Goal: Task Accomplishment & Management: Use online tool/utility

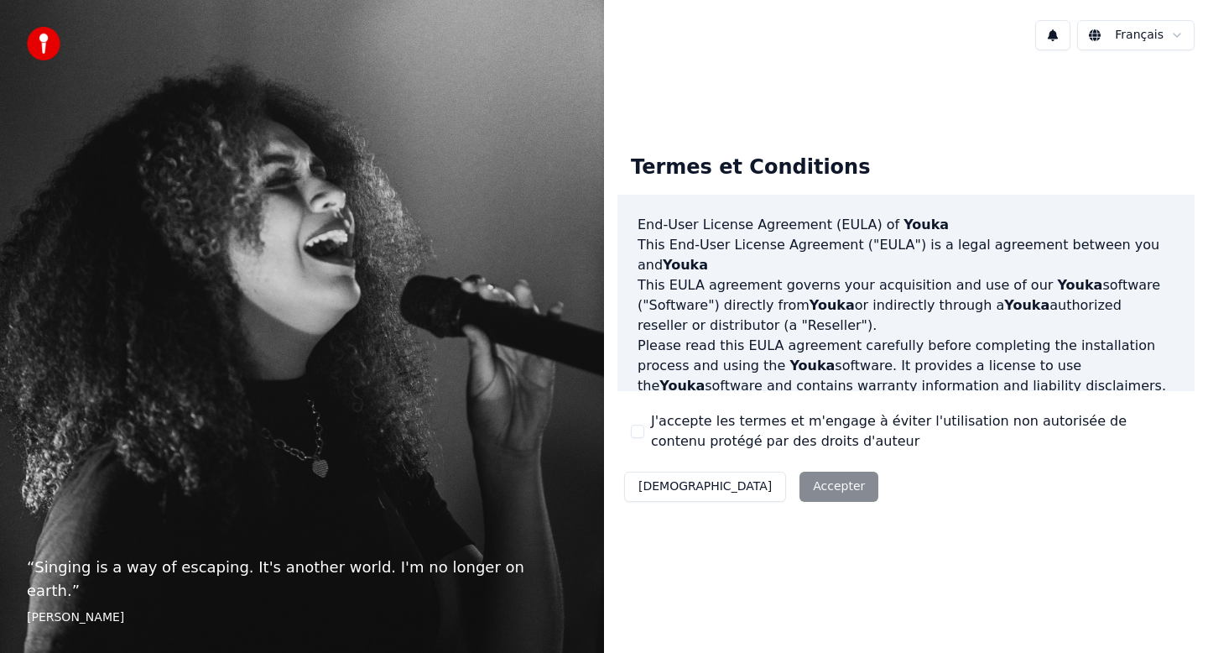
click at [643, 432] on button "J'accepte les termes et m'engage à éviter l'utilisation non autorisée de conten…" at bounding box center [637, 431] width 13 height 13
click at [800, 497] on button "Accepter" at bounding box center [839, 487] width 79 height 30
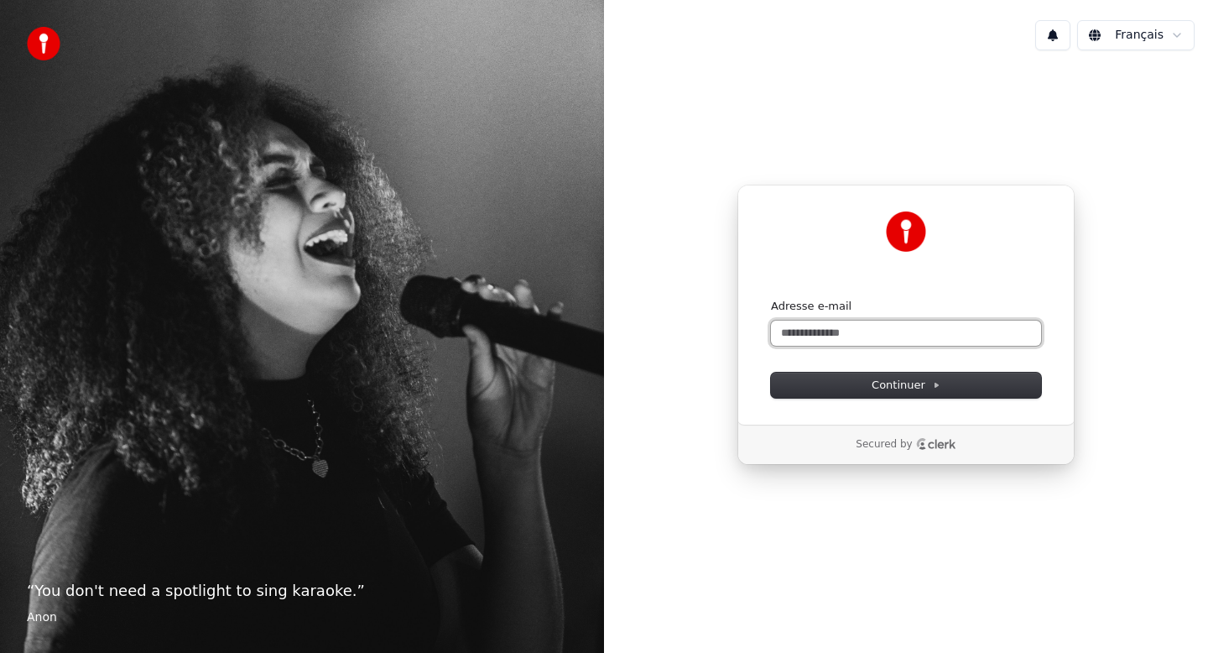
click at [825, 321] on input "Adresse e-mail" at bounding box center [906, 333] width 270 height 25
click at [852, 334] on input "Adresse e-mail" at bounding box center [906, 333] width 270 height 25
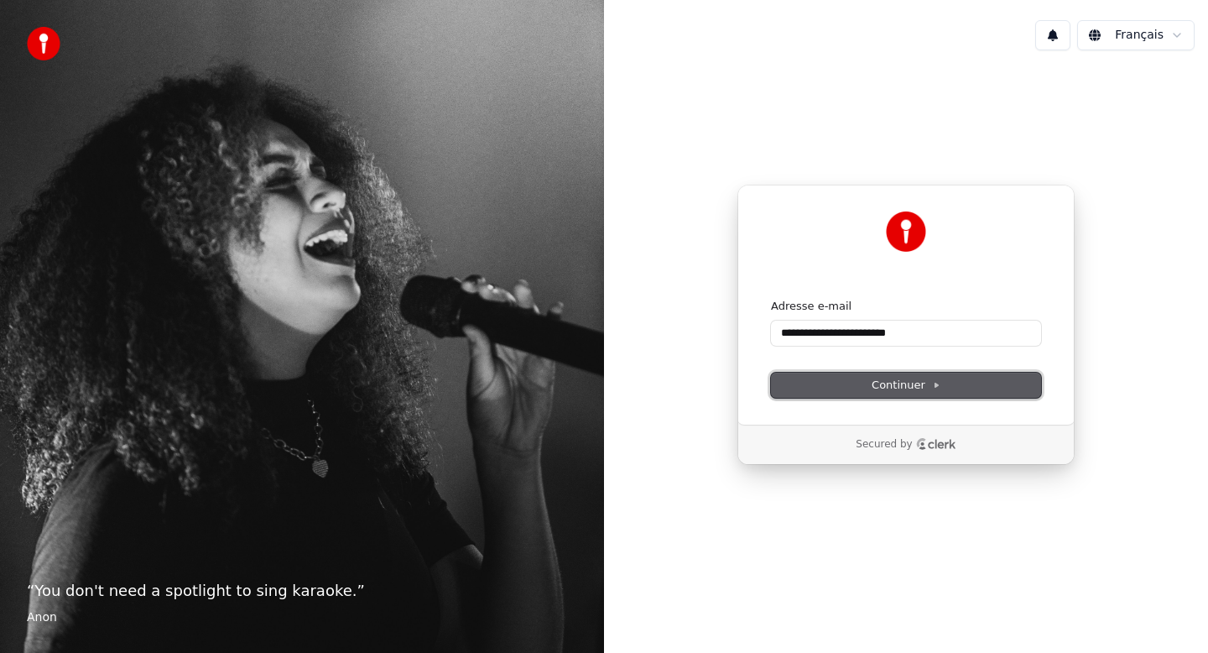
click at [922, 389] on span "Continuer" at bounding box center [906, 385] width 69 height 15
type input "**********"
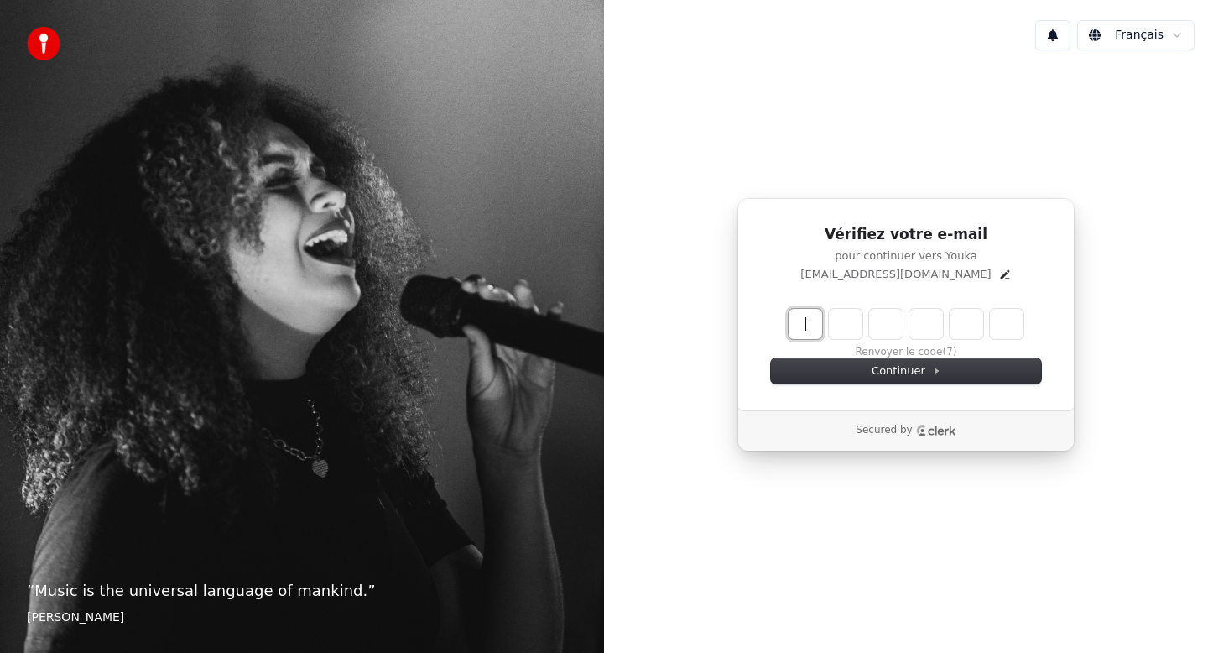
click at [791, 333] on input "Enter verification code" at bounding box center [923, 324] width 269 height 30
paste input "******"
type input "******"
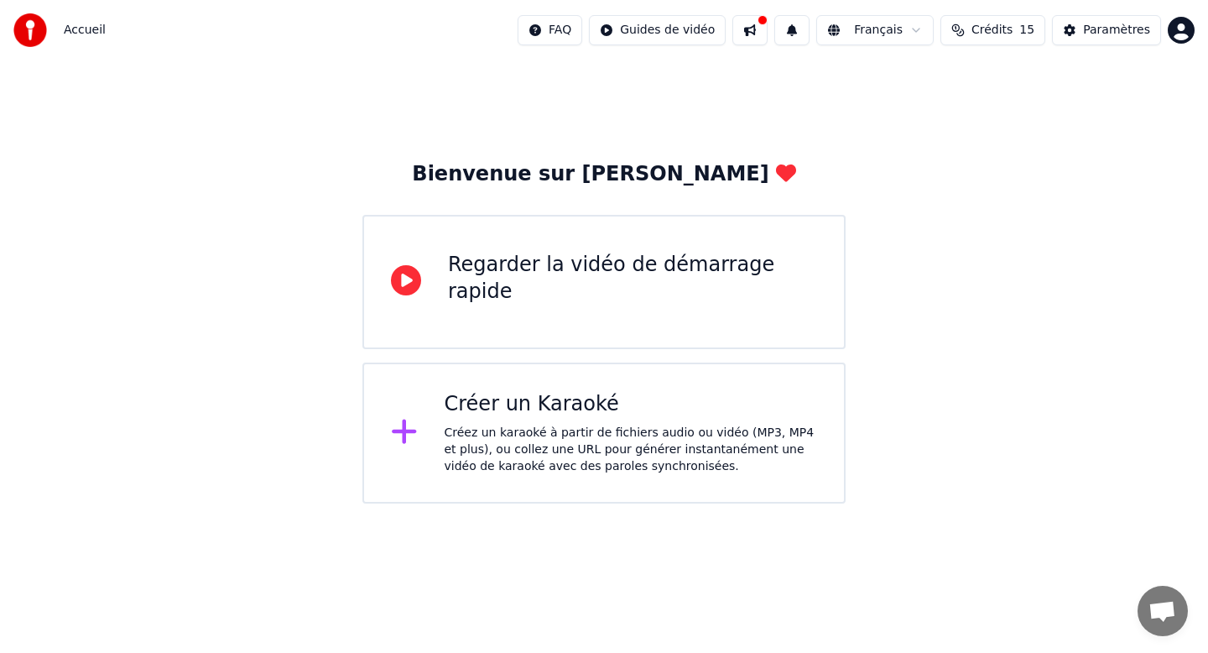
click at [596, 425] on div "Créez un karaoké à partir de fichiers audio ou vidéo (MP3, MP4 et plus), ou col…" at bounding box center [631, 450] width 373 height 50
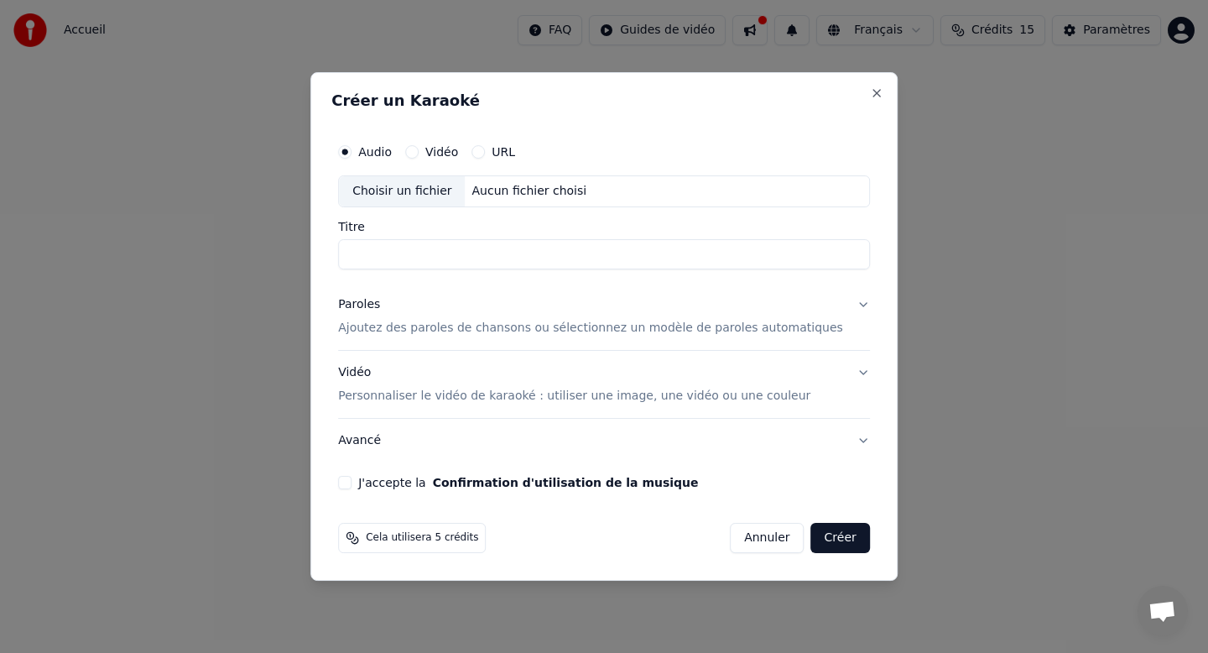
click at [485, 149] on button "URL" at bounding box center [478, 151] width 13 height 13
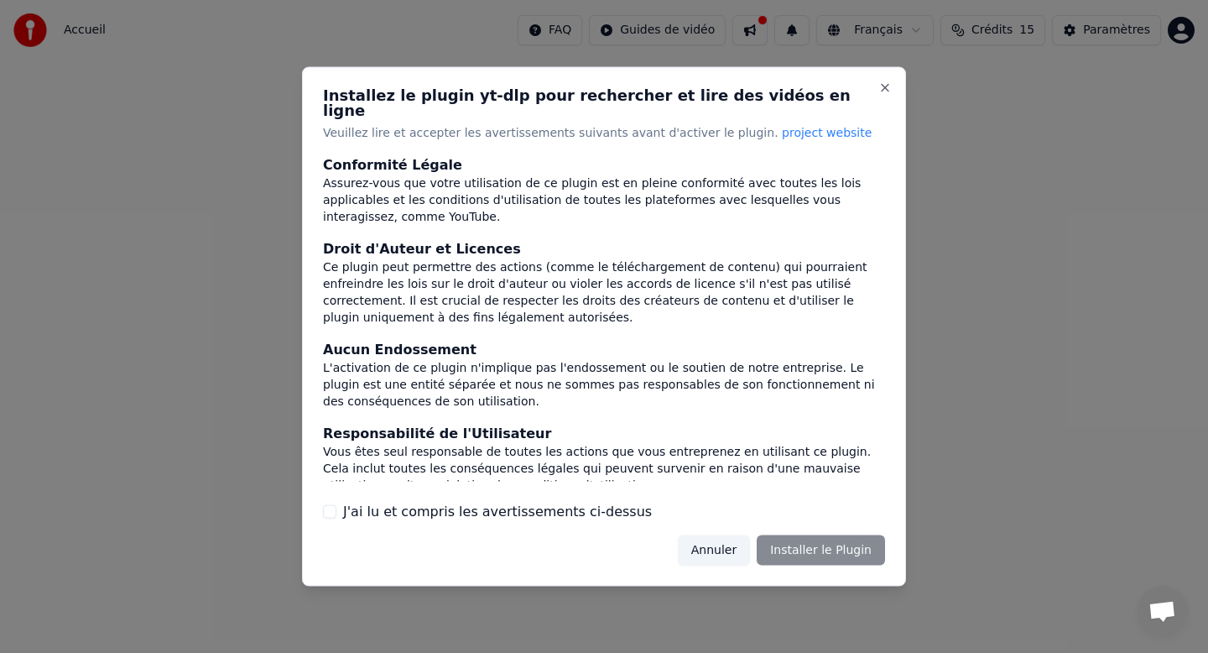
click at [877, 88] on div "Installez le plugin yt-dlp pour rechercher et lire des vidéos en ligne Veuillez…" at bounding box center [604, 326] width 604 height 519
click at [879, 90] on button "Close" at bounding box center [885, 87] width 13 height 13
click at [879, 92] on button "Close" at bounding box center [885, 87] width 13 height 13
click at [883, 95] on button "Close" at bounding box center [885, 87] width 13 height 13
click at [874, 96] on h2 "Installez le plugin yt-dlp pour rechercher et lire des vidéos en ligne" at bounding box center [604, 103] width 562 height 30
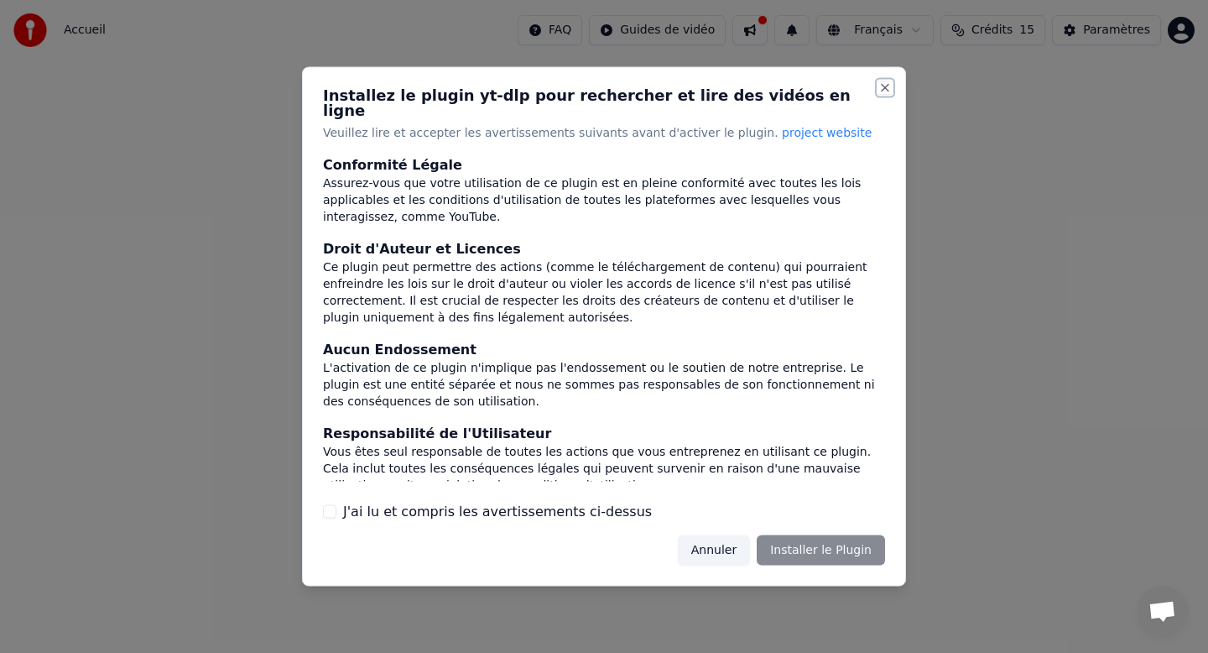
click at [883, 95] on button "Close" at bounding box center [885, 87] width 13 height 13
click at [703, 548] on button "Annuler" at bounding box center [714, 550] width 72 height 30
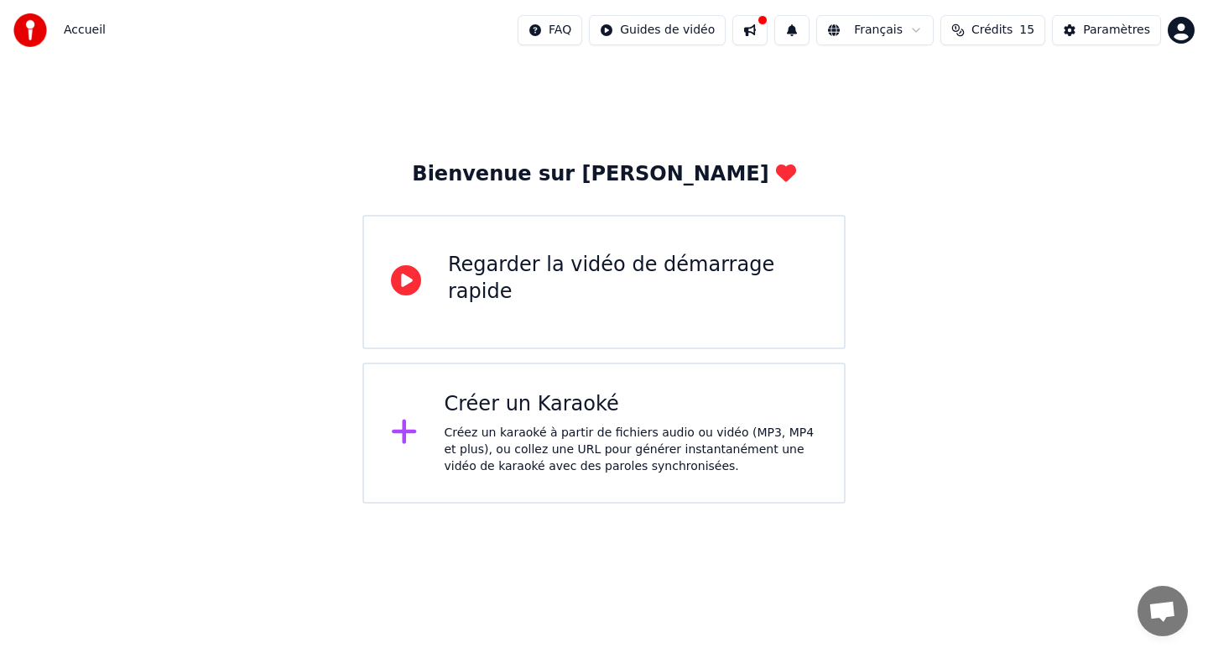
click at [530, 407] on div "Créer un Karaoké" at bounding box center [631, 404] width 373 height 27
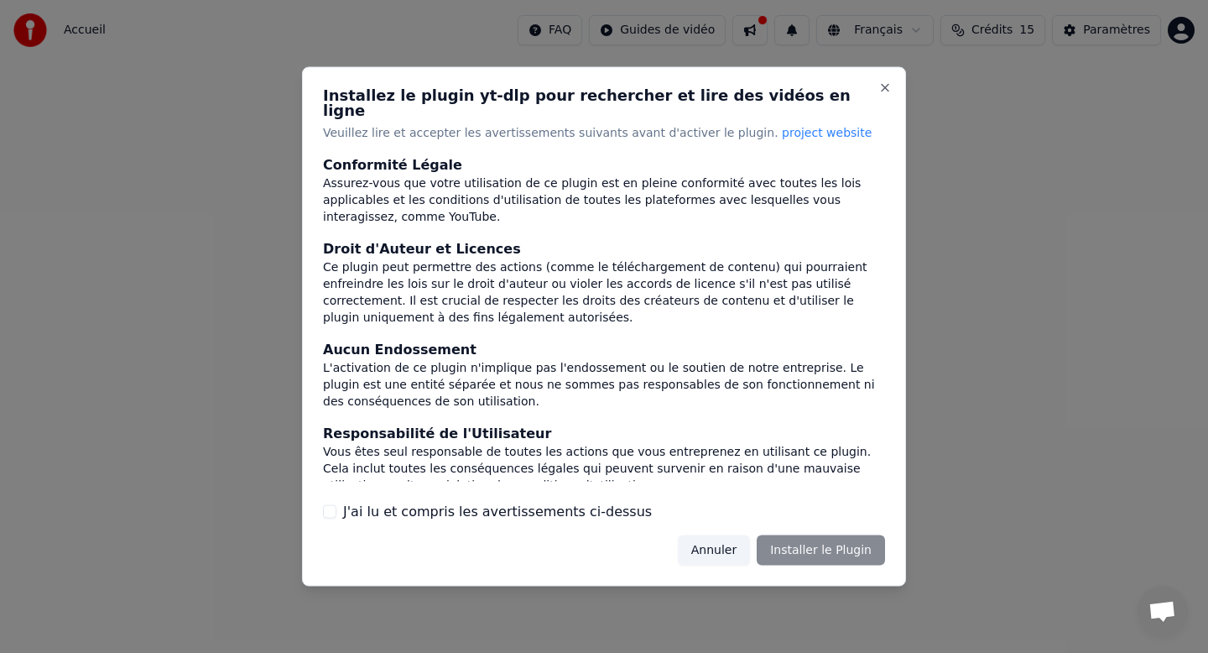
scroll to position [147, 0]
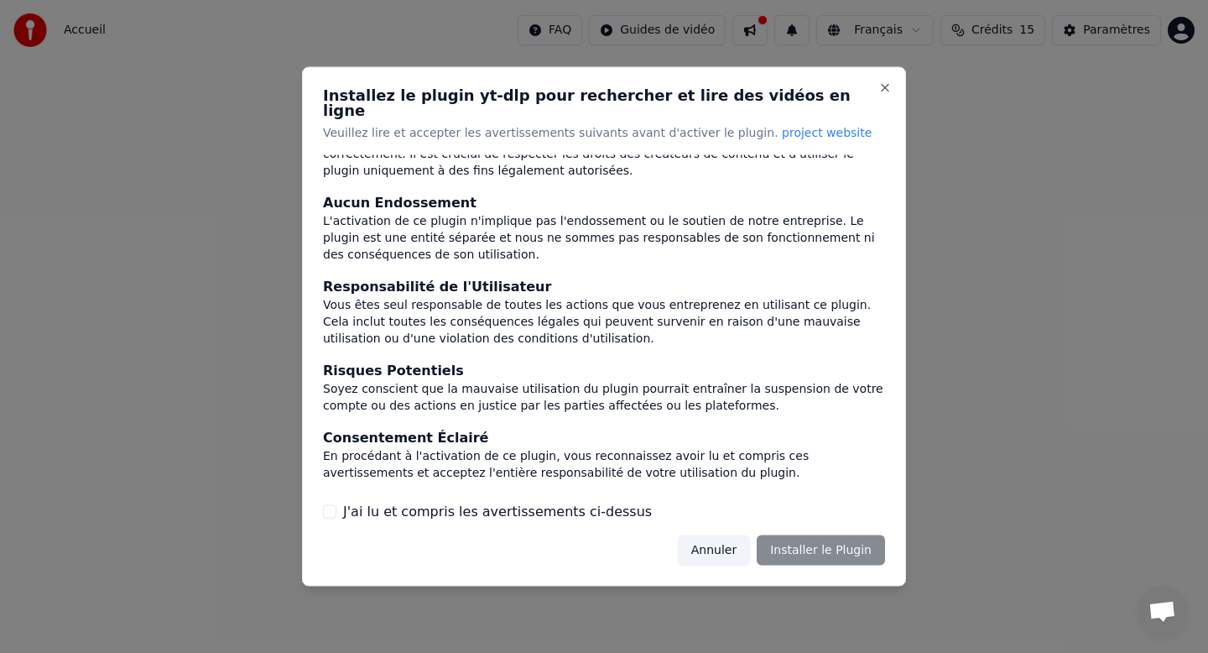
click at [493, 501] on label "J'ai lu et compris les avertissements ci-dessus" at bounding box center [497, 511] width 309 height 20
click at [337, 504] on button "J'ai lu et compris les avertissements ci-dessus" at bounding box center [329, 510] width 13 height 13
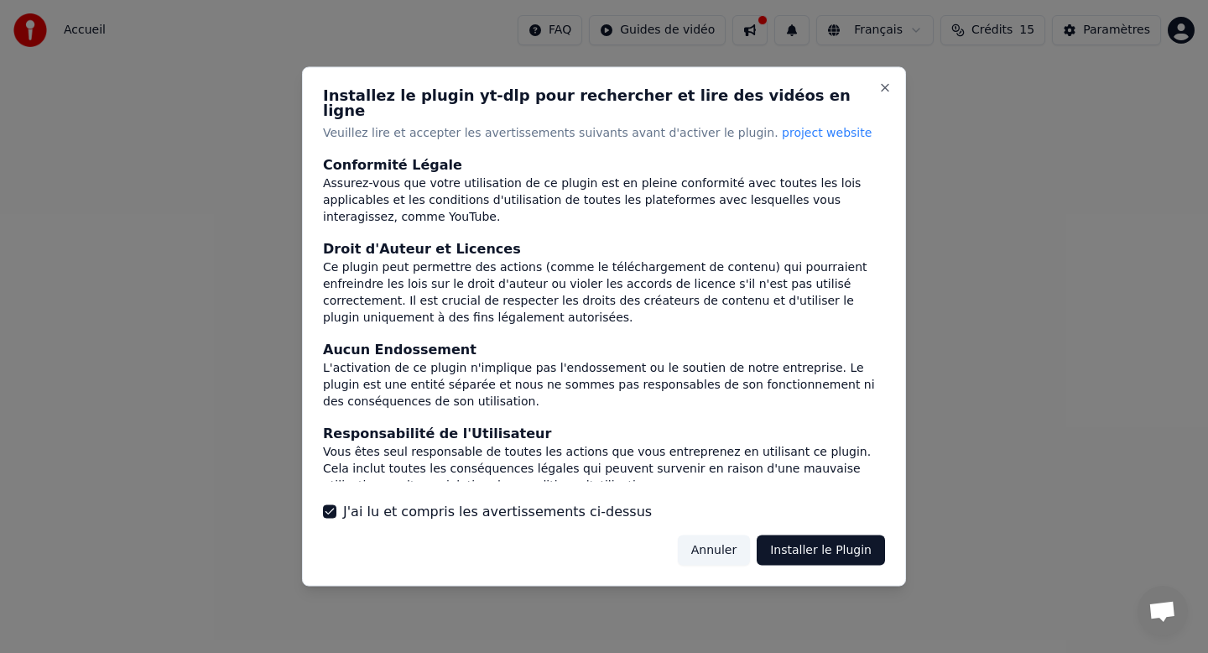
click at [822, 544] on button "Installer le Plugin" at bounding box center [821, 550] width 128 height 30
click at [894, 92] on div "Installez le plugin yt-dlp pour rechercher et lire des vidéos en ligne Veuillez…" at bounding box center [604, 326] width 604 height 519
click at [885, 92] on button "Close" at bounding box center [885, 87] width 13 height 13
click at [892, 98] on div "Installez le plugin yt-dlp pour rechercher et lire des vidéos en ligne Veuillez…" at bounding box center [604, 326] width 604 height 519
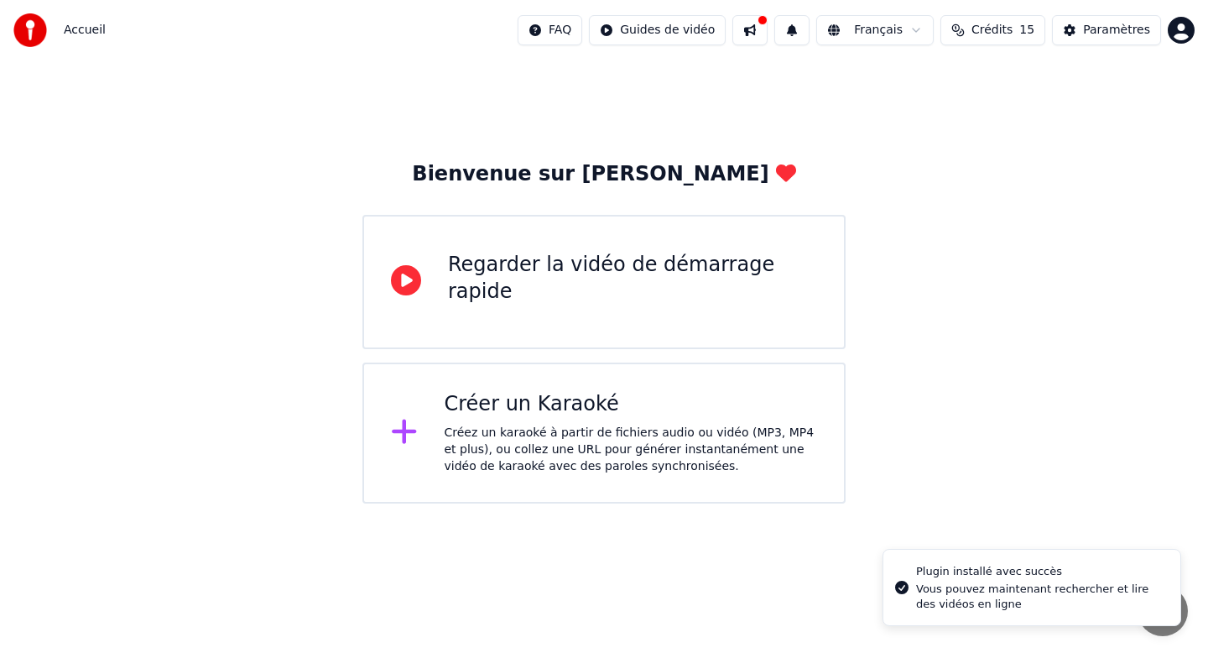
click at [561, 425] on div "Créez un karaoké à partir de fichiers audio ou vidéo (MP3, MP4 et plus), ou col…" at bounding box center [631, 450] width 373 height 50
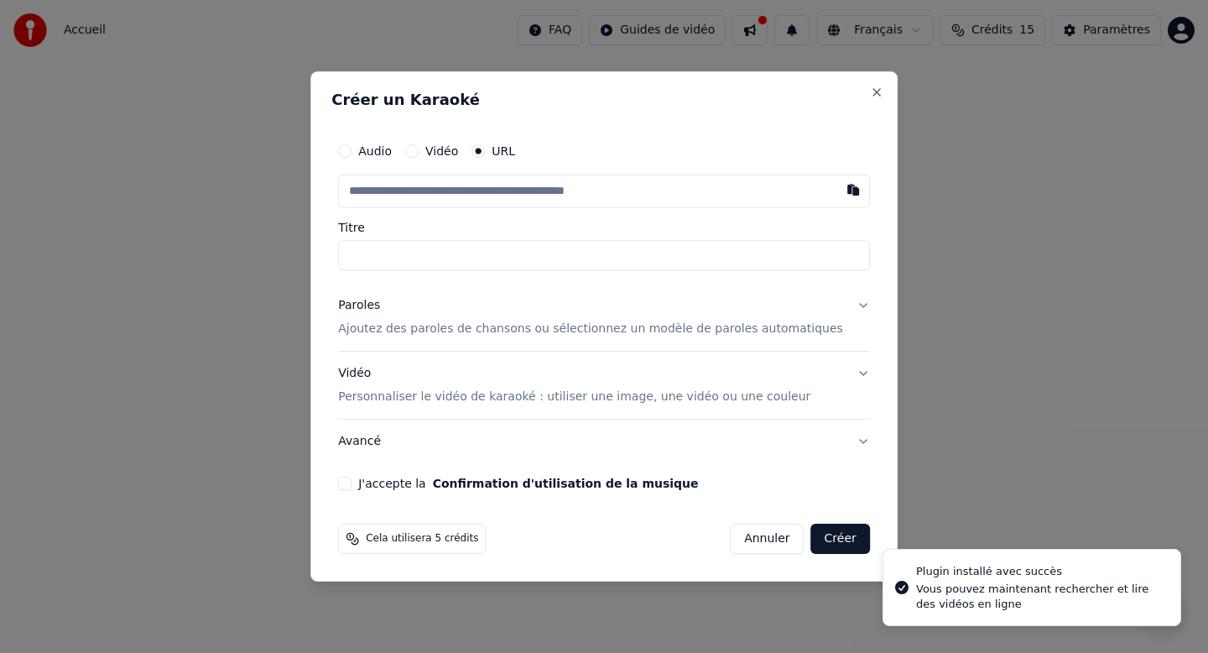
click at [389, 150] on label "Audio" at bounding box center [375, 151] width 34 height 12
click at [352, 150] on button "Audio" at bounding box center [344, 150] width 13 height 13
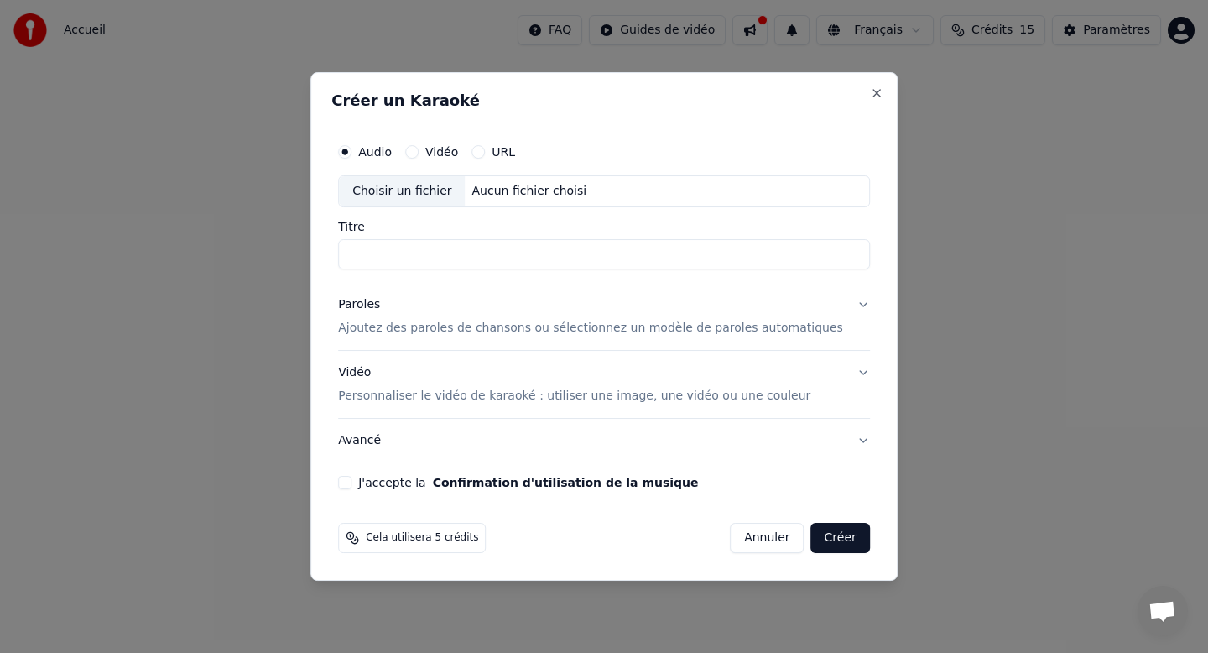
click at [447, 195] on div "Choisir un fichier" at bounding box center [402, 191] width 126 height 30
click at [432, 256] on input "Titre" at bounding box center [604, 254] width 532 height 30
type input "**********"
click at [611, 283] on button "Paroles Ajoutez des paroles de chansons ou sélectionnez un modèle de paroles au…" at bounding box center [604, 316] width 532 height 67
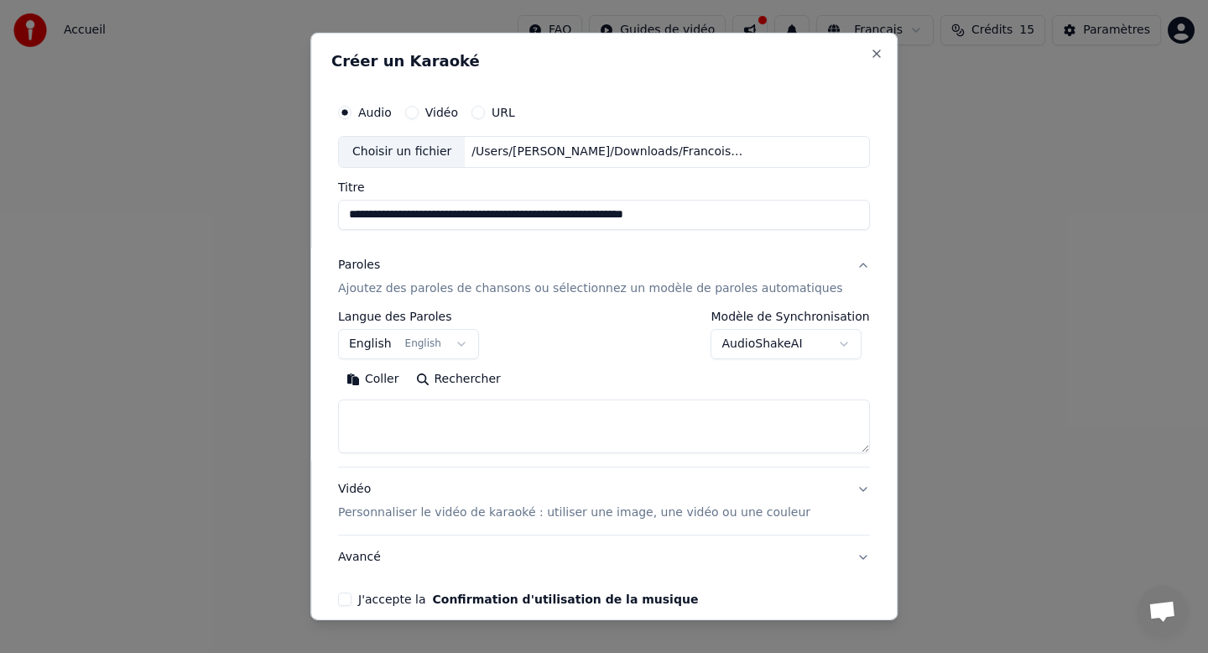
click at [560, 208] on input "**********" at bounding box center [604, 215] width 532 height 30
click at [462, 218] on input "**********" at bounding box center [604, 215] width 532 height 30
click at [620, 257] on div "Paroles Ajoutez des paroles de chansons ou sélectionnez un modèle de paroles au…" at bounding box center [590, 277] width 505 height 40
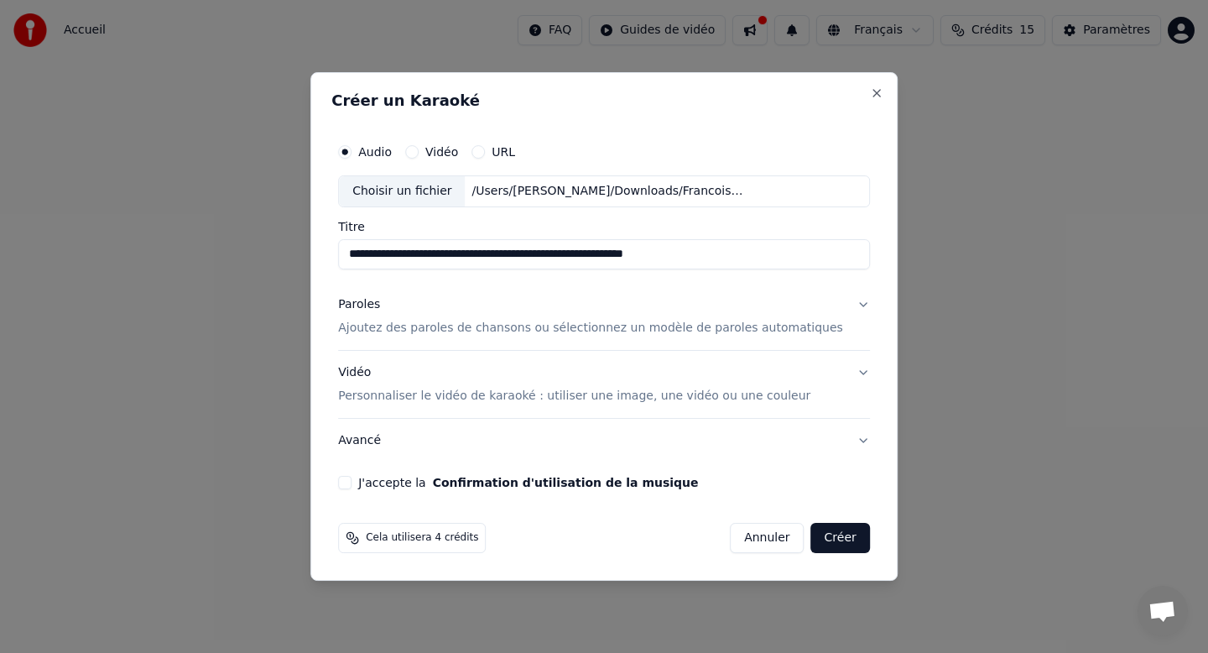
click at [459, 329] on p "Ajoutez des paroles de chansons ou sélectionnez un modèle de paroles automatiqu…" at bounding box center [590, 328] width 505 height 17
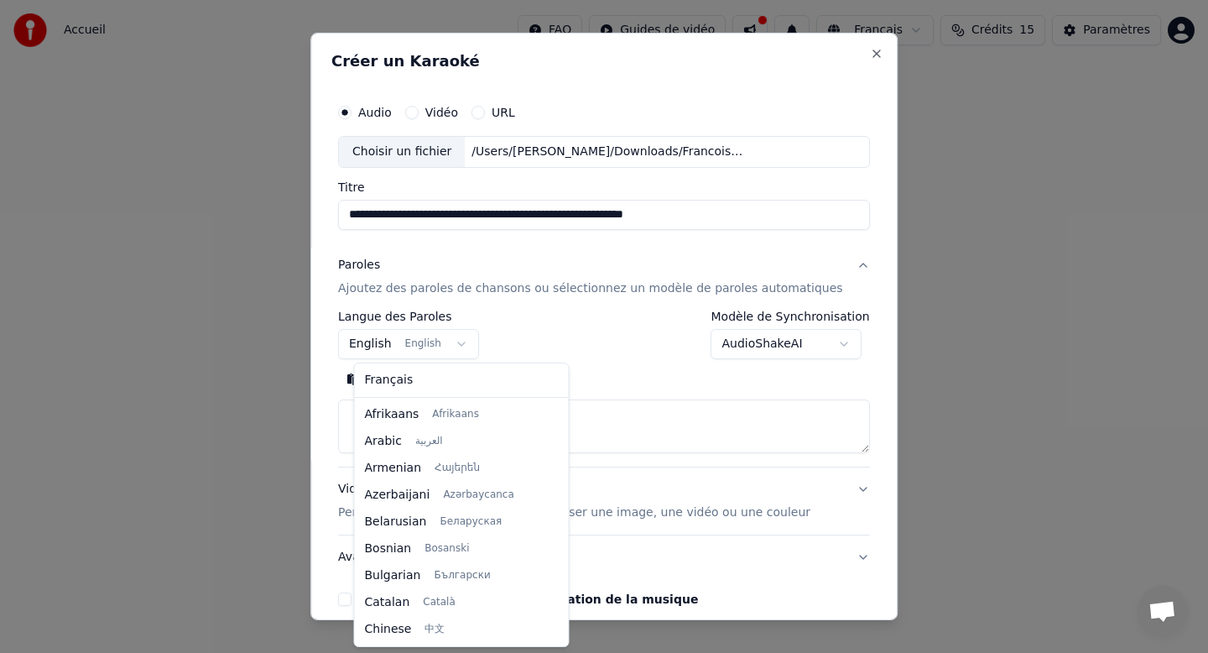
click at [451, 342] on body "**********" at bounding box center [604, 252] width 1208 height 504
select select "**"
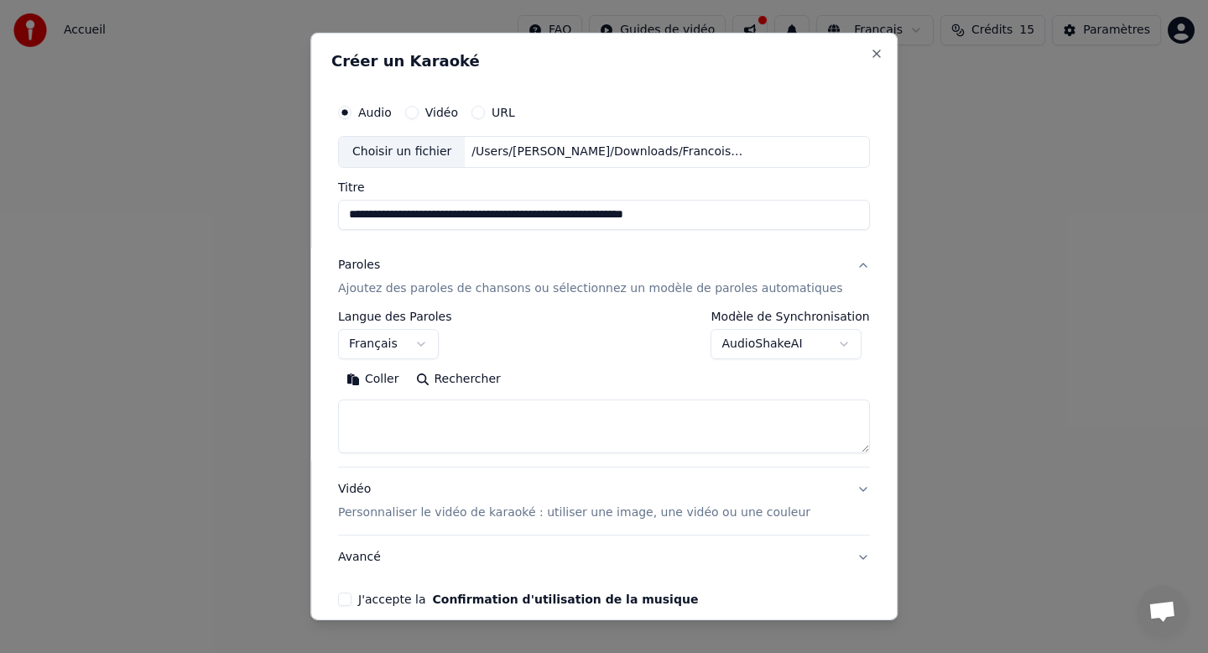
click at [832, 347] on body "**********" at bounding box center [604, 252] width 1208 height 504
click at [602, 347] on body "**********" at bounding box center [604, 252] width 1208 height 504
click at [473, 420] on textarea at bounding box center [604, 426] width 532 height 54
paste textarea "**********"
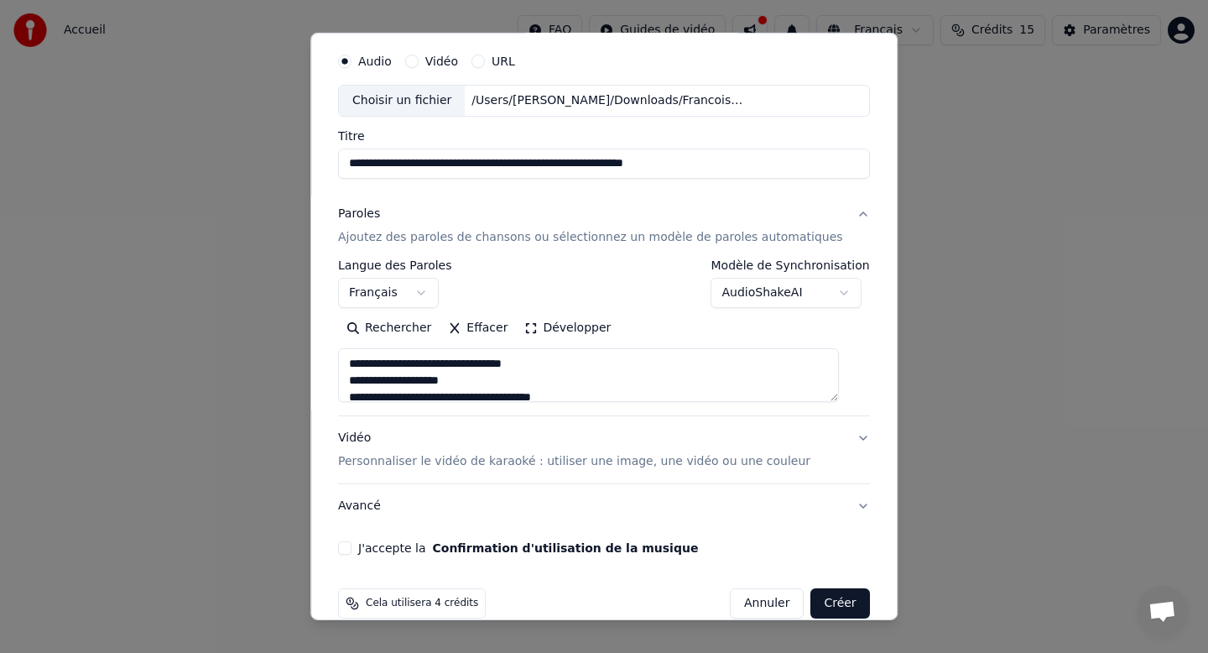
scroll to position [62, 0]
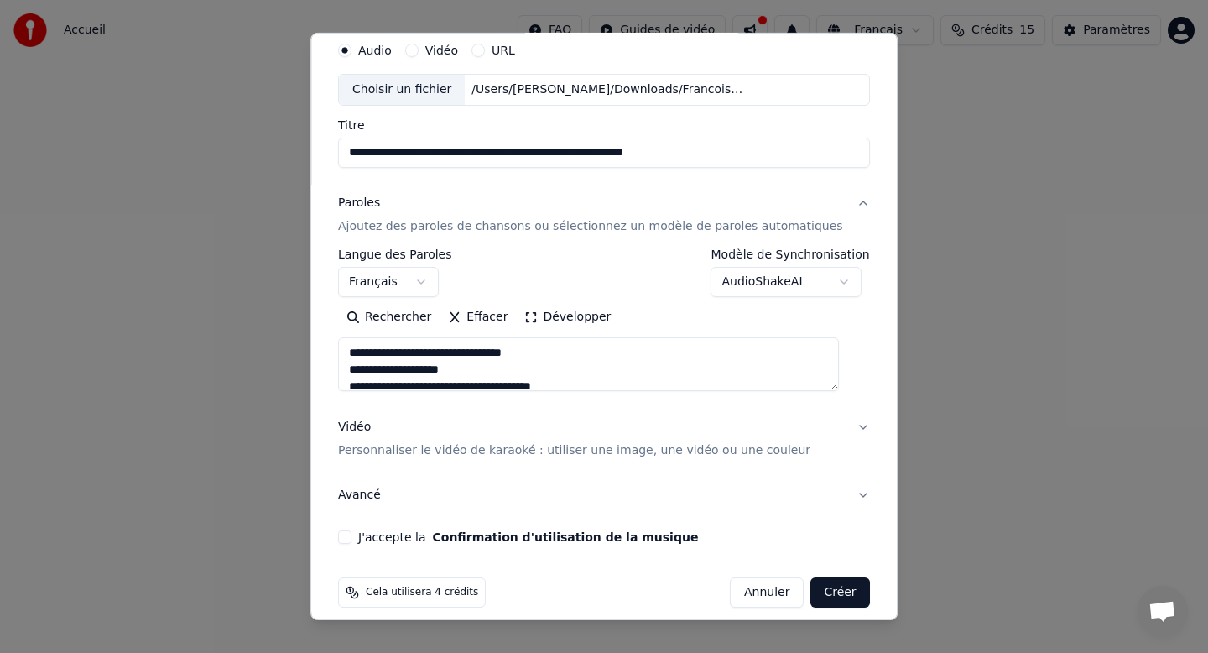
type textarea "**********"
click at [672, 449] on p "Personnaliser le vidéo de karaoké : utiliser une image, une vidéo ou une couleur" at bounding box center [574, 450] width 472 height 17
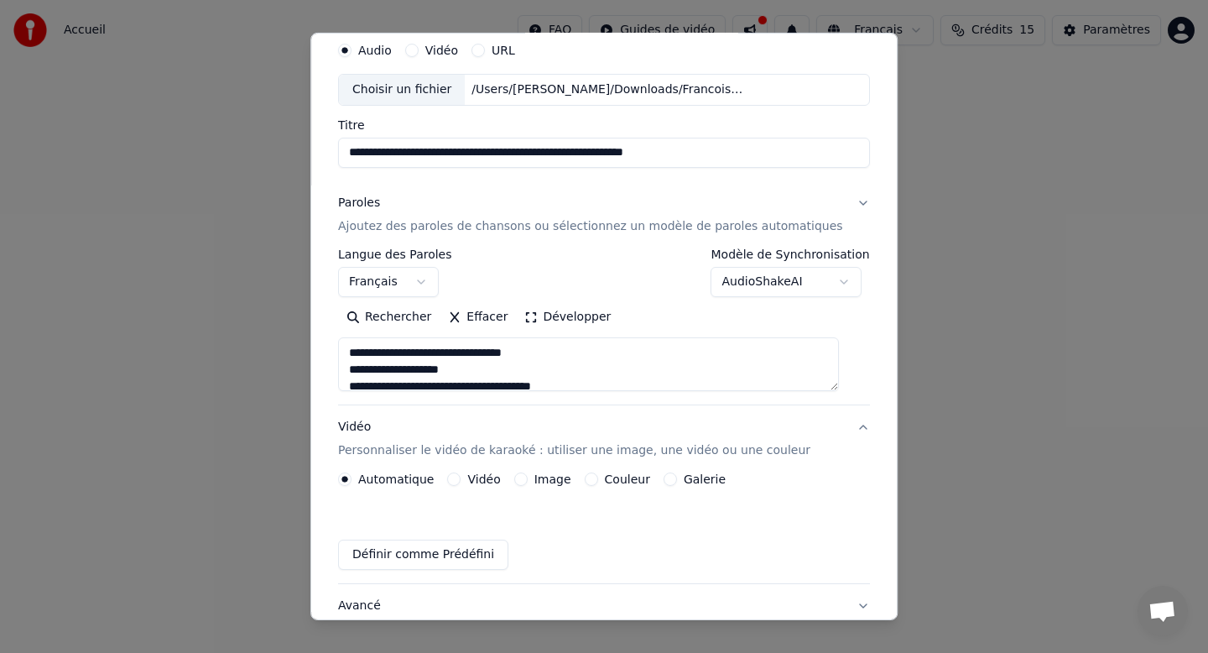
scroll to position [32, 0]
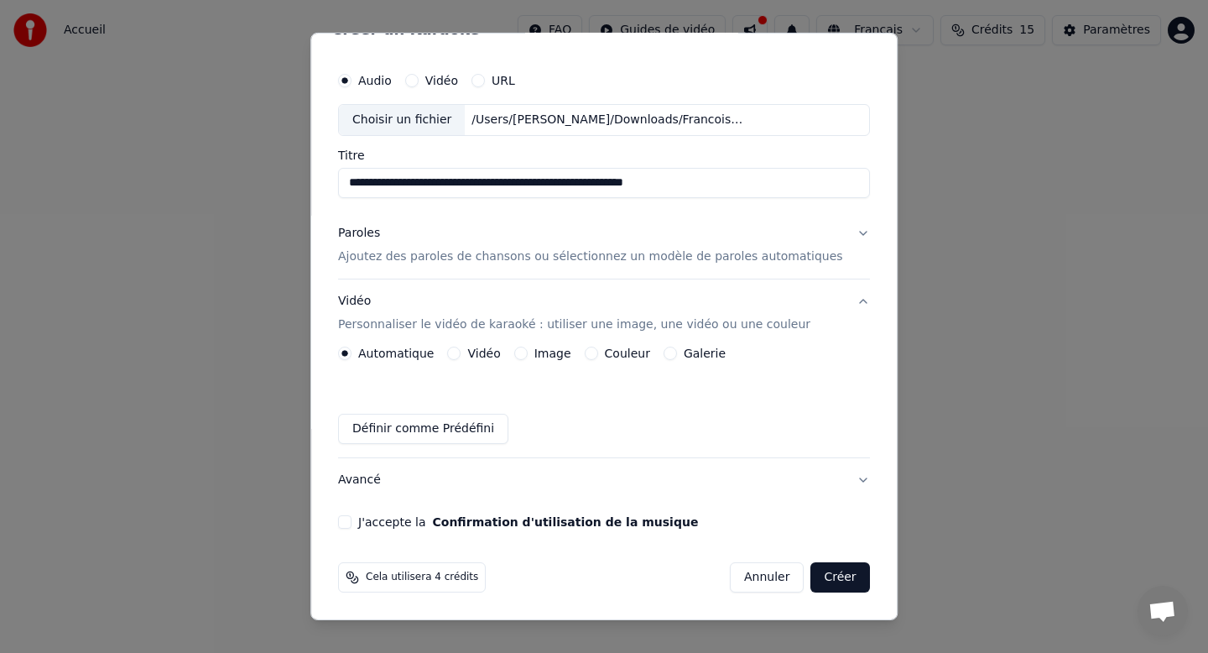
click at [528, 355] on button "Image" at bounding box center [520, 353] width 13 height 13
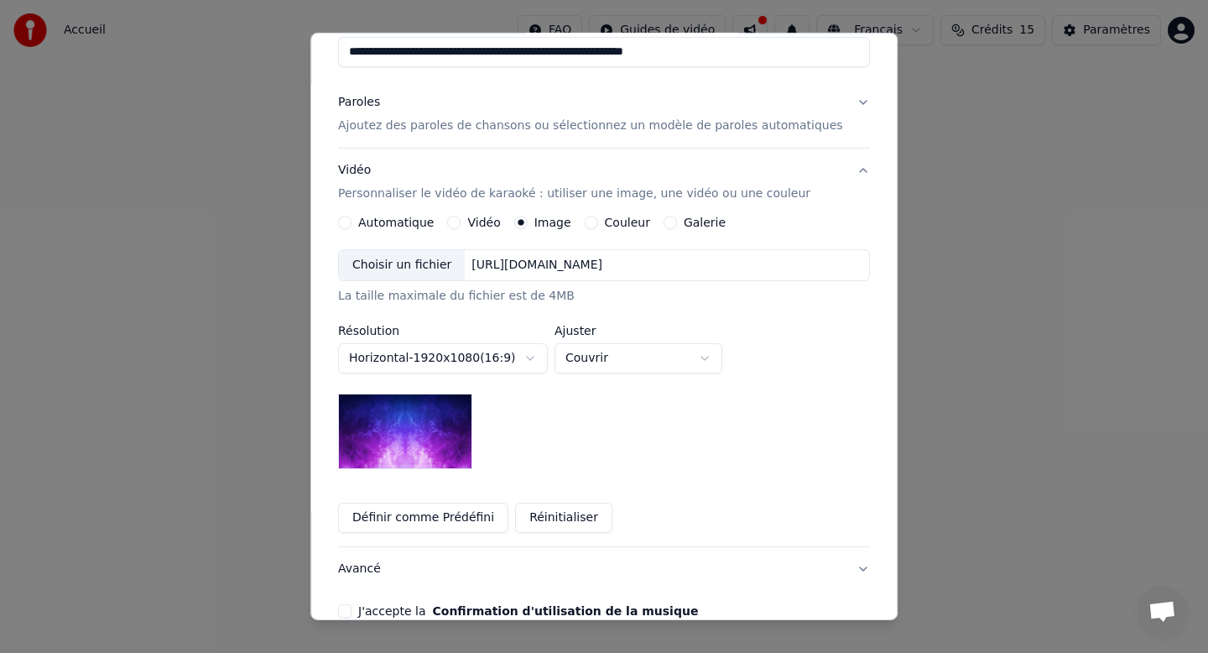
scroll to position [167, 0]
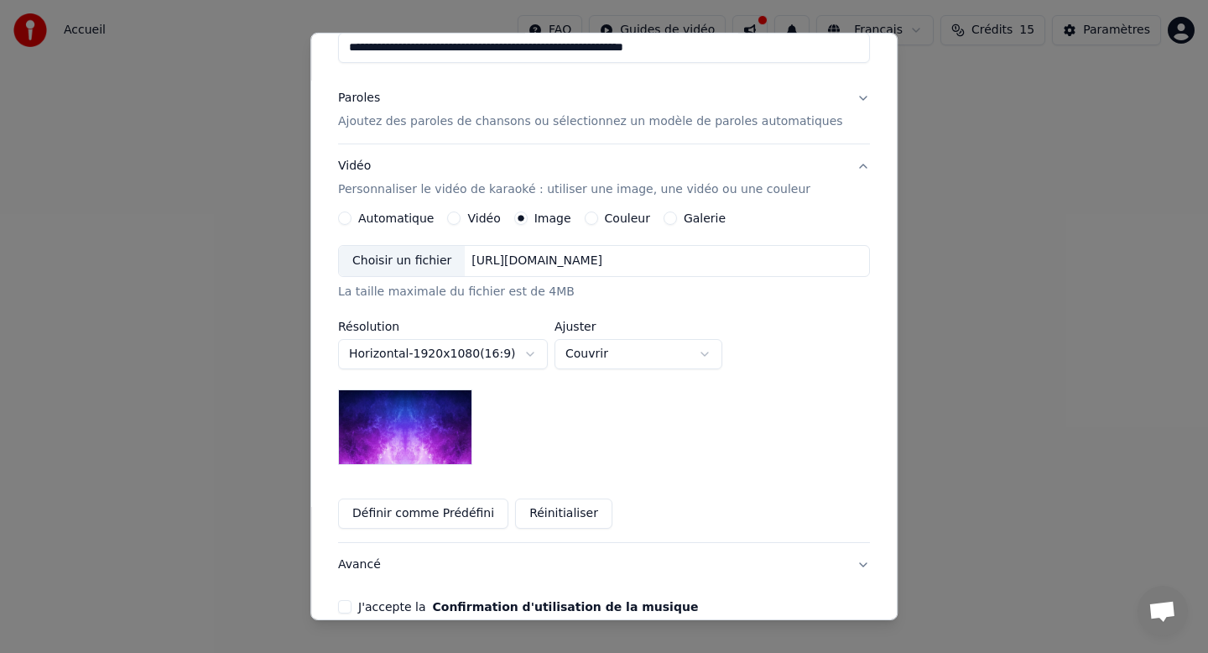
click at [569, 521] on button "Réinitialiser" at bounding box center [563, 513] width 97 height 30
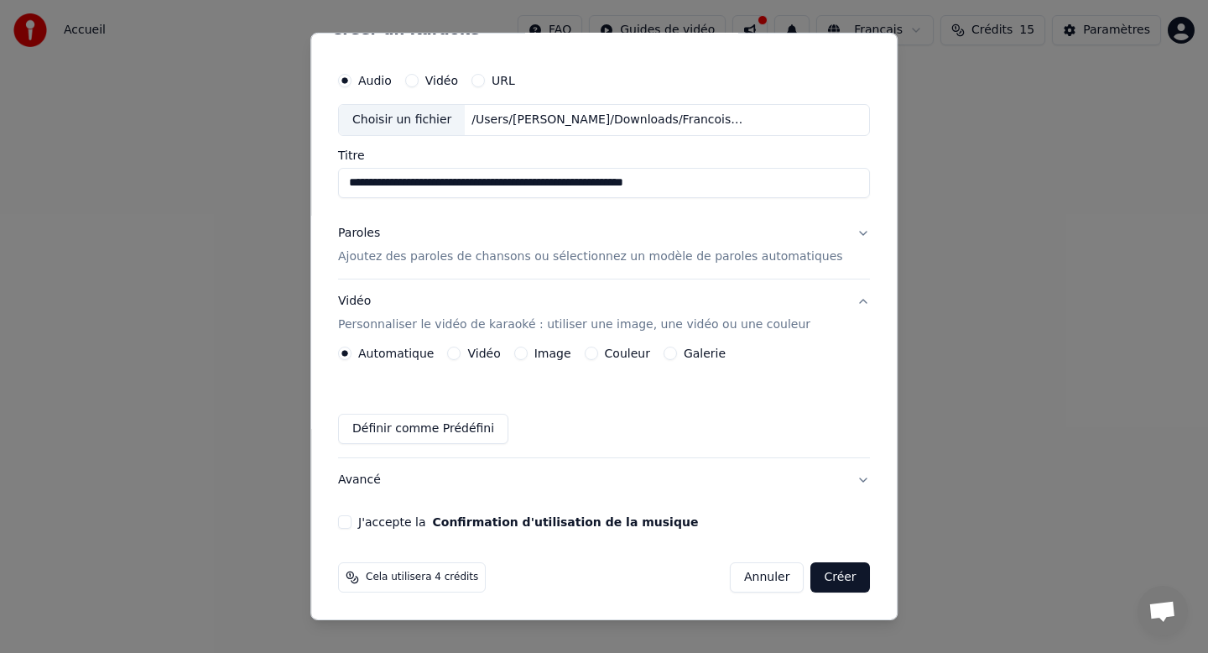
scroll to position [32, 0]
click at [604, 354] on div "Couleur" at bounding box center [617, 353] width 65 height 13
click at [595, 352] on button "Couleur" at bounding box center [591, 353] width 13 height 13
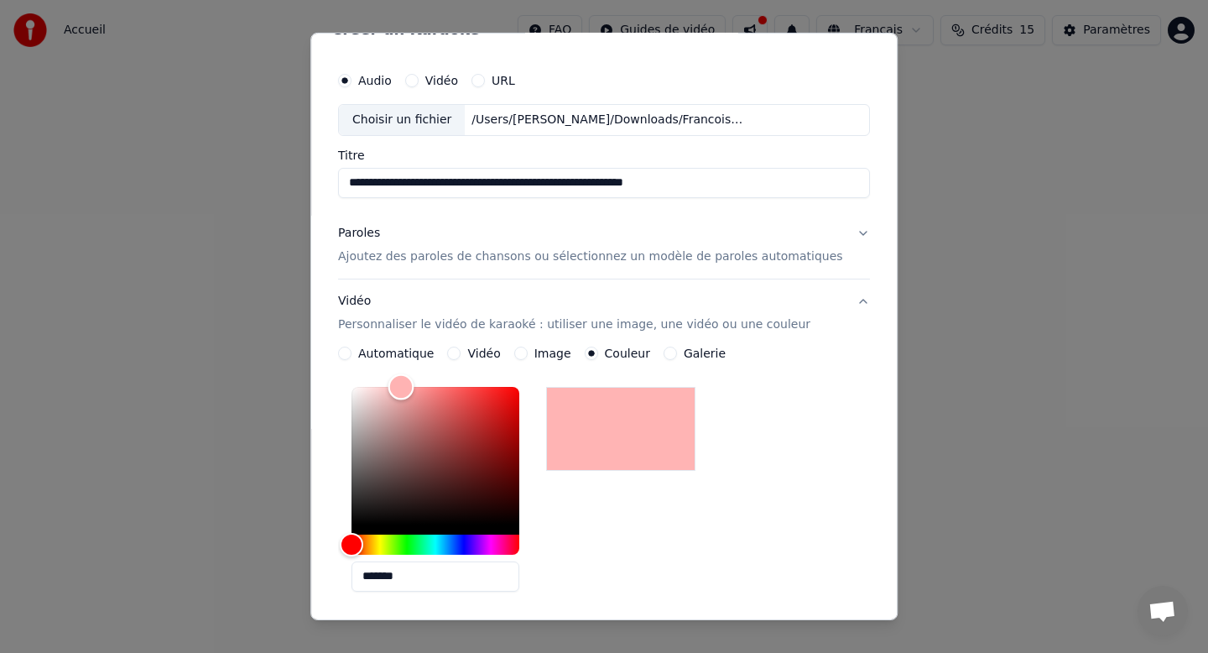
drag, startPoint x: 455, startPoint y: 481, endPoint x: 433, endPoint y: 372, distance: 111.3
click at [433, 372] on div "**********" at bounding box center [604, 542] width 532 height 391
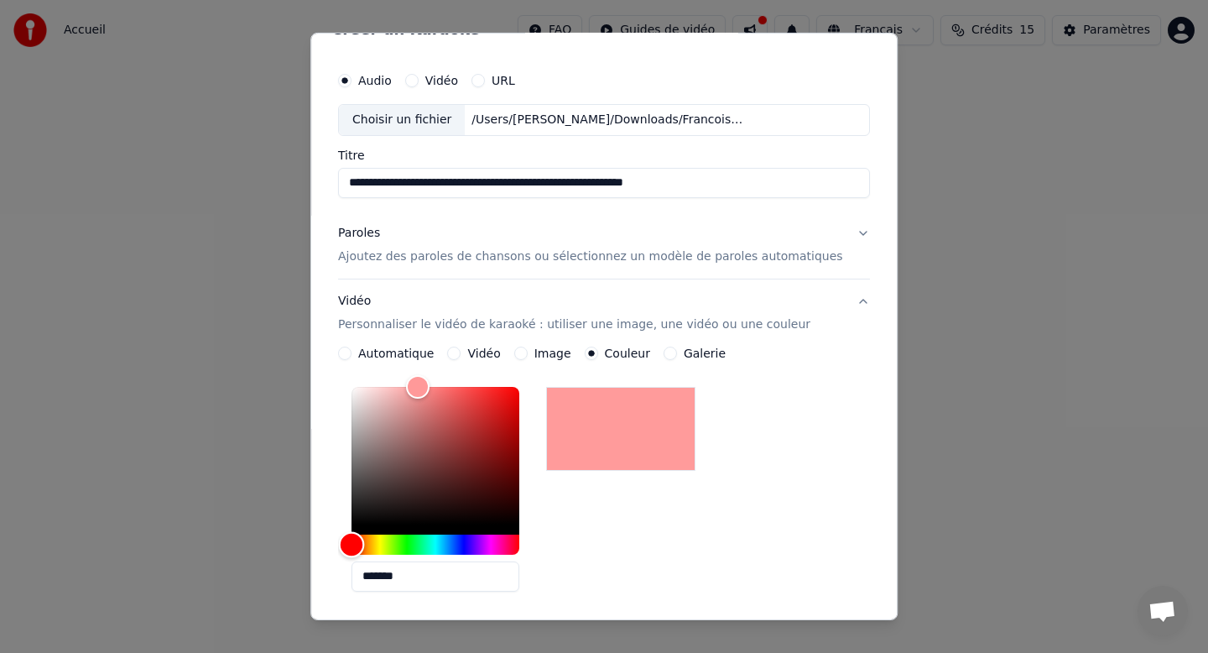
click at [457, 547] on div "Hue" at bounding box center [436, 545] width 168 height 20
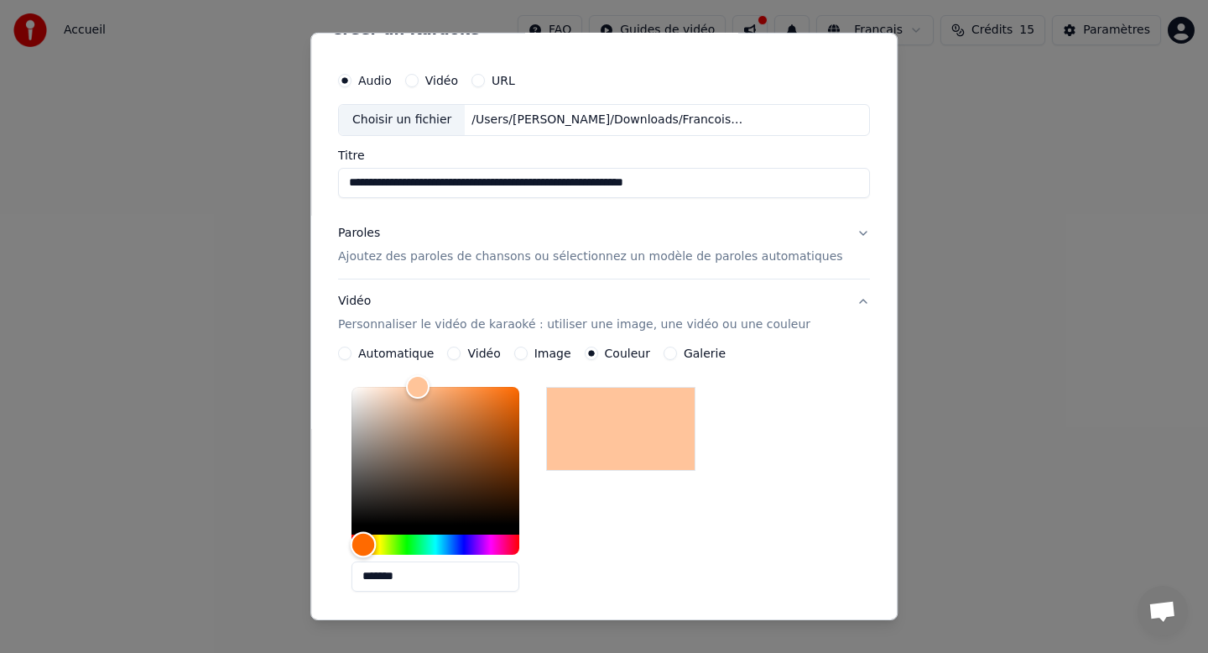
drag, startPoint x: 451, startPoint y: 547, endPoint x: 378, endPoint y: 540, distance: 73.3
click at [376, 540] on div "Hue" at bounding box center [363, 544] width 26 height 26
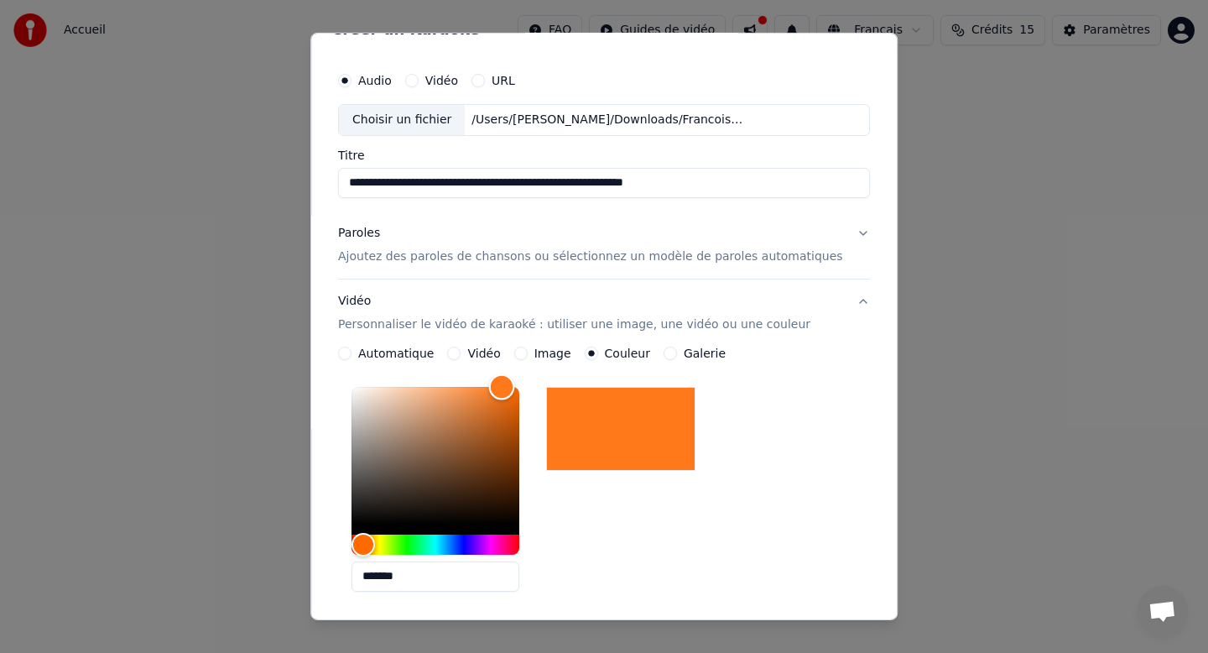
type input "*******"
drag, startPoint x: 447, startPoint y: 451, endPoint x: 516, endPoint y: 355, distance: 118.5
click at [516, 355] on div "**********" at bounding box center [604, 542] width 532 height 391
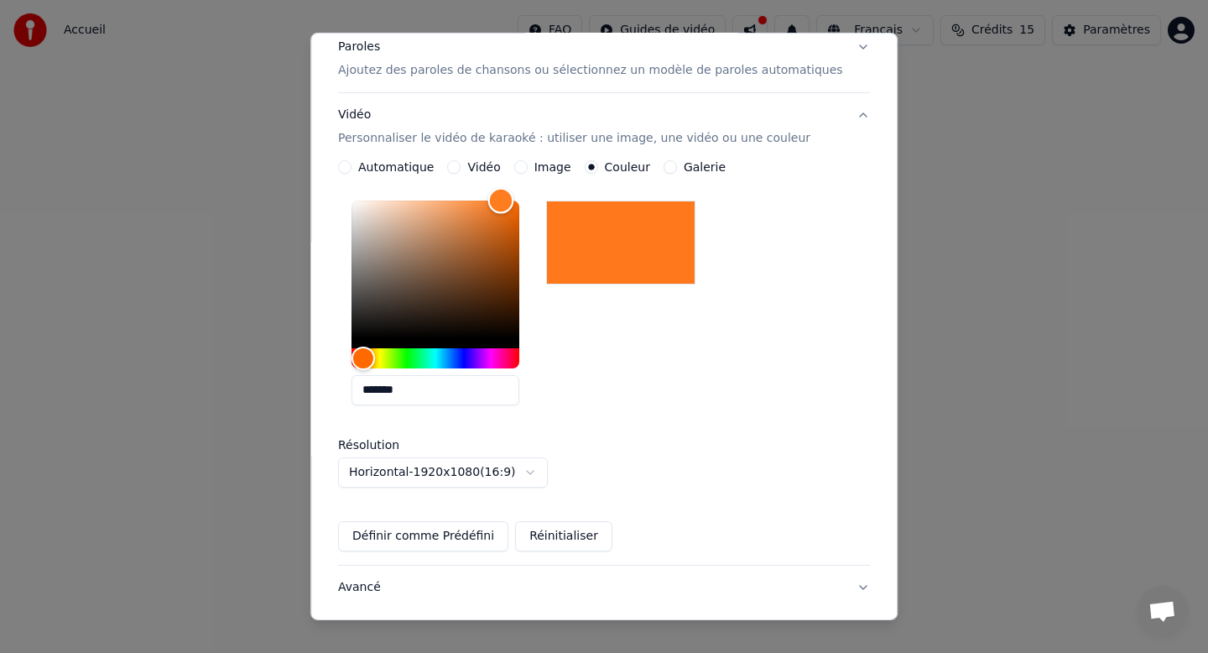
scroll to position [326, 0]
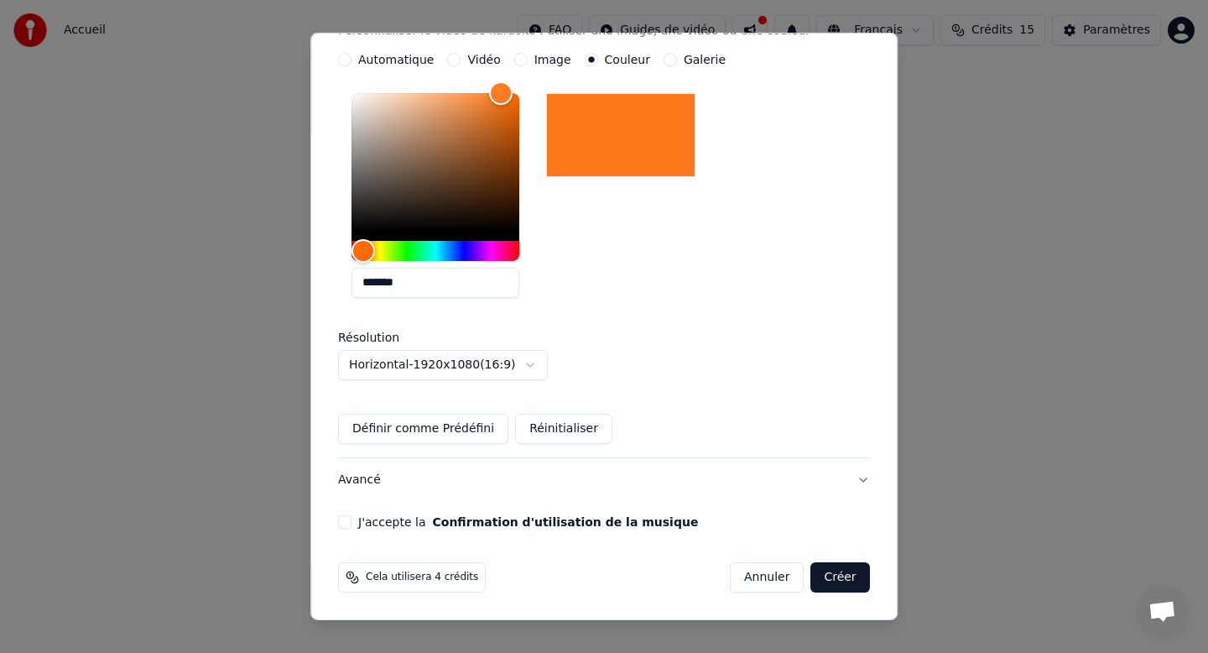
click at [368, 517] on div "J'accepte la Confirmation d'utilisation de la musique" at bounding box center [604, 521] width 532 height 13
click at [352, 518] on button "J'accepte la Confirmation d'utilisation de la musique" at bounding box center [344, 521] width 13 height 13
click at [828, 587] on button "Créer" at bounding box center [841, 577] width 59 height 30
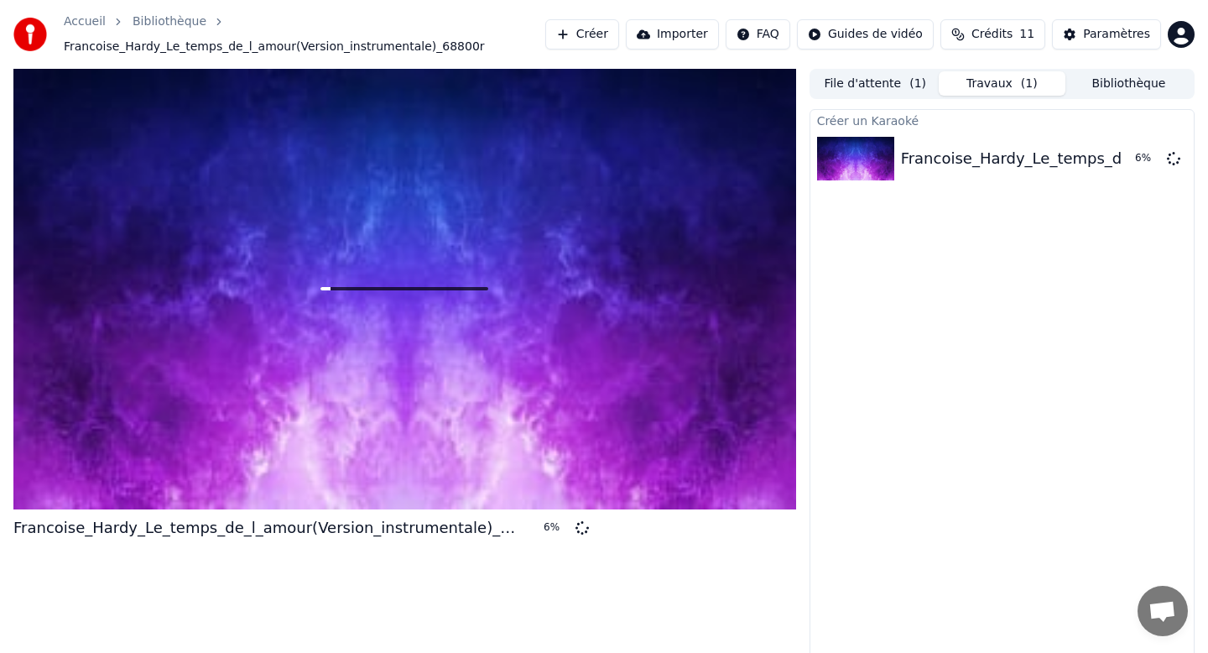
click at [490, 331] on div at bounding box center [404, 289] width 783 height 441
click at [1135, 87] on button "Bibliothèque" at bounding box center [1129, 83] width 127 height 24
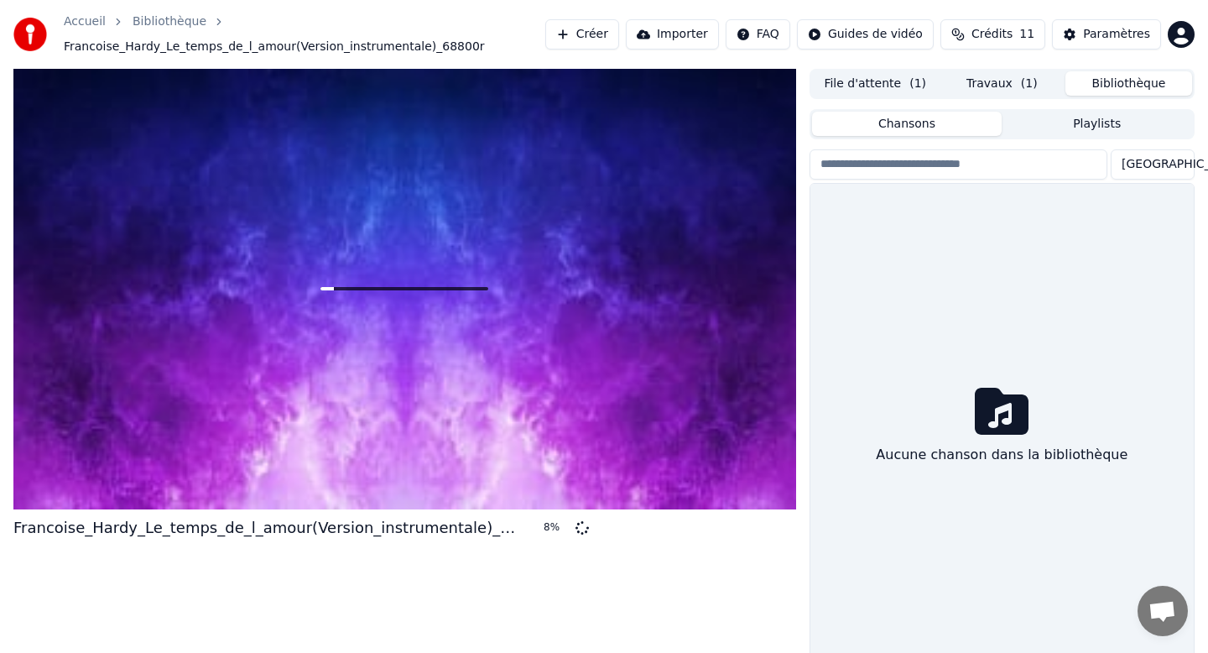
click at [1024, 86] on span "( 1 )" at bounding box center [1029, 84] width 17 height 17
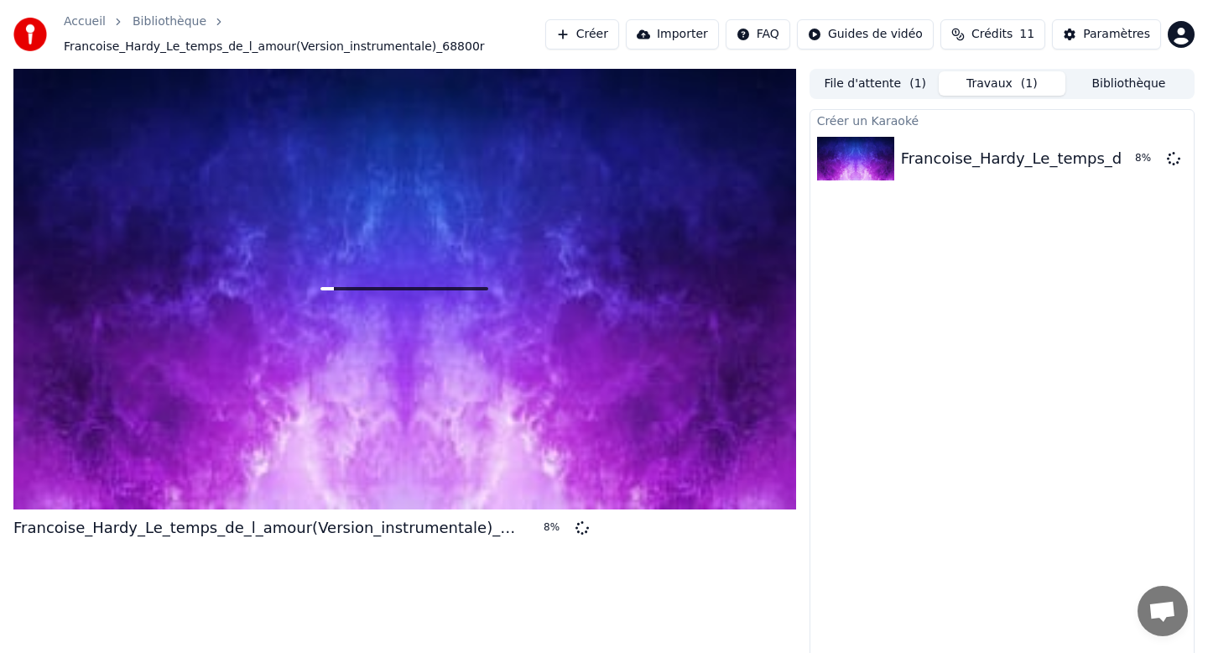
click at [926, 78] on button "File d'attente ( 1 )" at bounding box center [875, 83] width 127 height 24
click at [1003, 86] on button "Travaux ( 1 )" at bounding box center [1002, 83] width 127 height 24
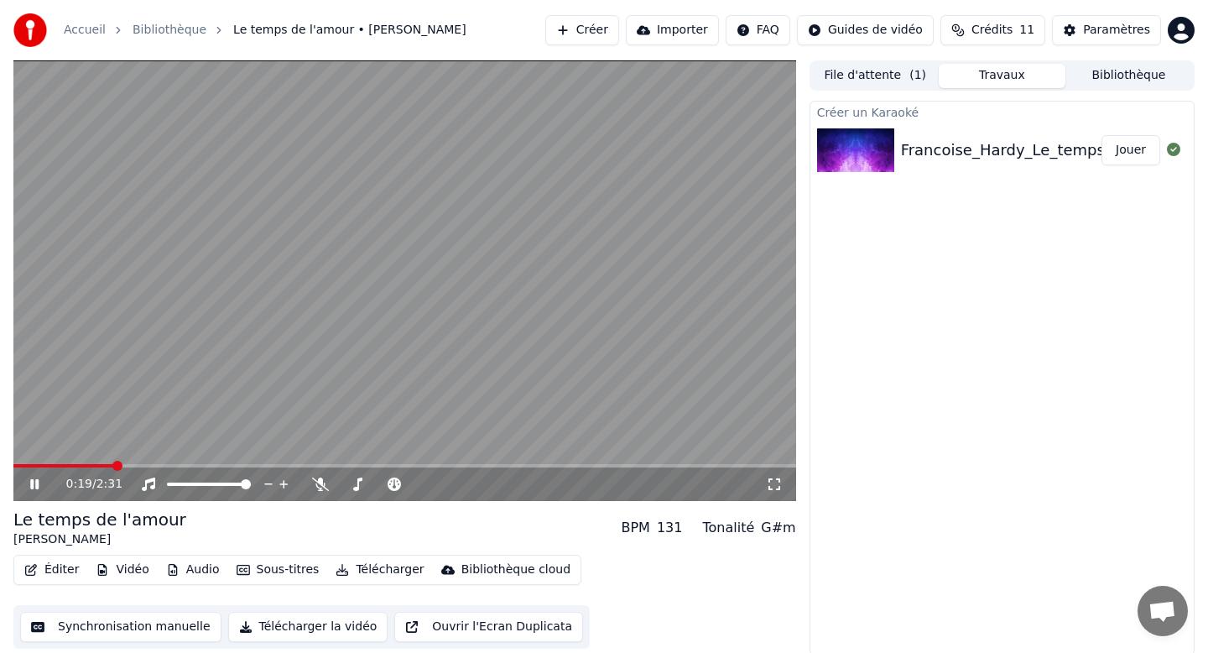
click at [21, 488] on div "0:19 / 2:31" at bounding box center [405, 484] width 770 height 17
click at [39, 486] on icon at bounding box center [34, 484] width 8 height 10
click at [13, 464] on span at bounding box center [404, 465] width 783 height 3
click at [35, 480] on icon at bounding box center [46, 484] width 39 height 13
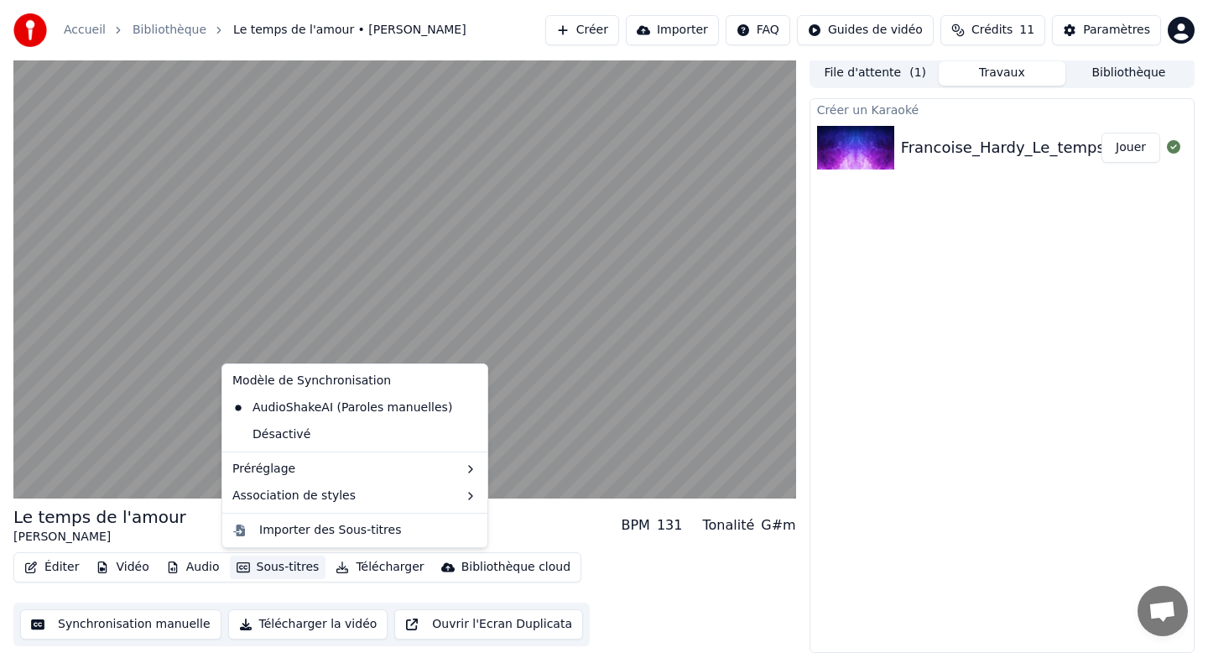
click at [279, 567] on button "Sous-titres" at bounding box center [278, 567] width 97 height 23
click at [162, 535] on div "[PERSON_NAME]" at bounding box center [99, 537] width 173 height 17
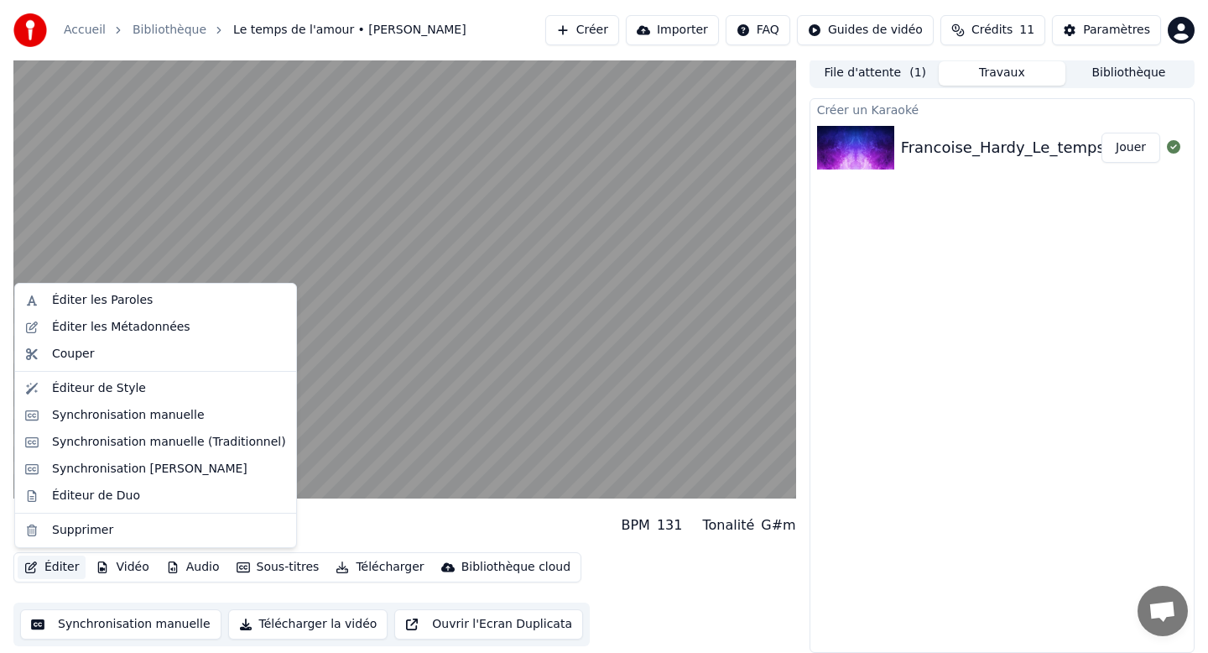
click at [55, 566] on button "Éditer" at bounding box center [52, 567] width 68 height 23
click at [158, 308] on div "Éditer les Paroles" at bounding box center [169, 300] width 234 height 17
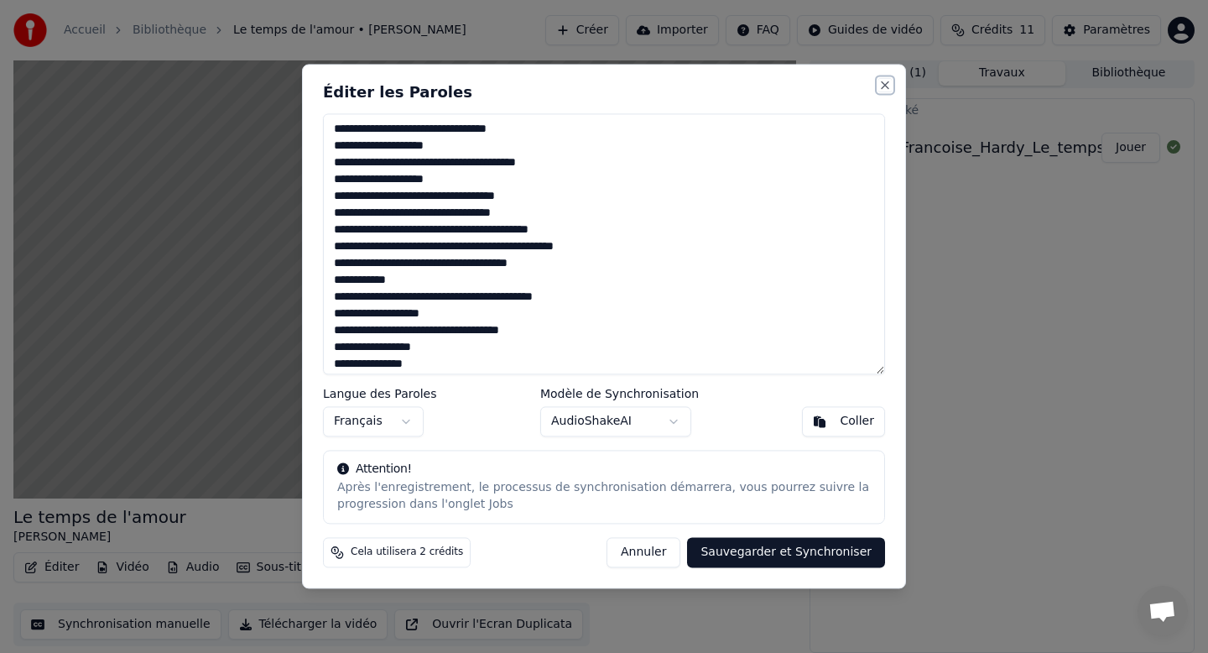
click at [888, 85] on button "Close" at bounding box center [885, 84] width 13 height 13
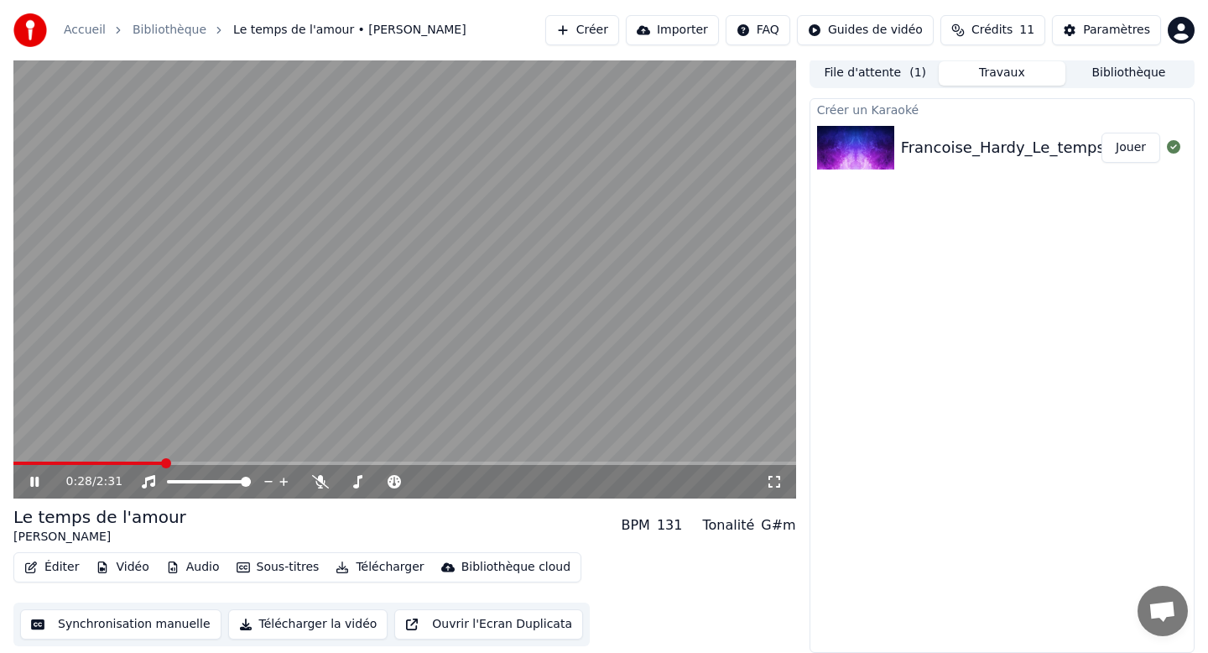
click at [43, 483] on icon at bounding box center [46, 481] width 39 height 13
click at [54, 562] on button "Éditer" at bounding box center [52, 567] width 68 height 23
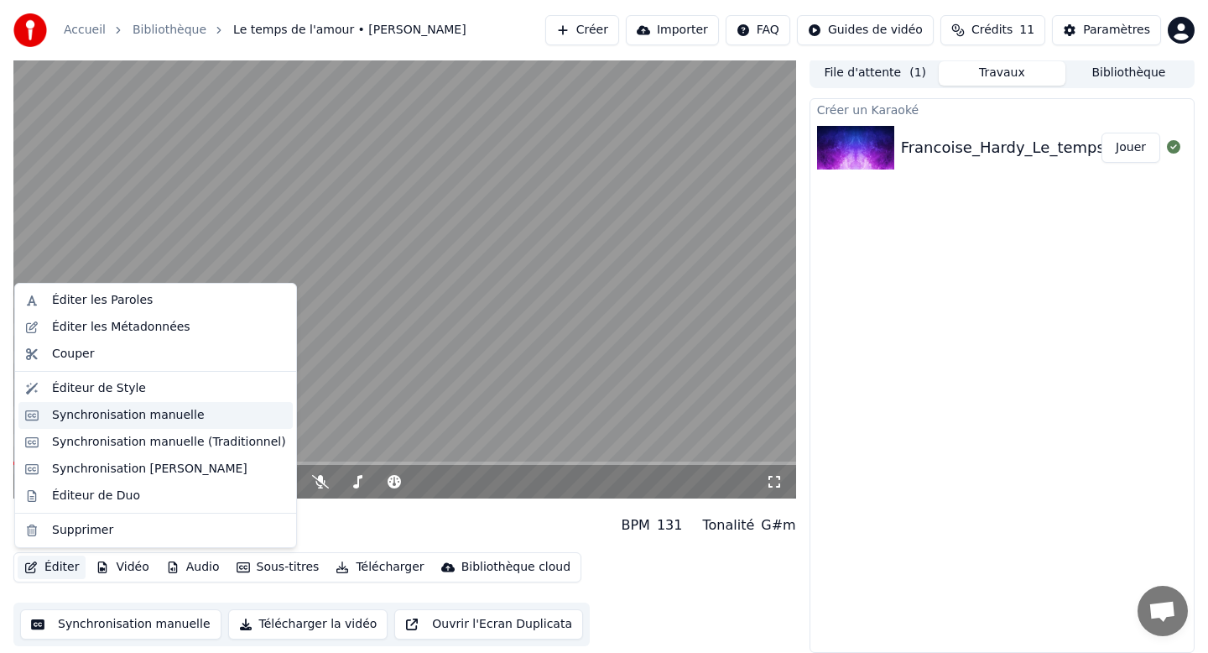
click at [180, 419] on div "Synchronisation manuelle" at bounding box center [128, 415] width 153 height 17
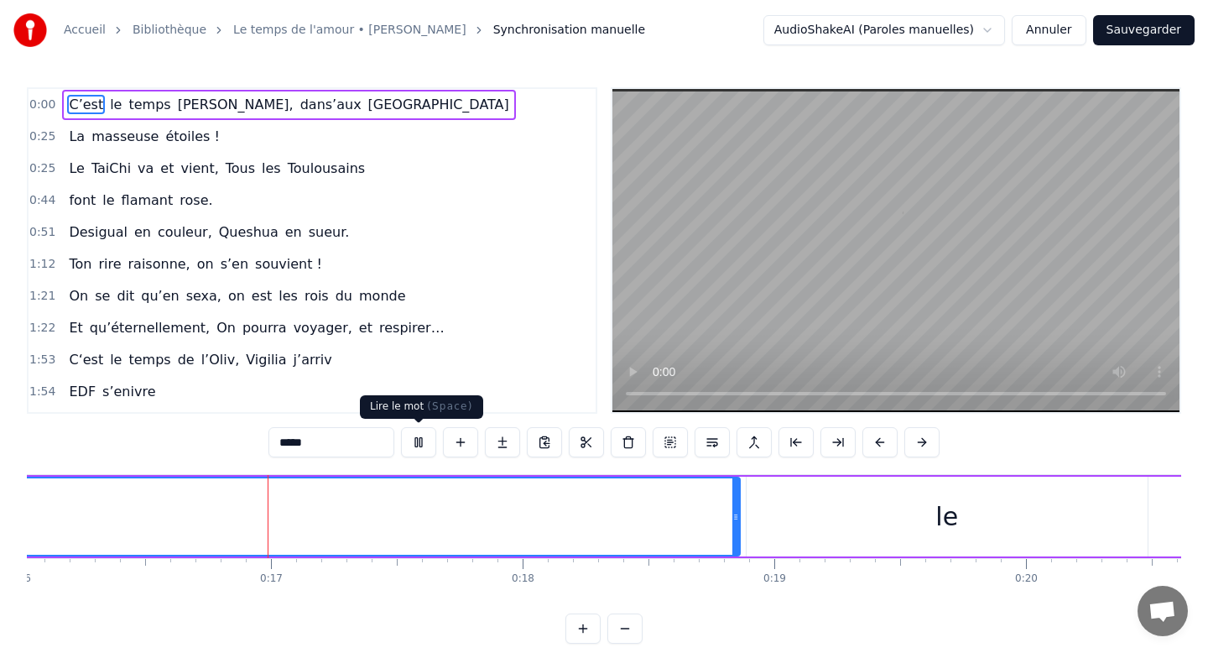
scroll to position [0, 4046]
click at [421, 444] on button at bounding box center [418, 442] width 35 height 30
click at [927, 518] on div "le" at bounding box center [937, 517] width 401 height 80
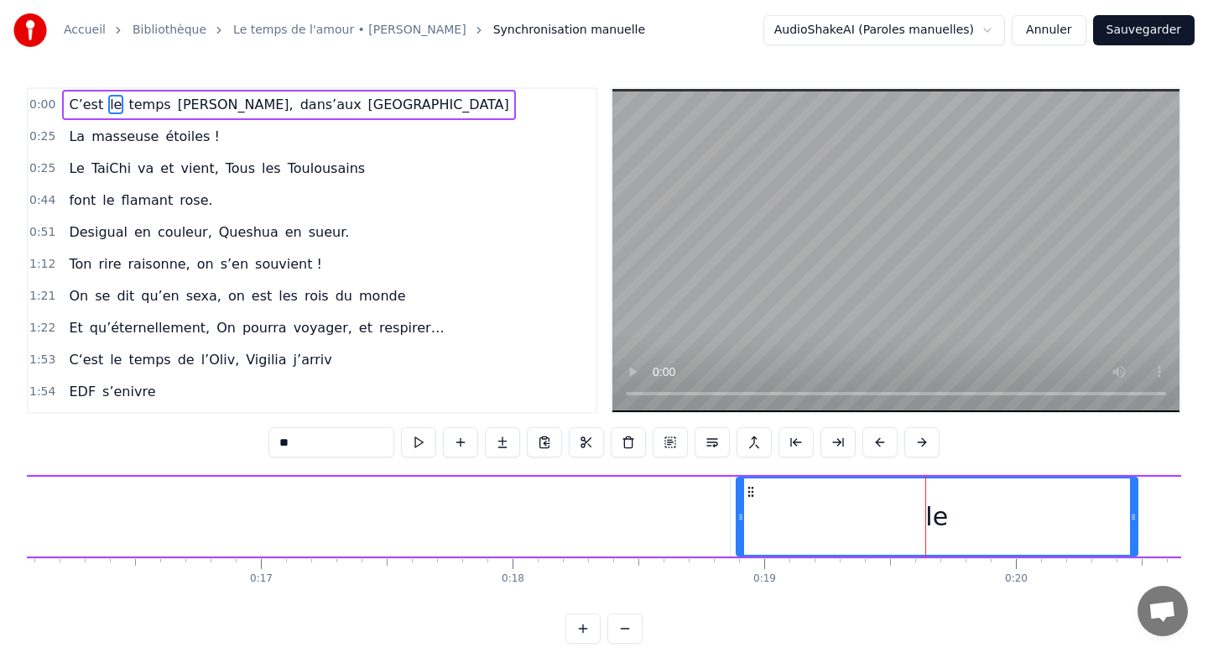
click at [777, 530] on div "le" at bounding box center [937, 516] width 399 height 76
type input "*****"
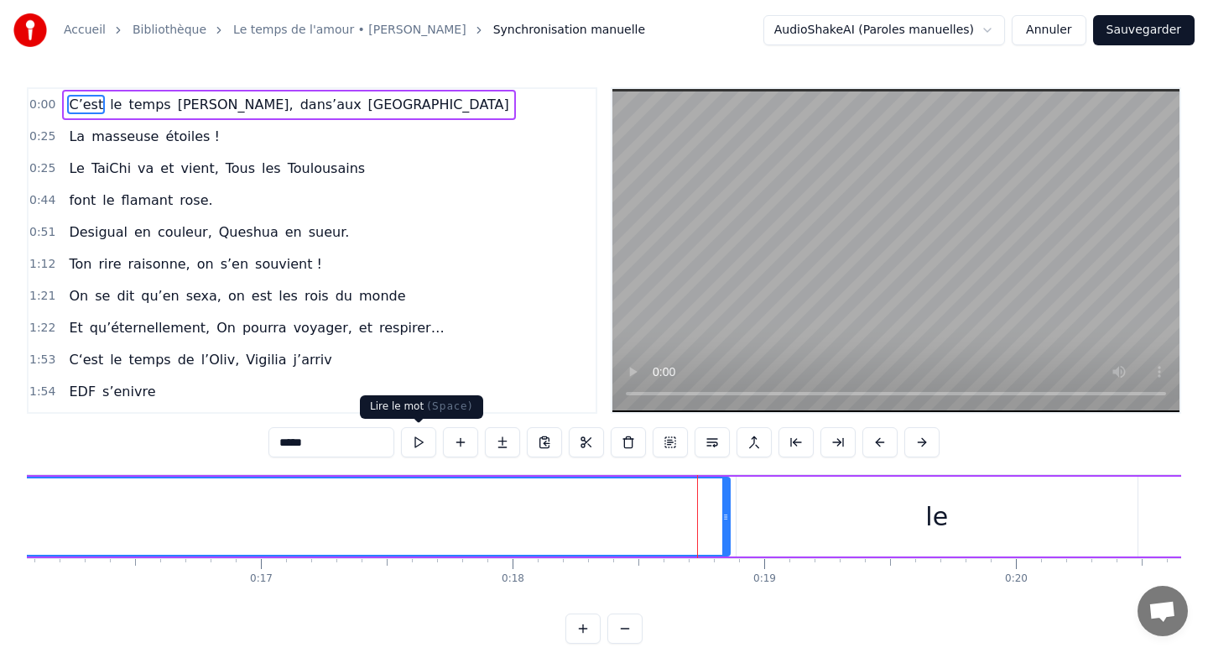
click at [422, 444] on button at bounding box center [418, 442] width 35 height 30
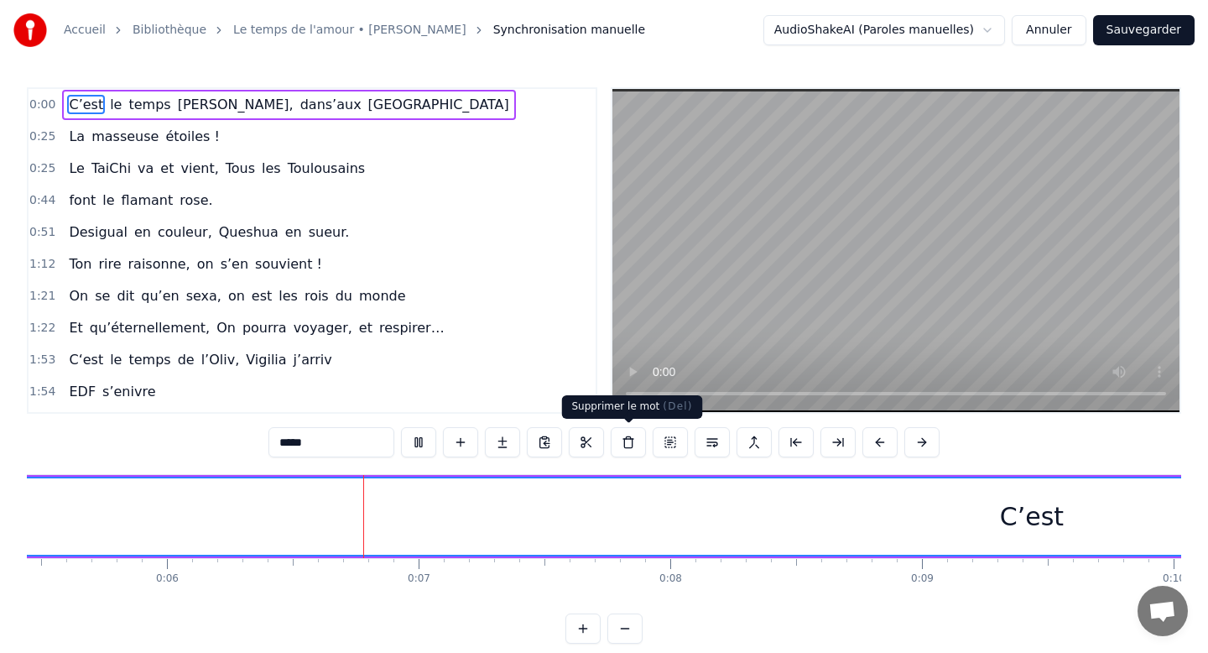
scroll to position [0, 1445]
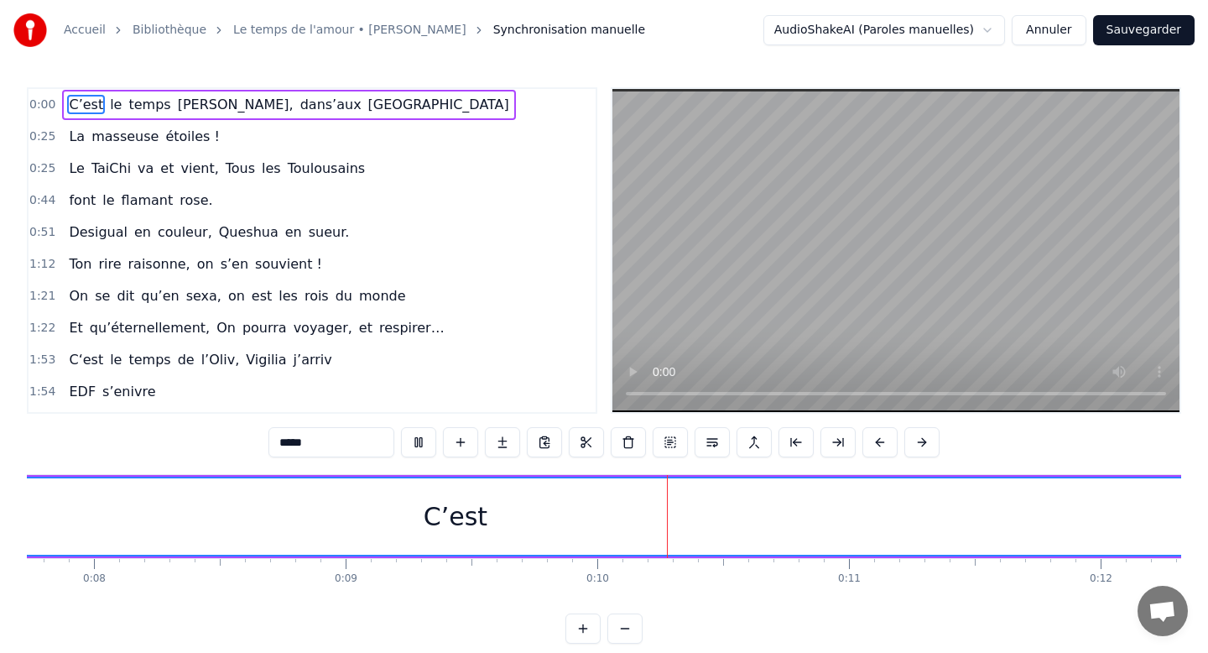
click at [856, 510] on div "C’est" at bounding box center [455, 516] width 4745 height 76
click at [264, 518] on div "C’est" at bounding box center [257, 517] width 64 height 38
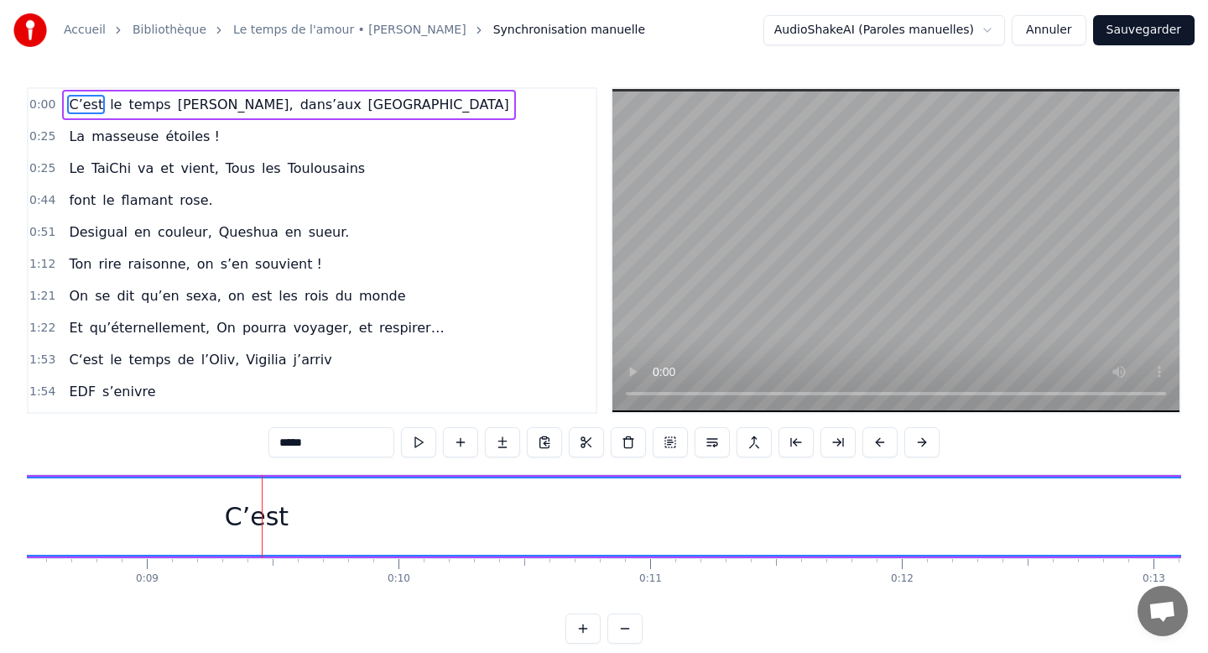
click at [239, 509] on div "C’est" at bounding box center [257, 517] width 64 height 38
click at [279, 510] on div "C’est" at bounding box center [257, 517] width 64 height 38
click at [341, 440] on input "*****" at bounding box center [332, 442] width 126 height 30
click at [42, 104] on span "0:00" at bounding box center [42, 105] width 26 height 17
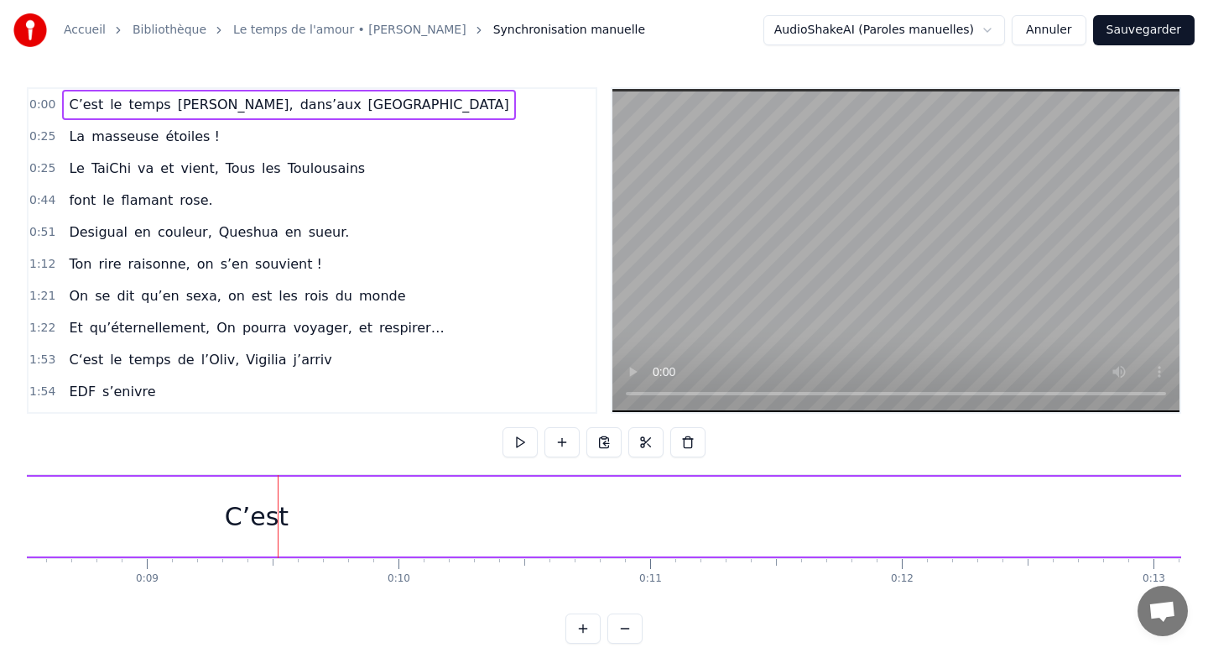
click at [48, 102] on span "0:00" at bounding box center [42, 105] width 26 height 17
click at [47, 103] on span "0:00" at bounding box center [42, 105] width 26 height 17
click at [124, 543] on div "C’est" at bounding box center [257, 517] width 4747 height 80
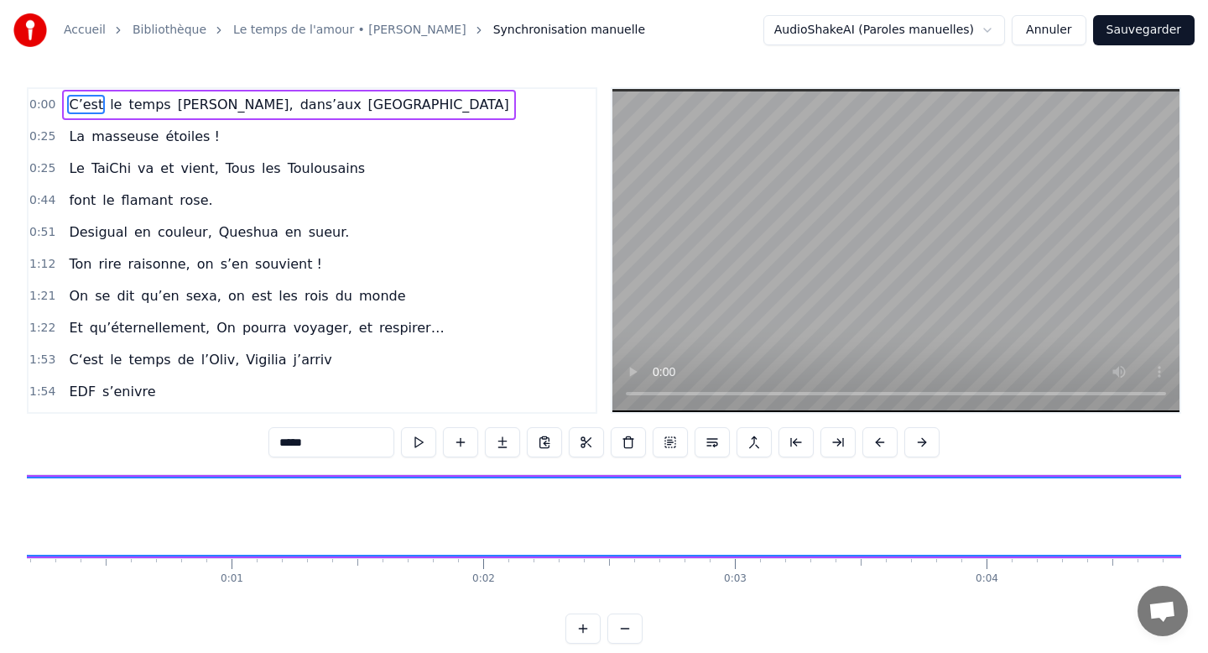
scroll to position [0, 0]
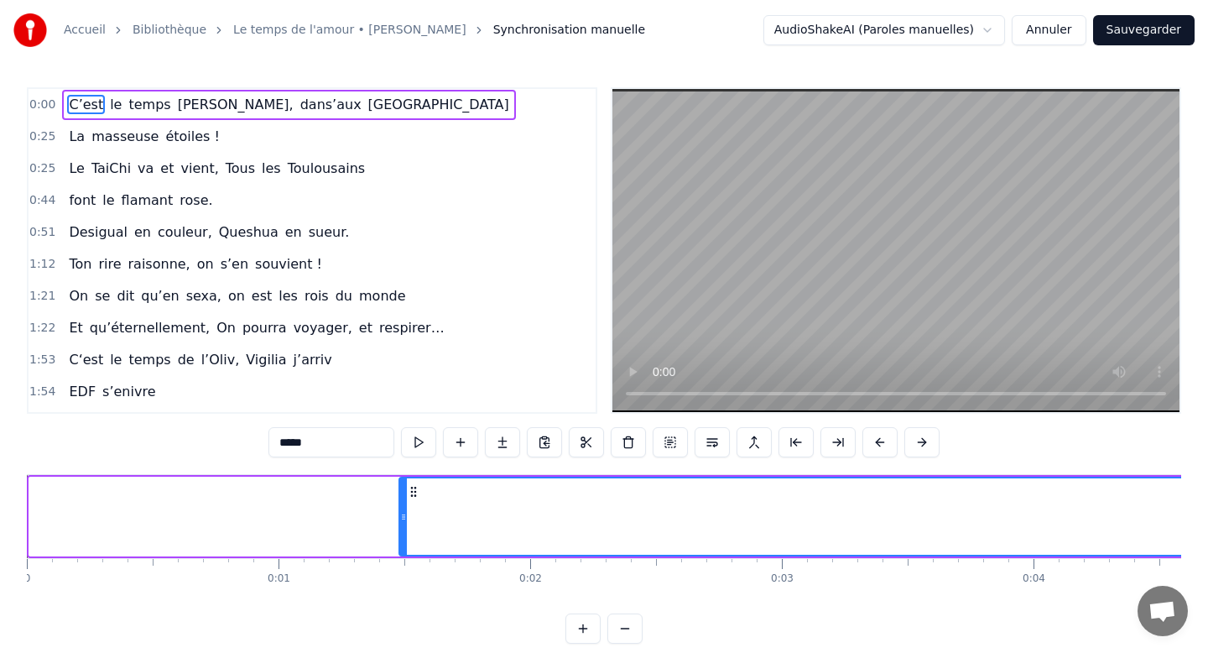
drag, startPoint x: 31, startPoint y: 518, endPoint x: 603, endPoint y: 496, distance: 571.9
click at [407, 496] on div at bounding box center [403, 516] width 7 height 76
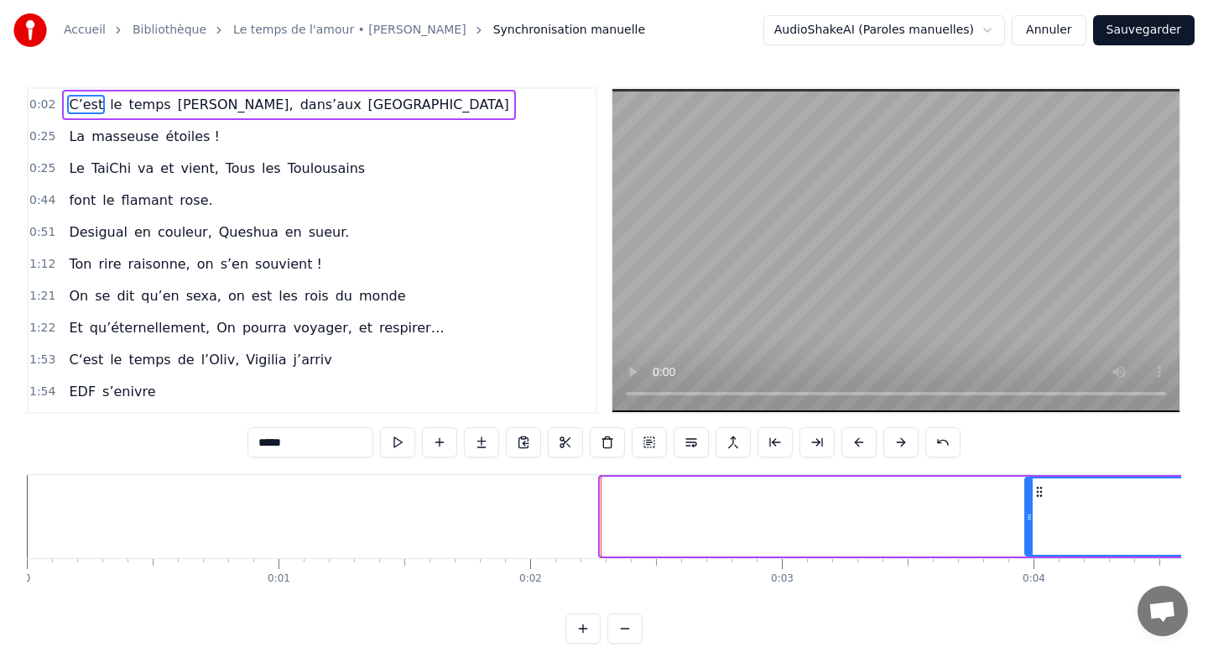
drag, startPoint x: 603, startPoint y: 496, endPoint x: 1074, endPoint y: 472, distance: 472.3
click at [1074, 472] on div "0:02 C’est le temps [PERSON_NAME], dans’aux [GEOGRAPHIC_DATA] 0:25 La masseuse …" at bounding box center [604, 365] width 1155 height 556
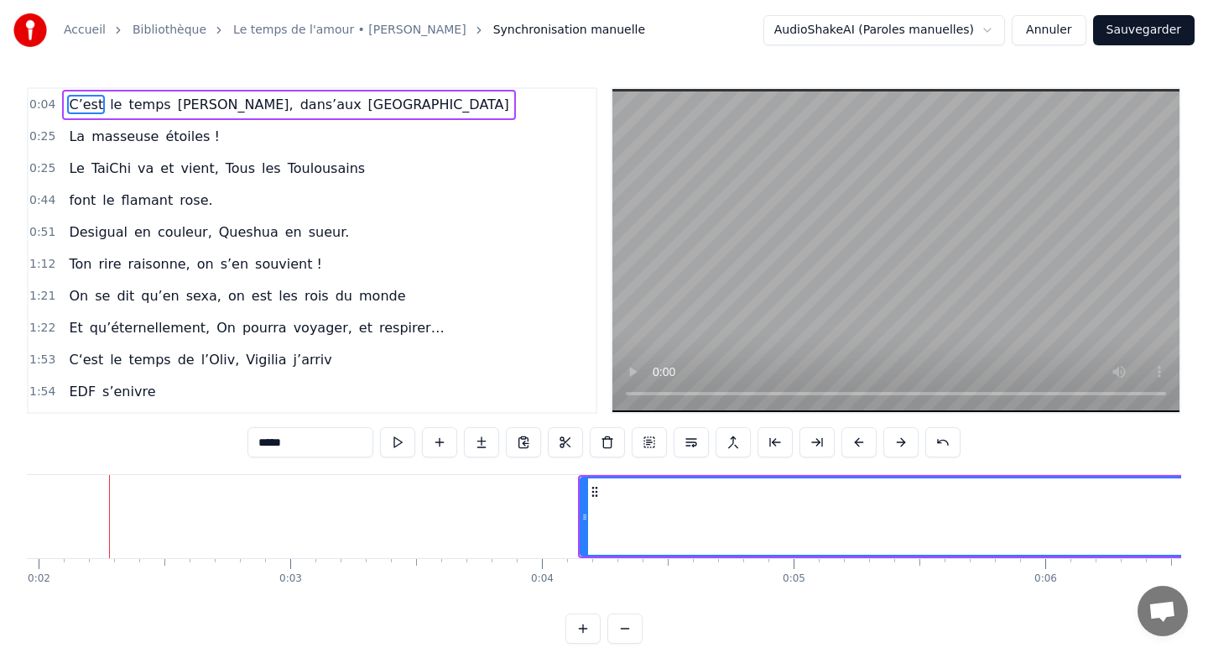
scroll to position [0, 494]
drag, startPoint x: 577, startPoint y: 514, endPoint x: 759, endPoint y: 514, distance: 181.3
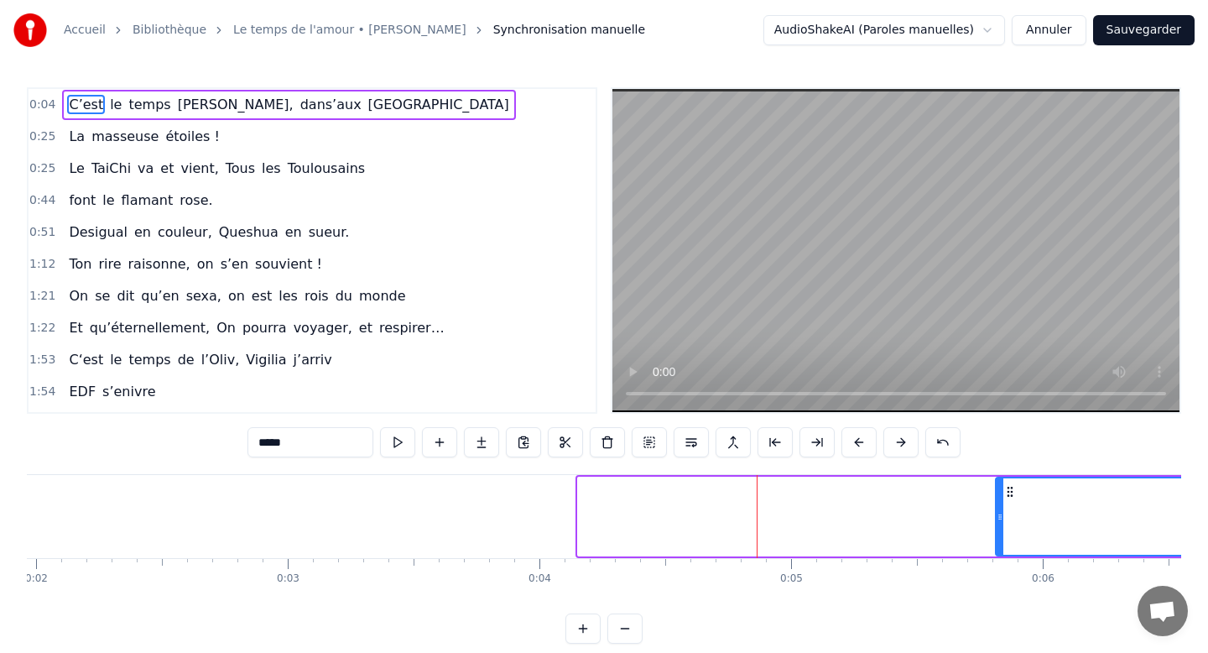
drag, startPoint x: 583, startPoint y: 524, endPoint x: 1038, endPoint y: 517, distance: 454.9
click at [1004, 517] on div at bounding box center [1000, 516] width 7 height 76
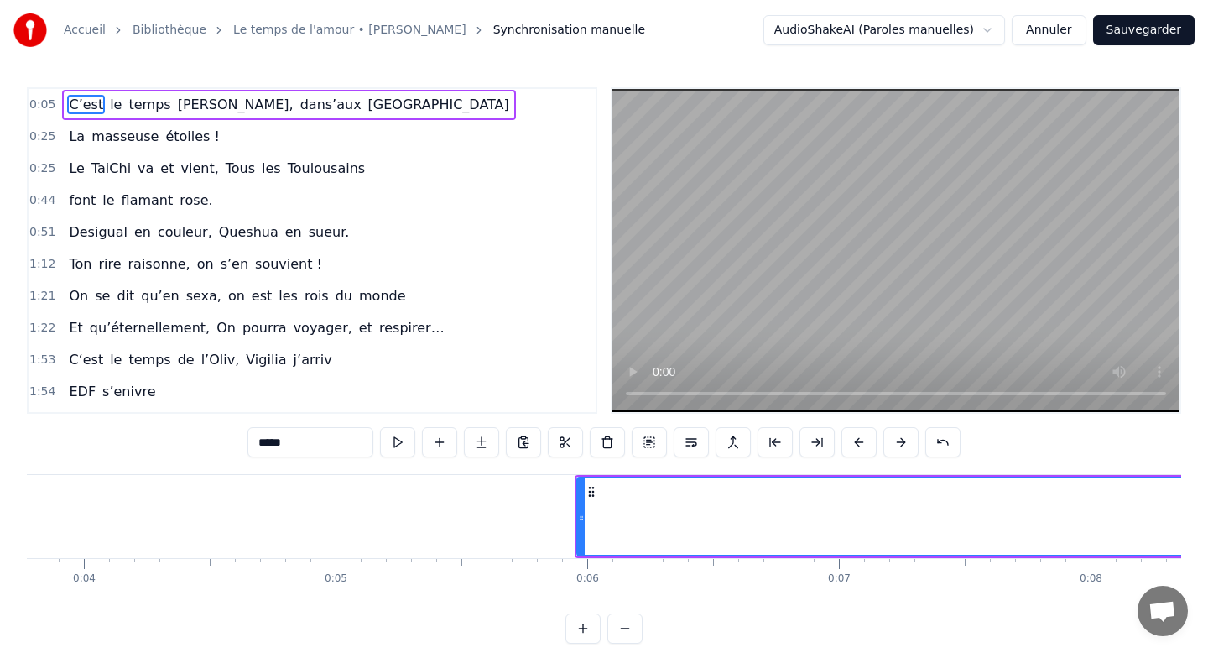
scroll to position [0, 958]
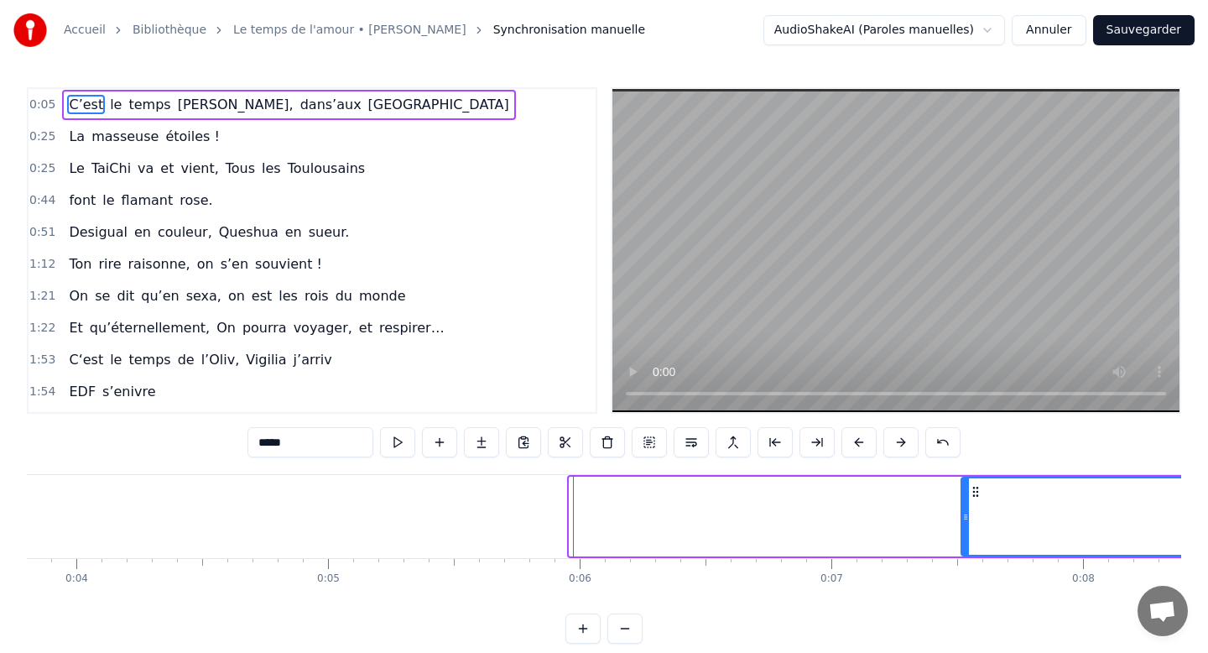
drag, startPoint x: 571, startPoint y: 514, endPoint x: 963, endPoint y: 511, distance: 391.9
click at [963, 511] on icon at bounding box center [966, 516] width 7 height 13
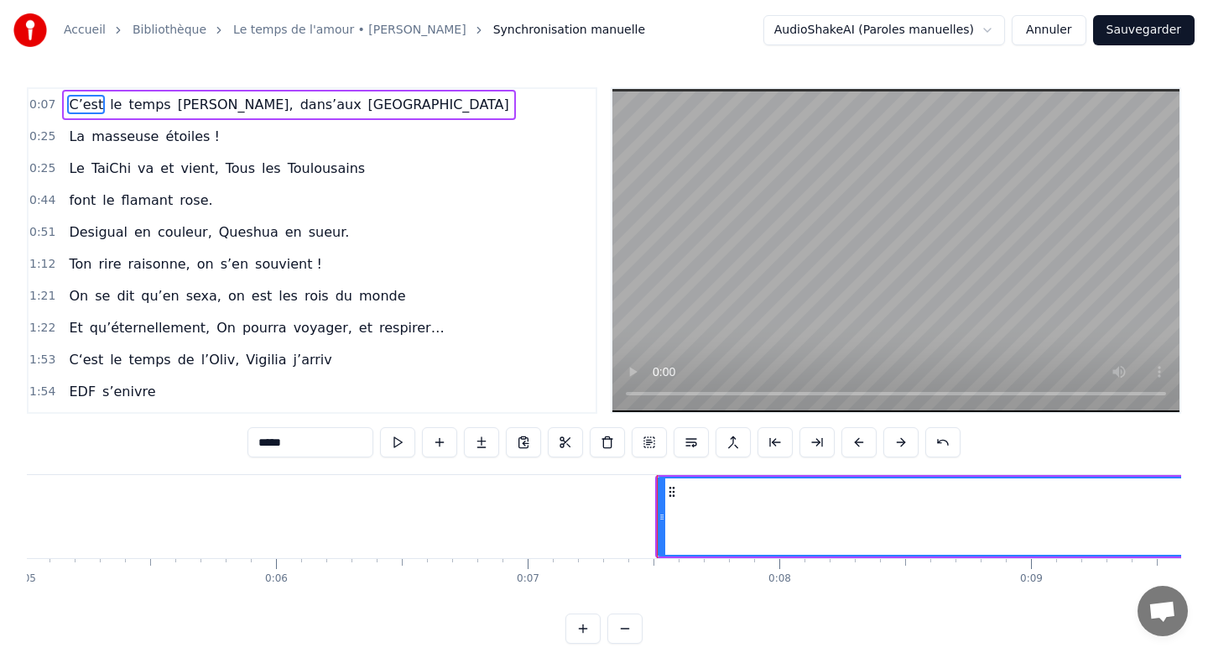
scroll to position [0, 1272]
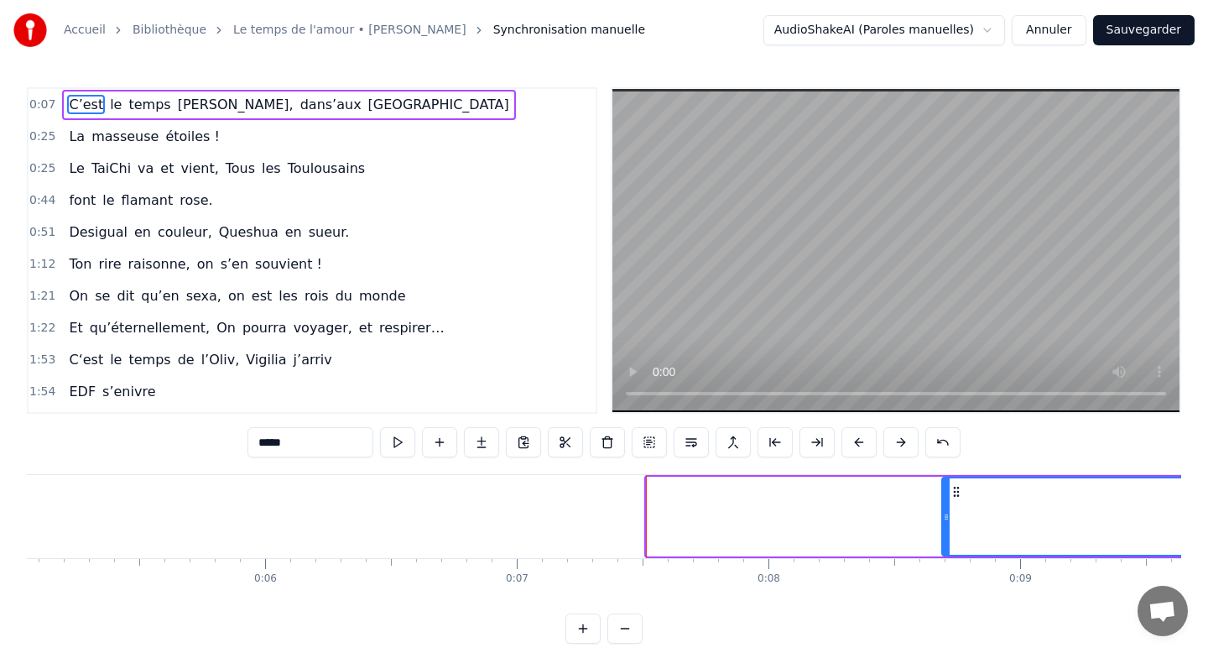
drag, startPoint x: 652, startPoint y: 517, endPoint x: 988, endPoint y: 550, distance: 337.3
click at [950, 550] on div at bounding box center [946, 516] width 7 height 76
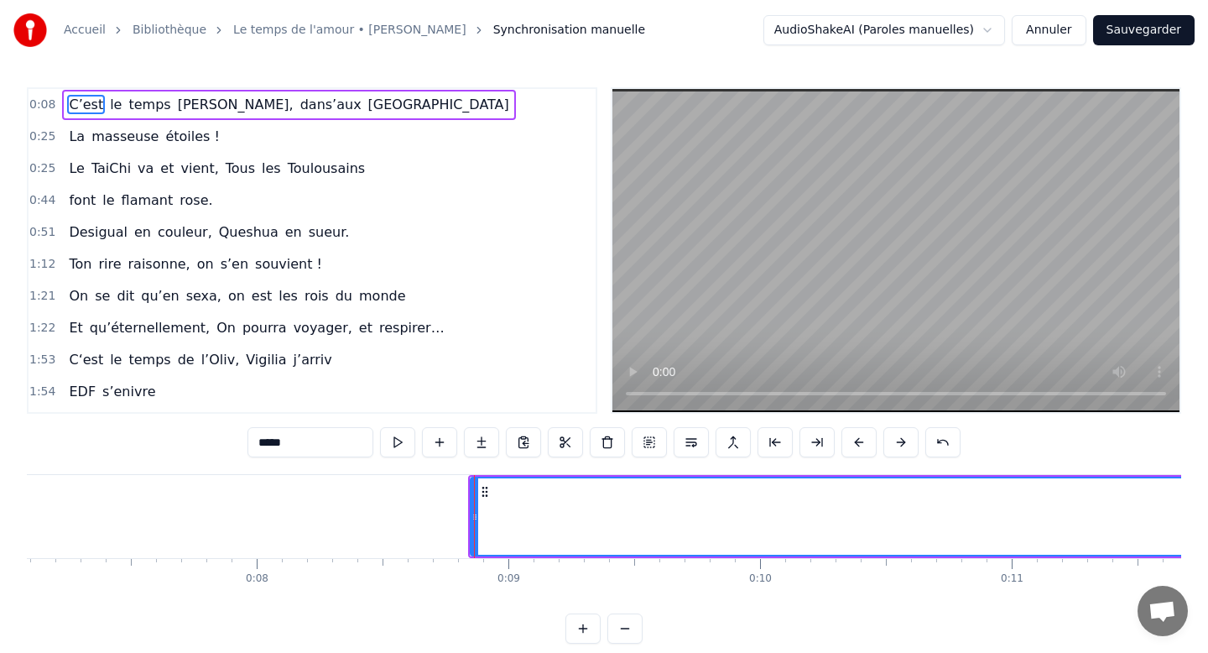
scroll to position [0, 1785]
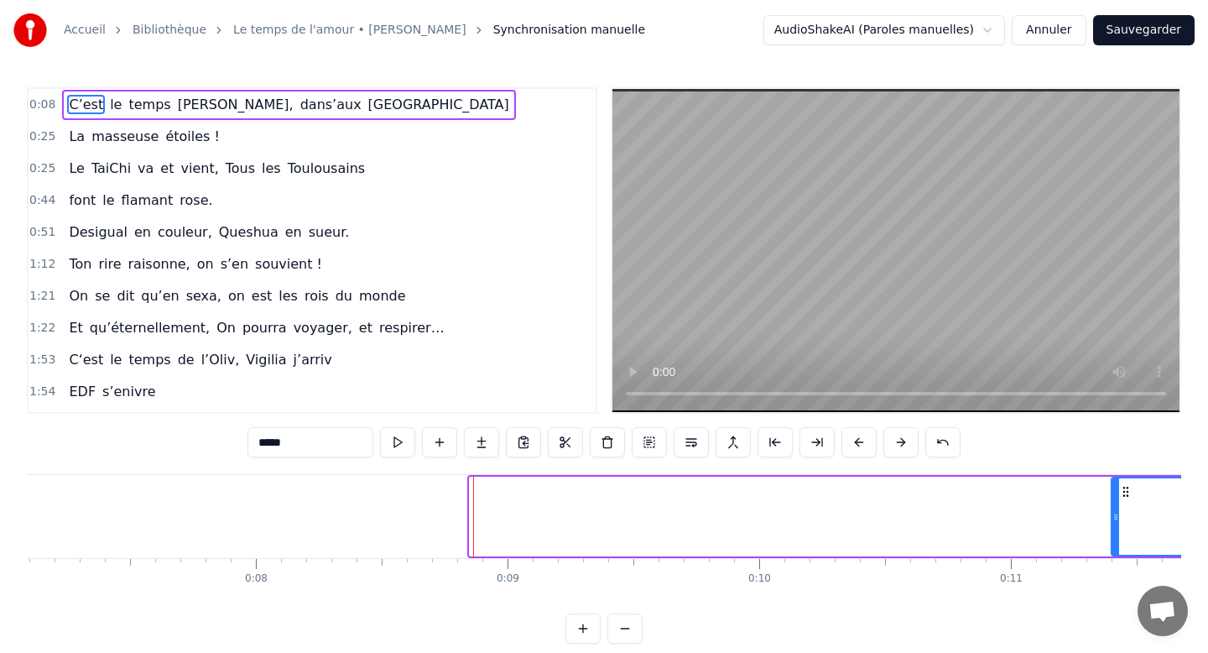
drag, startPoint x: 474, startPoint y: 517, endPoint x: 1116, endPoint y: 542, distance: 642.5
click at [1116, 542] on div at bounding box center [1116, 516] width 7 height 76
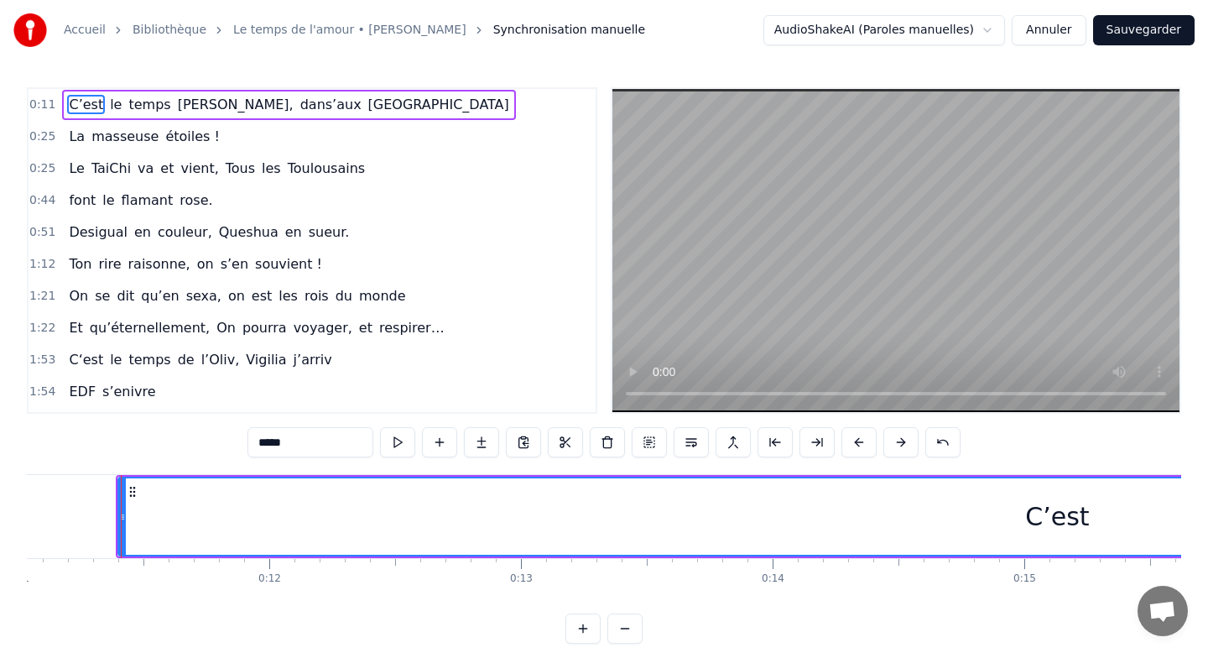
scroll to position [0, 2789]
click at [107, 498] on div "C’est" at bounding box center [1047, 517] width 1881 height 80
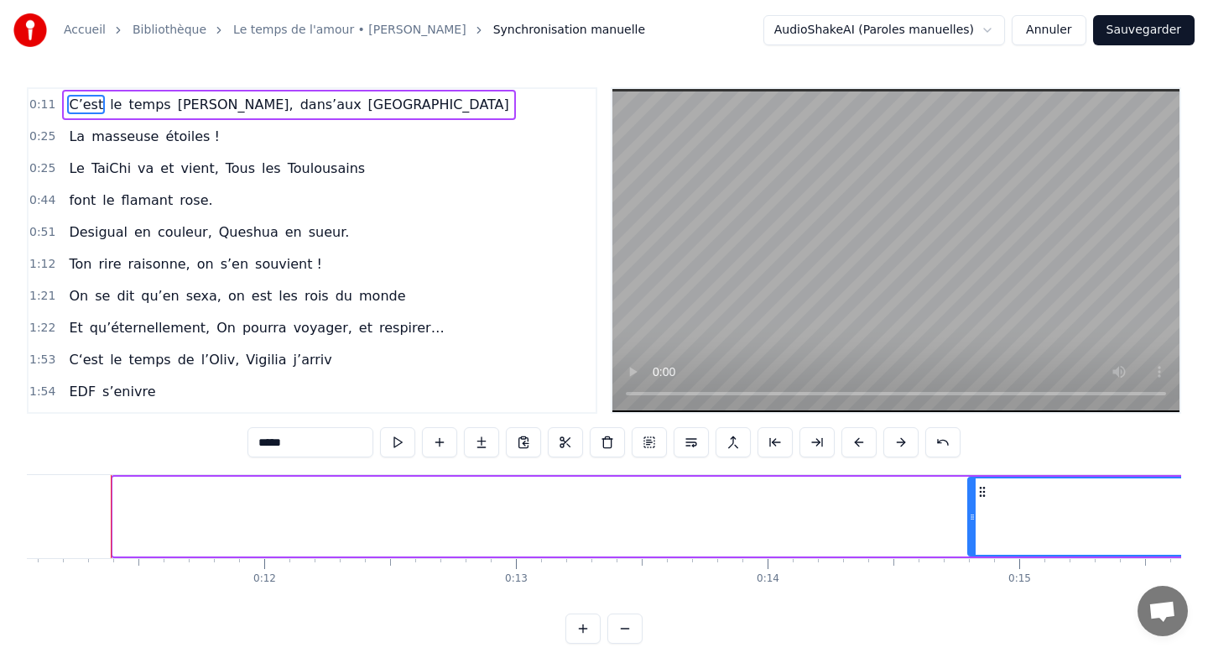
drag, startPoint x: 117, startPoint y: 511, endPoint x: 973, endPoint y: 500, distance: 855.2
click at [973, 500] on div at bounding box center [972, 516] width 7 height 76
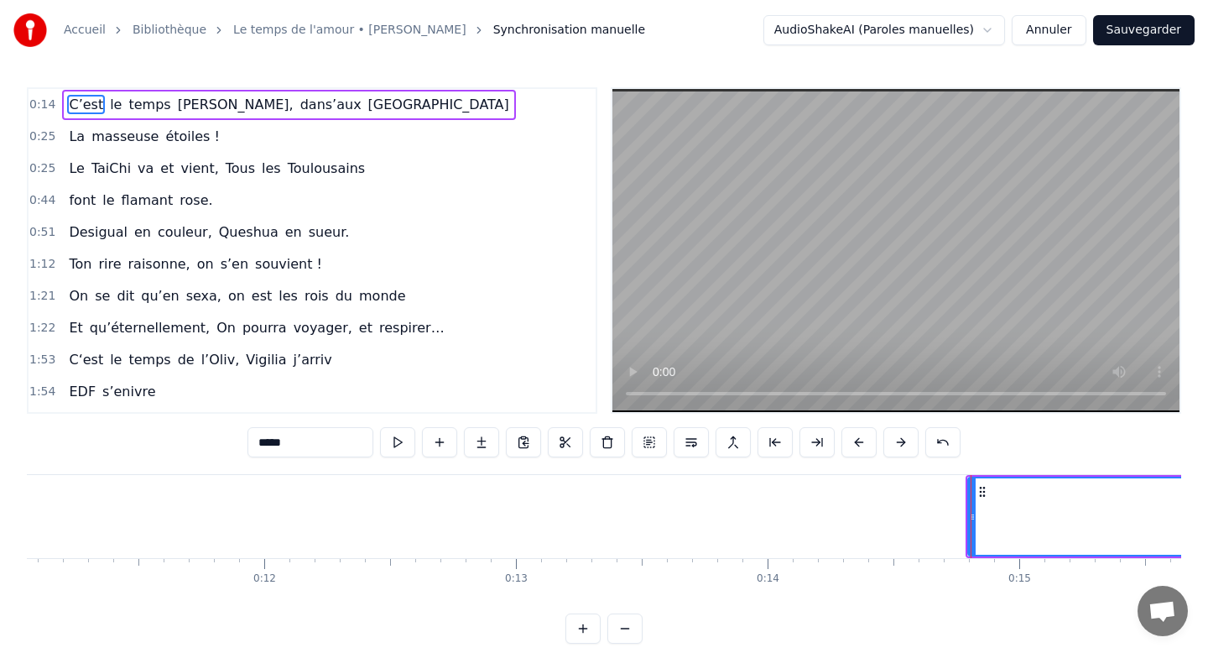
click at [629, 633] on button at bounding box center [625, 628] width 35 height 30
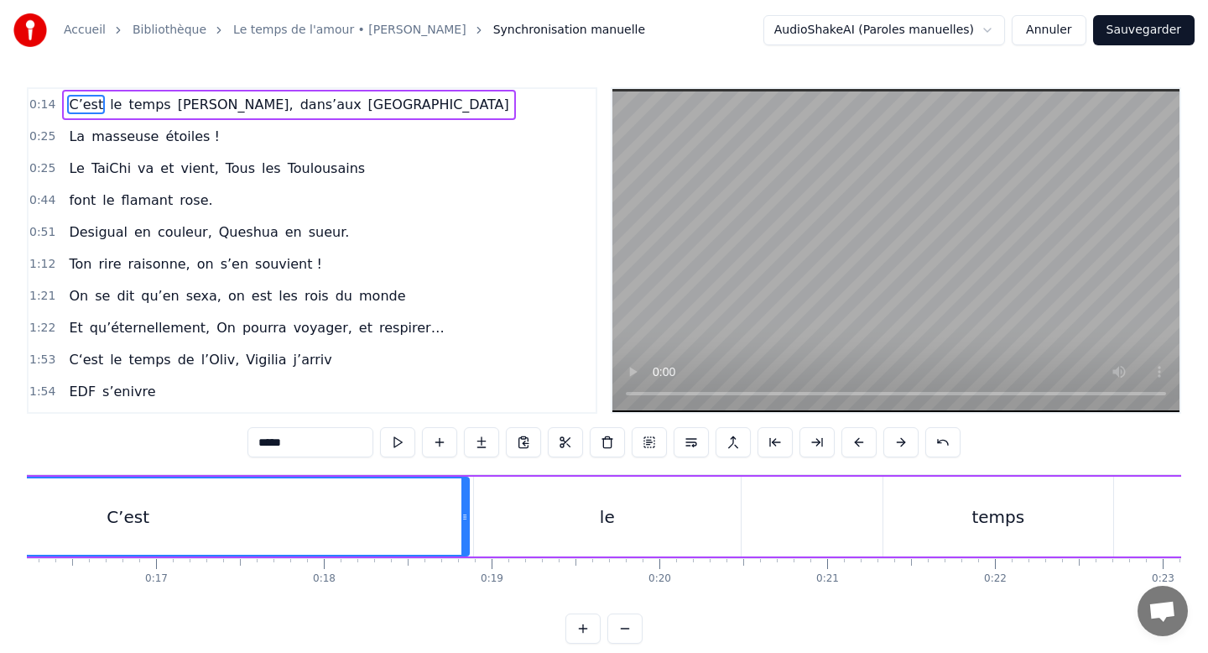
click at [629, 633] on button at bounding box center [625, 628] width 35 height 30
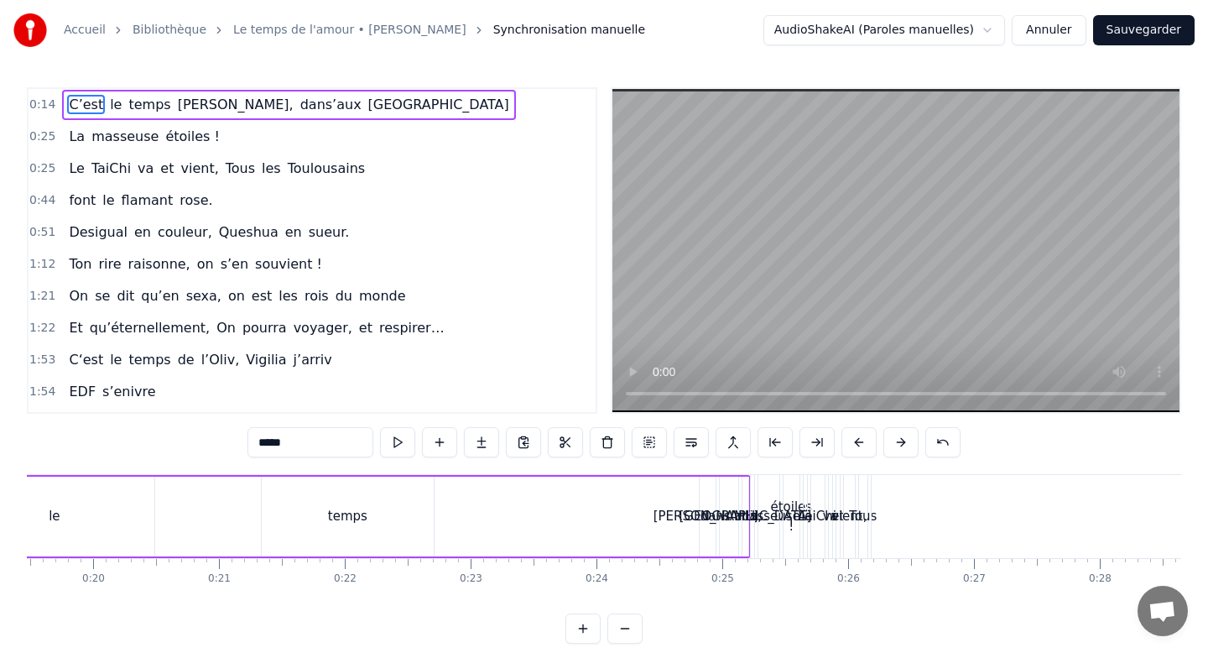
click at [629, 633] on button at bounding box center [625, 628] width 35 height 30
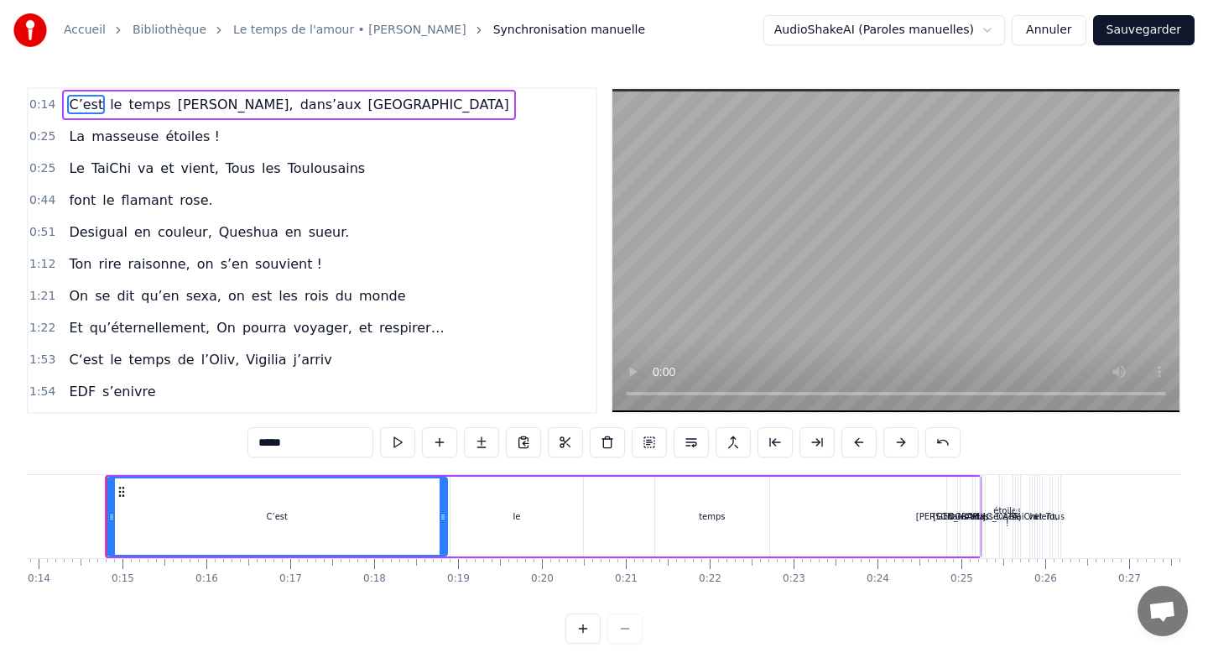
scroll to position [0, 1158]
click at [630, 633] on div at bounding box center [604, 628] width 77 height 30
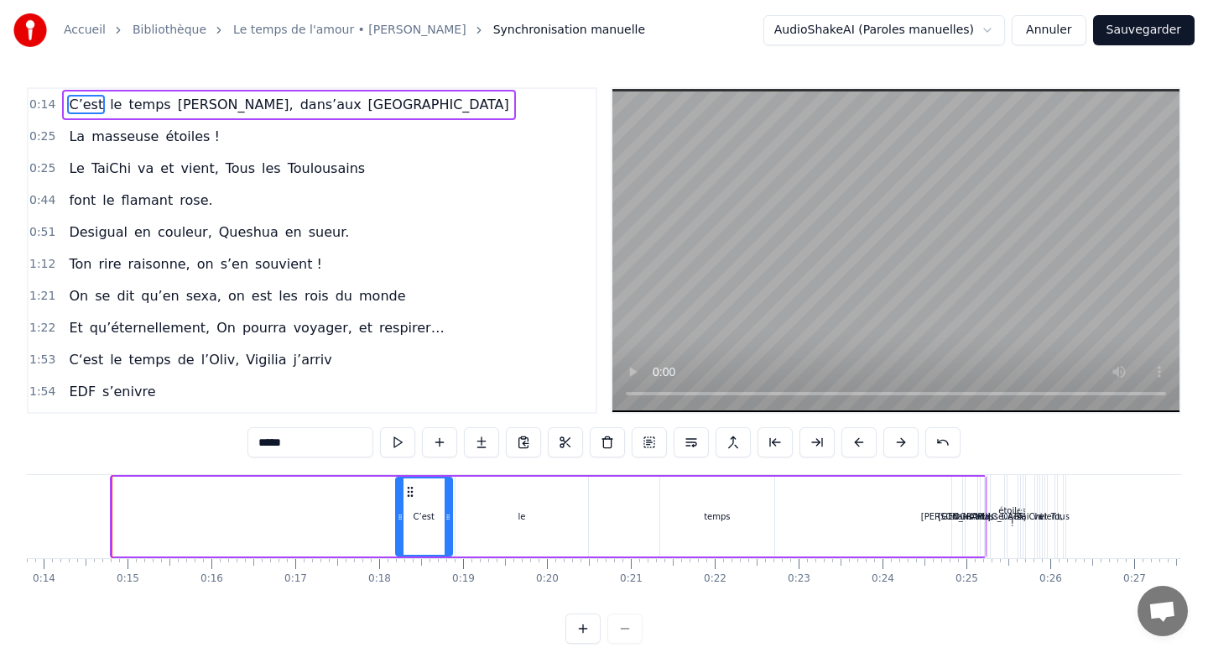
drag, startPoint x: 114, startPoint y: 513, endPoint x: 409, endPoint y: 512, distance: 294.6
click at [404, 512] on icon at bounding box center [400, 516] width 7 height 13
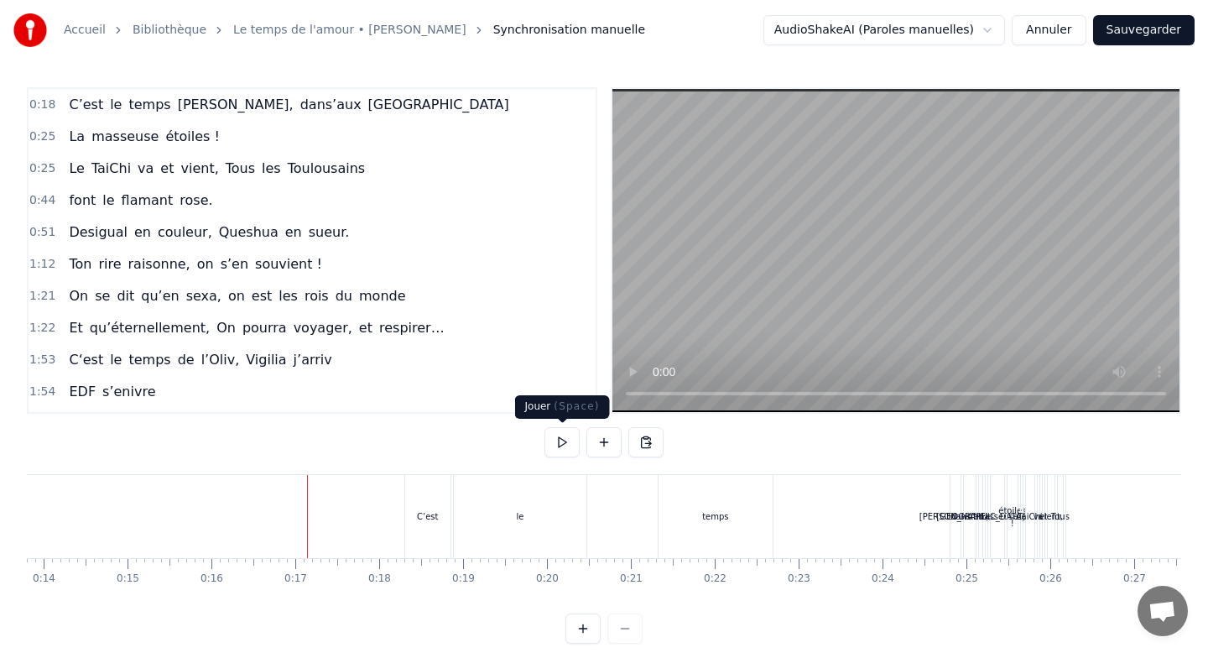
click at [554, 449] on button at bounding box center [562, 442] width 35 height 30
click at [566, 437] on button at bounding box center [562, 442] width 35 height 30
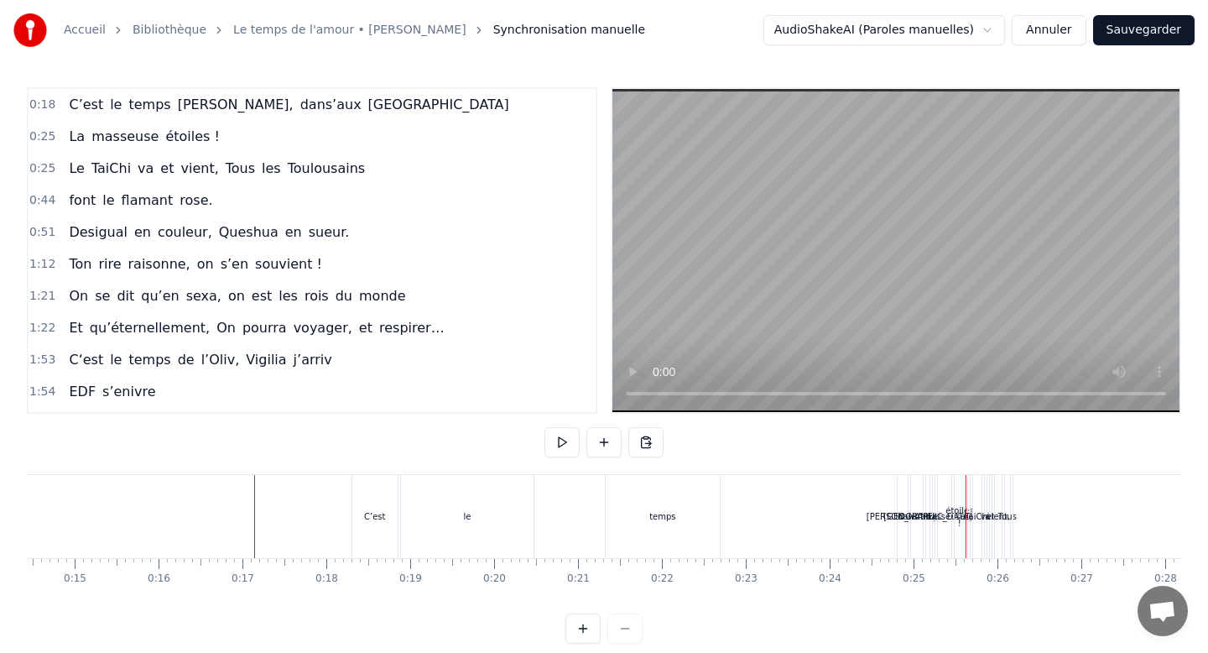
scroll to position [0, 1236]
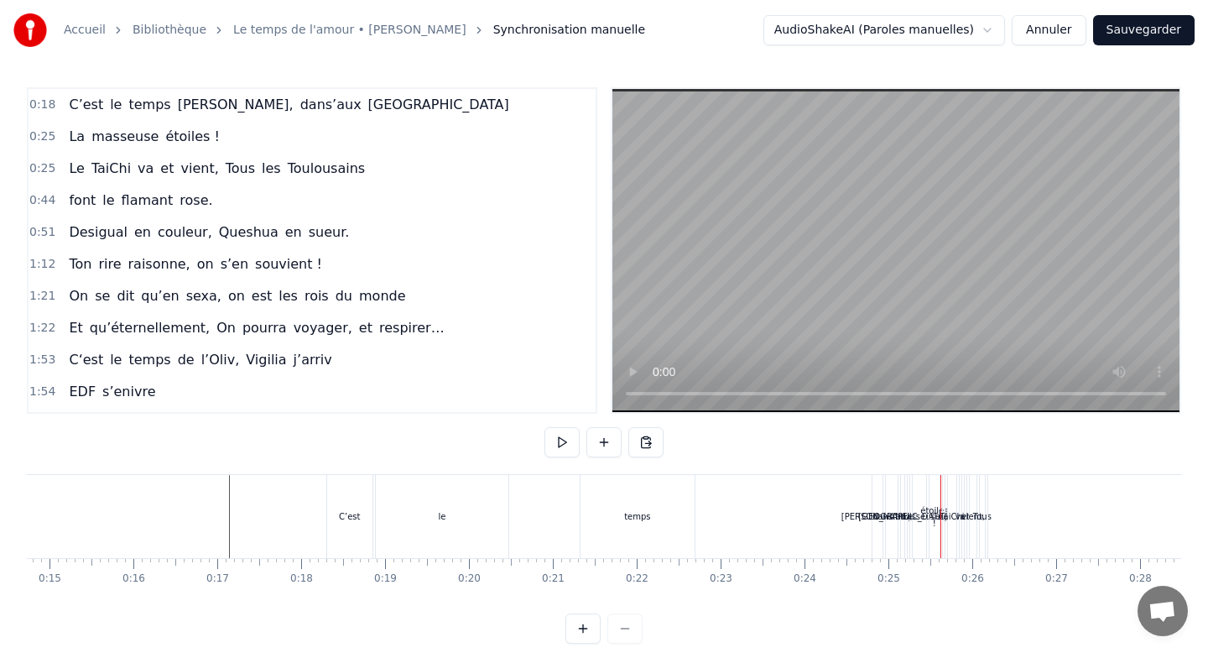
click at [560, 441] on button at bounding box center [562, 442] width 35 height 30
click at [565, 449] on button at bounding box center [562, 442] width 35 height 30
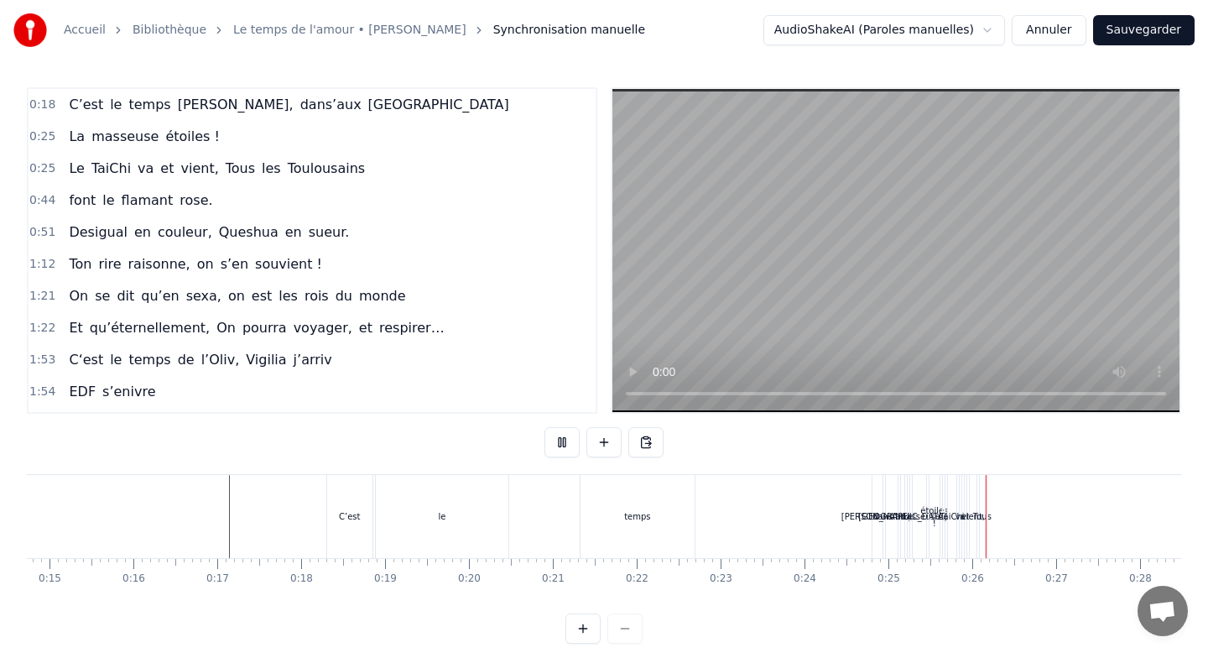
click at [565, 449] on button at bounding box center [562, 442] width 35 height 30
click at [989, 465] on div "0:18 C’est le temps [PERSON_NAME], dans’aux [GEOGRAPHIC_DATA] 0:25 La masseuse …" at bounding box center [604, 365] width 1155 height 556
click at [985, 472] on div "0:18 C’est le temps [PERSON_NAME], dans’aux [GEOGRAPHIC_DATA] 0:25 La masseuse …" at bounding box center [604, 365] width 1155 height 556
click at [582, 627] on button at bounding box center [583, 628] width 35 height 30
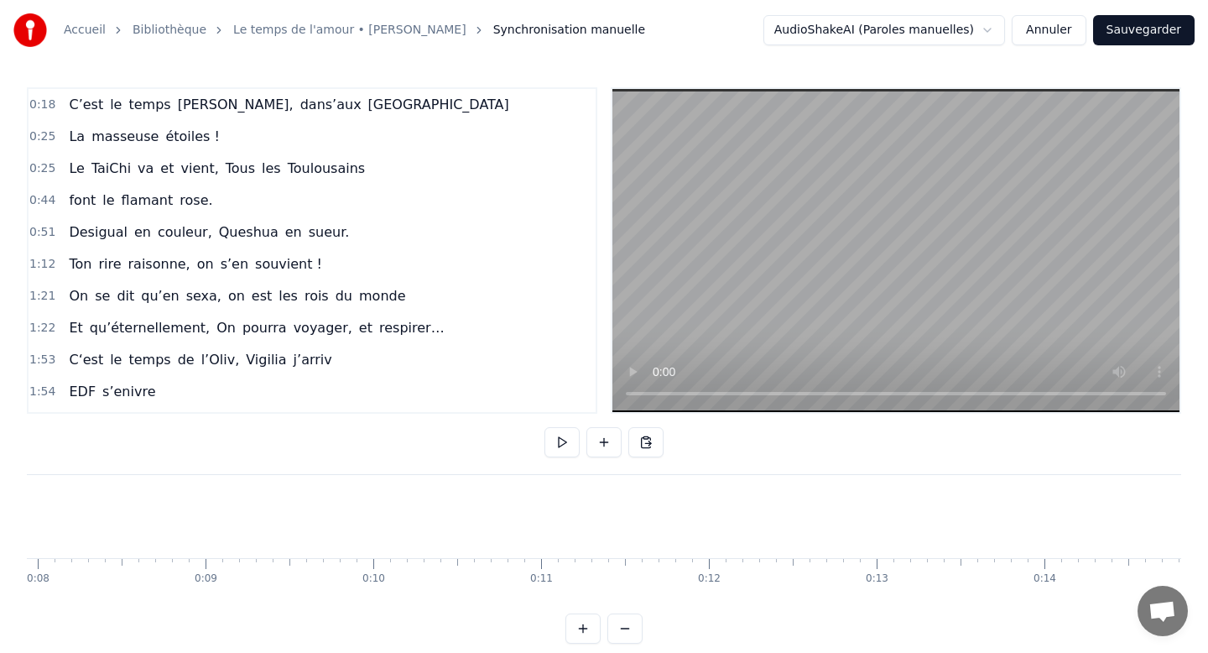
click at [582, 627] on button at bounding box center [583, 628] width 35 height 30
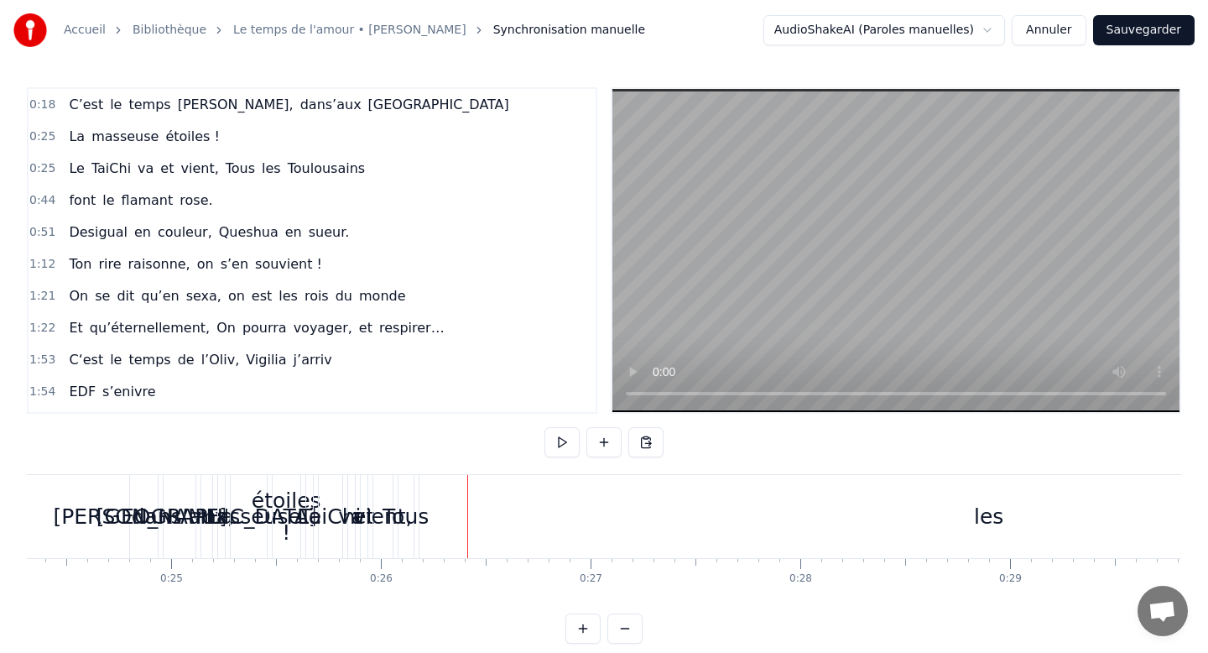
scroll to position [0, 5457]
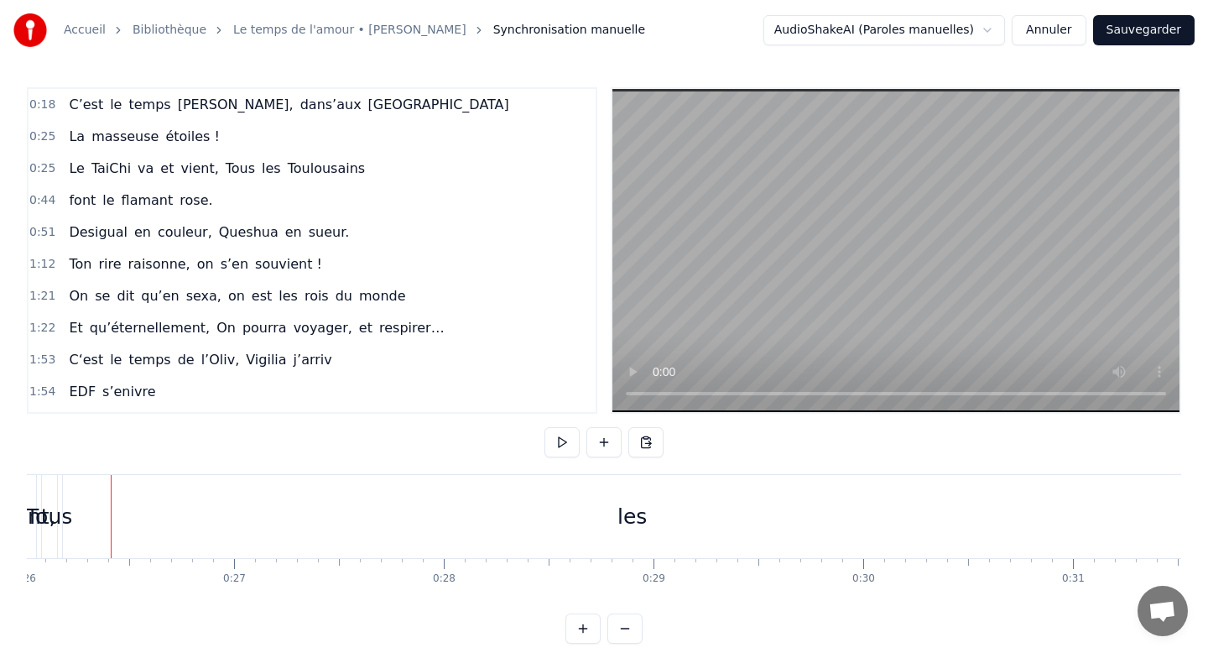
click at [86, 473] on div "0:18 C’est le temps [PERSON_NAME], dans’aux [GEOGRAPHIC_DATA] 0:25 La masseuse …" at bounding box center [604, 365] width 1155 height 556
click at [86, 476] on div "les" at bounding box center [632, 516] width 1141 height 83
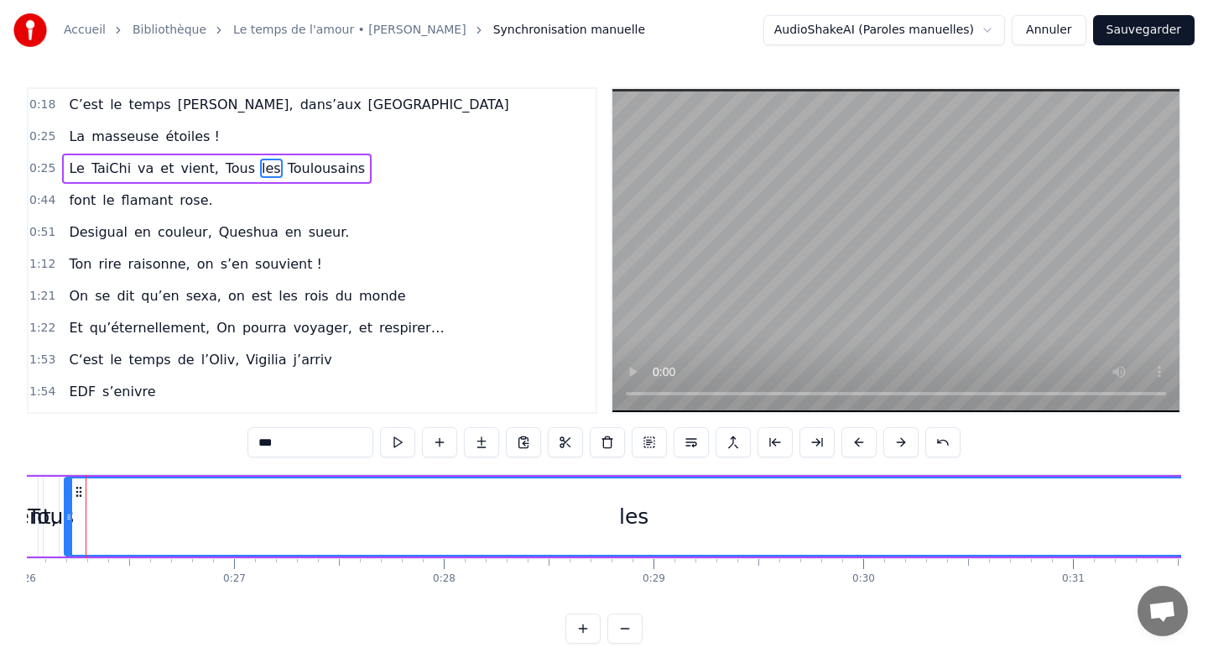
scroll to position [0, 5432]
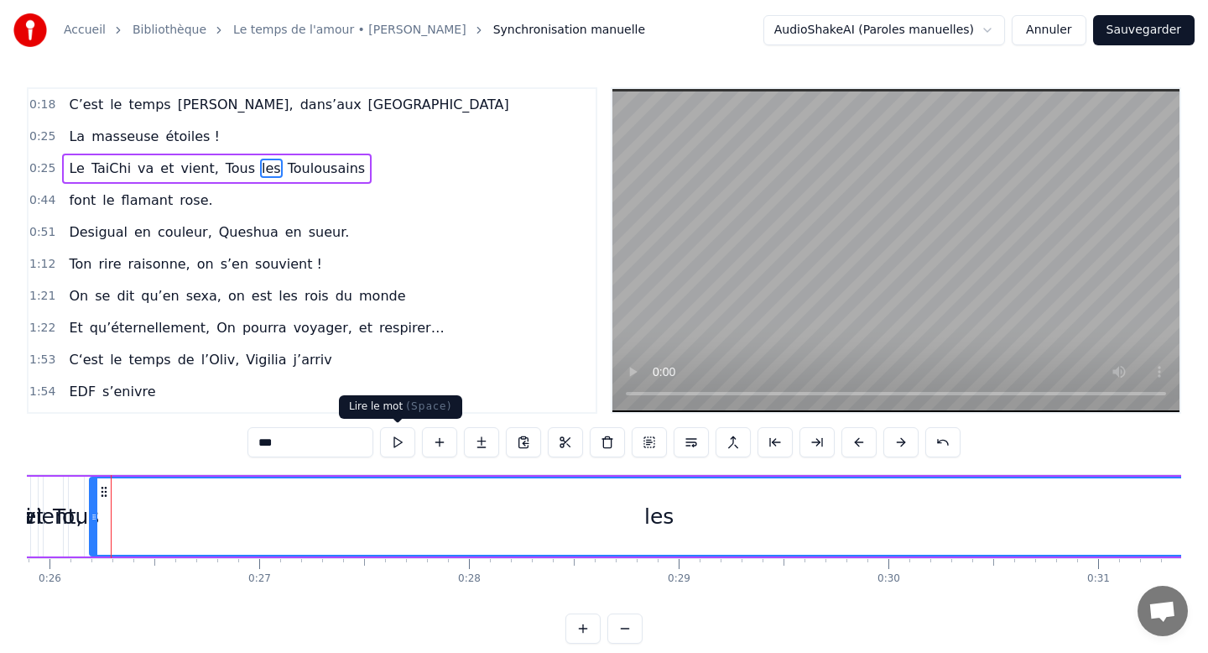
click at [407, 444] on button at bounding box center [397, 442] width 35 height 30
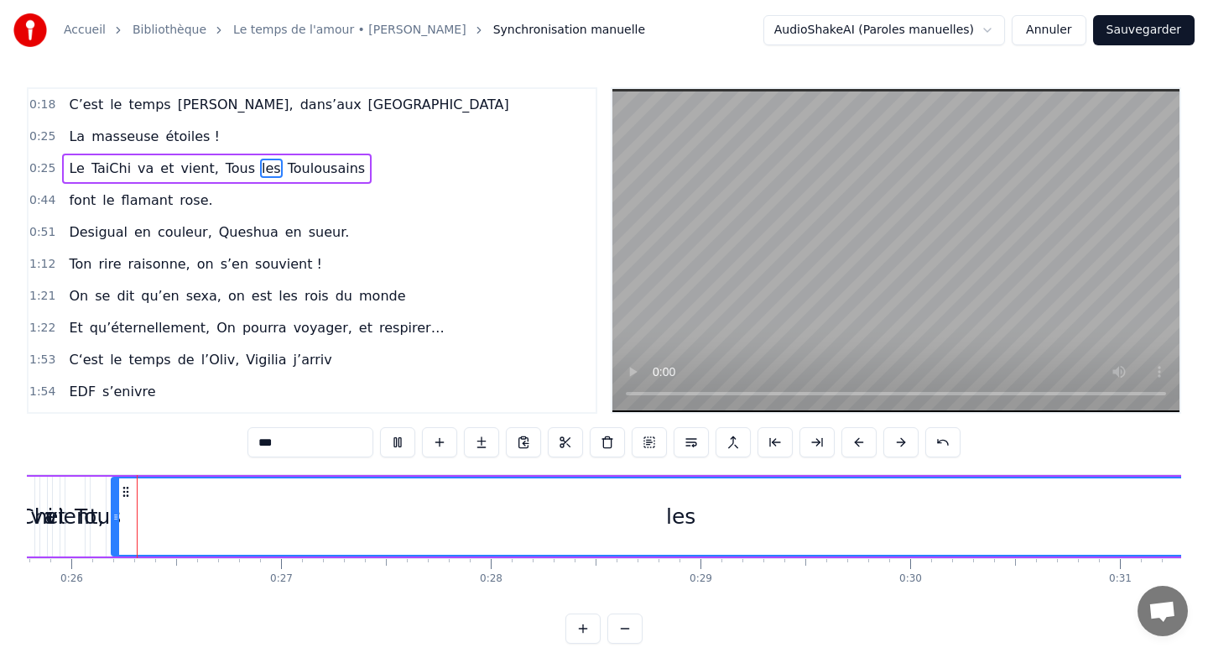
scroll to position [0, 5409]
click at [407, 444] on button at bounding box center [397, 442] width 35 height 30
drag, startPoint x: 264, startPoint y: 505, endPoint x: 144, endPoint y: 509, distance: 120.9
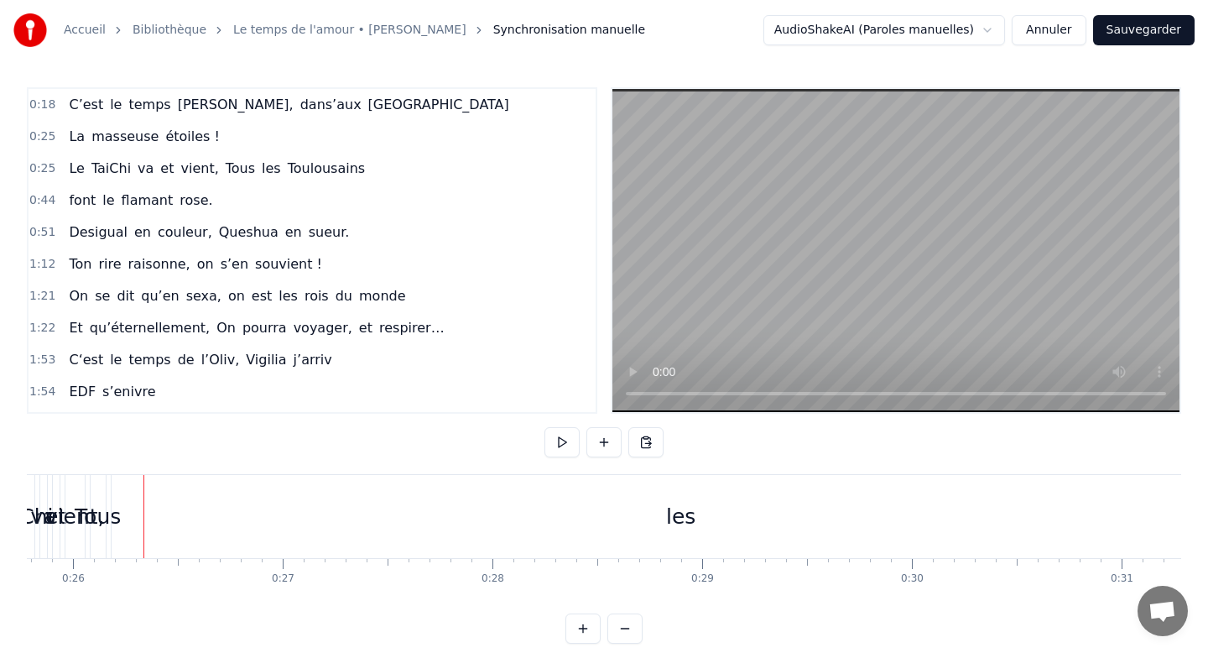
click at [107, 472] on div "0:18 C’est le temps [PERSON_NAME], dans’aux [GEOGRAPHIC_DATA] 0:25 La masseuse …" at bounding box center [604, 365] width 1155 height 556
click at [93, 468] on div "0:18 C’est le temps [PERSON_NAME], dans’aux [GEOGRAPHIC_DATA] 0:25 La masseuse …" at bounding box center [604, 365] width 1155 height 556
click at [93, 478] on div "Tous" at bounding box center [98, 516] width 15 height 83
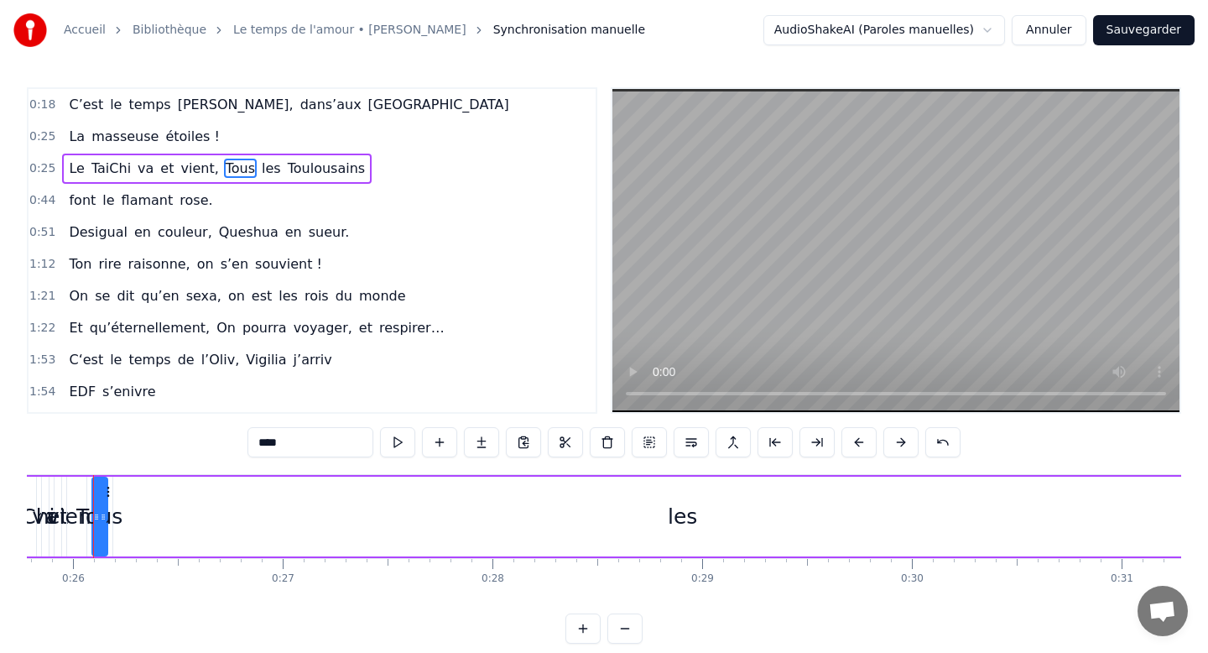
scroll to position [0, 5391]
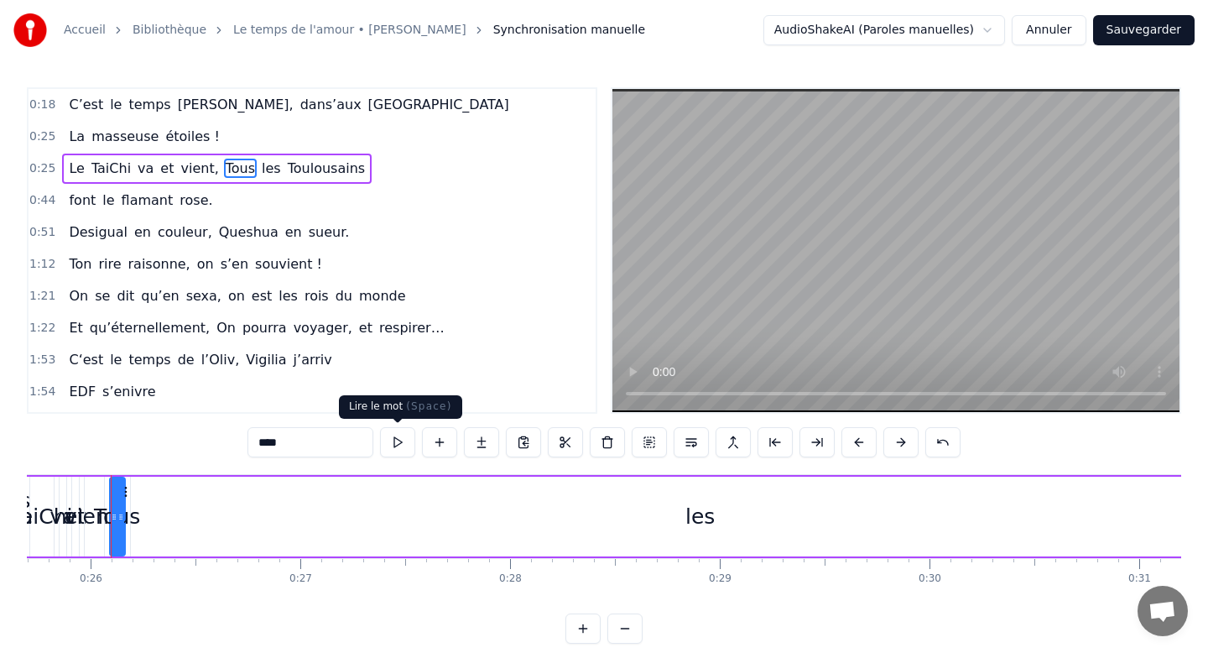
click at [397, 440] on button at bounding box center [397, 442] width 35 height 30
click at [397, 441] on button at bounding box center [397, 442] width 35 height 30
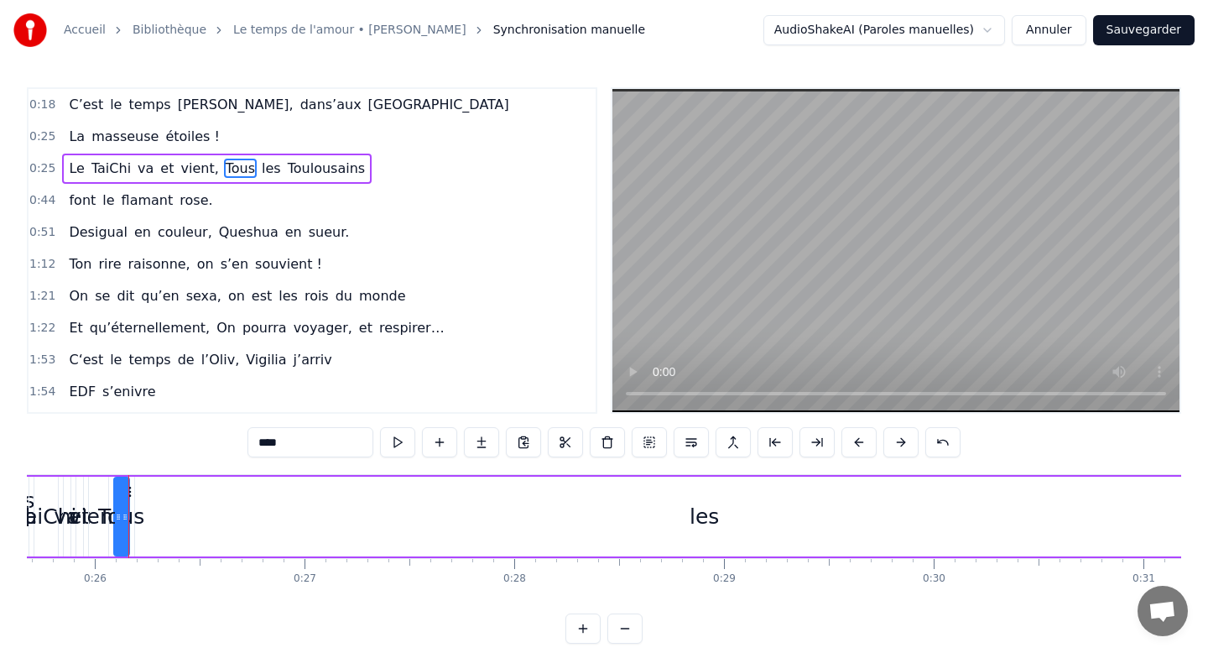
click at [397, 441] on button at bounding box center [397, 442] width 35 height 30
click at [264, 502] on div "les" at bounding box center [705, 517] width 1140 height 80
type input "***"
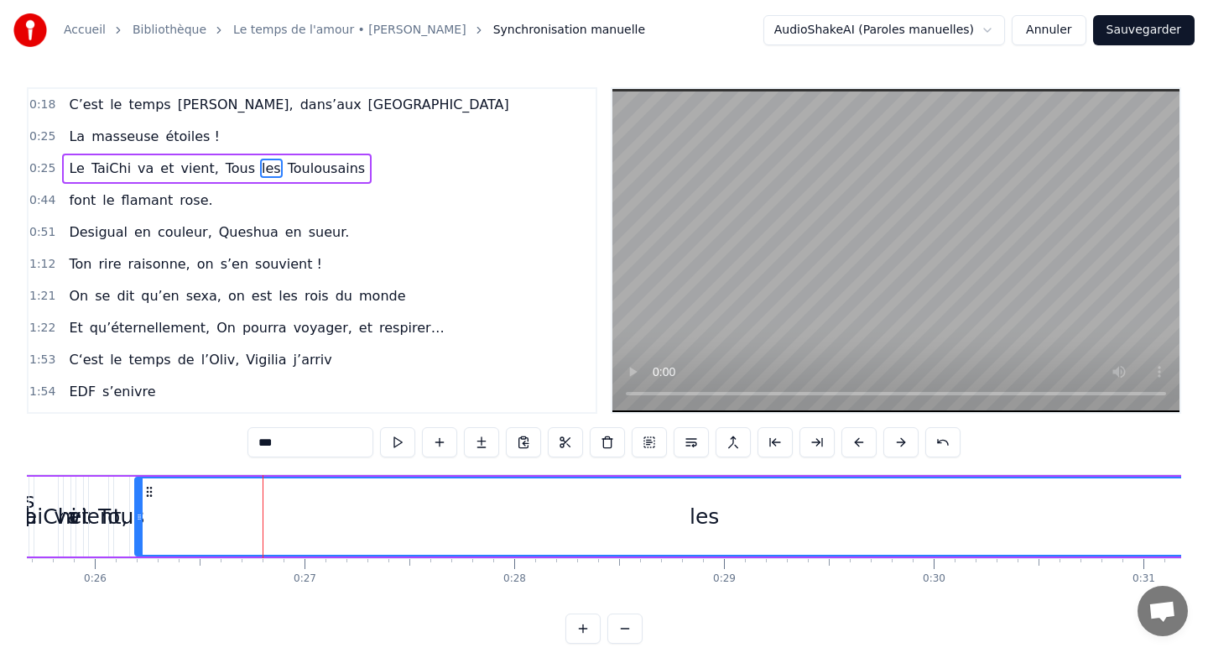
click at [171, 488] on div "les" at bounding box center [705, 516] width 1138 height 76
click at [151, 480] on div "les" at bounding box center [705, 516] width 1138 height 76
drag, startPoint x: 144, startPoint y: 480, endPoint x: 124, endPoint y: 478, distance: 19.4
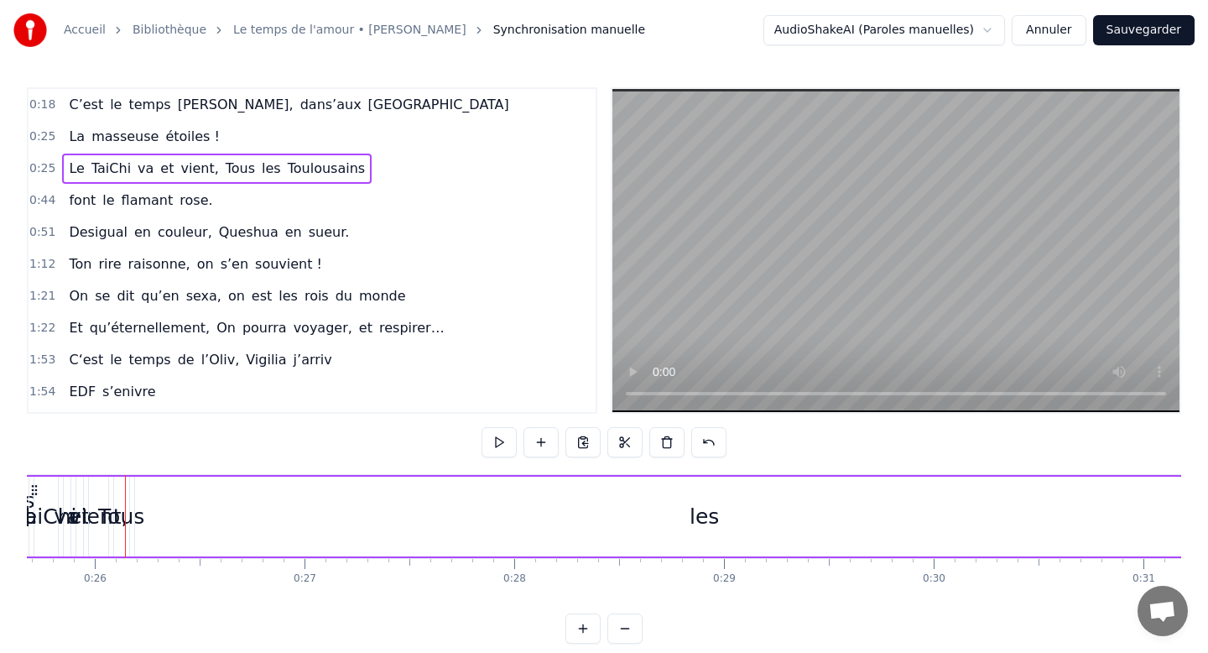
click at [50, 106] on span "0:18" at bounding box center [42, 105] width 26 height 17
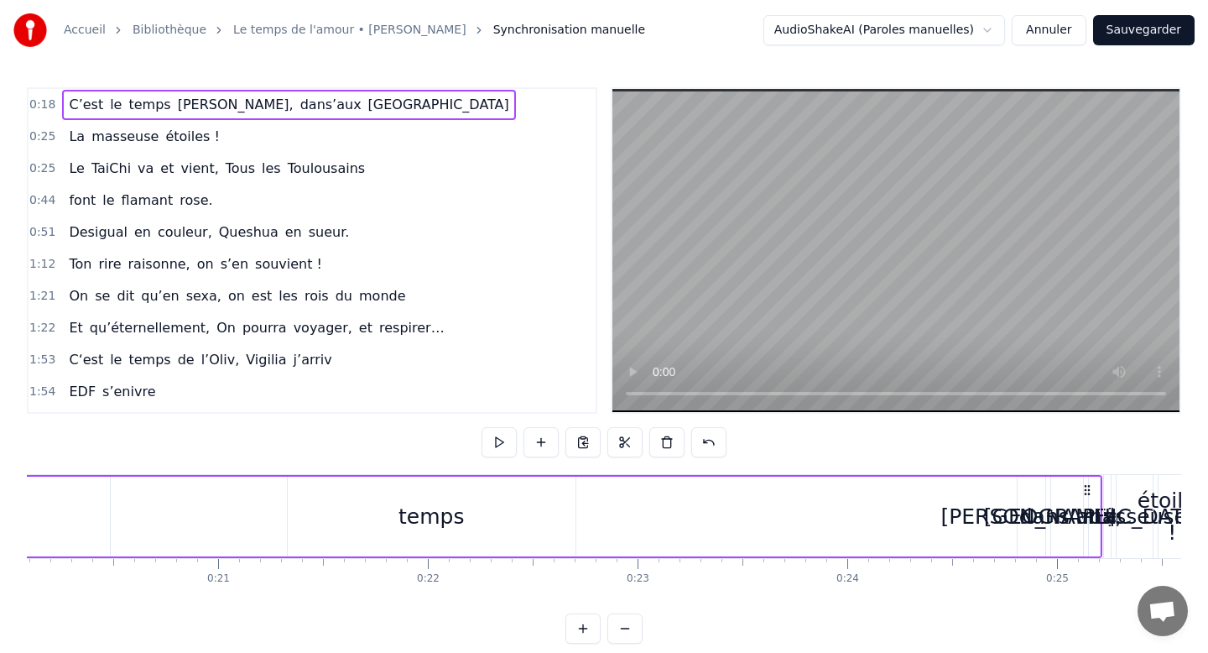
click at [45, 105] on span "0:18" at bounding box center [42, 105] width 26 height 17
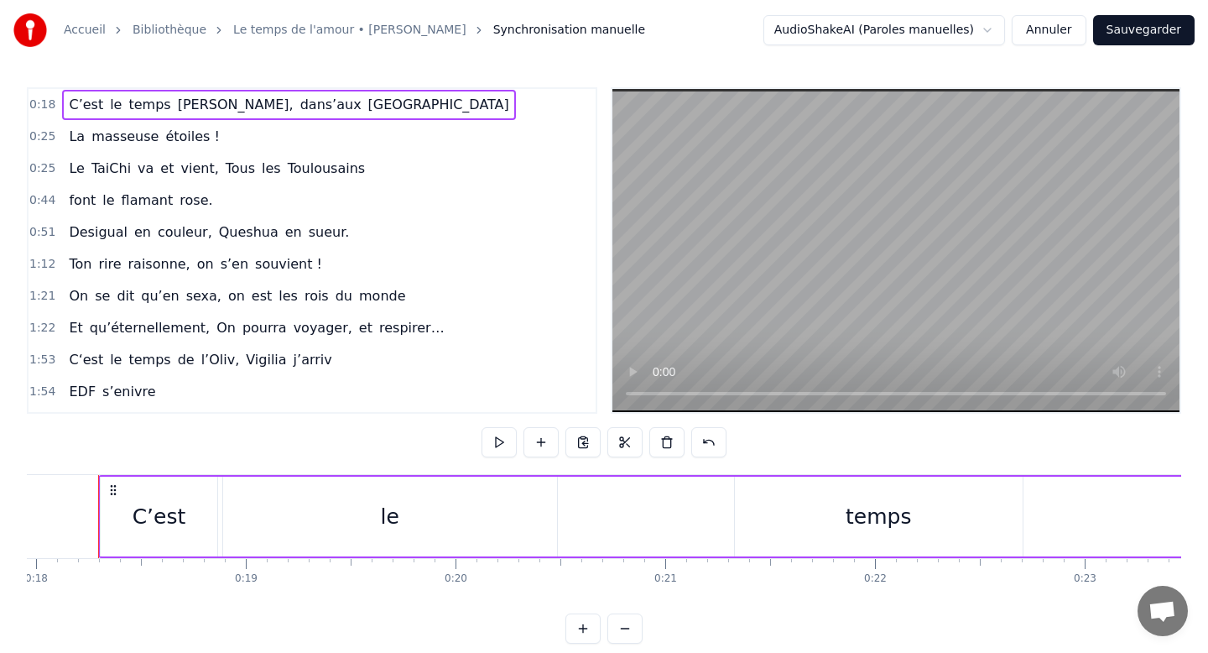
scroll to position [0, 3755]
click at [615, 629] on button at bounding box center [625, 628] width 35 height 30
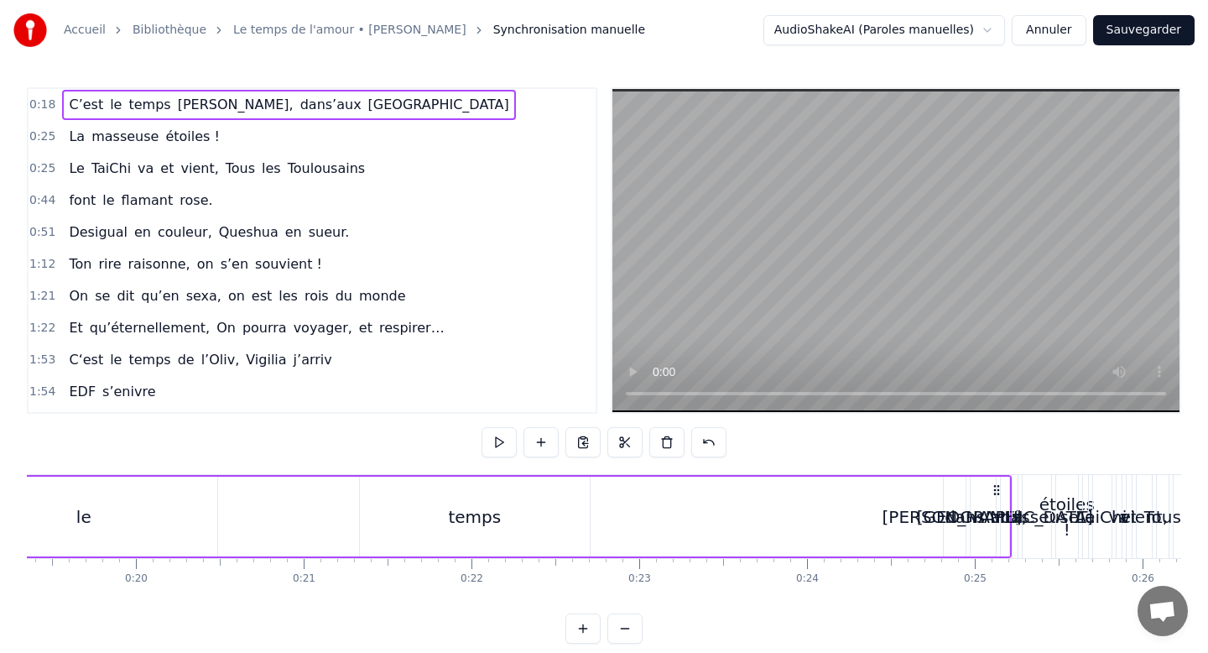
click at [615, 629] on button at bounding box center [625, 628] width 35 height 30
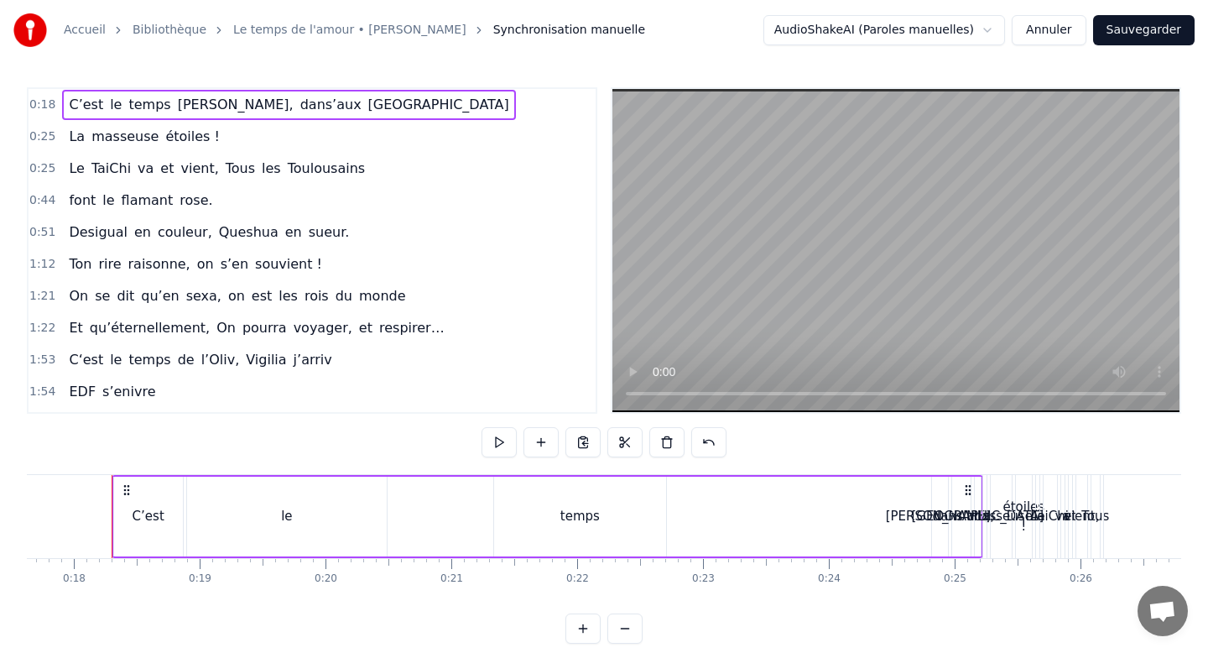
click at [616, 629] on button at bounding box center [625, 628] width 35 height 30
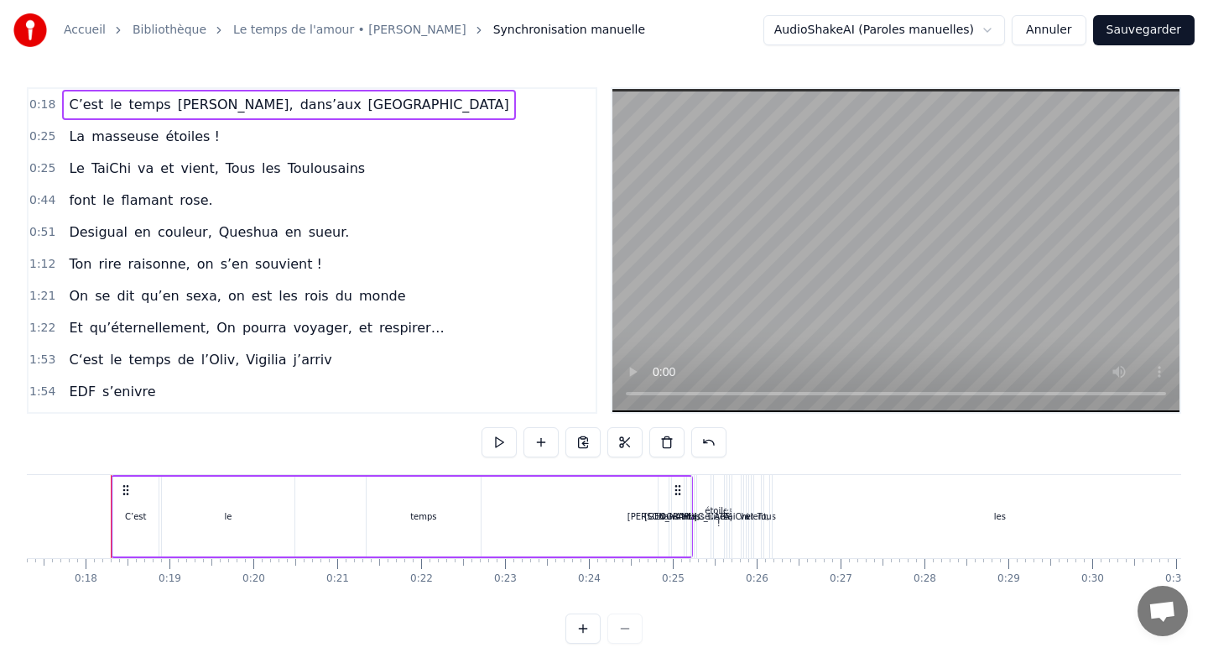
scroll to position [0, 1451]
click at [616, 629] on div at bounding box center [604, 628] width 77 height 30
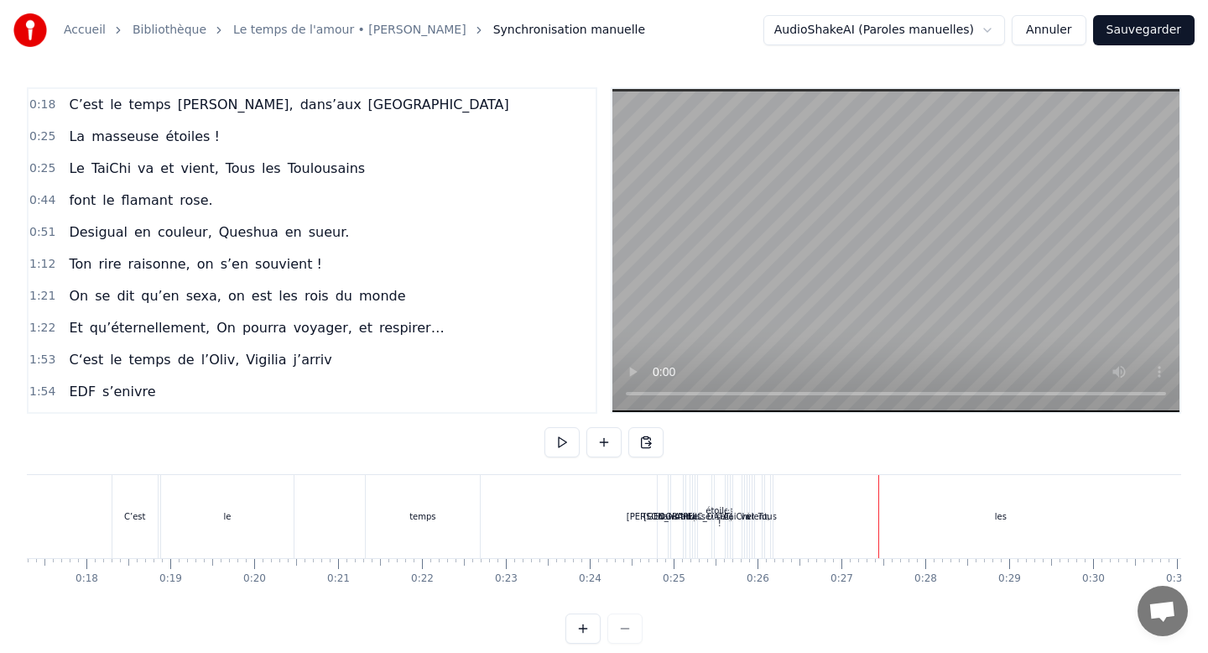
click at [936, 530] on div "les" at bounding box center [1001, 516] width 455 height 83
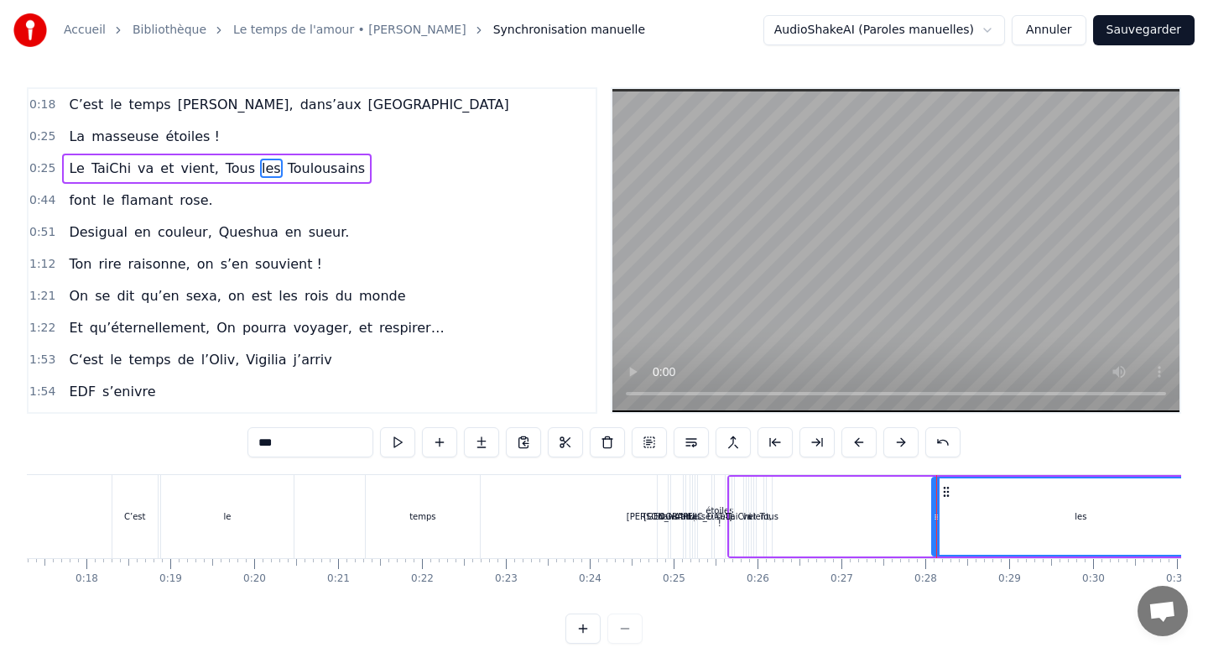
drag, startPoint x: 778, startPoint y: 515, endPoint x: 988, endPoint y: 565, distance: 215.6
click at [988, 565] on div "C’est le temps [PERSON_NAME], dans’aux [GEOGRAPHIC_DATA] La masseuse étoiles ! …" at bounding box center [604, 537] width 1155 height 126
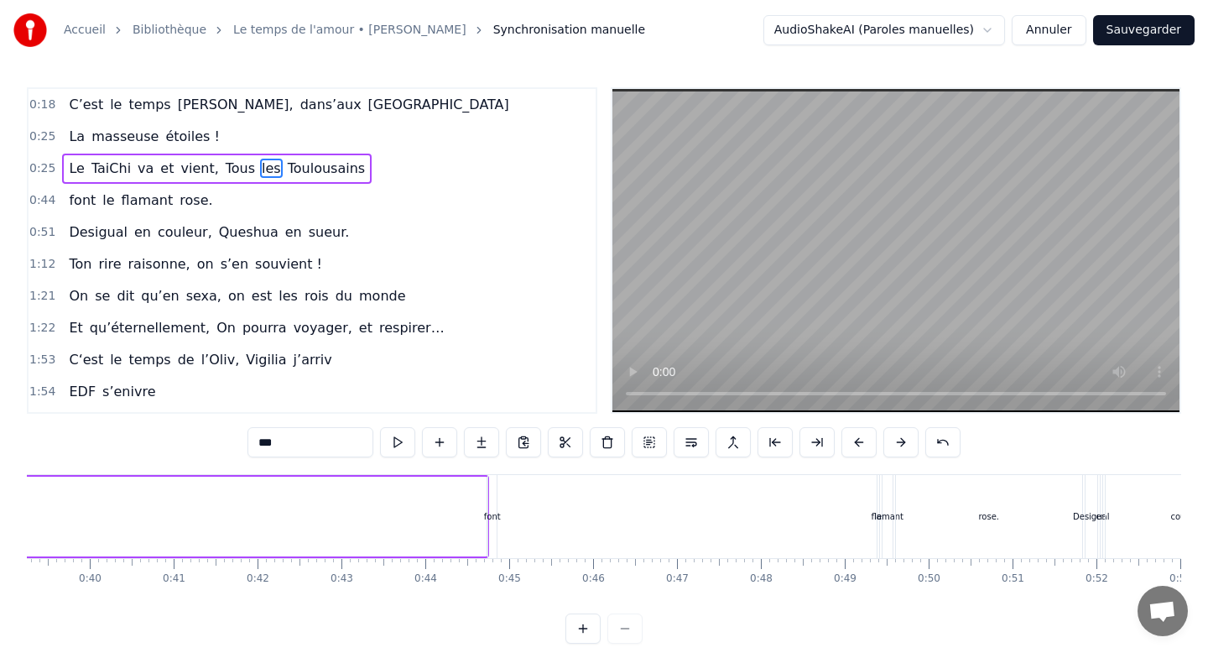
click at [50, 107] on span "0:18" at bounding box center [42, 105] width 26 height 17
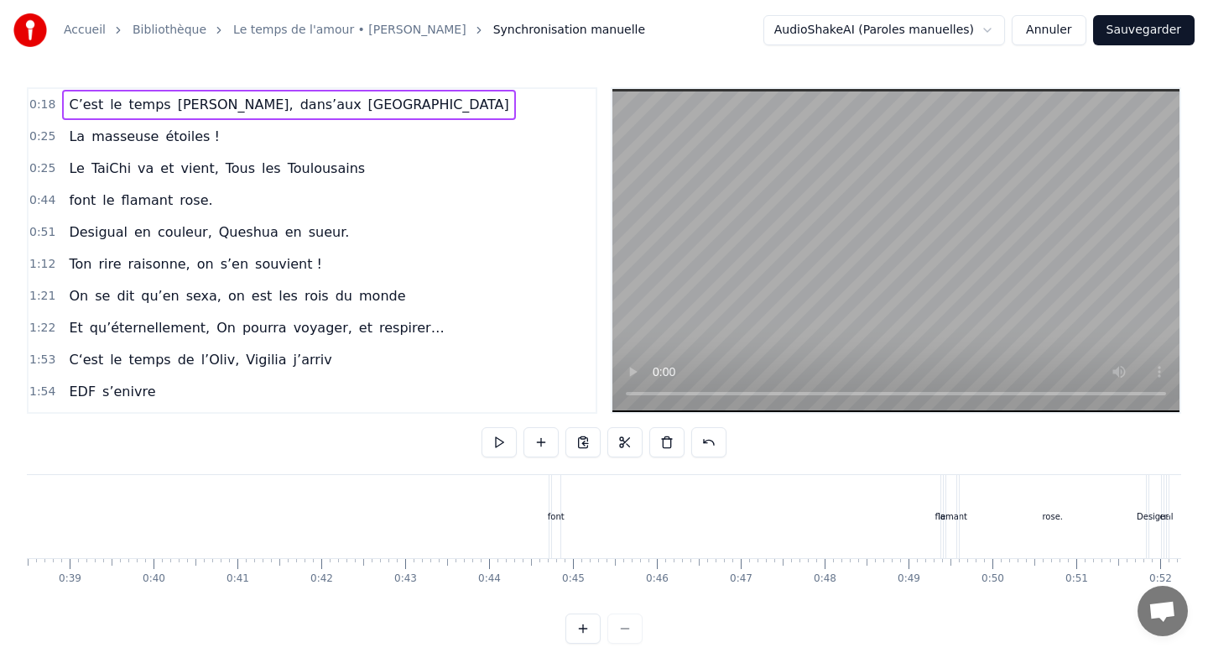
click at [50, 107] on span "0:18" at bounding box center [42, 105] width 26 height 17
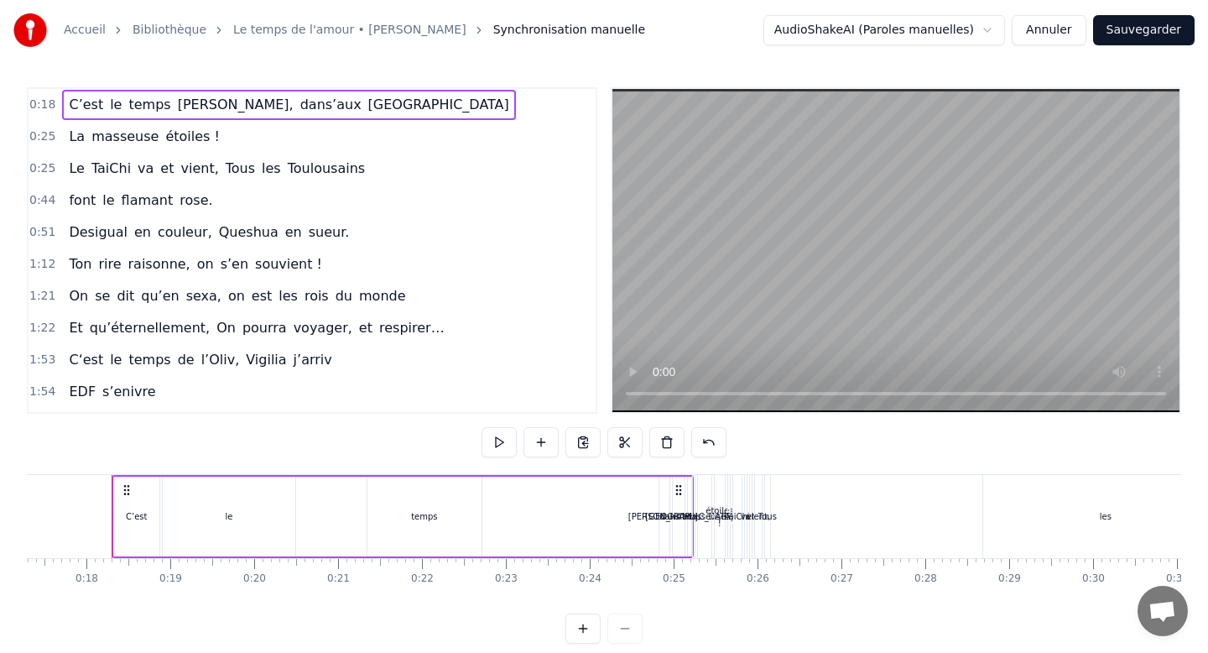
click at [45, 102] on span "0:18" at bounding box center [42, 105] width 26 height 17
click at [138, 514] on div "C’est" at bounding box center [136, 516] width 21 height 13
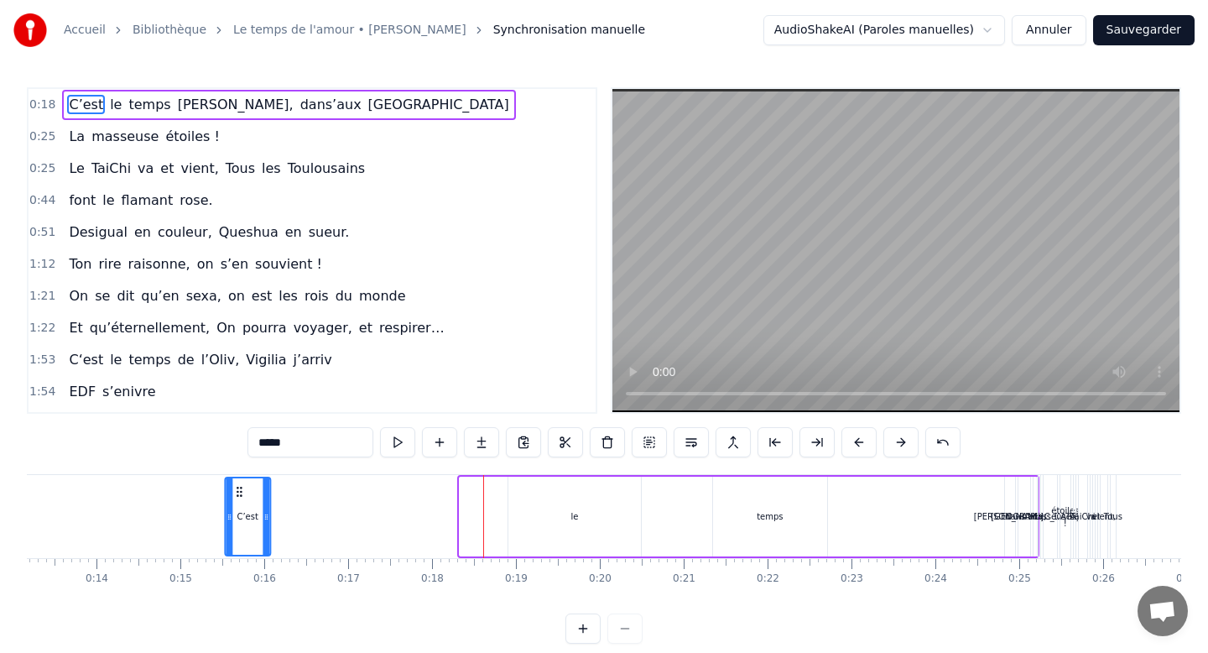
scroll to position [0, 1070]
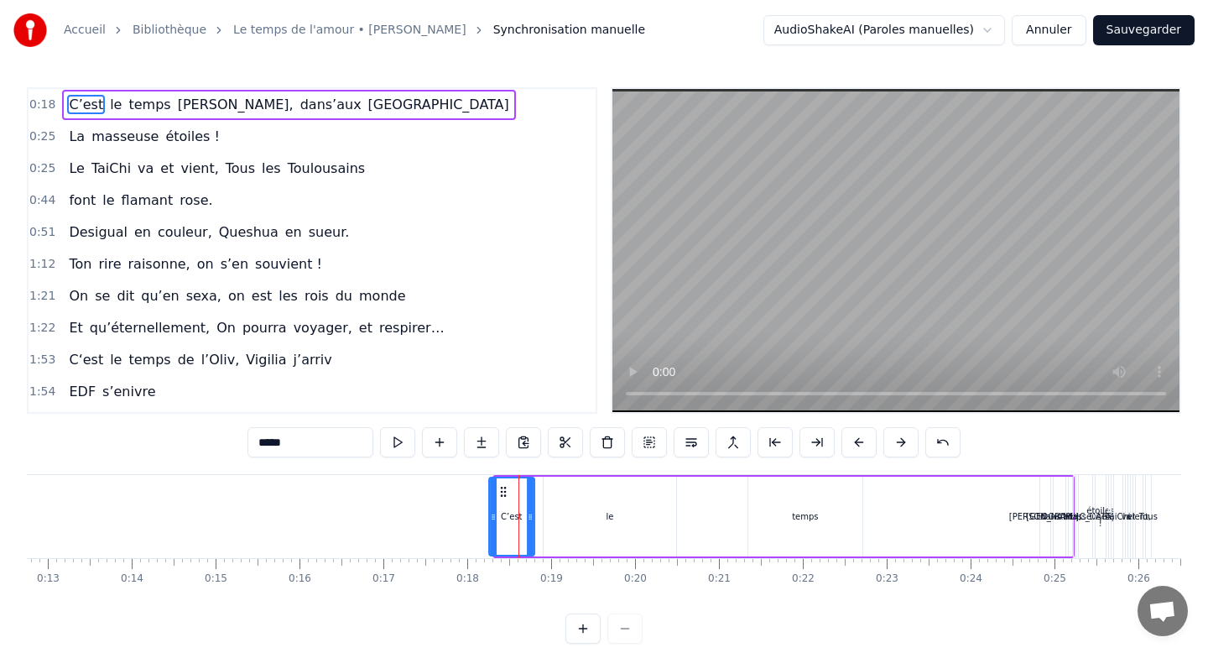
drag, startPoint x: 128, startPoint y: 492, endPoint x: 506, endPoint y: 515, distance: 379.2
click at [506, 515] on div "C’est" at bounding box center [512, 516] width 44 height 76
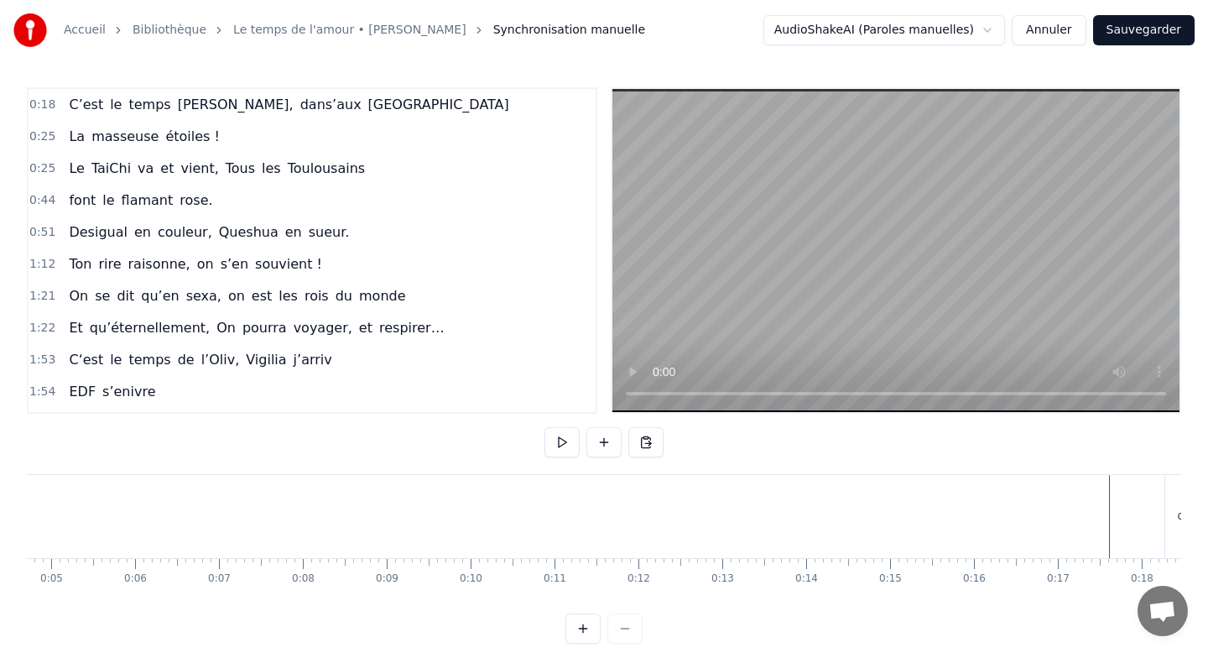
scroll to position [0, 269]
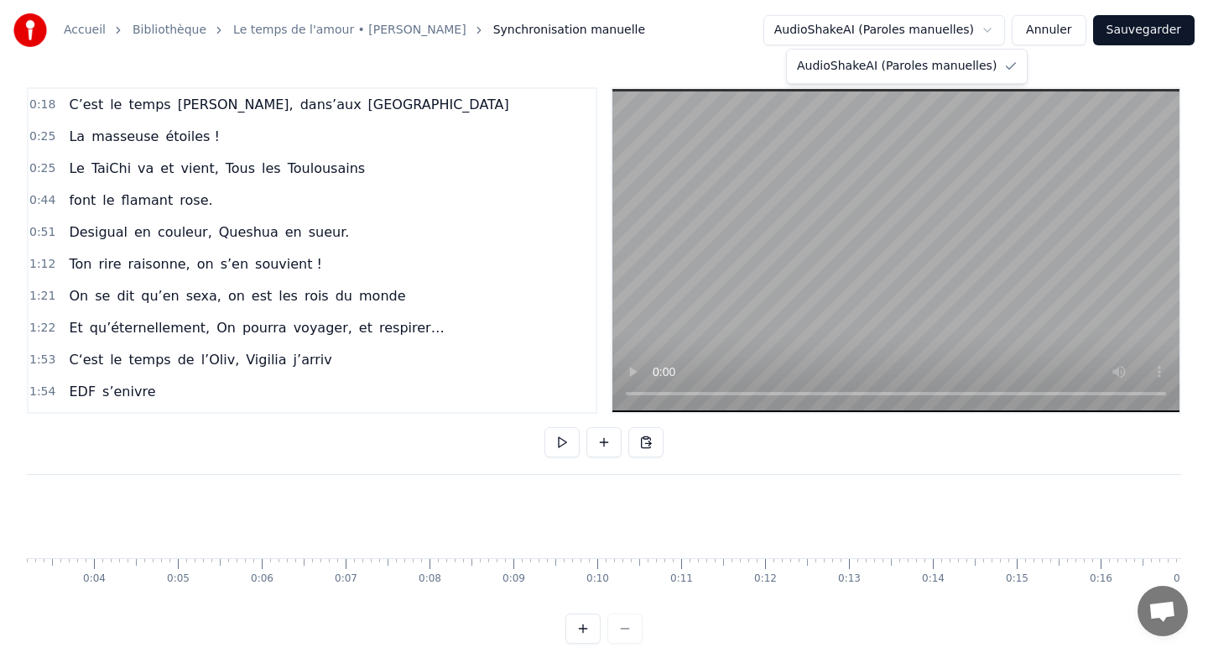
click at [949, 29] on html "Accueil Bibliothèque Le temps de l'amour • [PERSON_NAME] Synchronisation manuel…" at bounding box center [604, 335] width 1208 height 671
click at [545, 51] on html "Accueil Bibliothèque Le temps de l'amour • [PERSON_NAME] Synchronisation manuel…" at bounding box center [604, 335] width 1208 height 671
click at [503, 22] on span "Synchronisation manuelle" at bounding box center [569, 30] width 153 height 17
click at [368, 32] on link "Le temps de l'amour • [PERSON_NAME]" at bounding box center [349, 30] width 233 height 17
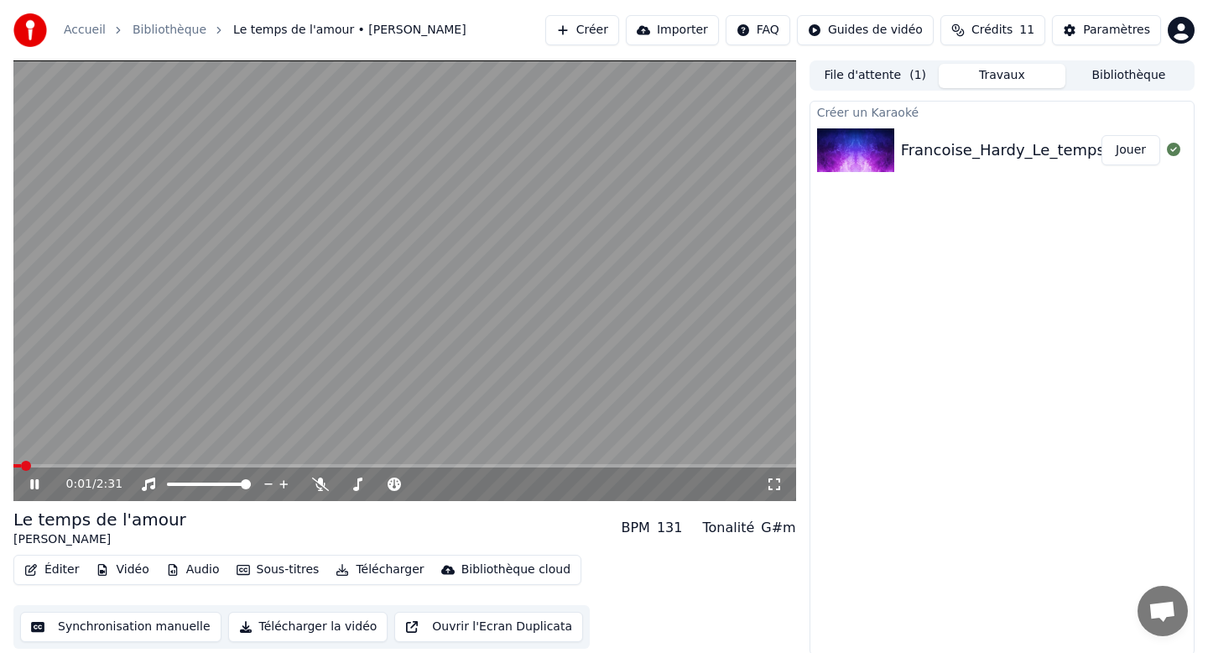
click at [29, 476] on div "0:01 / 2:31" at bounding box center [405, 484] width 770 height 17
click at [35, 482] on icon at bounding box center [34, 484] width 8 height 10
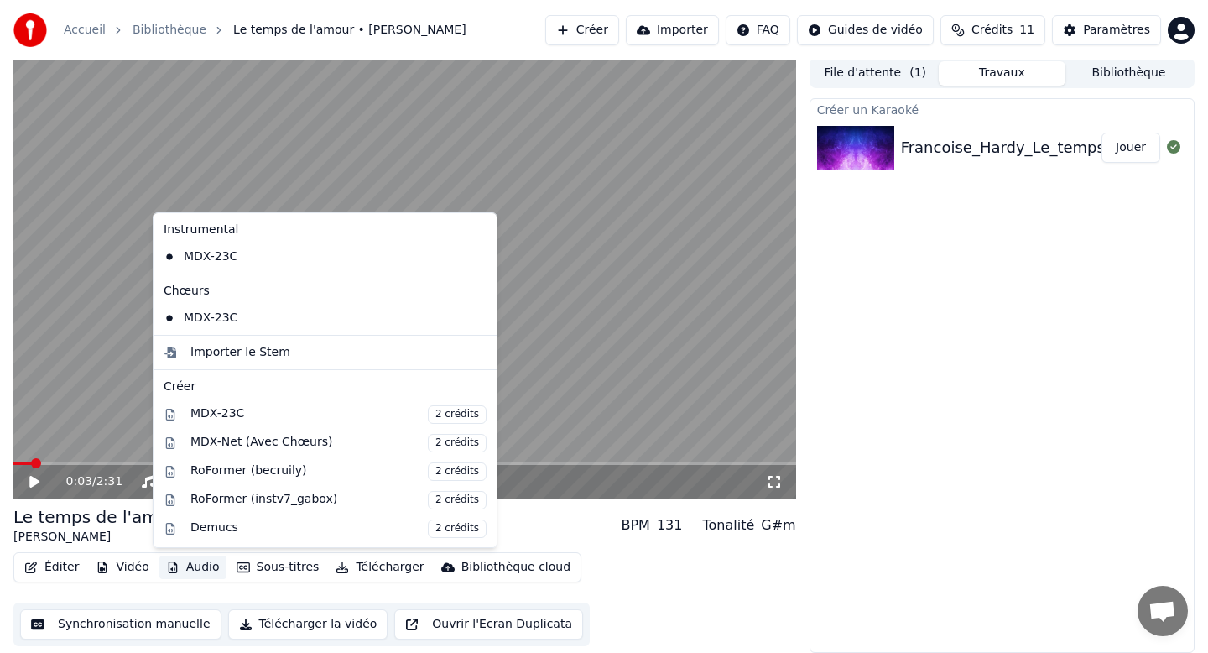
click at [194, 568] on button "Audio" at bounding box center [192, 567] width 67 height 23
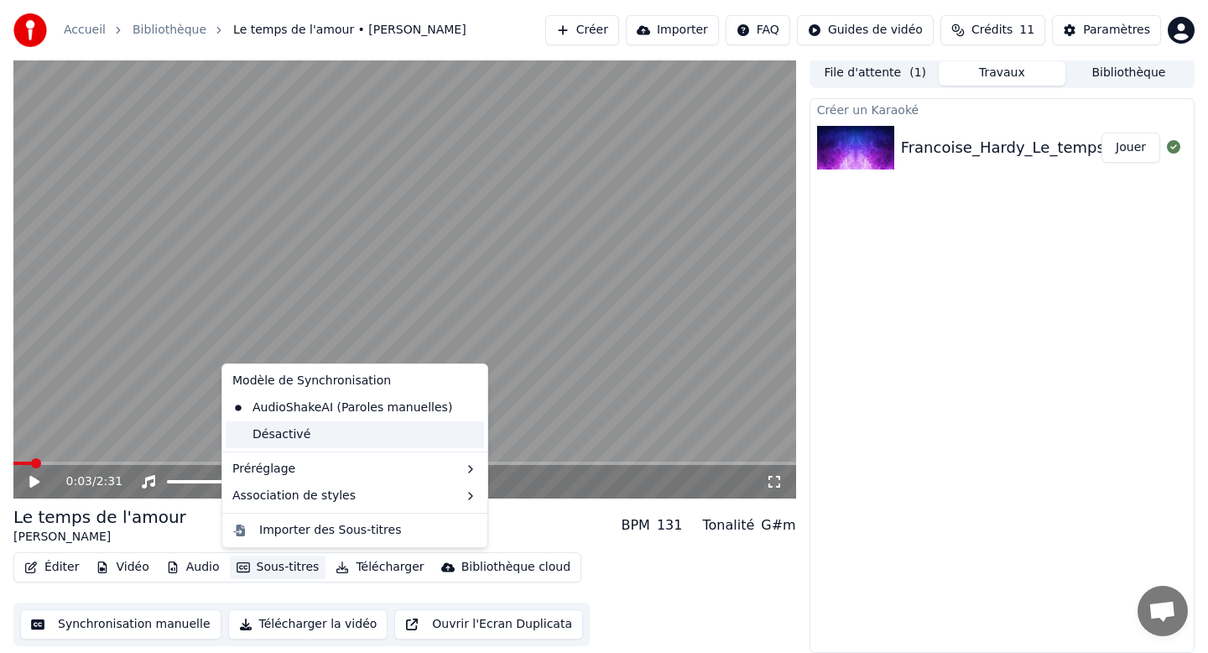
click at [308, 446] on div "Désactivé" at bounding box center [355, 434] width 258 height 27
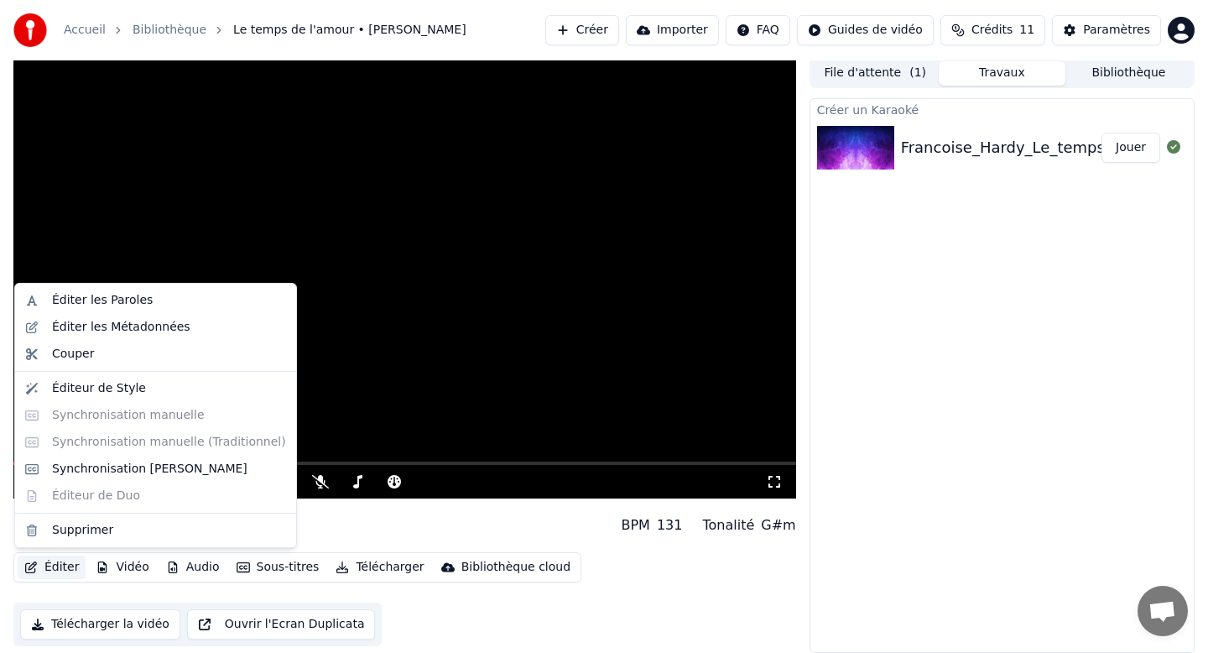
click at [61, 565] on button "Éditer" at bounding box center [52, 567] width 68 height 23
click at [170, 299] on div "Éditer les Paroles" at bounding box center [169, 300] width 234 height 17
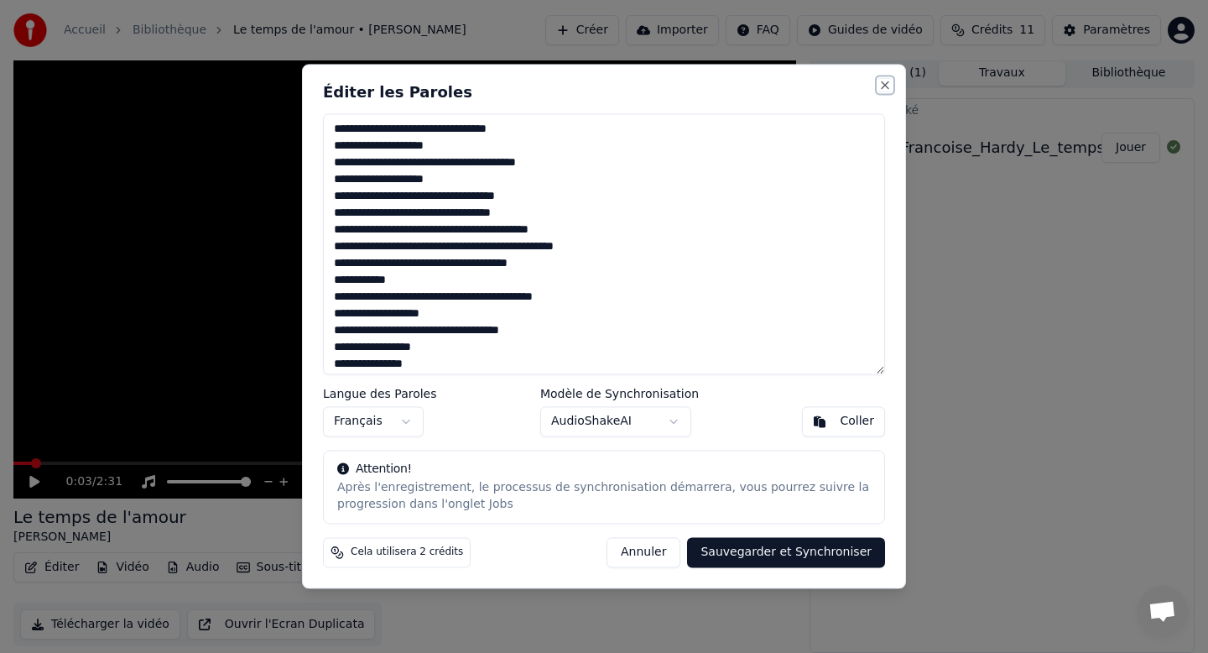
click at [880, 86] on button "Close" at bounding box center [885, 84] width 13 height 13
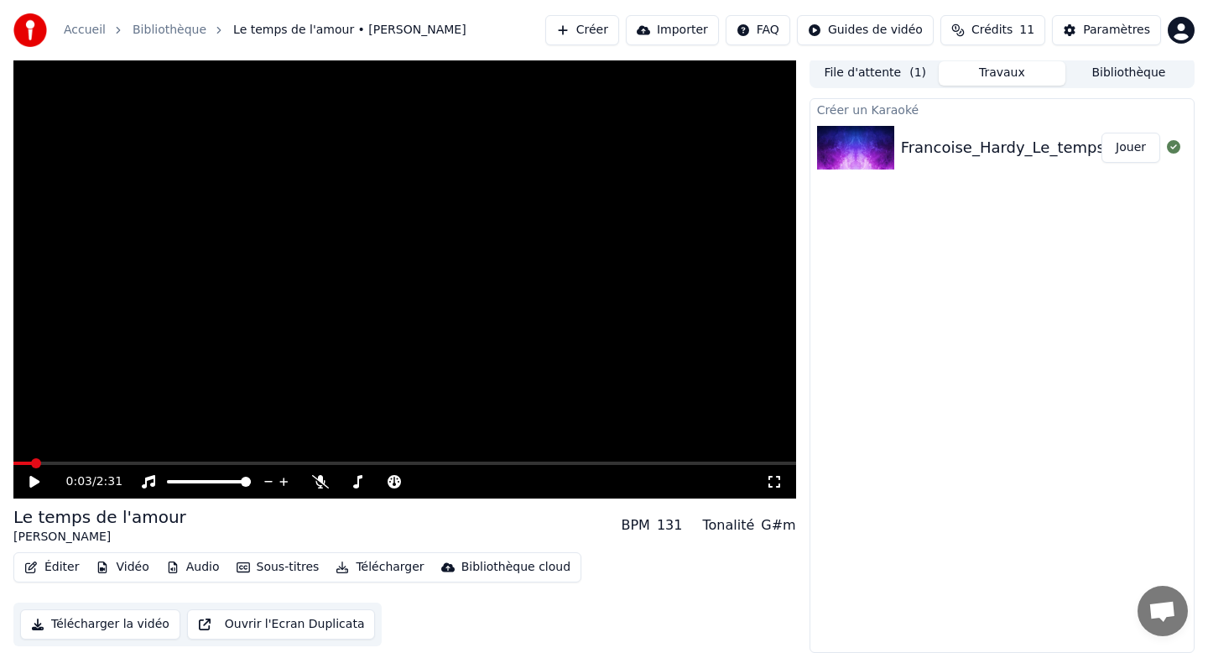
click at [54, 561] on button "Éditer" at bounding box center [52, 567] width 68 height 23
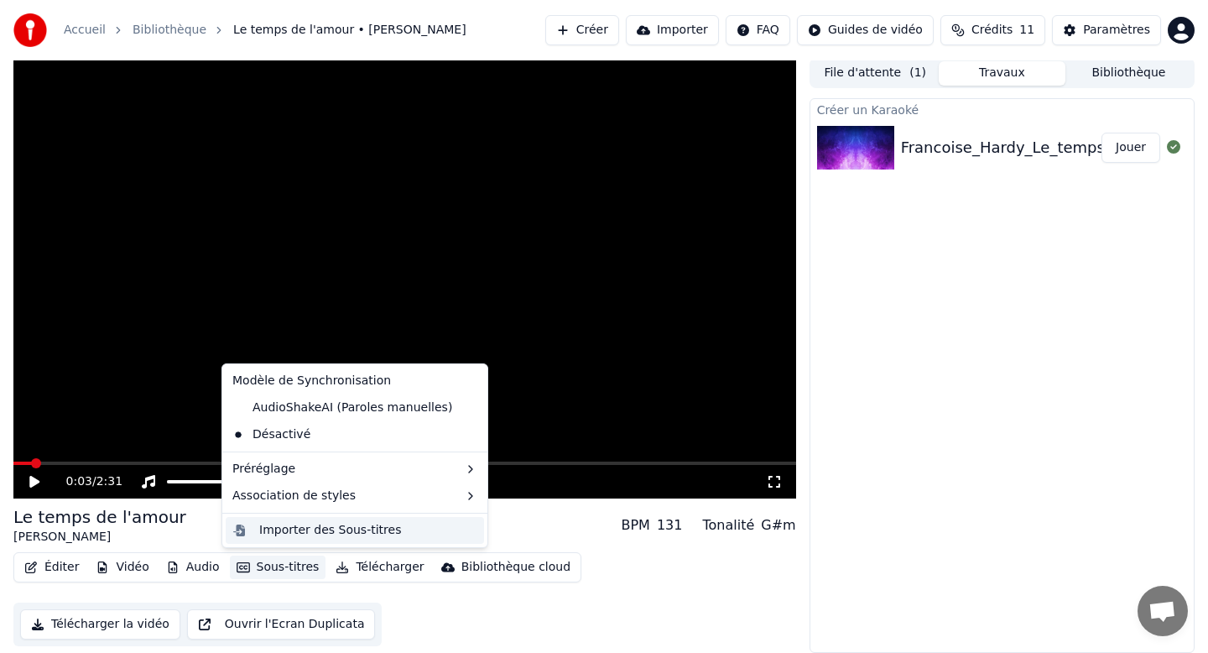
click at [290, 535] on div "Importer des Sous-titres" at bounding box center [330, 530] width 142 height 17
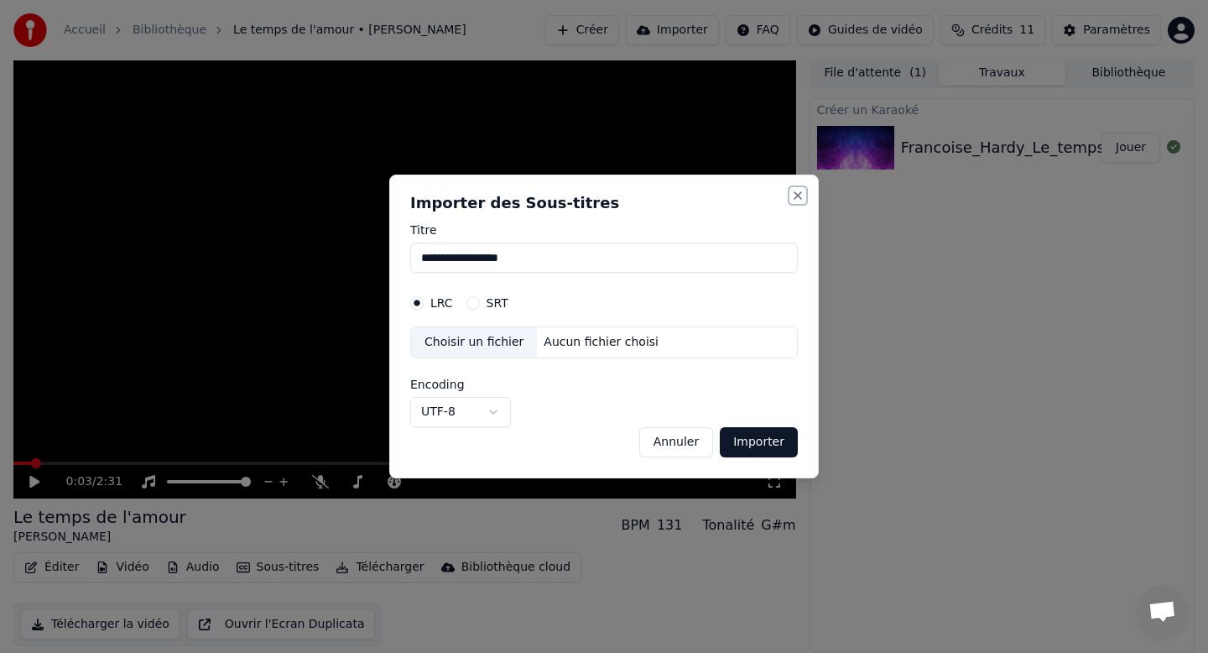
click at [800, 192] on button "Close" at bounding box center [797, 195] width 13 height 13
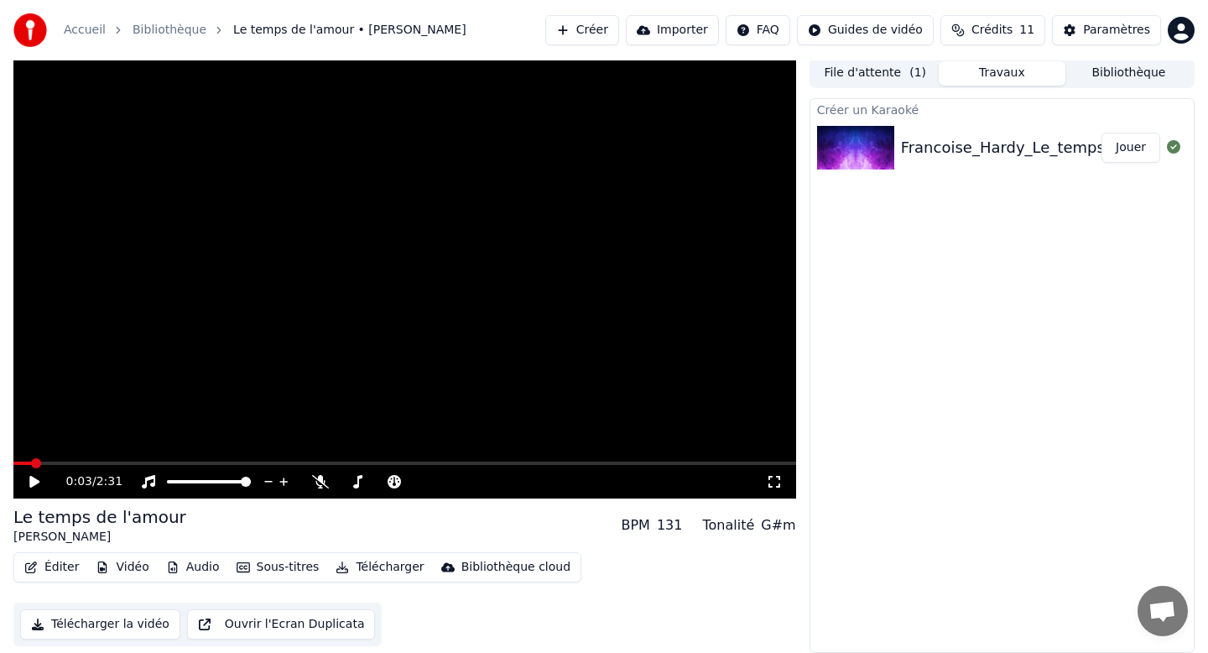
click at [261, 571] on button "Sous-titres" at bounding box center [278, 567] width 97 height 23
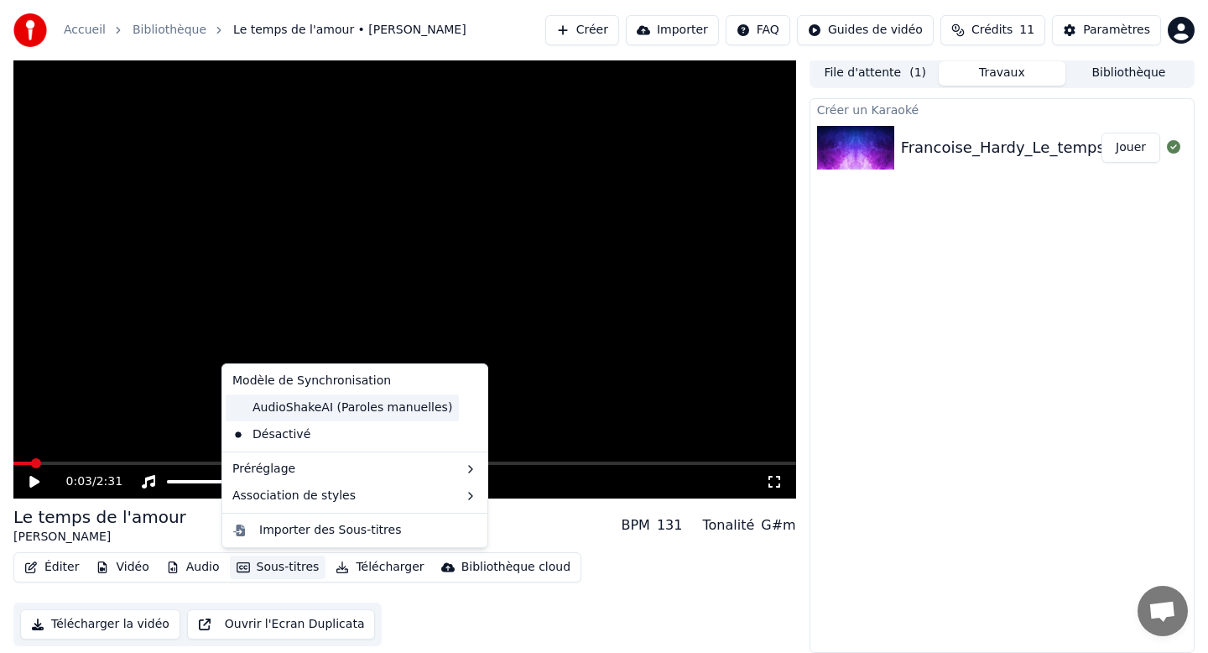
click at [331, 412] on div "AudioShakeAI (Paroles manuelles)" at bounding box center [342, 407] width 233 height 27
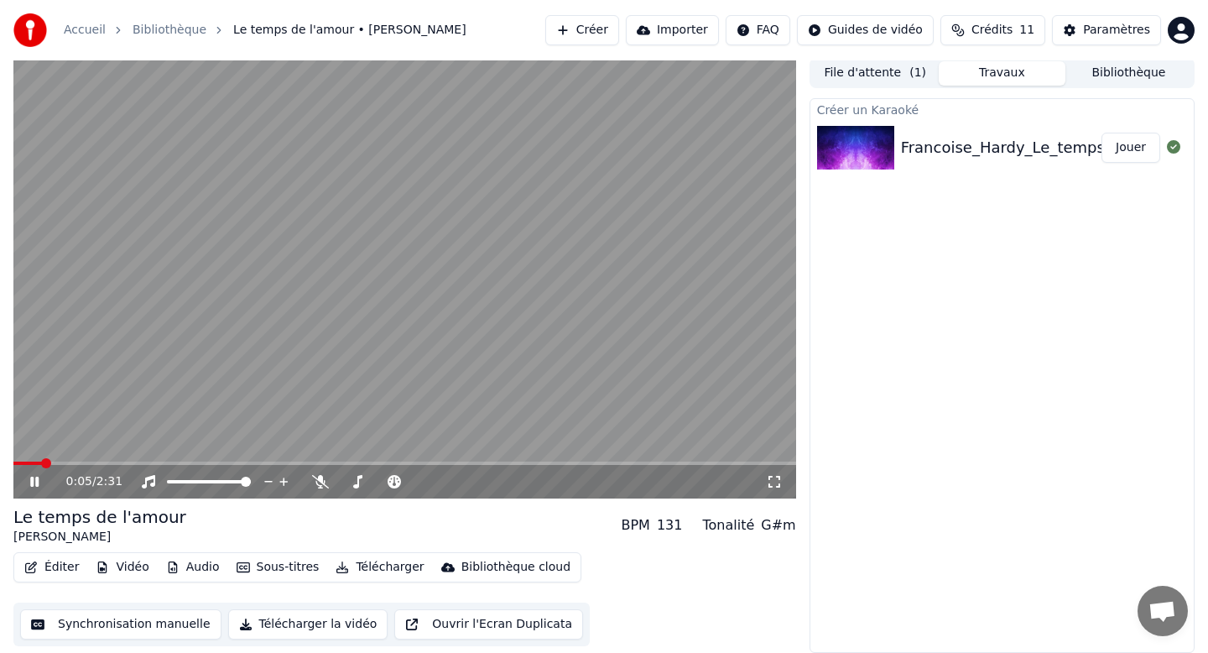
click at [44, 565] on button "Éditer" at bounding box center [52, 567] width 68 height 23
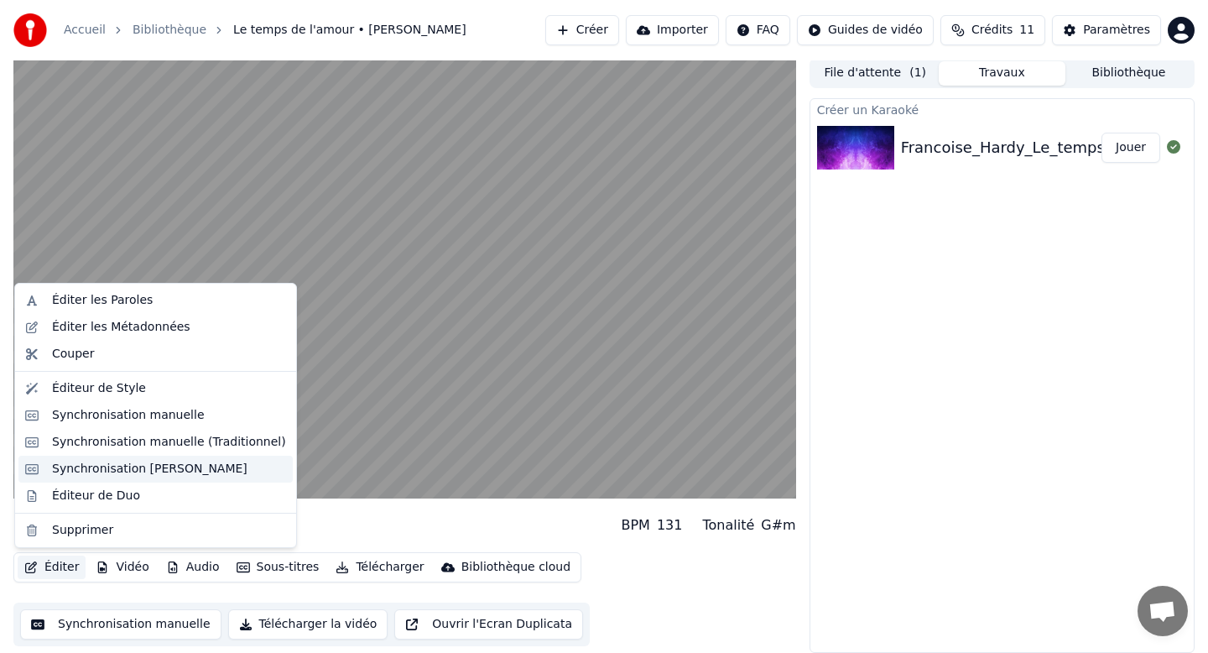
click at [175, 472] on div "Synchronisation [PERSON_NAME]" at bounding box center [150, 469] width 196 height 17
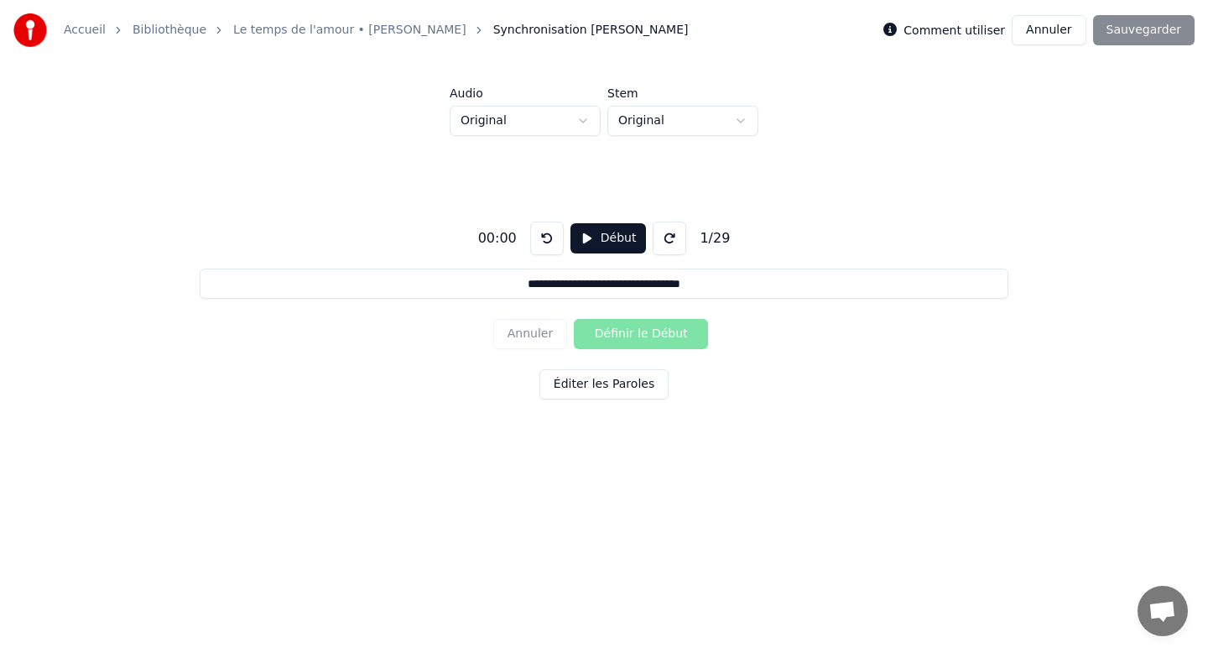
click at [582, 244] on button "Début" at bounding box center [609, 238] width 76 height 30
click at [632, 337] on button "Définir le Début" at bounding box center [641, 334] width 134 height 30
click at [632, 337] on button "Définir la Fin" at bounding box center [641, 334] width 134 height 30
type input "**********"
click at [653, 242] on button at bounding box center [670, 239] width 34 height 34
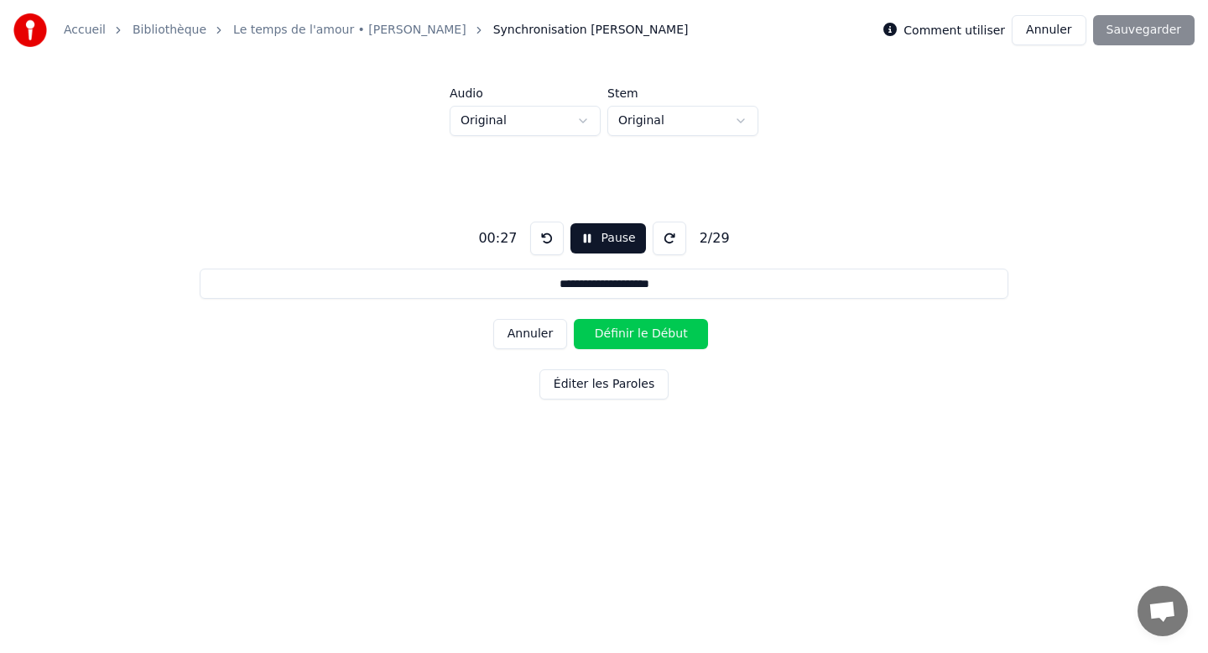
click at [604, 239] on button "Pause" at bounding box center [608, 238] width 75 height 30
click at [538, 242] on button at bounding box center [547, 239] width 34 height 34
click at [607, 245] on button "Début" at bounding box center [609, 238] width 76 height 30
click at [604, 239] on button "Pause" at bounding box center [608, 238] width 75 height 30
click at [551, 238] on button at bounding box center [547, 239] width 34 height 34
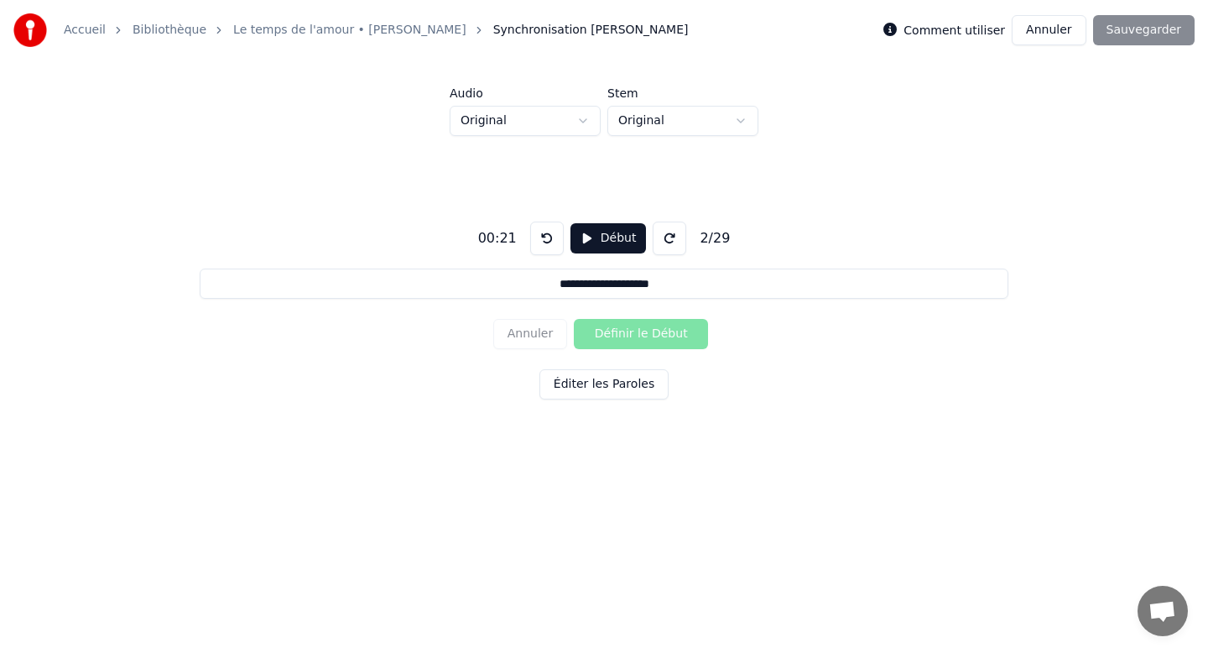
click at [599, 244] on button "Début" at bounding box center [609, 238] width 76 height 30
click at [621, 336] on button "Définir le Début" at bounding box center [641, 334] width 134 height 30
click at [610, 250] on button "Pause" at bounding box center [608, 238] width 75 height 30
click at [590, 379] on button "Éditer les Paroles" at bounding box center [604, 384] width 129 height 30
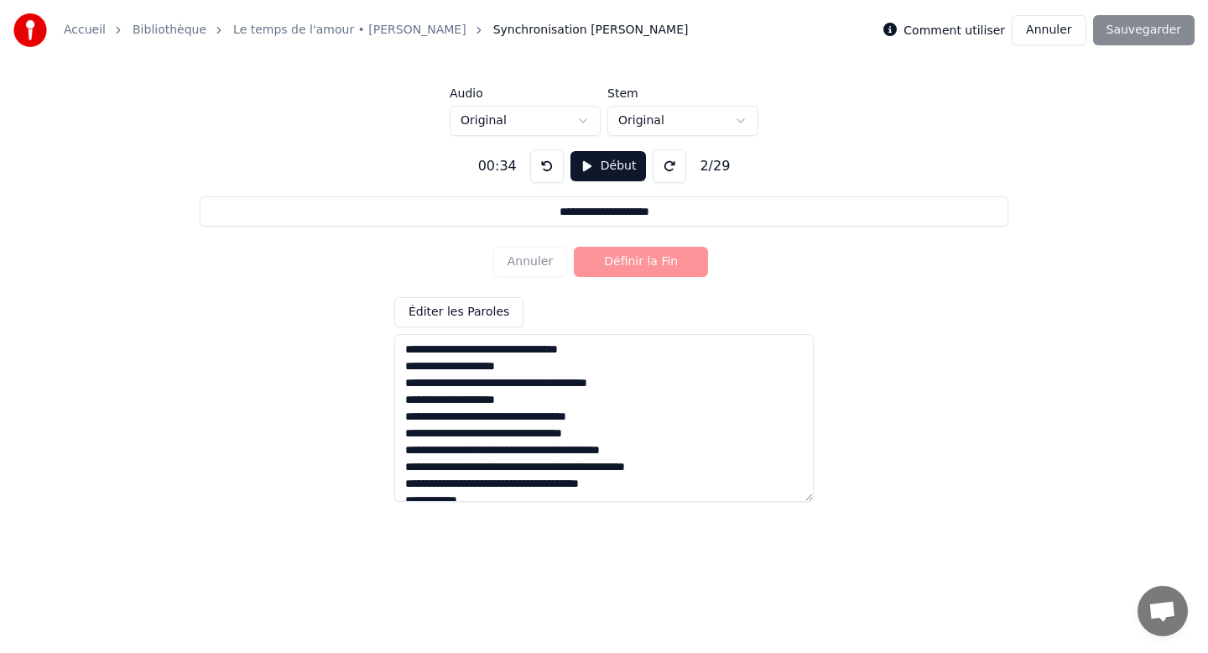
click at [460, 311] on button "Éditer les Paroles" at bounding box center [458, 312] width 129 height 30
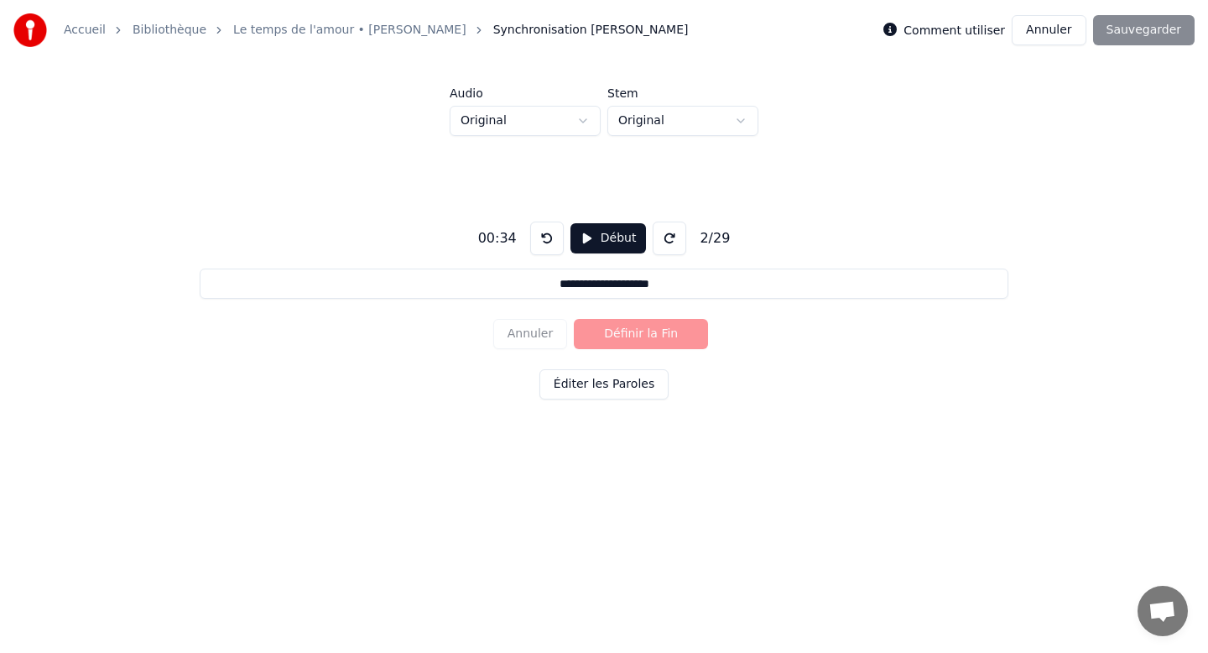
click at [567, 287] on input "**********" at bounding box center [604, 284] width 808 height 30
click at [686, 293] on input "**********" at bounding box center [604, 284] width 808 height 30
click at [548, 241] on button at bounding box center [547, 239] width 34 height 34
click at [539, 234] on button at bounding box center [547, 239] width 34 height 34
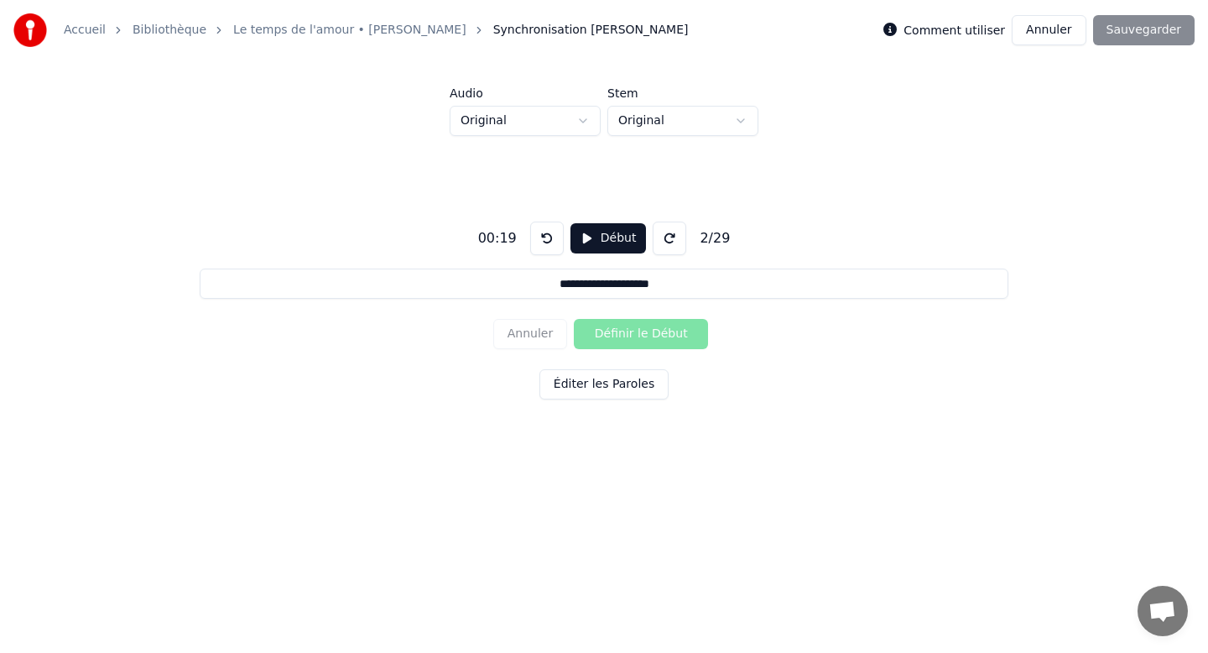
click at [539, 234] on button at bounding box center [547, 239] width 34 height 34
click at [541, 243] on button at bounding box center [547, 239] width 34 height 34
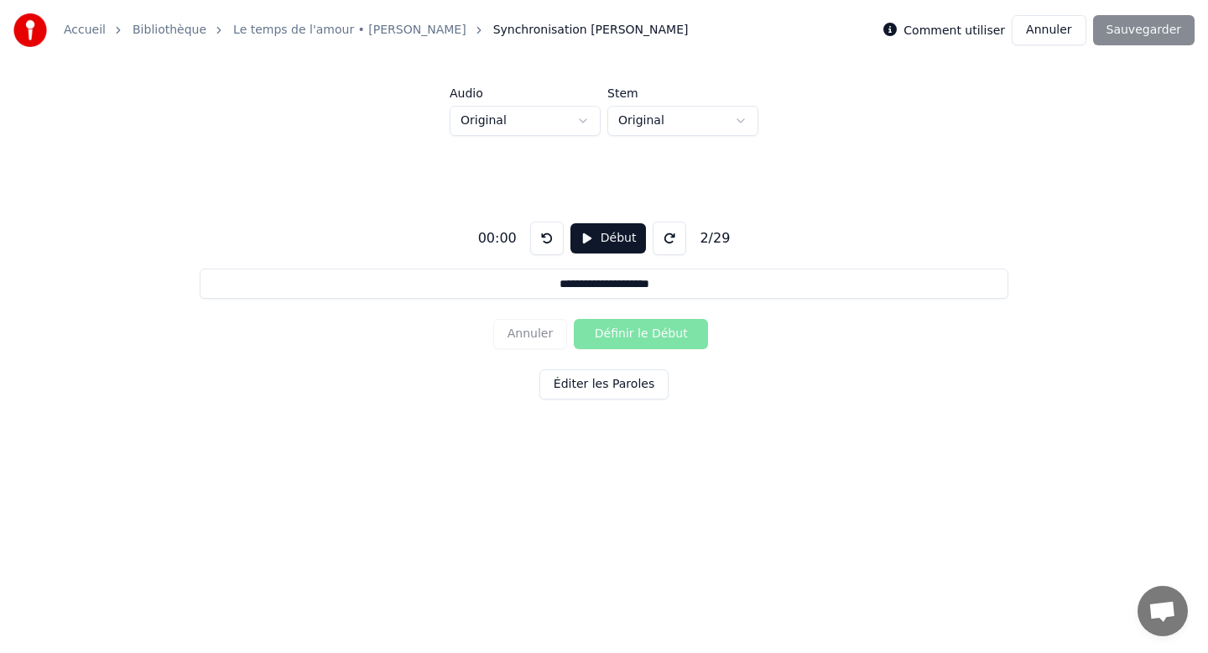
click at [541, 243] on button at bounding box center [547, 239] width 34 height 34
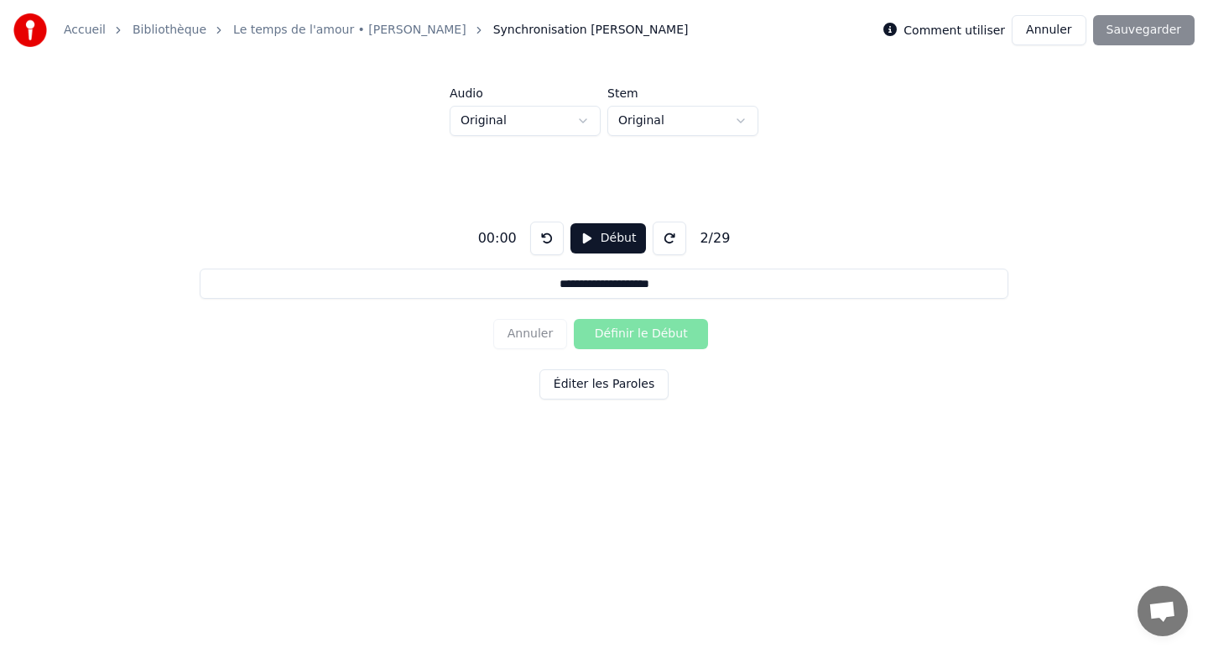
click at [541, 243] on button at bounding box center [547, 239] width 34 height 34
drag, startPoint x: 541, startPoint y: 243, endPoint x: 541, endPoint y: 308, distance: 65.5
click at [541, 262] on div "**********" at bounding box center [604, 307] width 1155 height 343
click at [544, 223] on button at bounding box center [547, 239] width 34 height 34
click at [540, 241] on button at bounding box center [547, 239] width 34 height 34
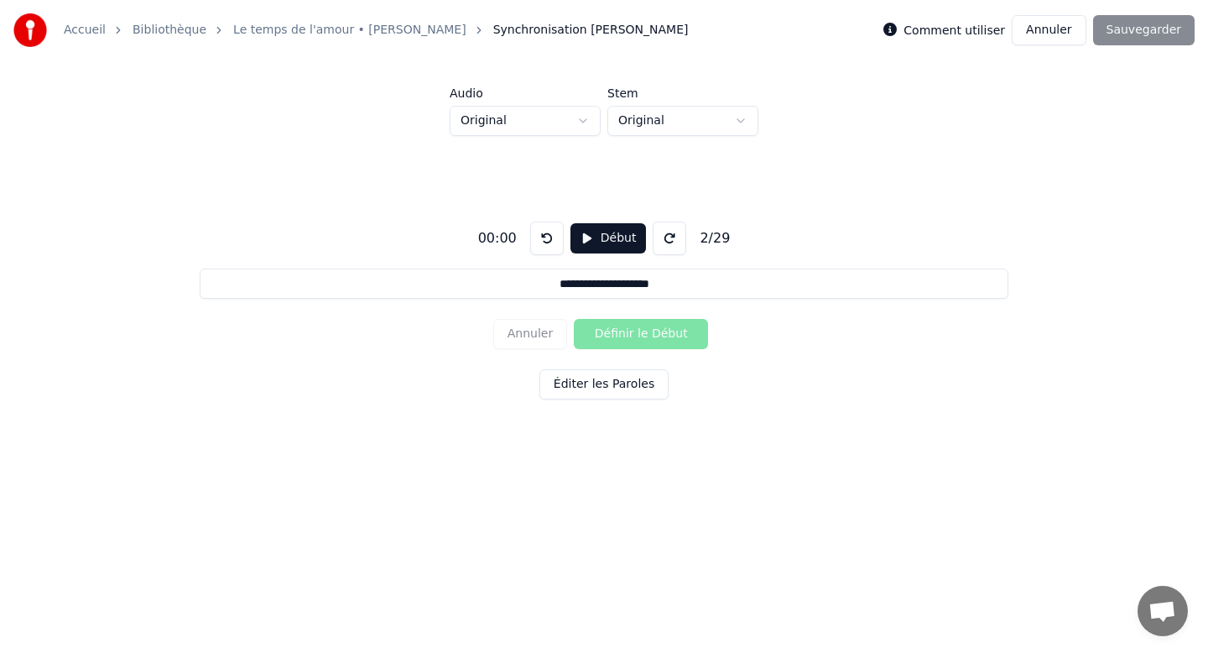
click at [540, 241] on button at bounding box center [547, 239] width 34 height 34
click at [665, 237] on button at bounding box center [670, 239] width 34 height 34
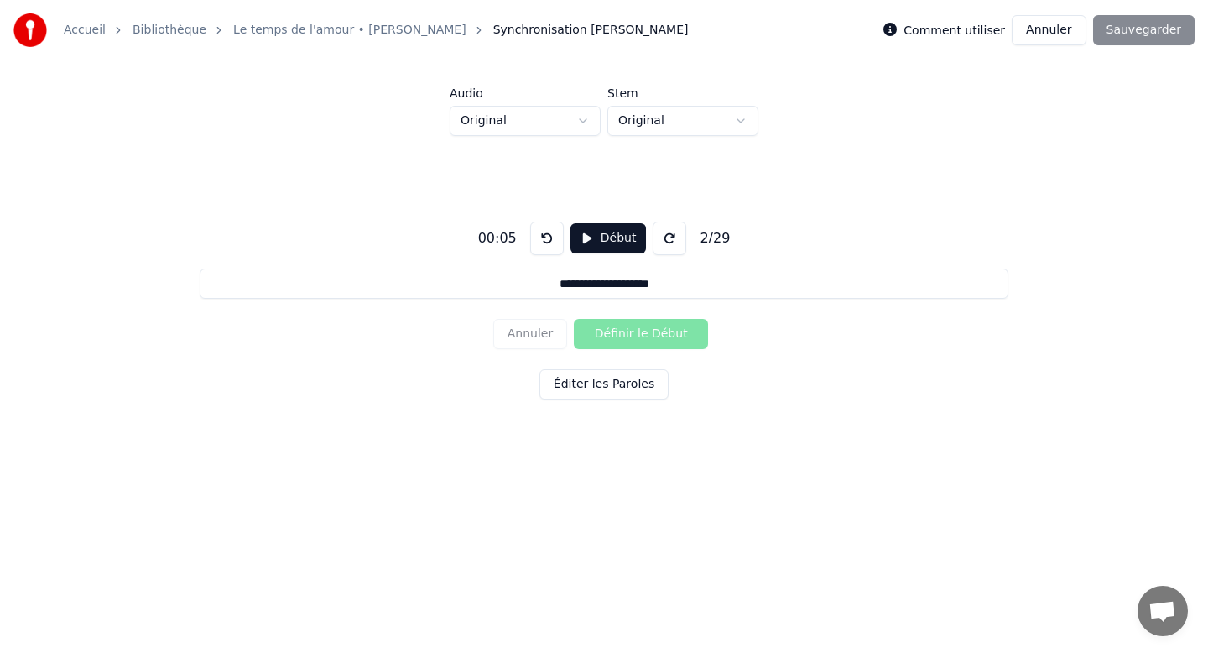
click at [665, 245] on button at bounding box center [670, 239] width 34 height 34
click at [542, 237] on button at bounding box center [547, 239] width 34 height 34
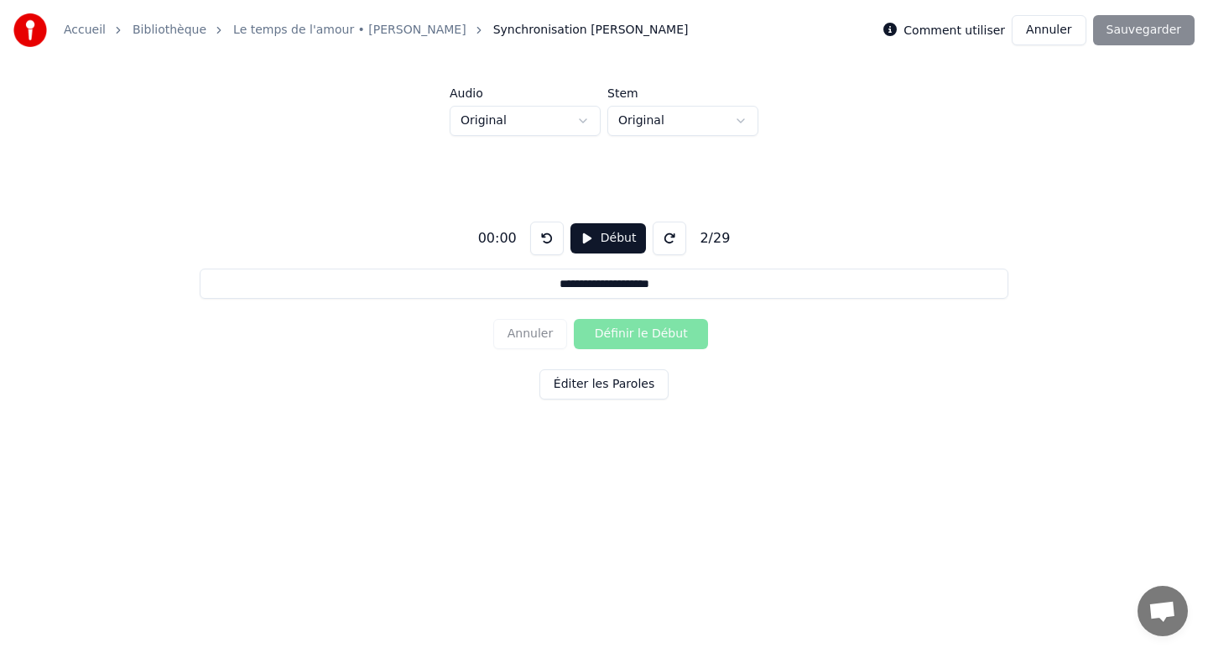
click at [618, 243] on button "Début" at bounding box center [609, 238] width 76 height 30
click at [610, 241] on button "Pause" at bounding box center [608, 238] width 75 height 30
click at [1064, 33] on button "Annuler" at bounding box center [1049, 30] width 74 height 30
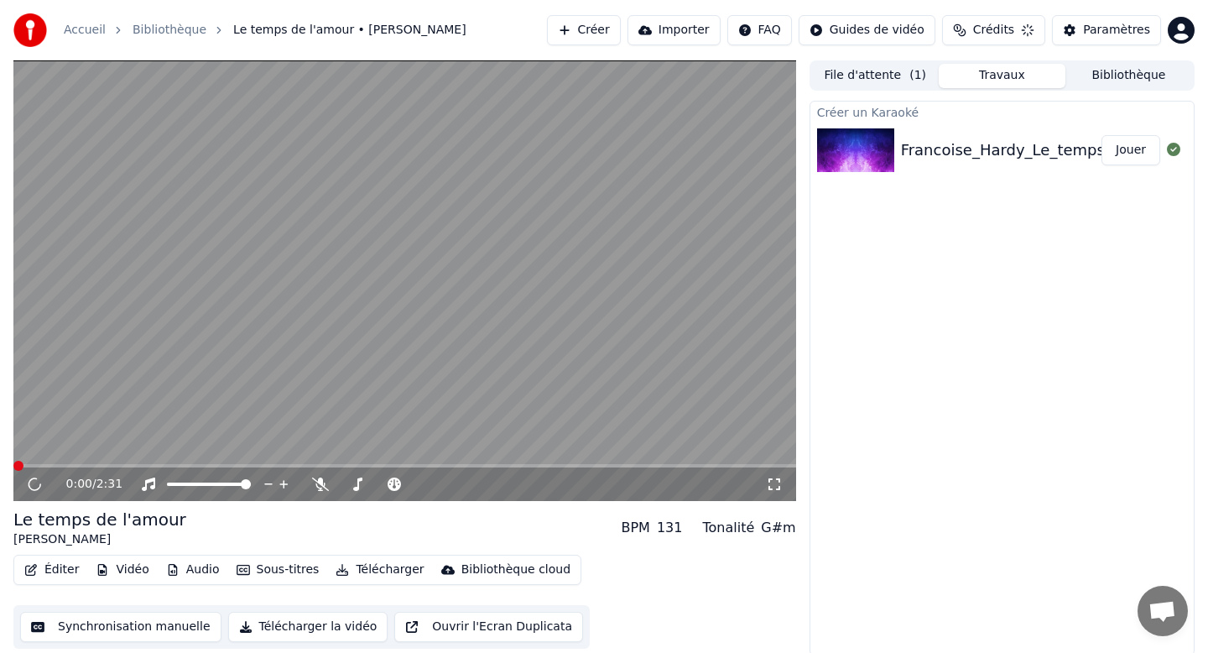
scroll to position [3, 0]
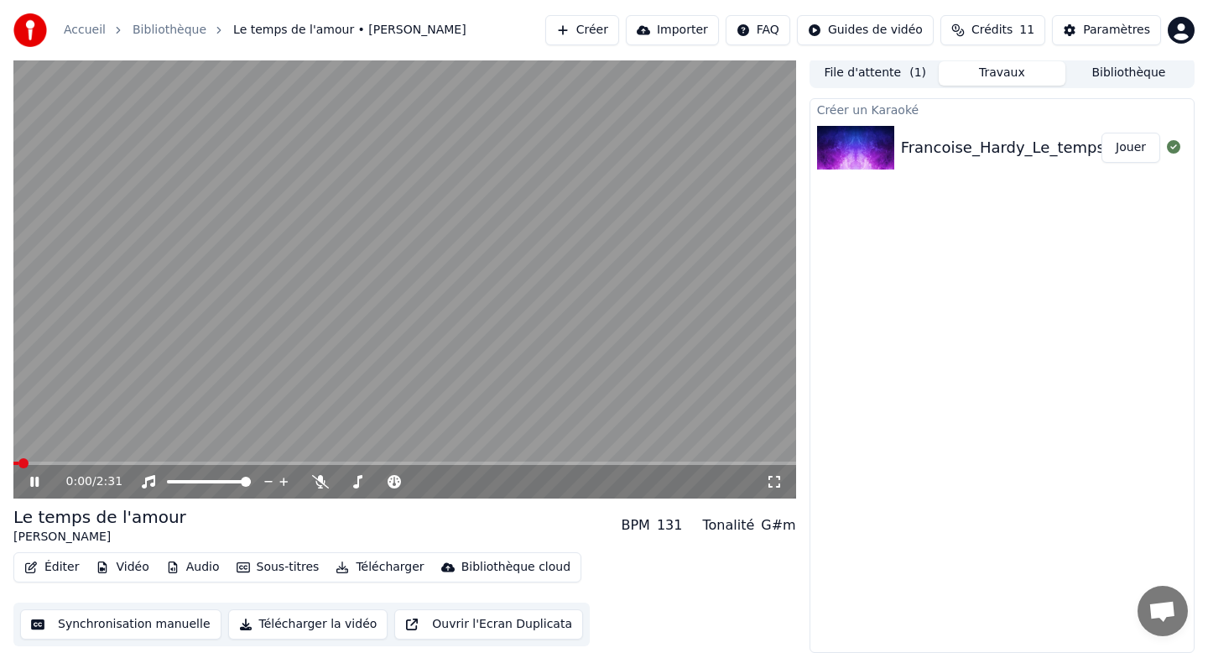
click at [57, 564] on button "Éditer" at bounding box center [52, 567] width 68 height 23
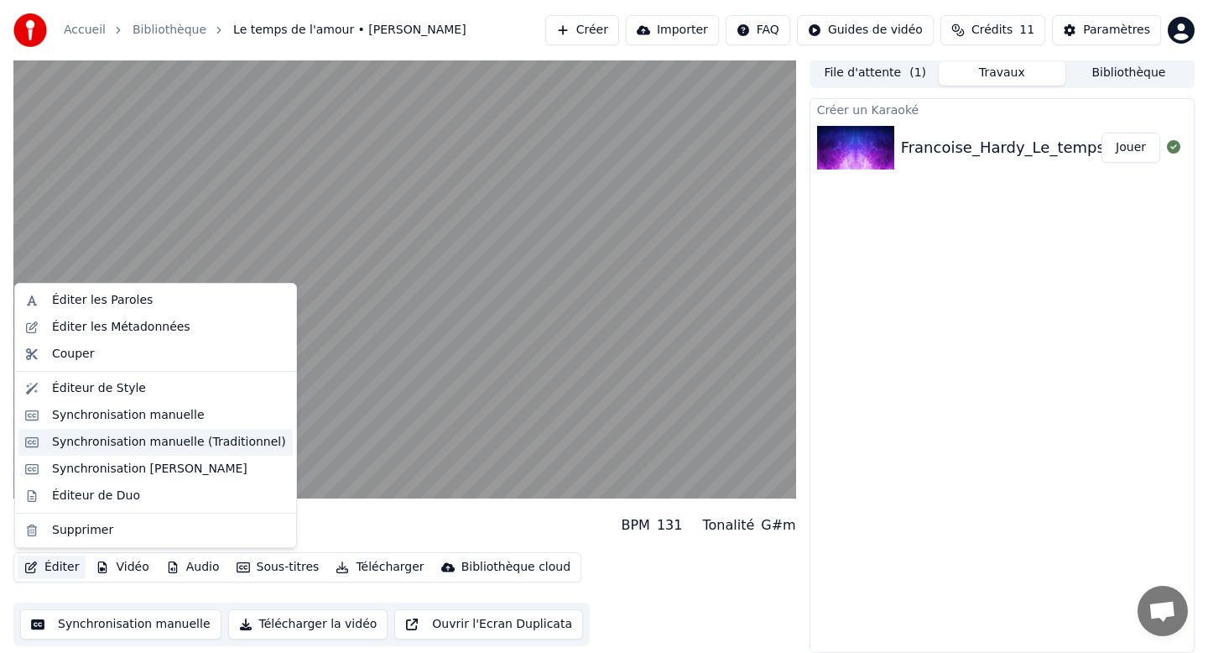
click at [124, 446] on div "Synchronisation manuelle (Traditionnel)" at bounding box center [169, 442] width 234 height 17
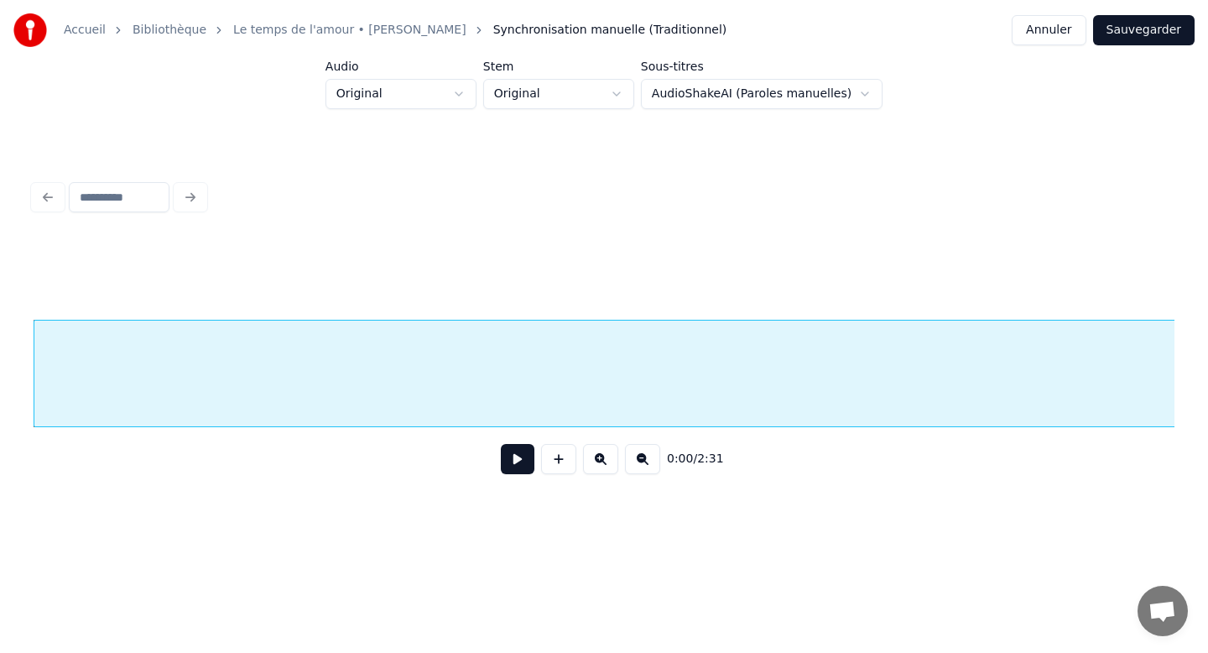
click at [514, 452] on button at bounding box center [518, 459] width 34 height 30
click at [520, 457] on button at bounding box center [518, 459] width 34 height 30
click at [474, 379] on div "C’est" at bounding box center [474, 378] width 3164 height 114
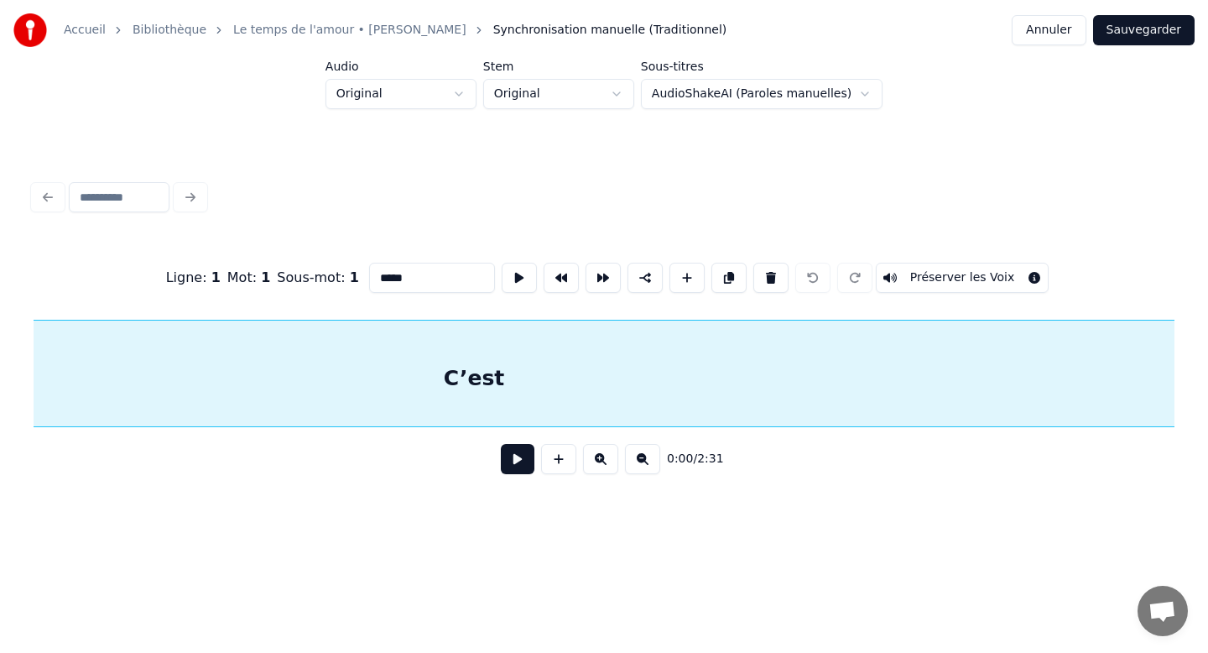
scroll to position [0, 0]
click at [427, 282] on input "*****" at bounding box center [432, 278] width 126 height 30
click at [597, 278] on button at bounding box center [603, 278] width 35 height 30
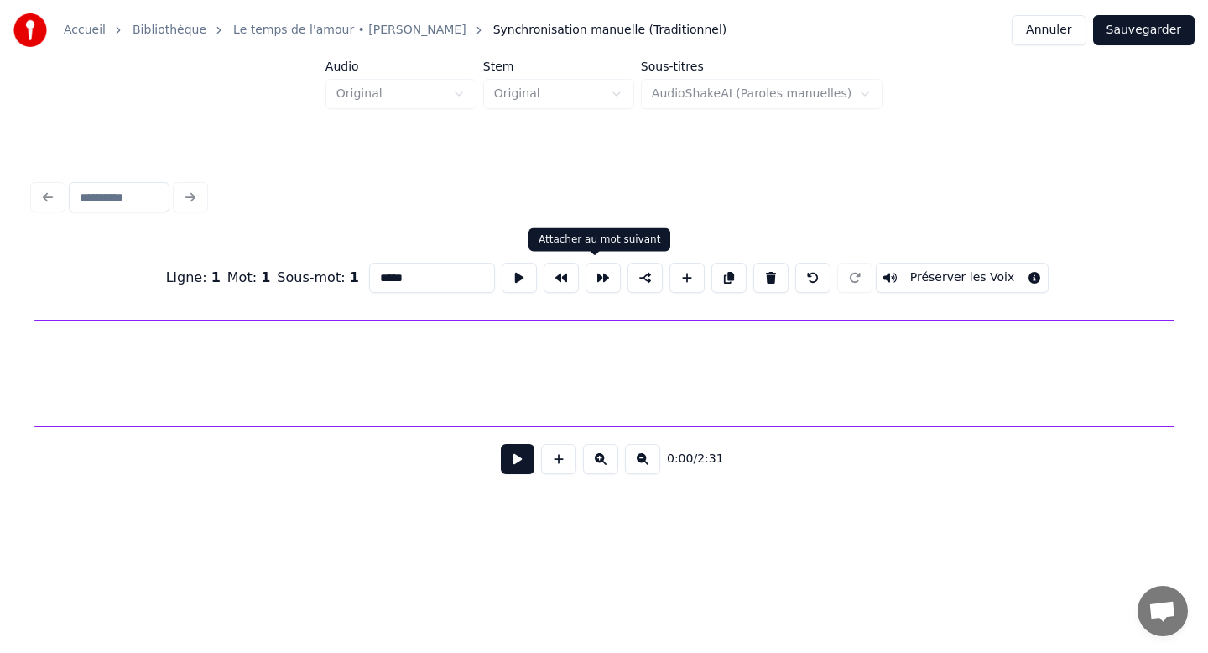
click at [596, 272] on button at bounding box center [603, 278] width 35 height 30
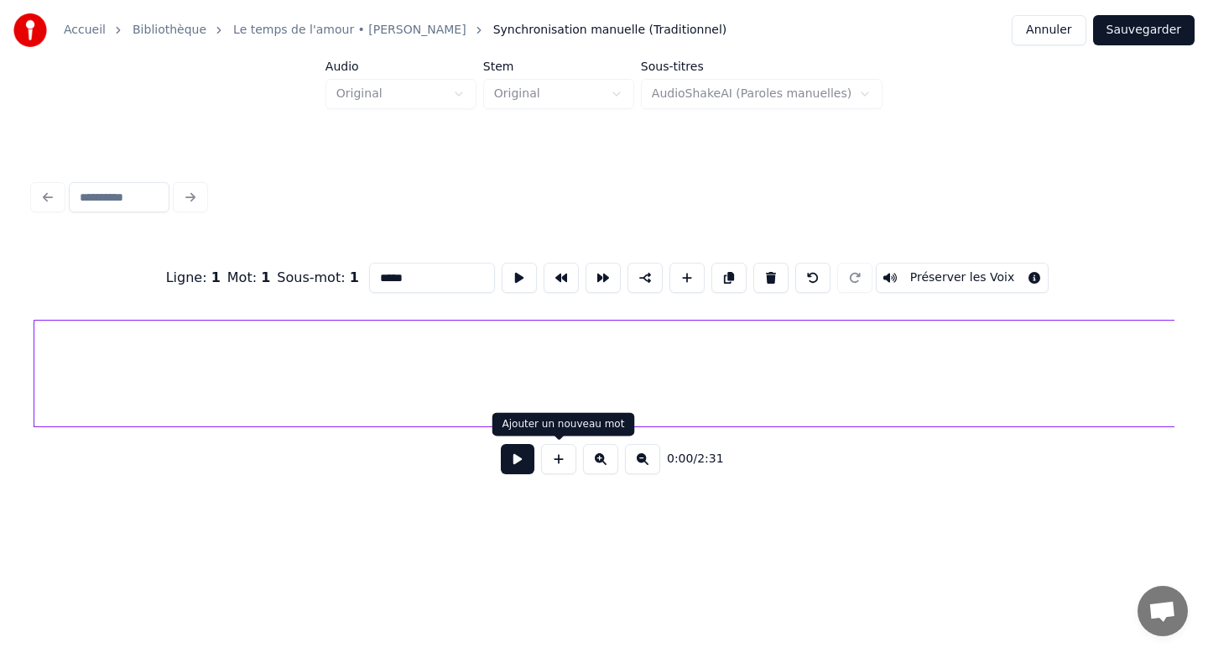
click at [523, 460] on button at bounding box center [518, 459] width 34 height 30
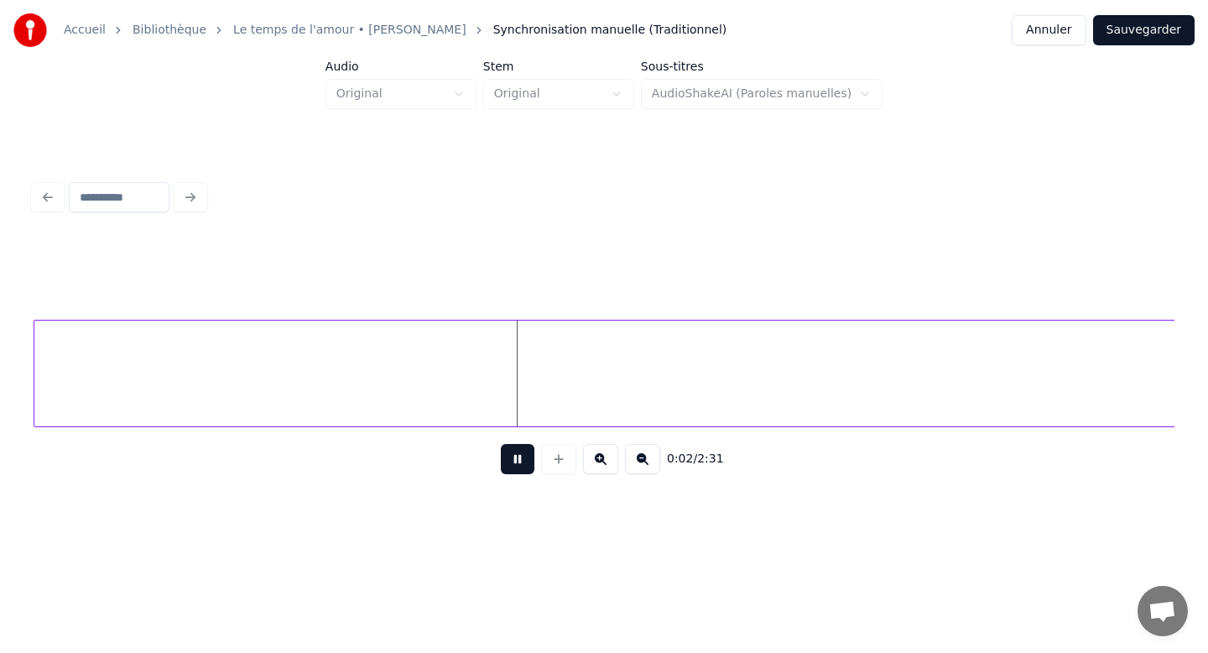
click at [645, 467] on button at bounding box center [642, 459] width 35 height 30
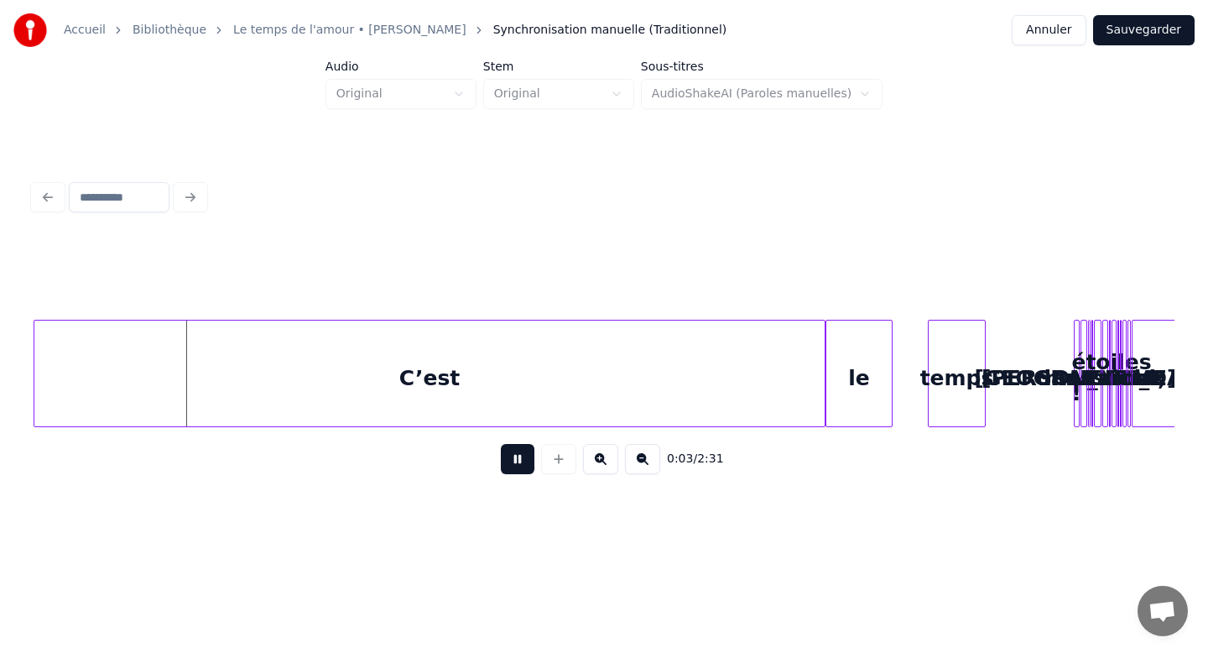
click at [645, 467] on button at bounding box center [642, 459] width 35 height 30
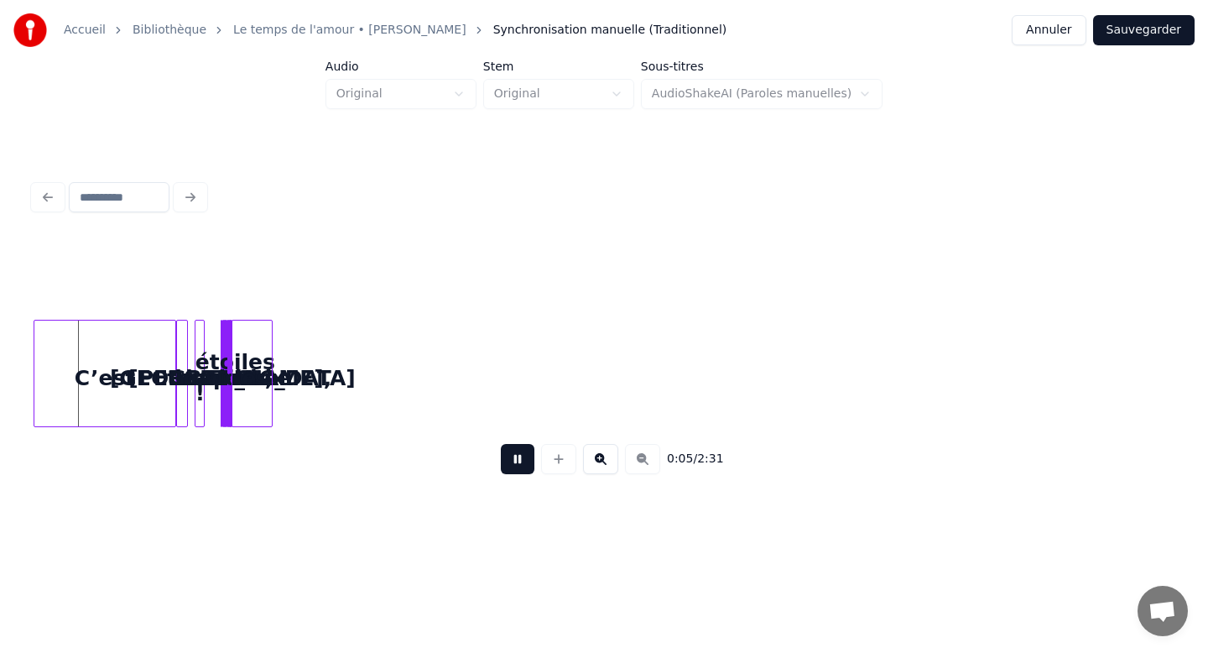
click at [601, 453] on button at bounding box center [600, 459] width 35 height 30
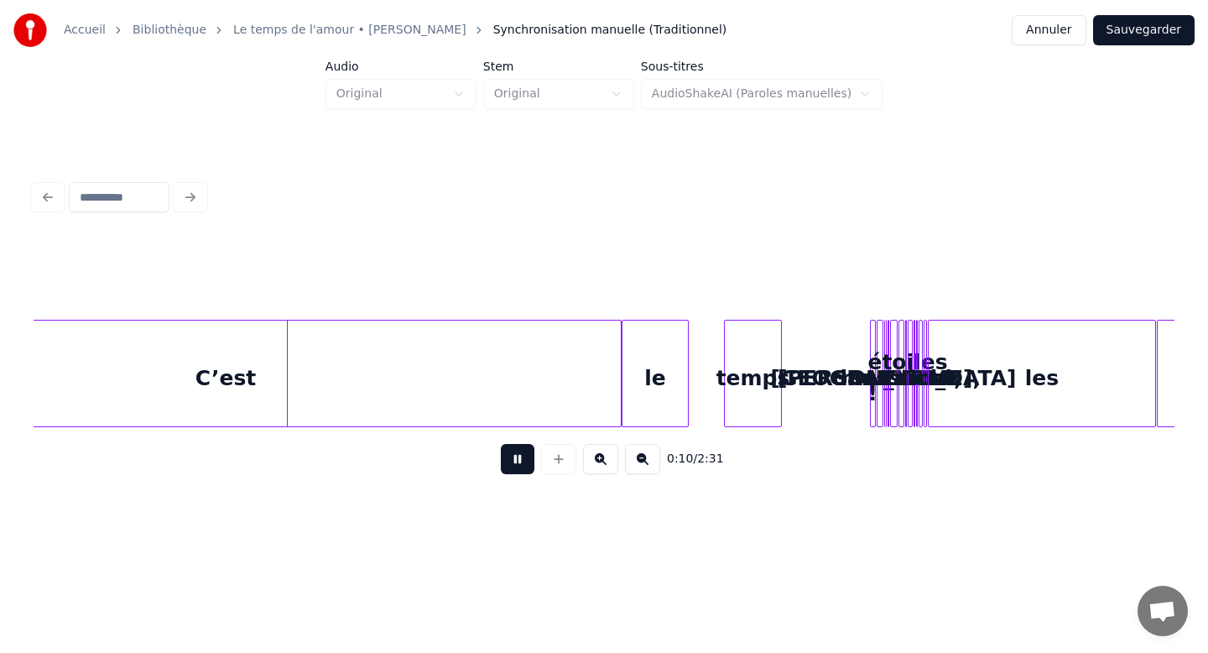
click at [517, 462] on button at bounding box center [518, 459] width 34 height 30
click at [239, 373] on div "C’est" at bounding box center [225, 378] width 791 height 114
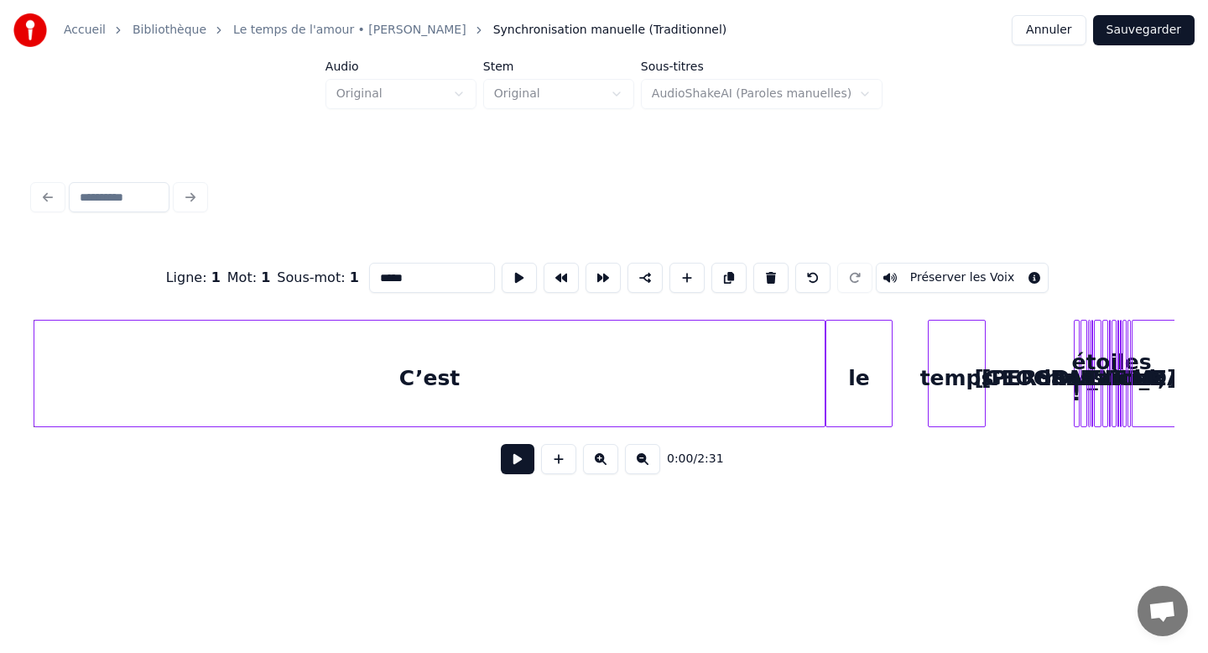
click at [400, 376] on div "C’est" at bounding box center [429, 378] width 791 height 114
click at [423, 366] on div "C’est" at bounding box center [455, 378] width 791 height 114
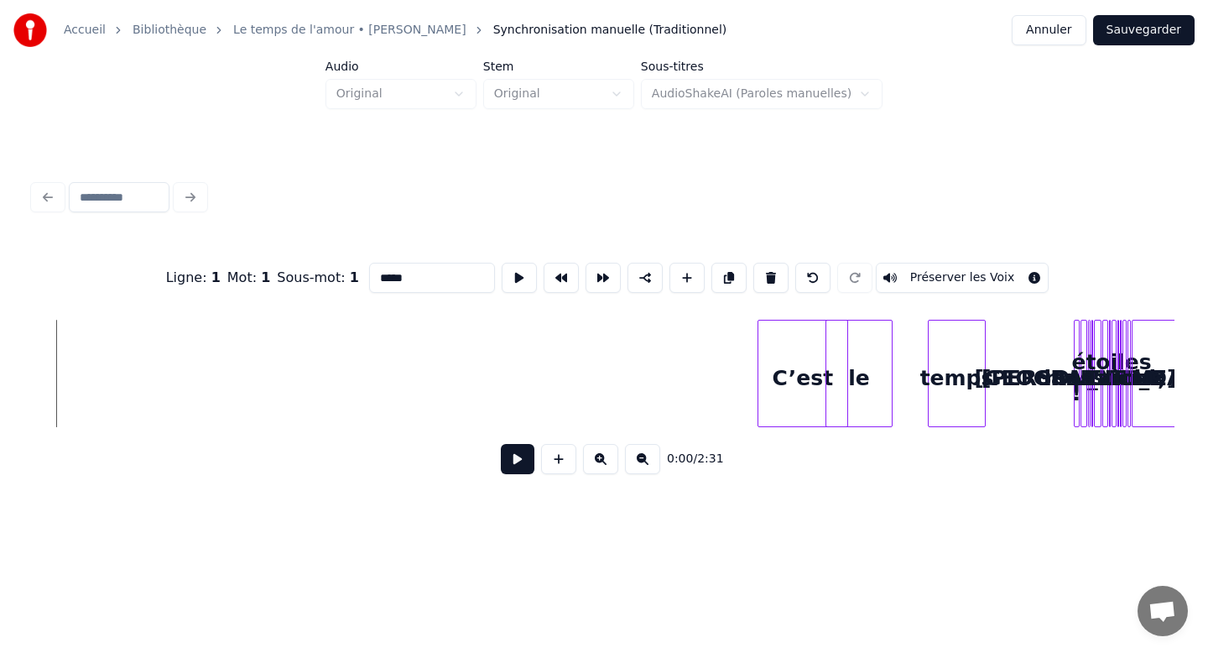
click at [759, 390] on div at bounding box center [761, 374] width 5 height 106
click at [784, 373] on div "C’est" at bounding box center [782, 378] width 90 height 114
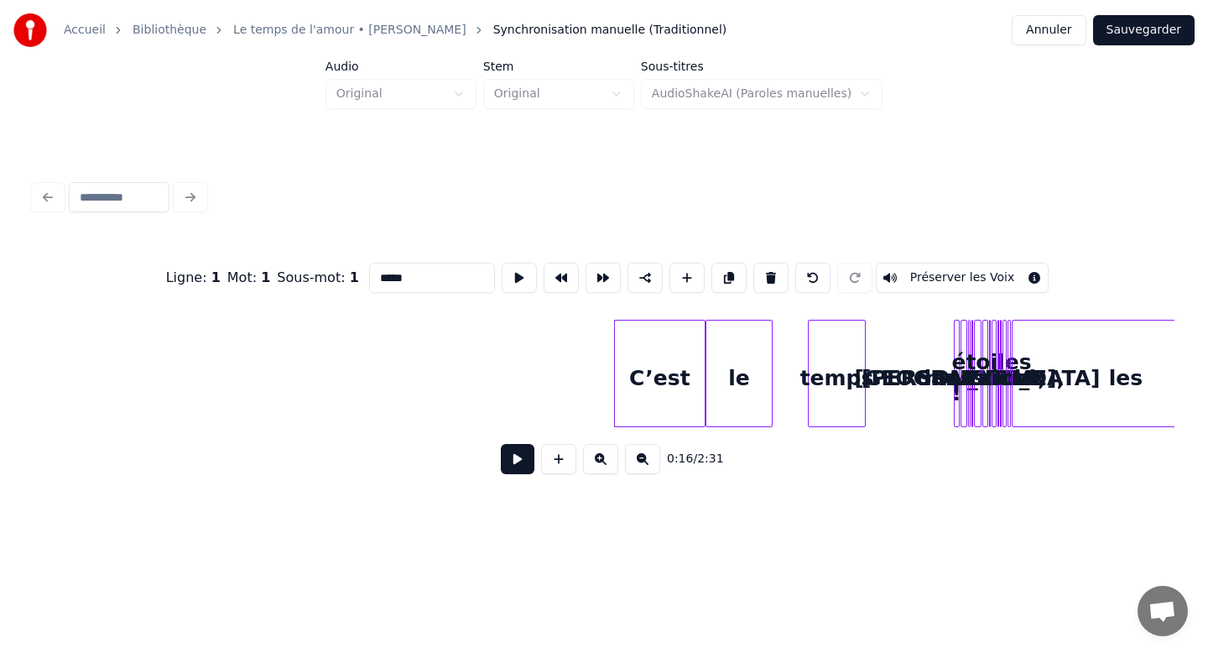
scroll to position [0, 124]
drag, startPoint x: 544, startPoint y: 350, endPoint x: 984, endPoint y: 402, distance: 443.6
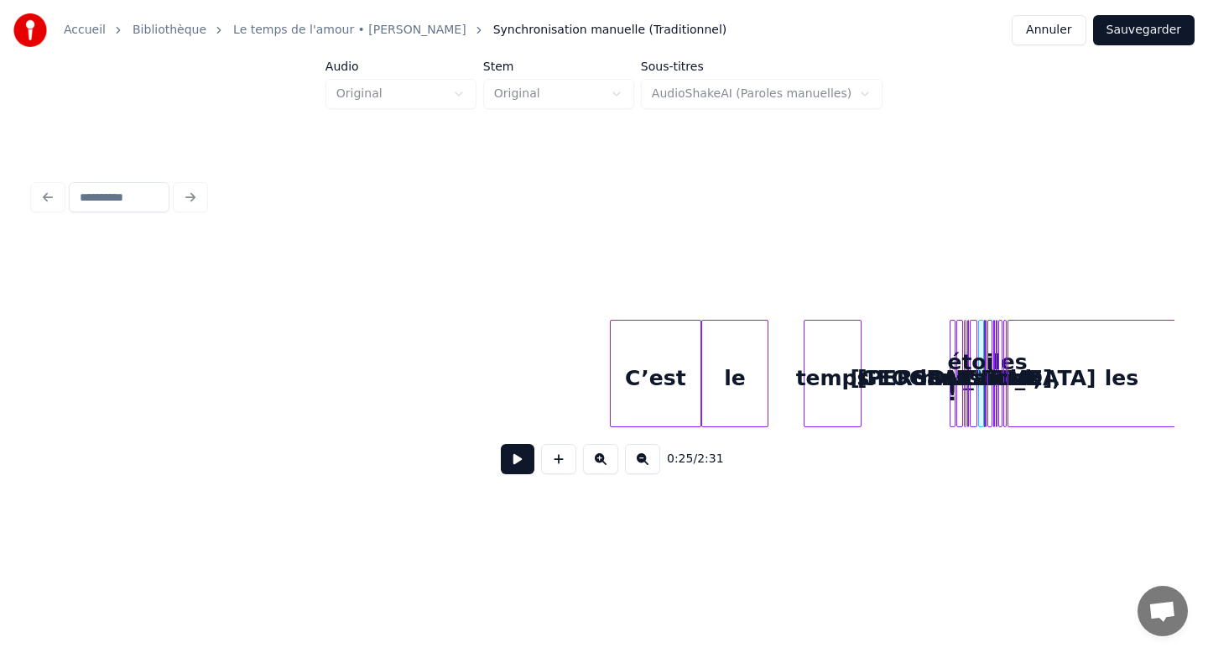
scroll to position [0, 188]
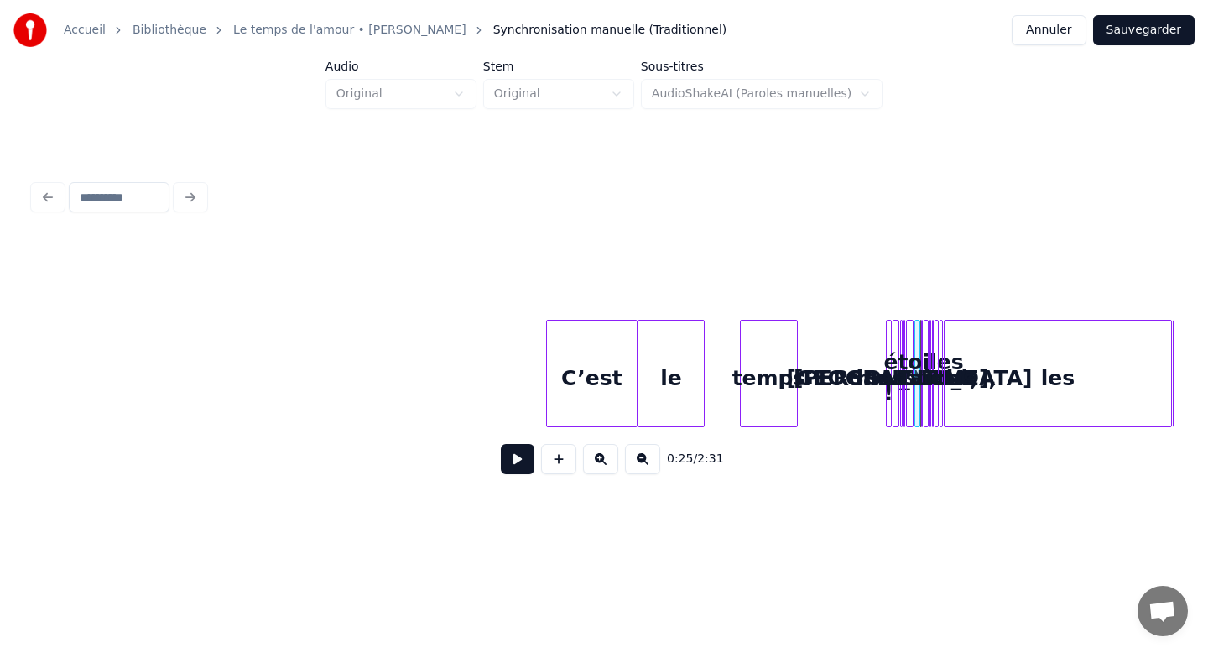
click at [989, 366] on div "les" at bounding box center [1058, 378] width 227 height 114
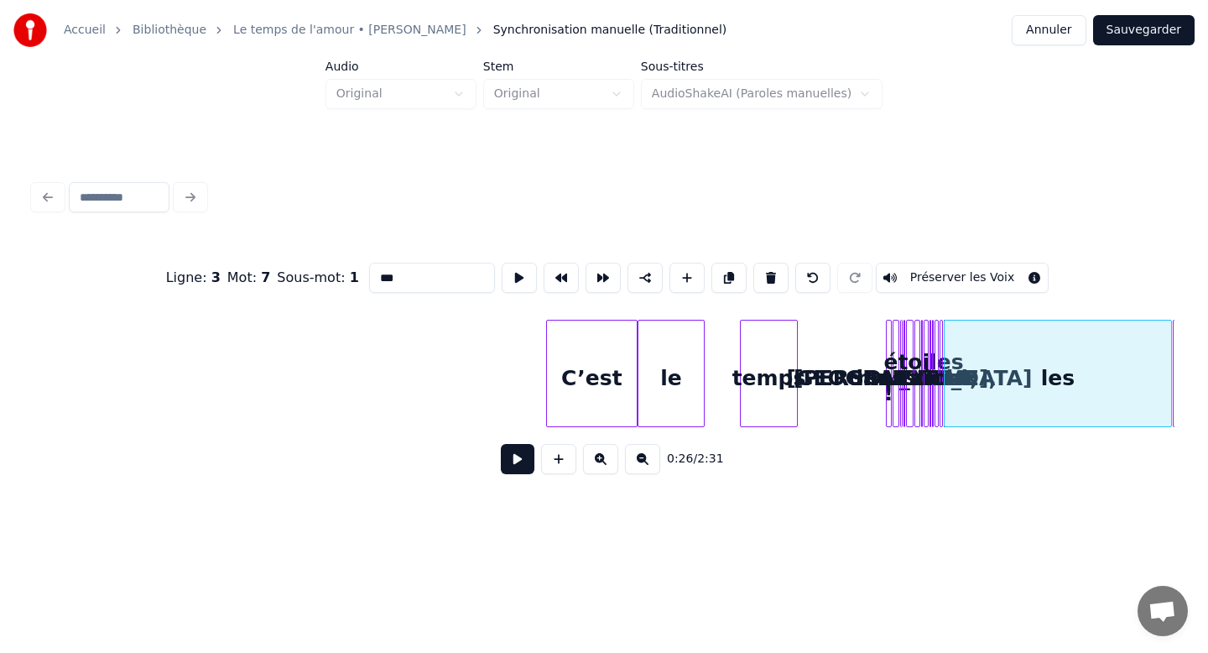
click at [574, 348] on div "C’est" at bounding box center [592, 378] width 90 height 114
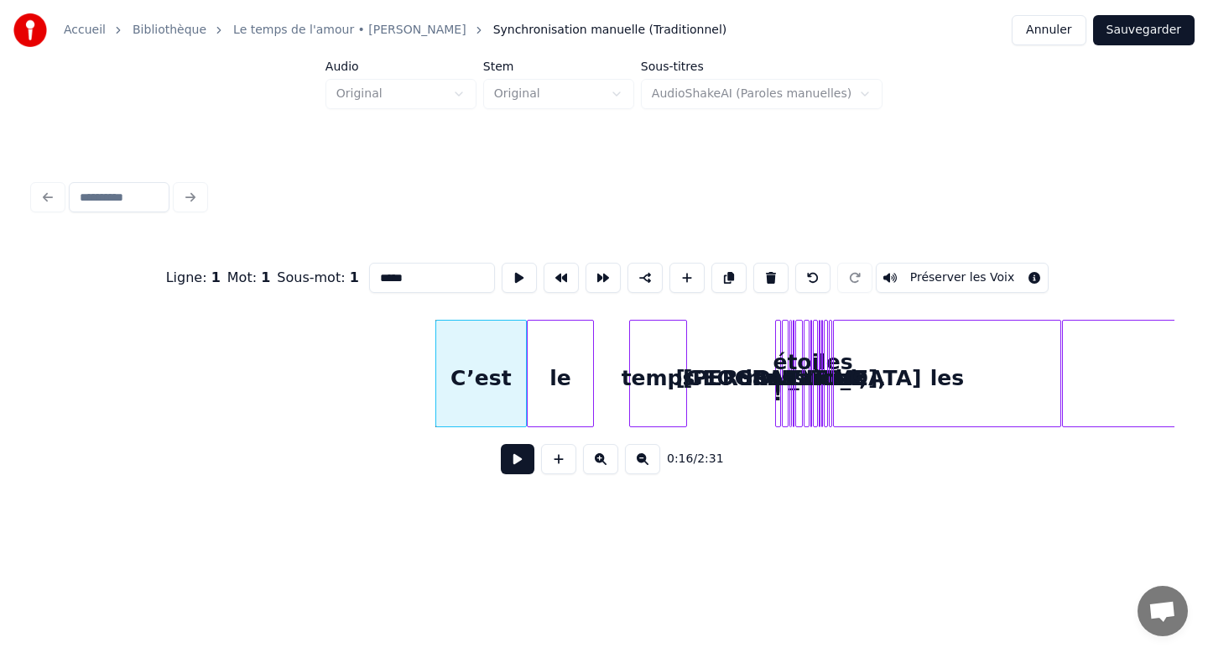
scroll to position [0, 303]
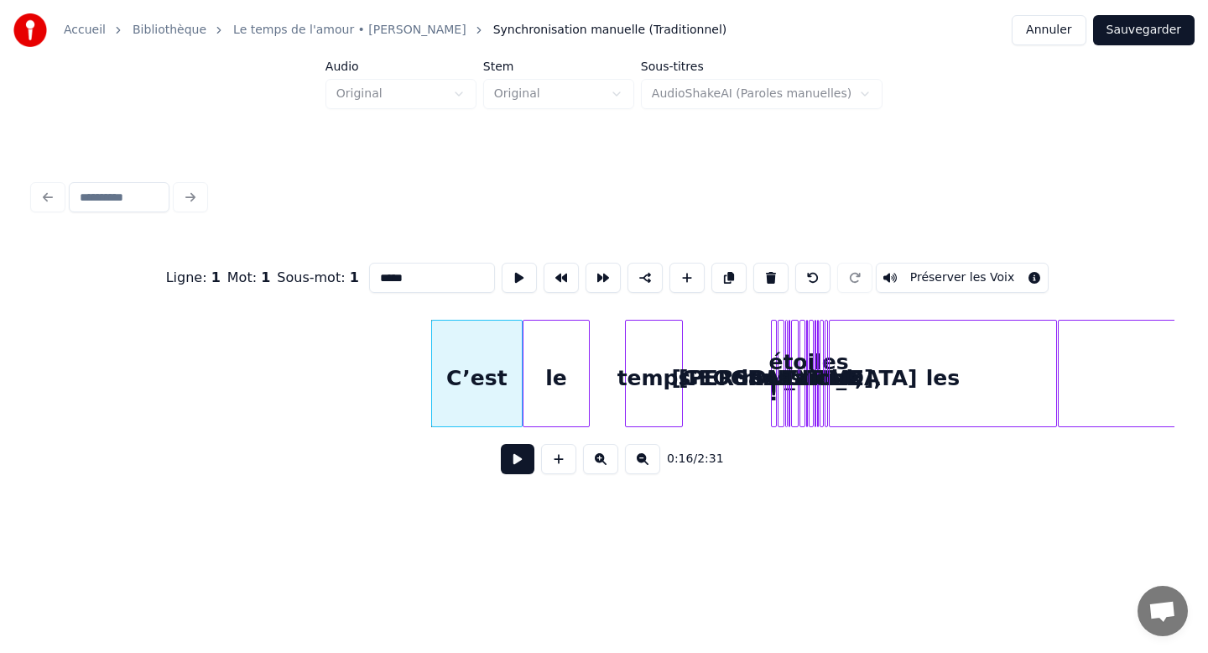
click at [566, 360] on div "le" at bounding box center [556, 378] width 65 height 114
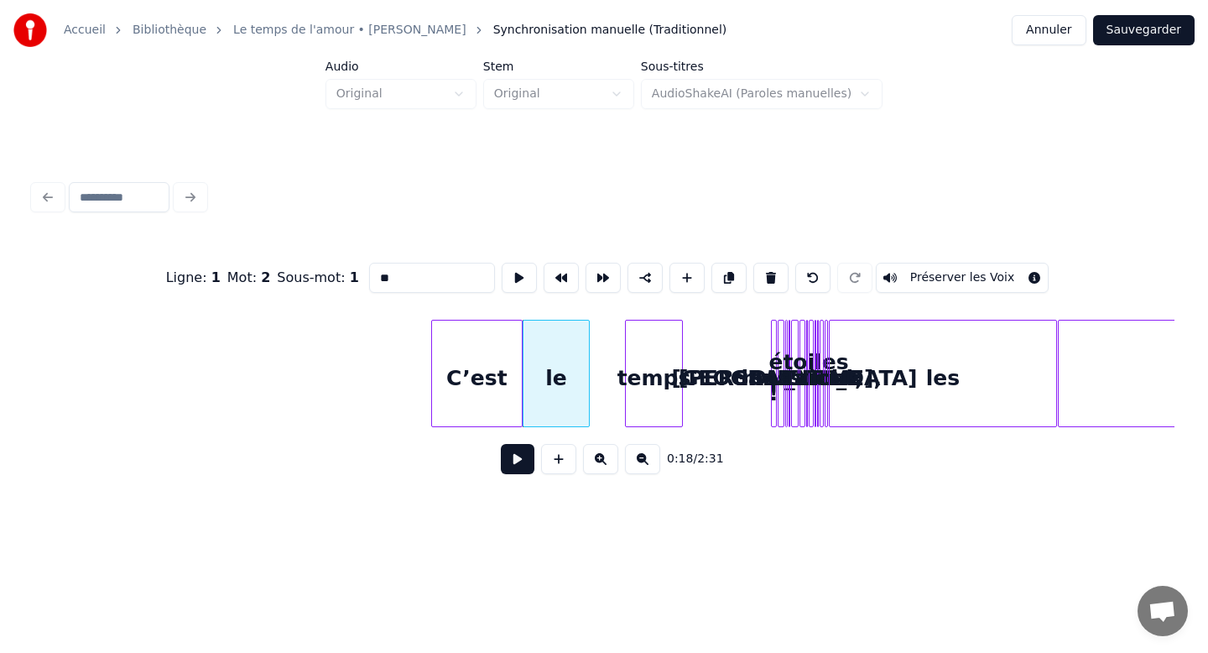
click at [498, 361] on div "C’est" at bounding box center [477, 378] width 90 height 114
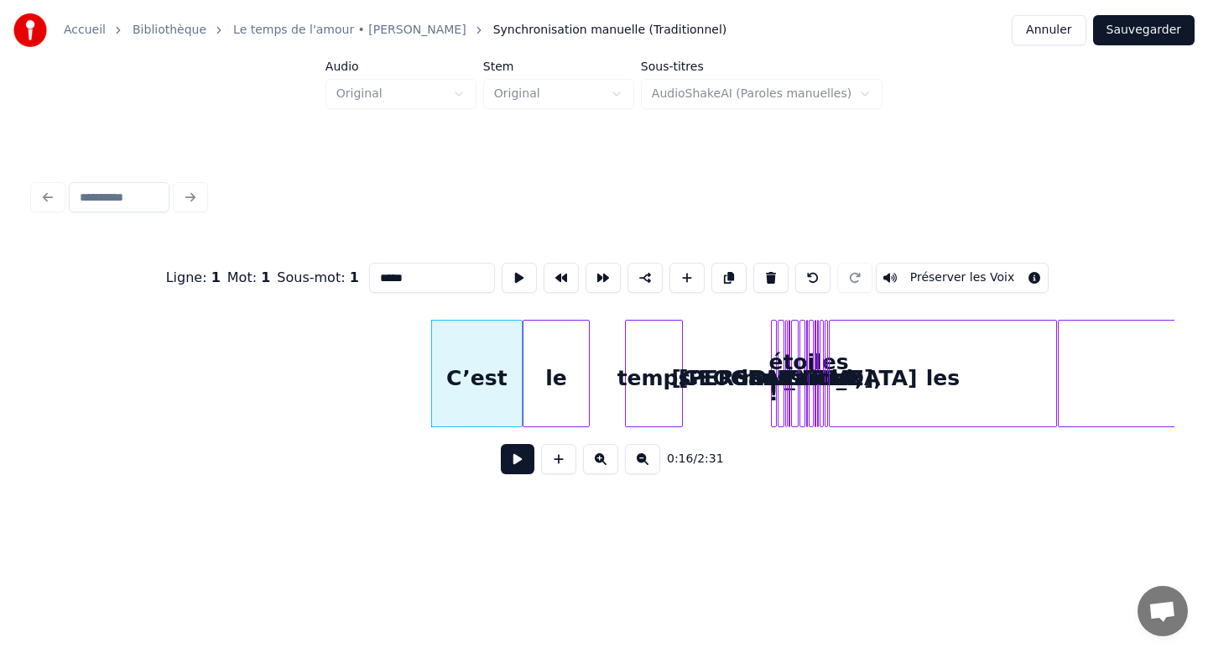
click at [559, 356] on div "le" at bounding box center [556, 378] width 65 height 114
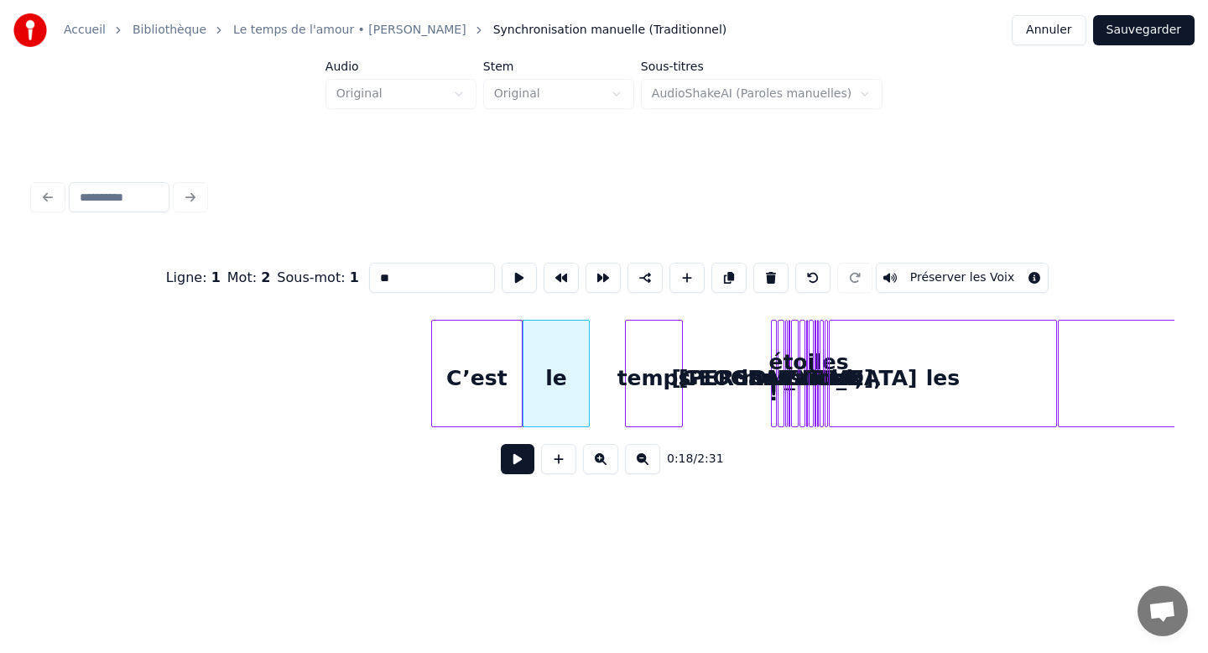
click at [487, 363] on div "C’est" at bounding box center [477, 378] width 90 height 114
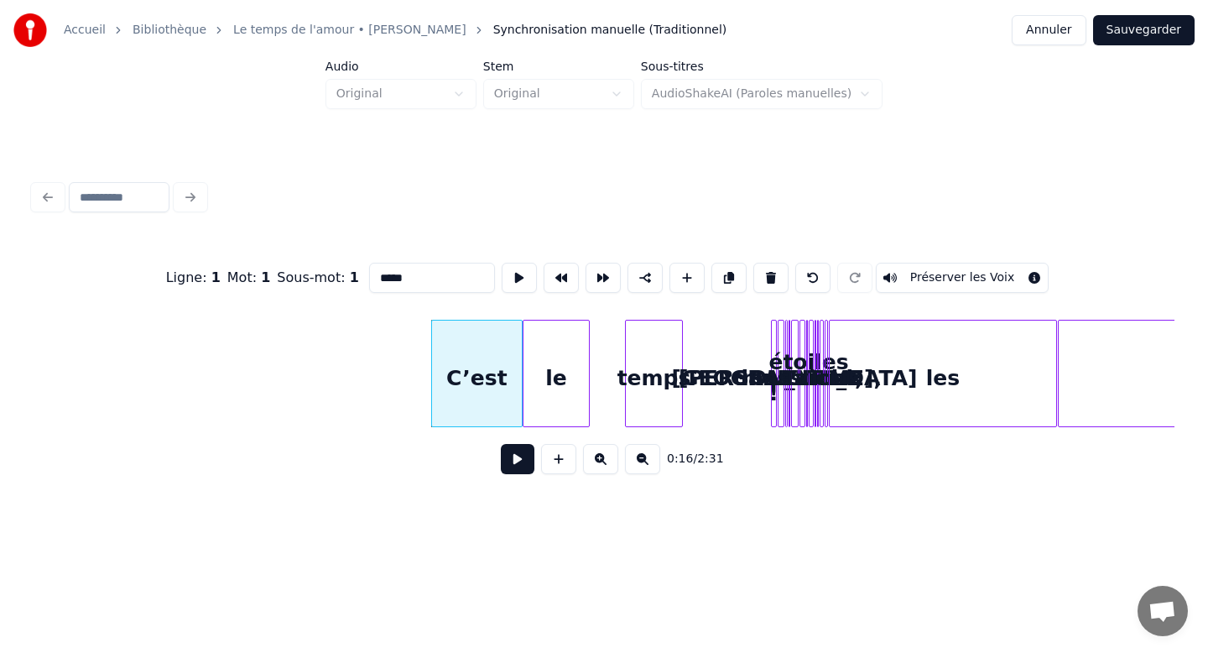
click at [668, 365] on div "temps" at bounding box center [654, 378] width 56 height 114
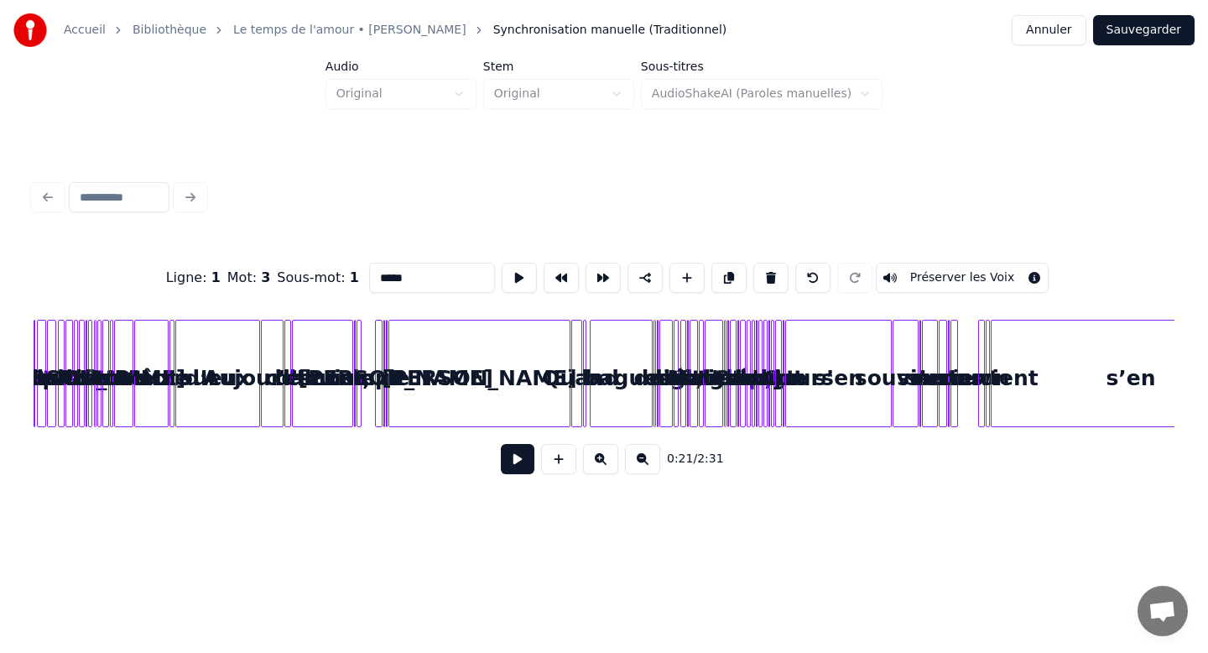
scroll to position [0, 5198]
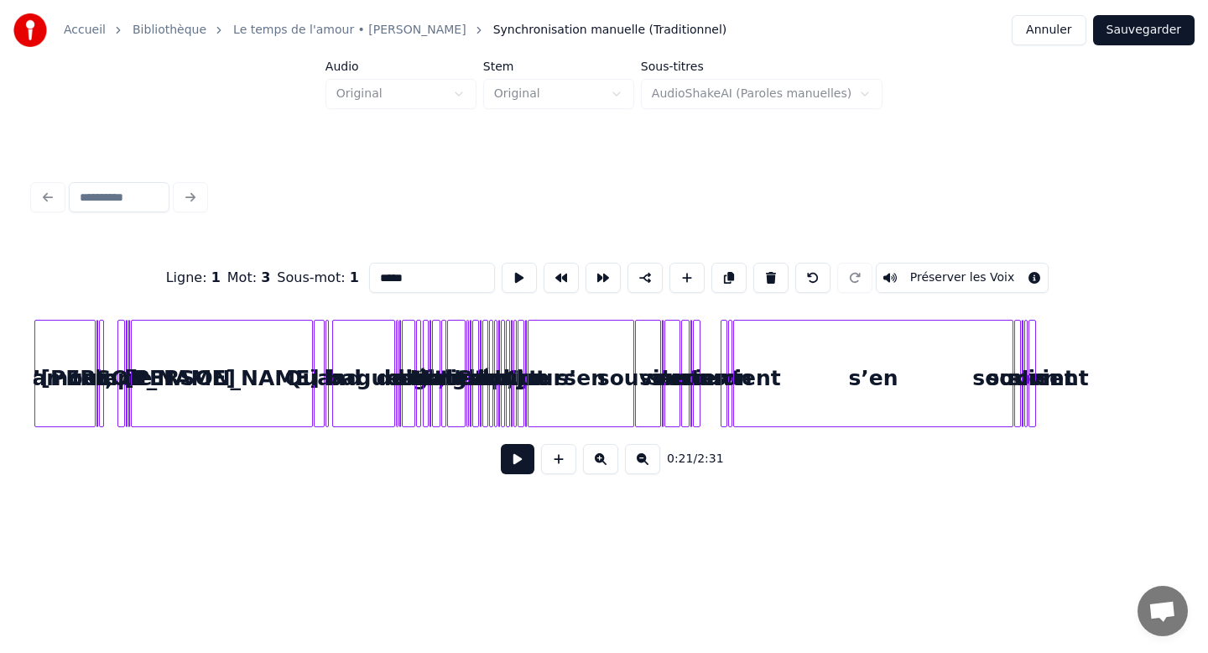
click at [644, 464] on button at bounding box center [642, 459] width 35 height 30
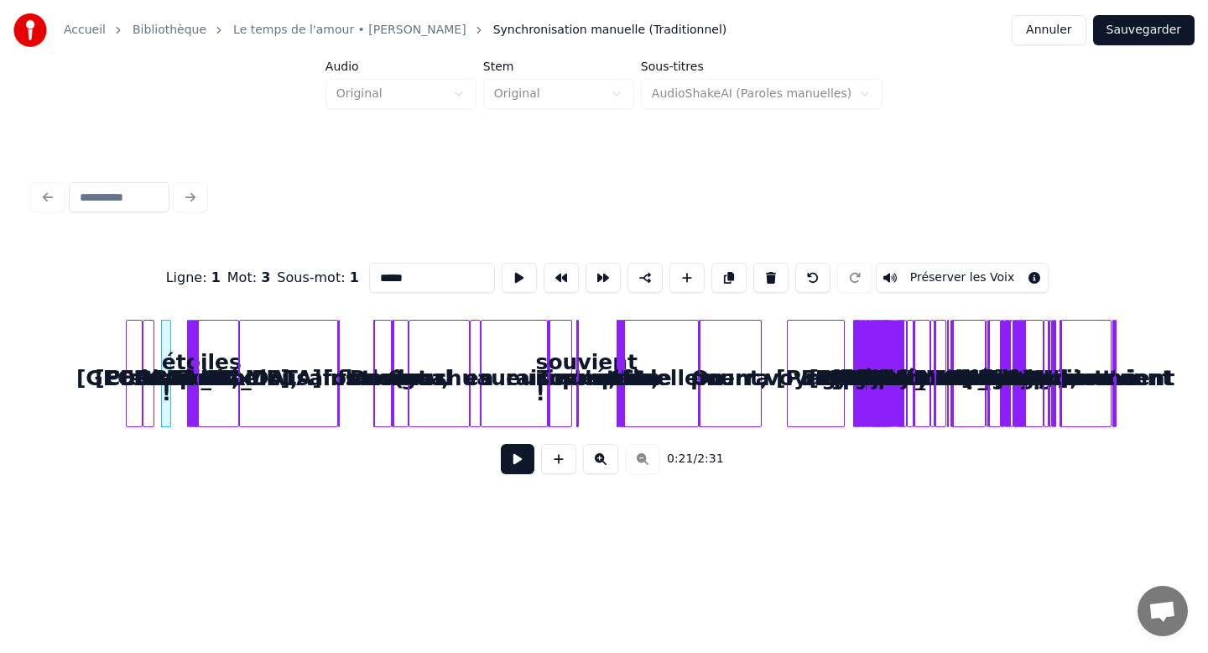
scroll to position [0, 25]
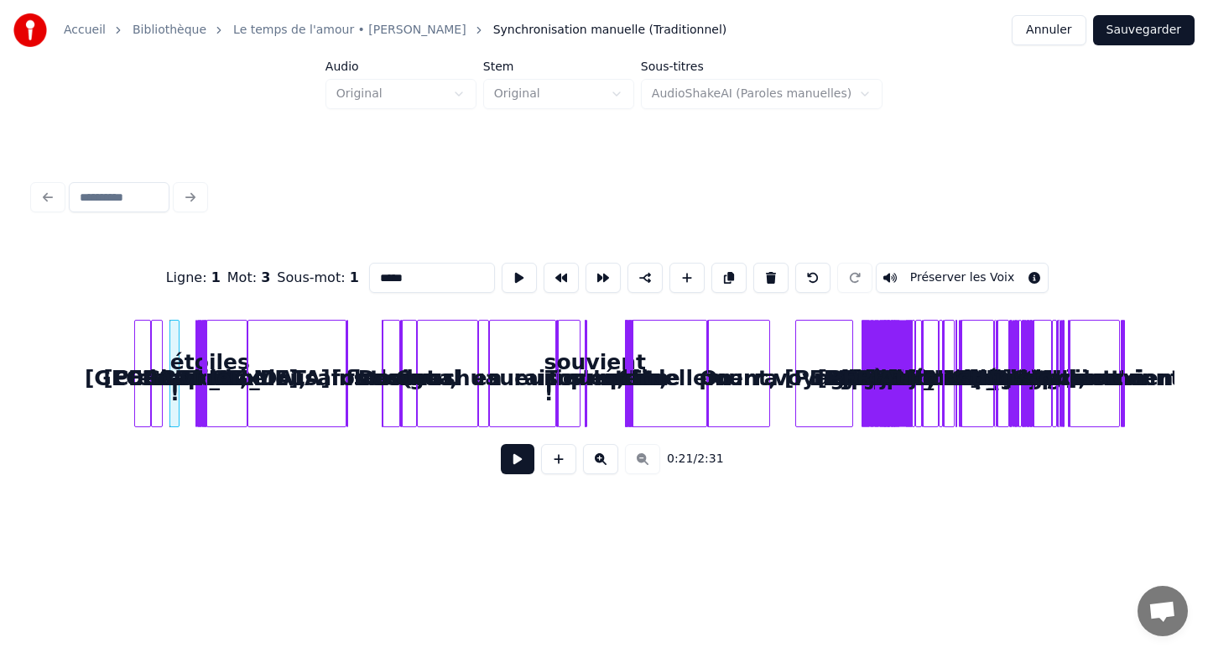
click at [644, 464] on div "0:21 / 2:31" at bounding box center [604, 459] width 1114 height 37
click at [552, 460] on button at bounding box center [558, 459] width 35 height 30
type input "**"
click at [553, 459] on button at bounding box center [558, 459] width 35 height 30
click at [1062, 34] on button "Annuler" at bounding box center [1049, 30] width 74 height 30
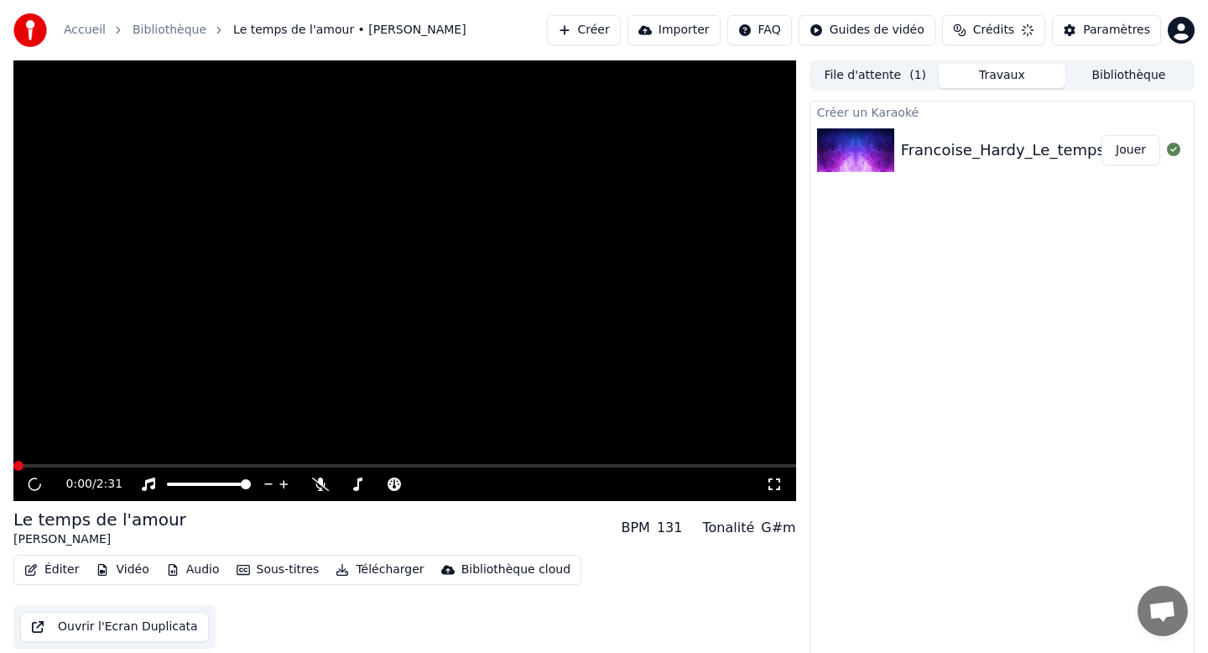
scroll to position [3, 0]
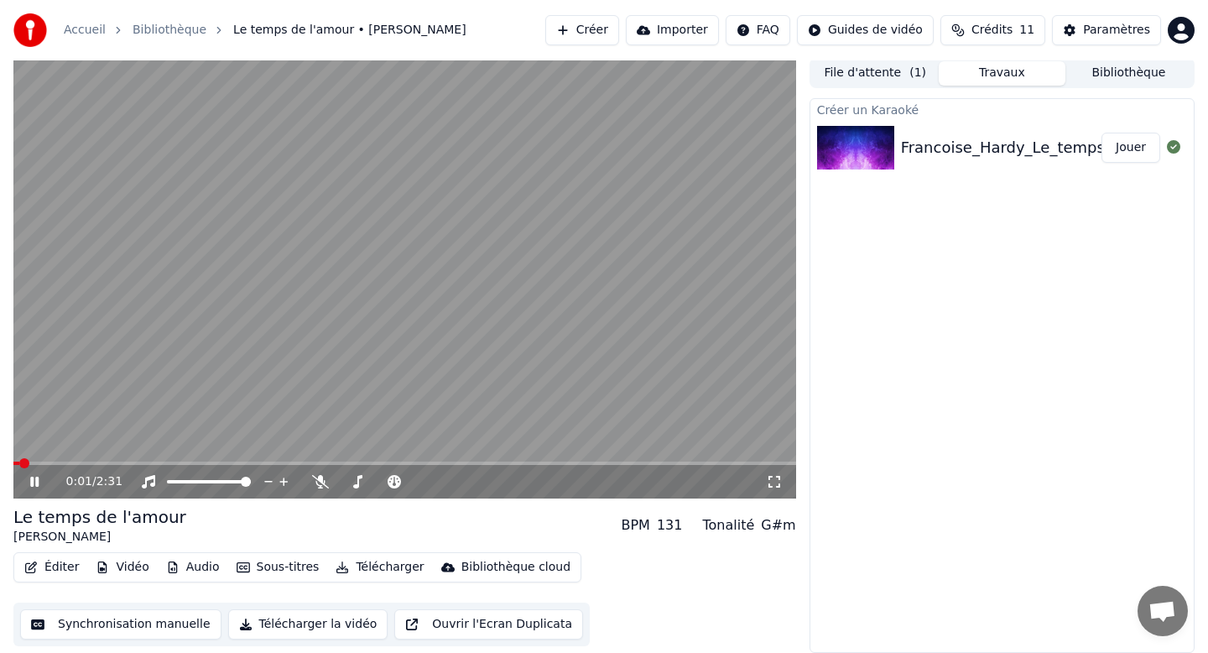
click at [31, 472] on div "0:01 / 2:31" at bounding box center [404, 482] width 783 height 34
click at [39, 483] on icon at bounding box center [46, 481] width 39 height 13
click at [44, 560] on button "Éditer" at bounding box center [52, 567] width 68 height 23
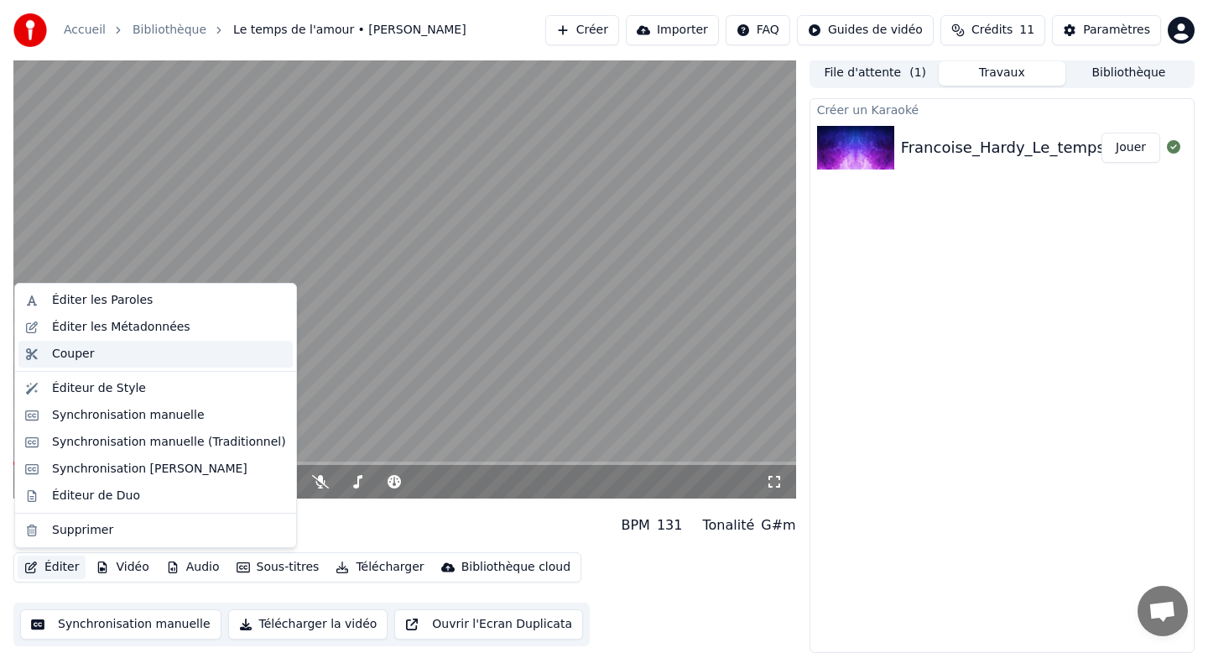
click at [128, 354] on div "Couper" at bounding box center [169, 354] width 234 height 17
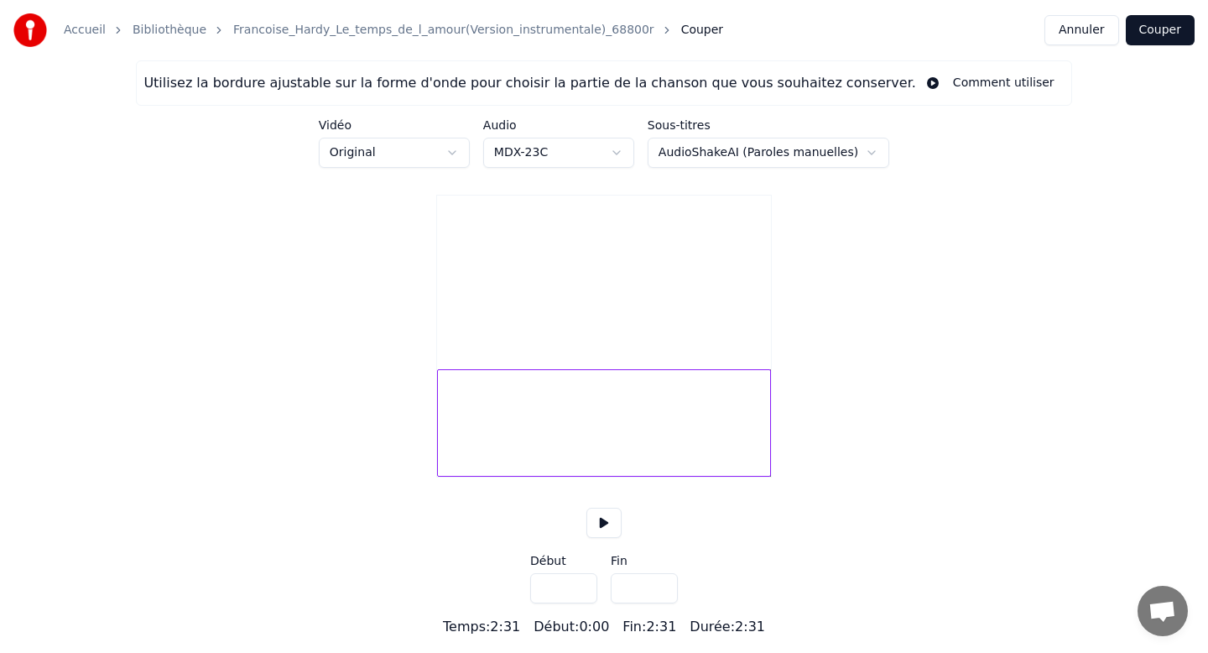
scroll to position [5, 0]
click at [549, 595] on input "***" at bounding box center [563, 588] width 67 height 30
type input "****"
click at [744, 578] on div "Utilisez la bordure ajustable sur la forme d'onde pour choisir la partie de la …" at bounding box center [604, 348] width 1208 height 577
click at [472, 428] on div at bounding box center [604, 422] width 334 height 107
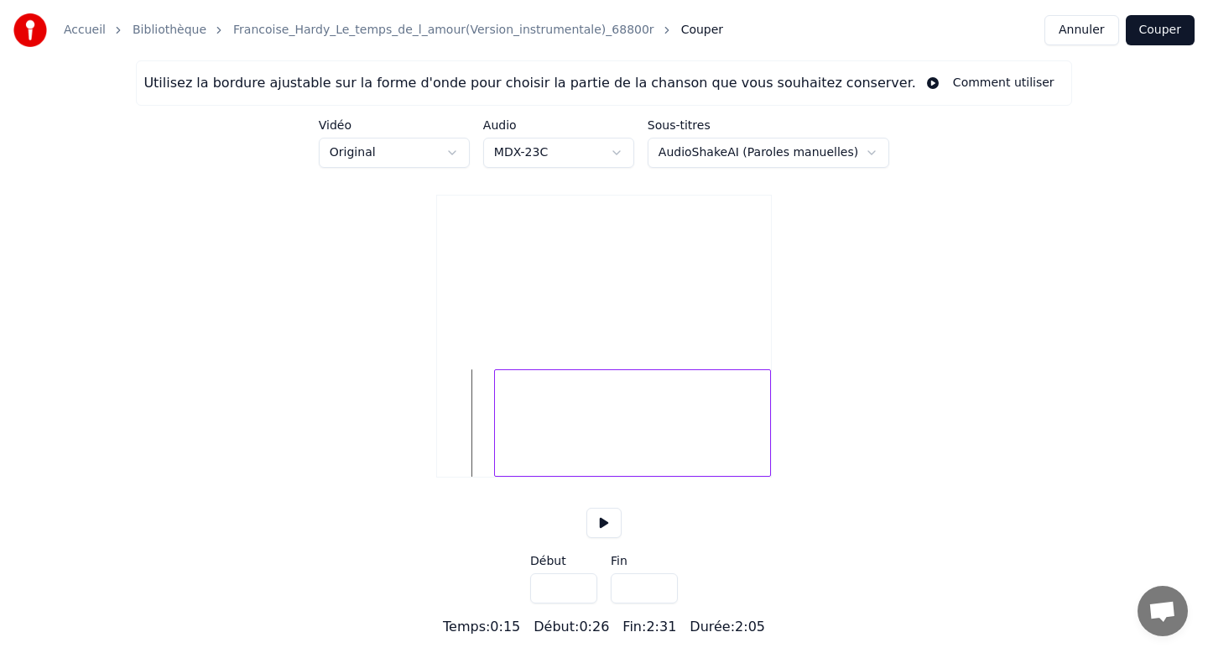
click at [613, 538] on button at bounding box center [604, 523] width 35 height 30
click at [608, 137] on html "Accueil Bibliothèque Francoise_Hardy_Le_temps_de_l_amour(Version_instrumentale)…" at bounding box center [604, 318] width 1208 height 637
click at [425, 184] on html "Accueil Bibliothèque Francoise_Hardy_Le_temps_de_l_amour(Version_instrumentale)…" at bounding box center [604, 318] width 1208 height 637
click at [441, 155] on html "Accueil Bibliothèque Francoise_Hardy_Le_temps_de_l_amour(Version_instrumentale)…" at bounding box center [604, 318] width 1208 height 637
click at [372, 269] on html "Accueil Bibliothèque Francoise_Hardy_Le_temps_de_l_amour(Version_instrumentale)…" at bounding box center [604, 318] width 1208 height 637
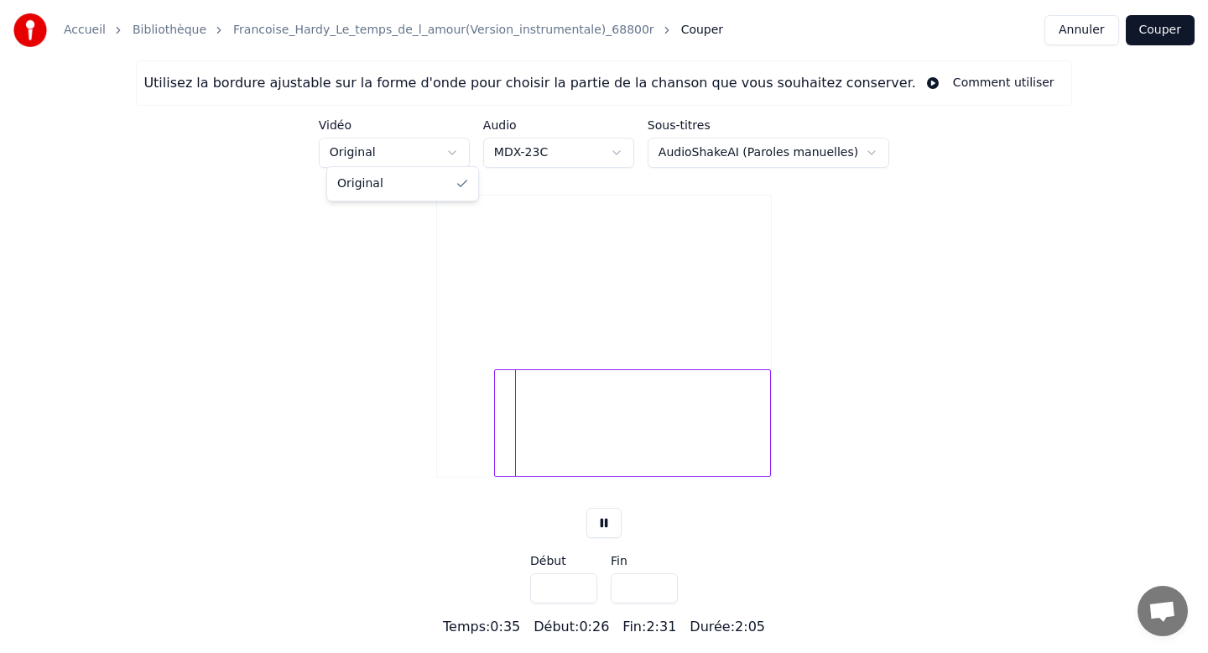
click at [876, 335] on html "Accueil Bibliothèque Francoise_Hardy_Le_temps_de_l_amour(Version_instrumentale)…" at bounding box center [604, 318] width 1208 height 637
click at [602, 538] on button at bounding box center [604, 523] width 35 height 30
click at [1091, 26] on button "Annuler" at bounding box center [1082, 30] width 74 height 30
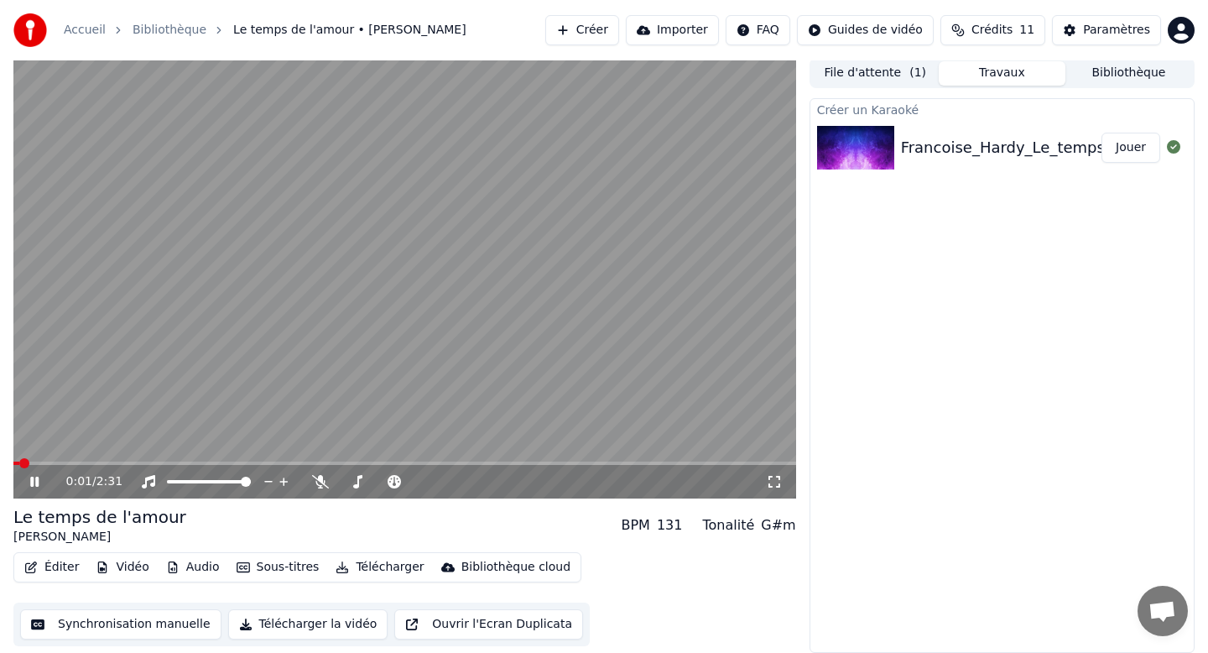
click at [526, 443] on video at bounding box center [404, 278] width 783 height 441
click at [531, 479] on icon at bounding box center [530, 481] width 16 height 17
click at [421, 478] on div "0:01 / 2:31" at bounding box center [416, 481] width 700 height 17
click at [518, 478] on icon at bounding box center [515, 481] width 16 height 17
click at [355, 481] on icon at bounding box center [357, 481] width 17 height 13
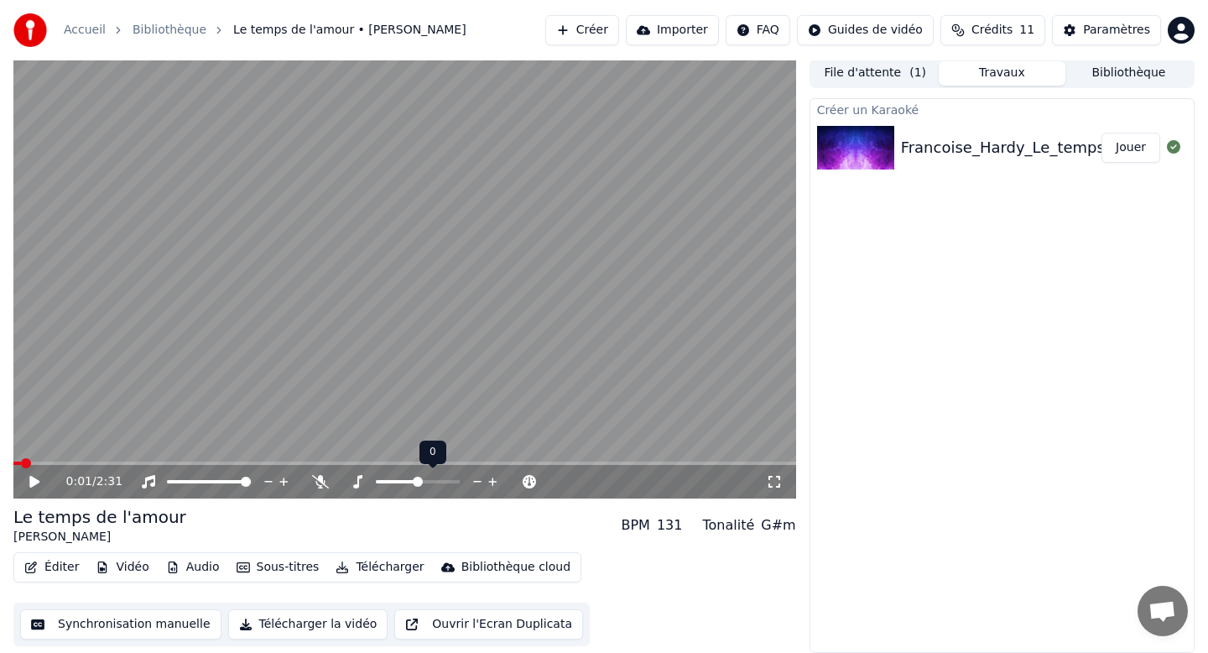
click at [423, 477] on span at bounding box center [418, 482] width 10 height 10
click at [460, 477] on span at bounding box center [455, 482] width 10 height 10
click at [476, 478] on icon at bounding box center [478, 481] width 16 height 17
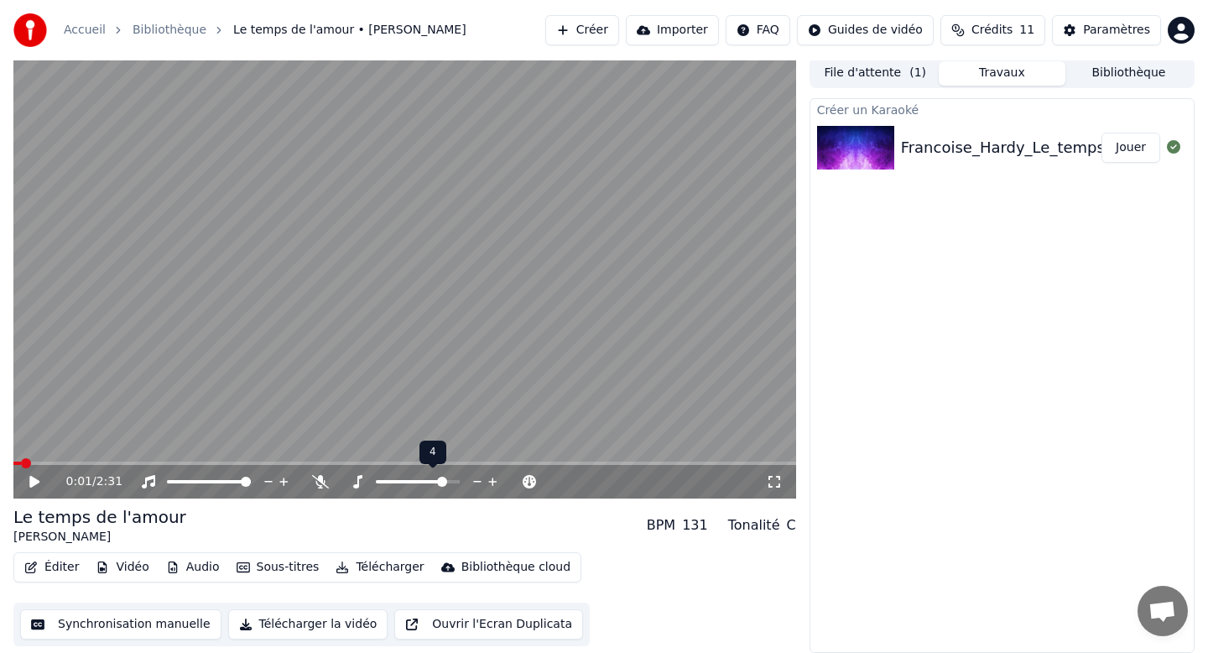
click at [476, 478] on icon at bounding box center [478, 481] width 16 height 17
click at [144, 622] on button "Synchronisation manuelle" at bounding box center [120, 624] width 201 height 30
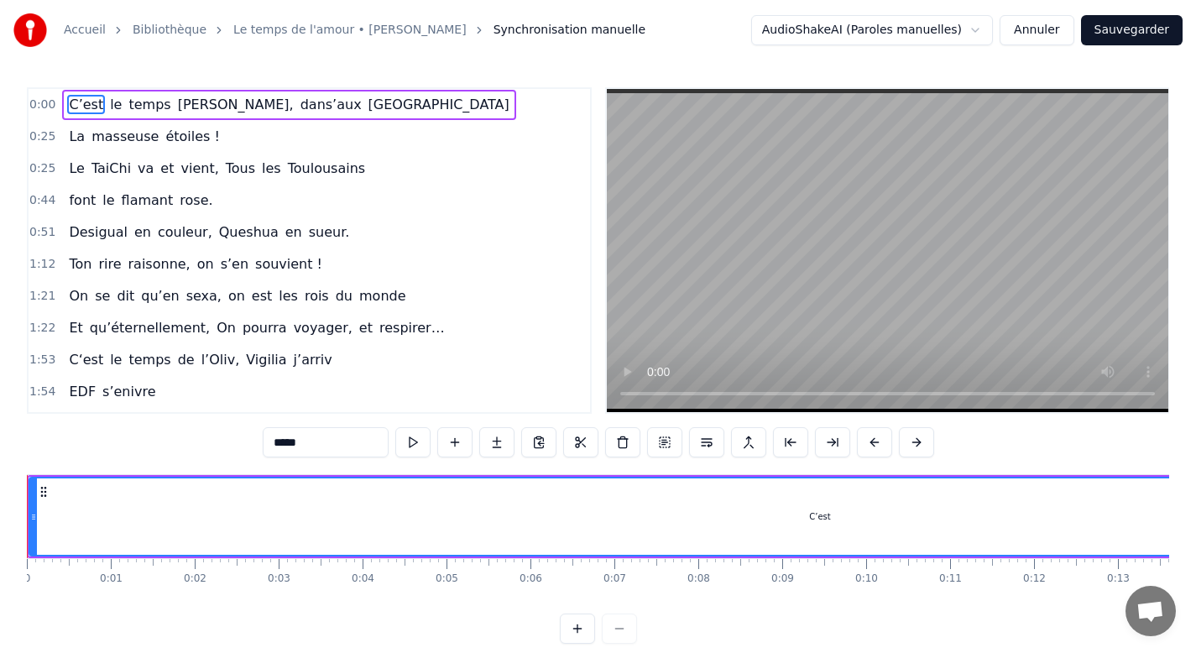
click at [91, 110] on span "C’est" at bounding box center [86, 104] width 38 height 19
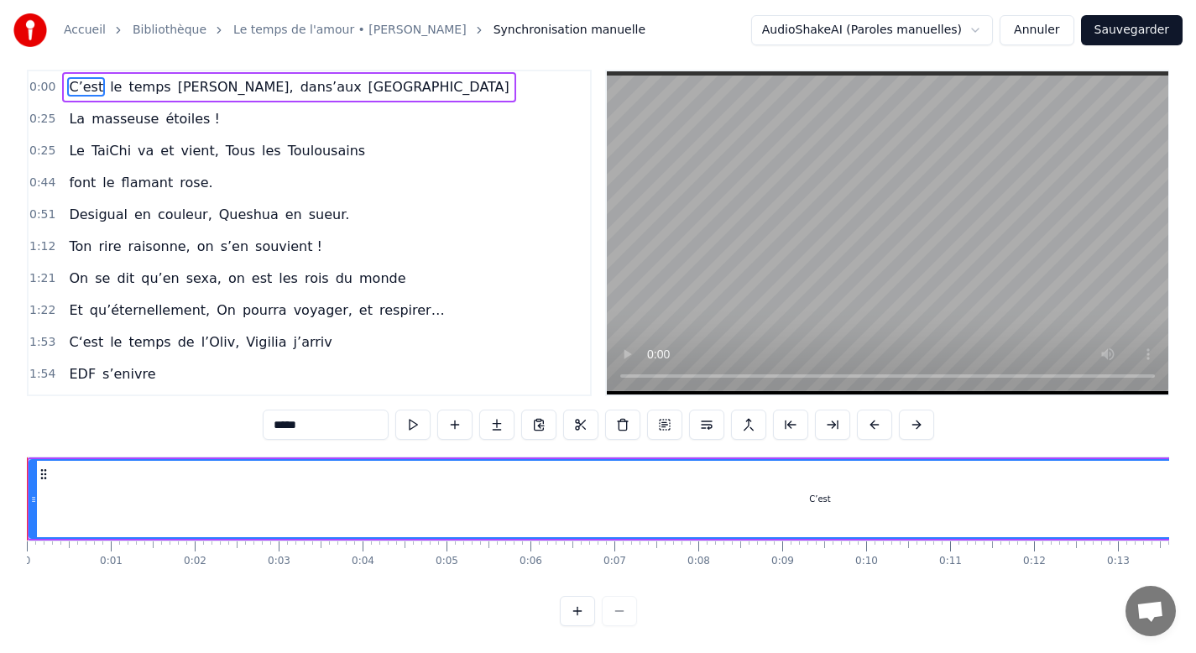
click at [629, 608] on div at bounding box center [598, 611] width 77 height 30
click at [613, 612] on div at bounding box center [598, 611] width 77 height 30
click at [688, 500] on div "C’est" at bounding box center [819, 499] width 1579 height 76
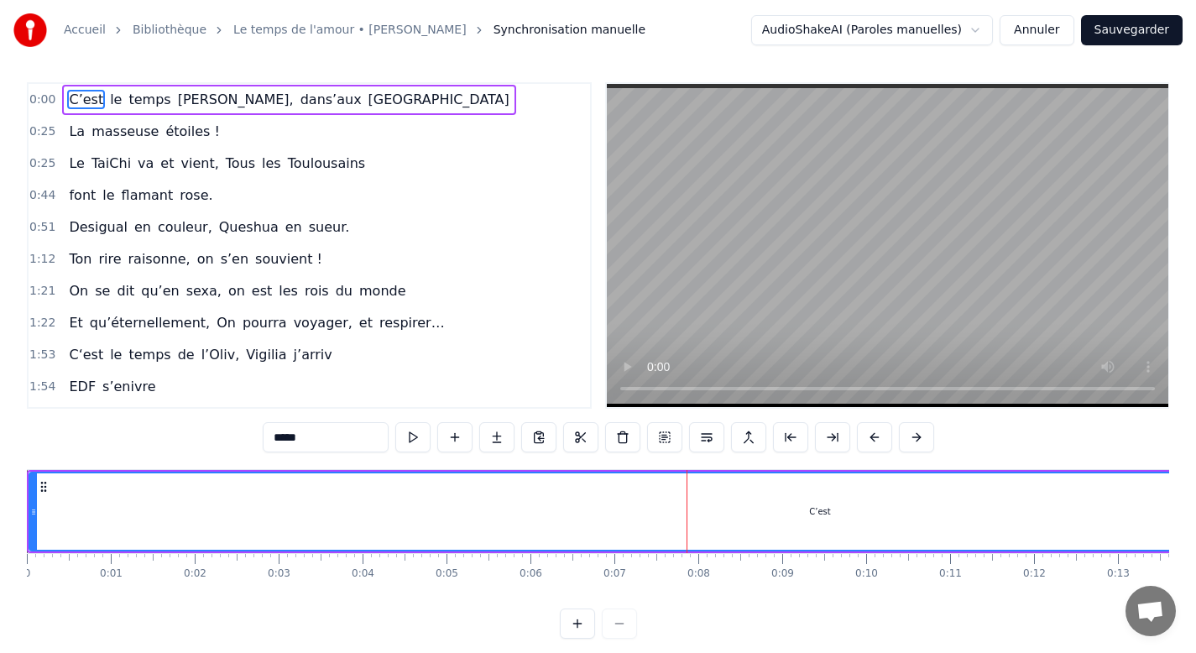
scroll to position [0, 0]
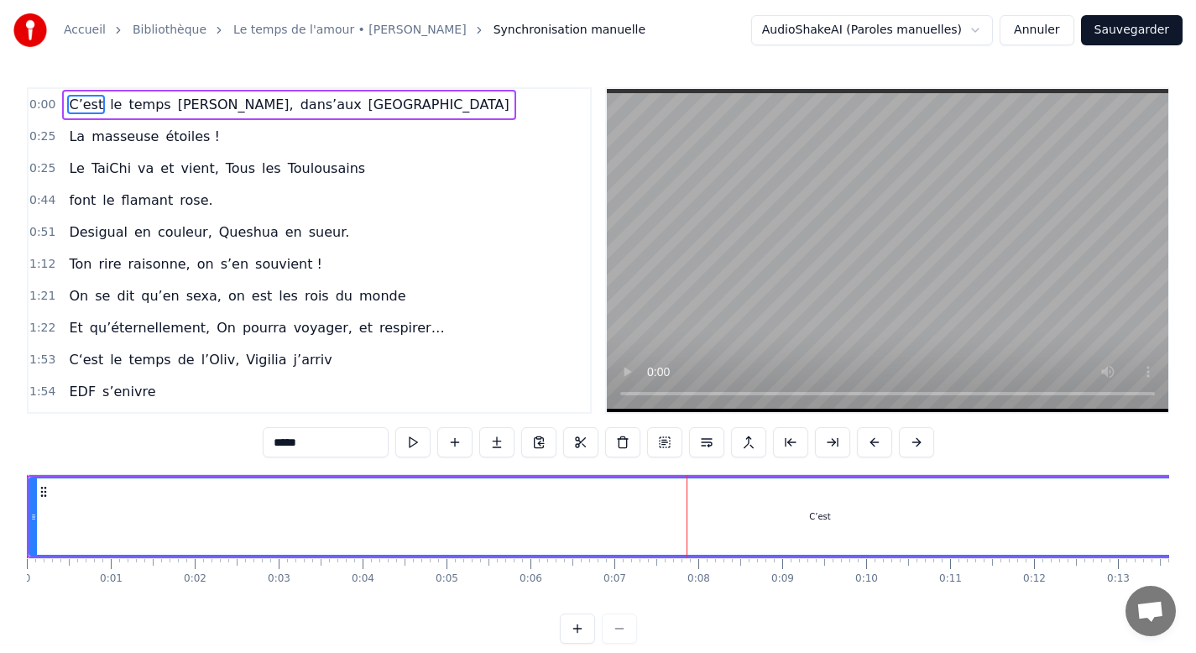
click at [575, 644] on button at bounding box center [577, 628] width 35 height 30
click at [628, 638] on button at bounding box center [619, 628] width 35 height 30
click at [628, 638] on div at bounding box center [598, 628] width 77 height 30
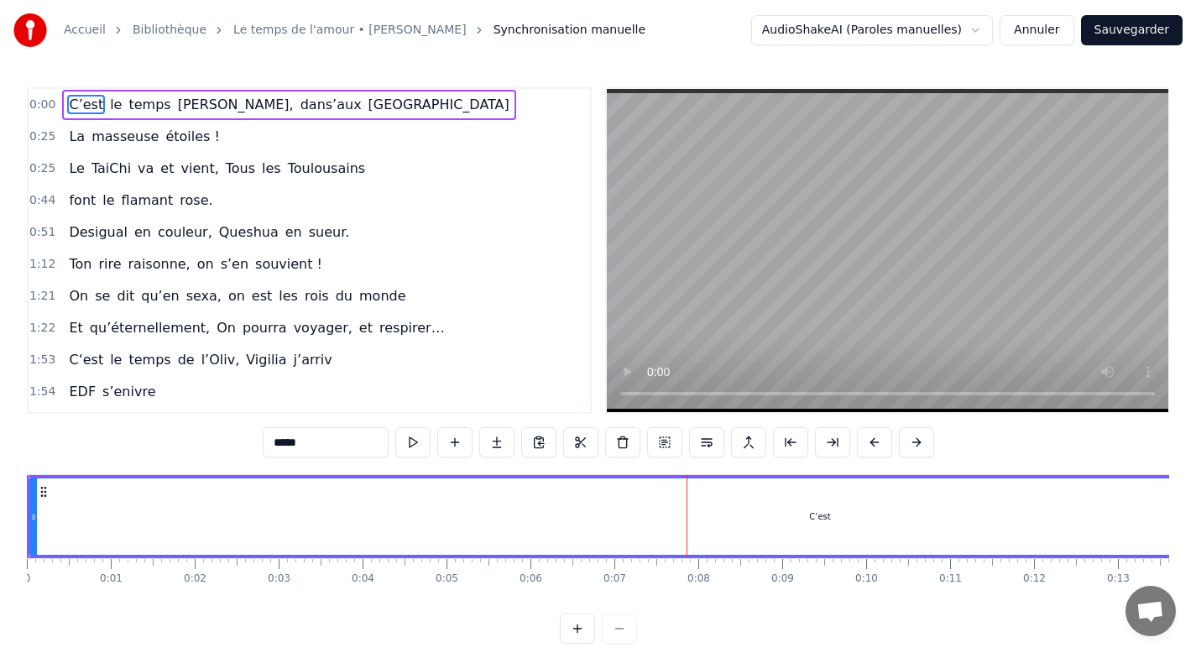
click at [628, 638] on div at bounding box center [598, 628] width 77 height 30
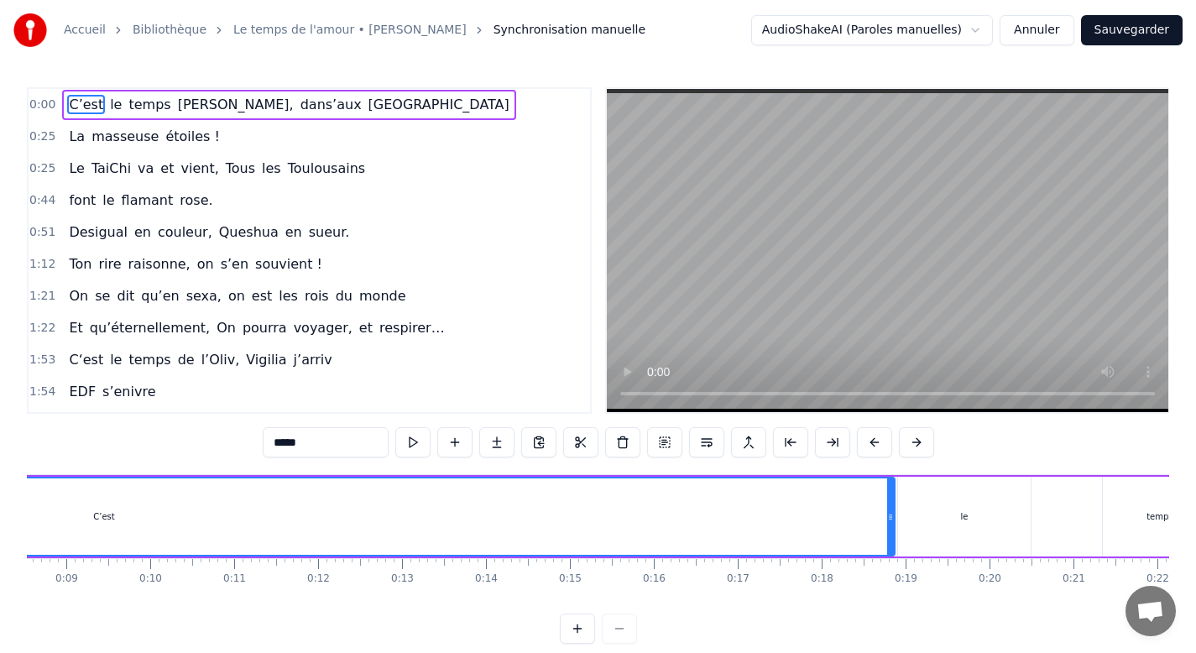
scroll to position [0, 756]
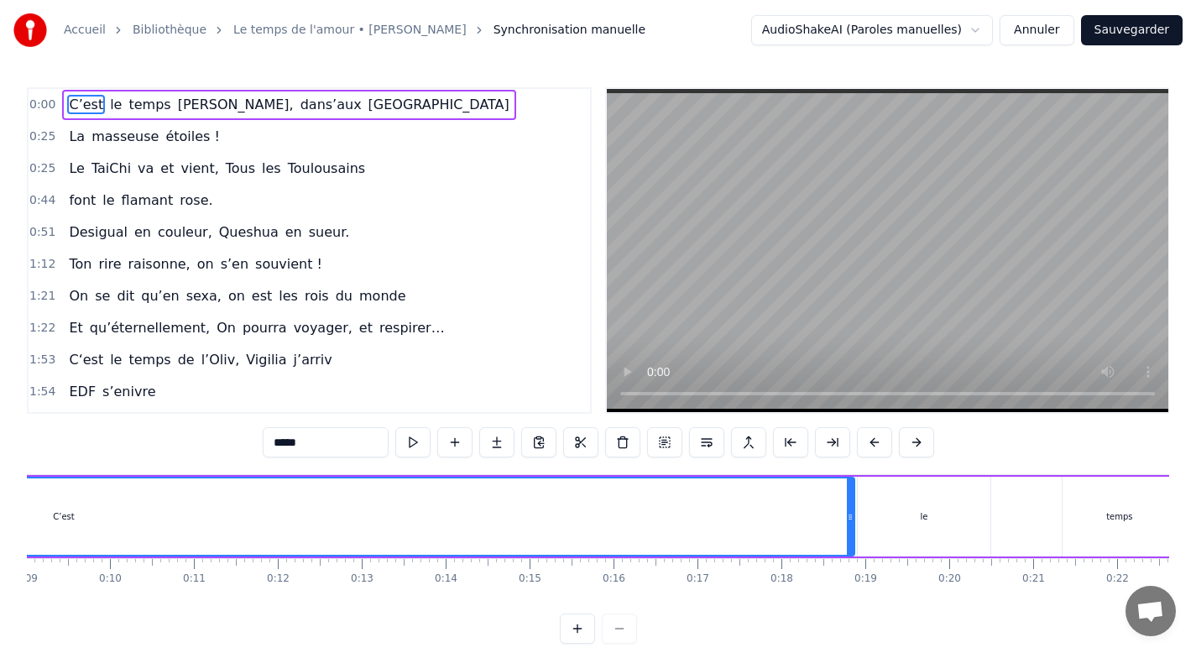
click at [925, 519] on div "le" at bounding box center [924, 516] width 8 height 13
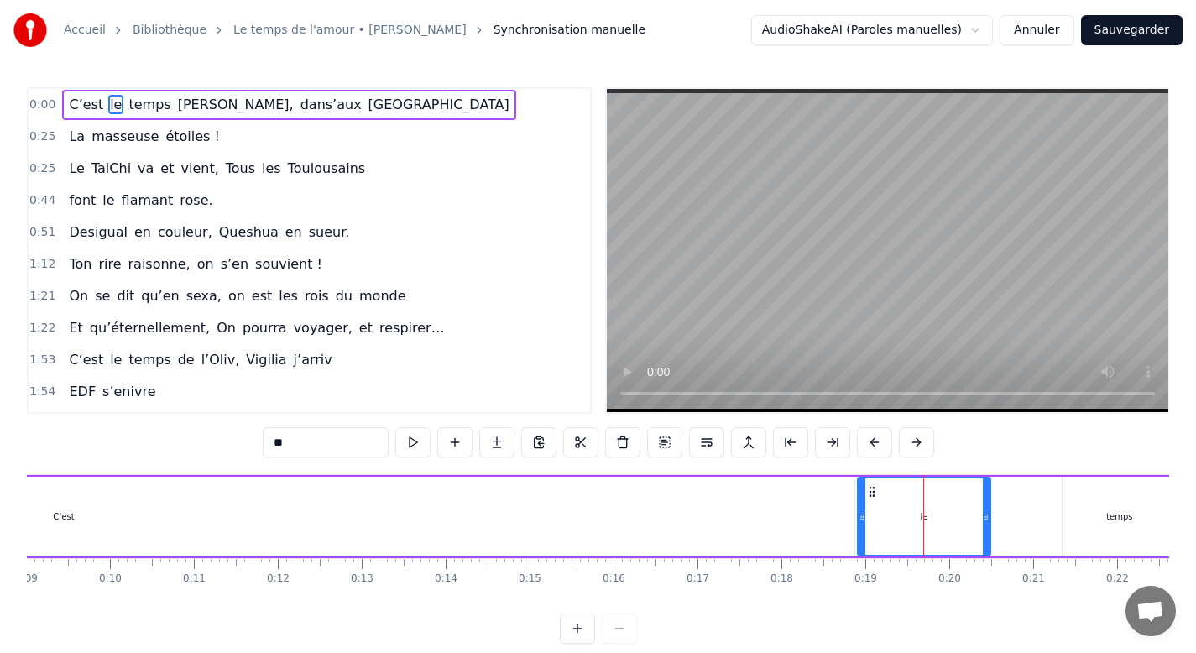
click at [799, 521] on div "C’est" at bounding box center [63, 517] width 1581 height 80
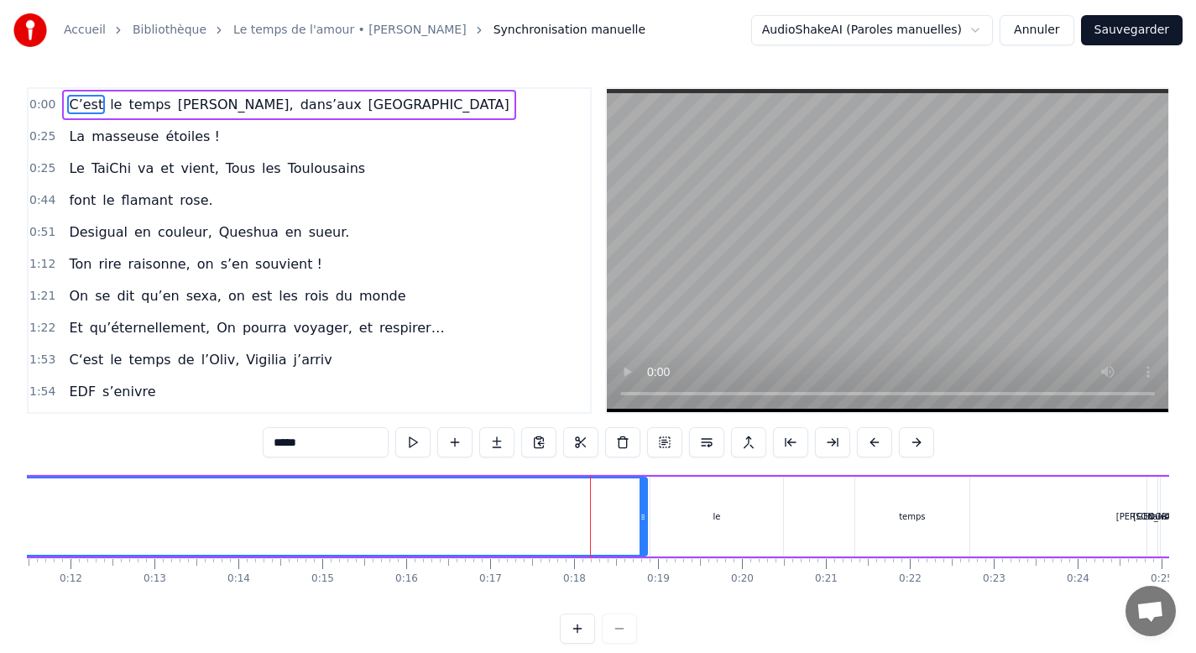
scroll to position [0, 962]
click at [734, 506] on div "le" at bounding box center [718, 517] width 133 height 80
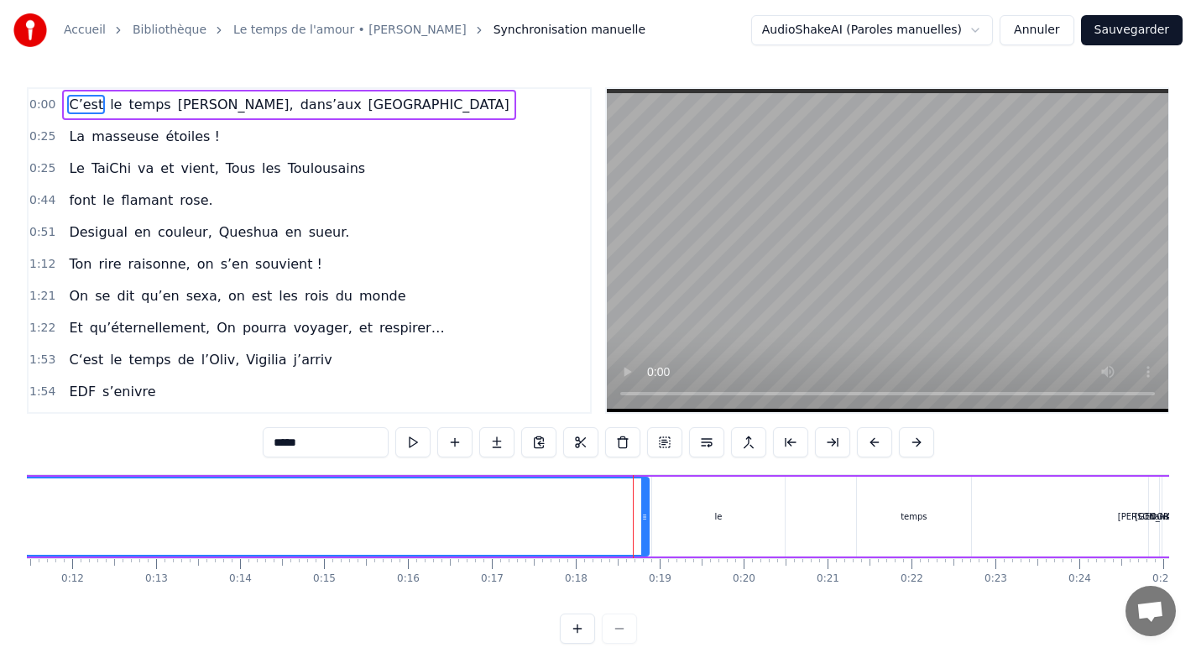
click at [299, 103] on span "dans’aux" at bounding box center [331, 104] width 65 height 19
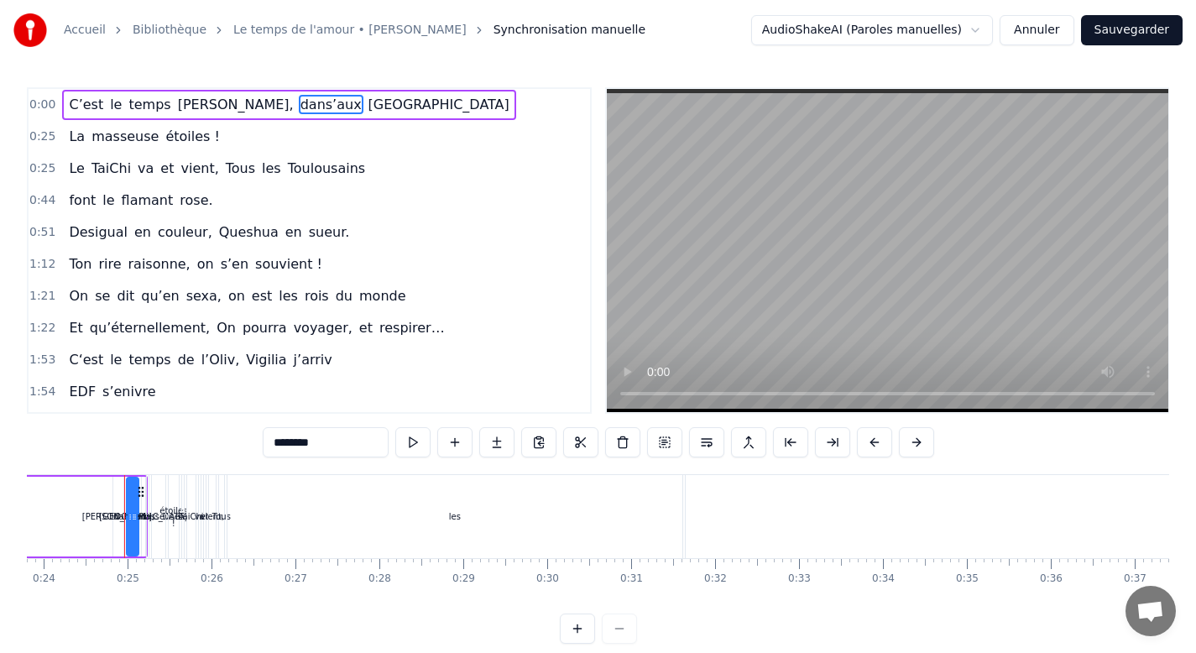
click at [108, 103] on span "le" at bounding box center [115, 104] width 15 height 19
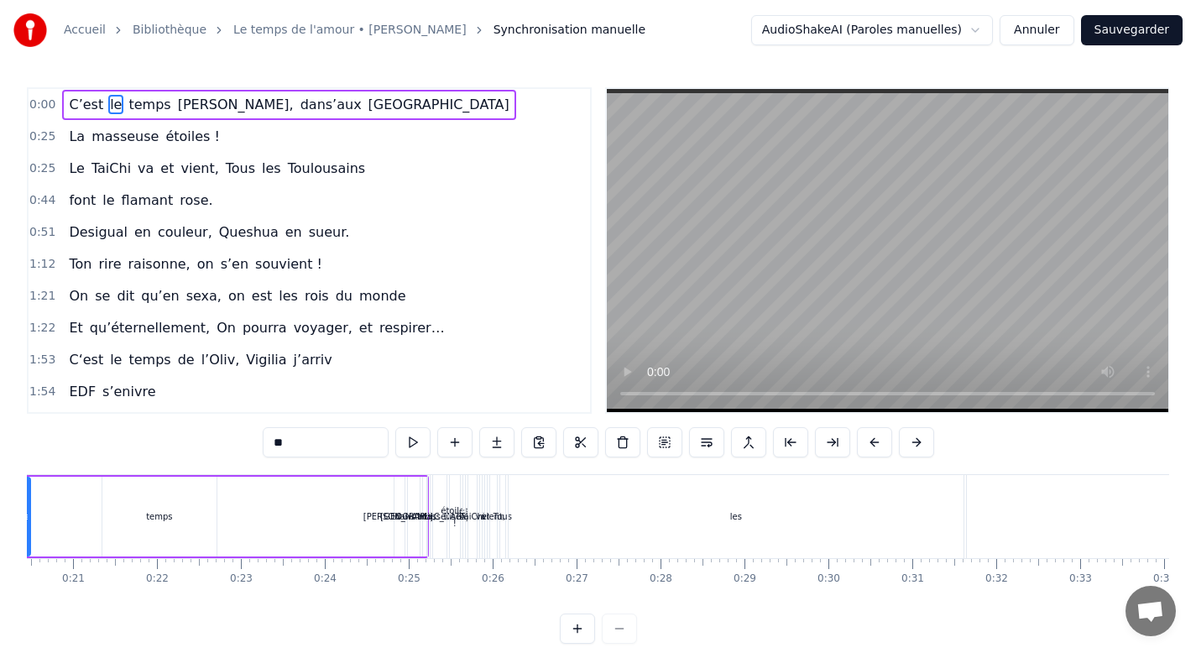
click at [80, 104] on span "C’est" at bounding box center [86, 104] width 38 height 19
type input "*****"
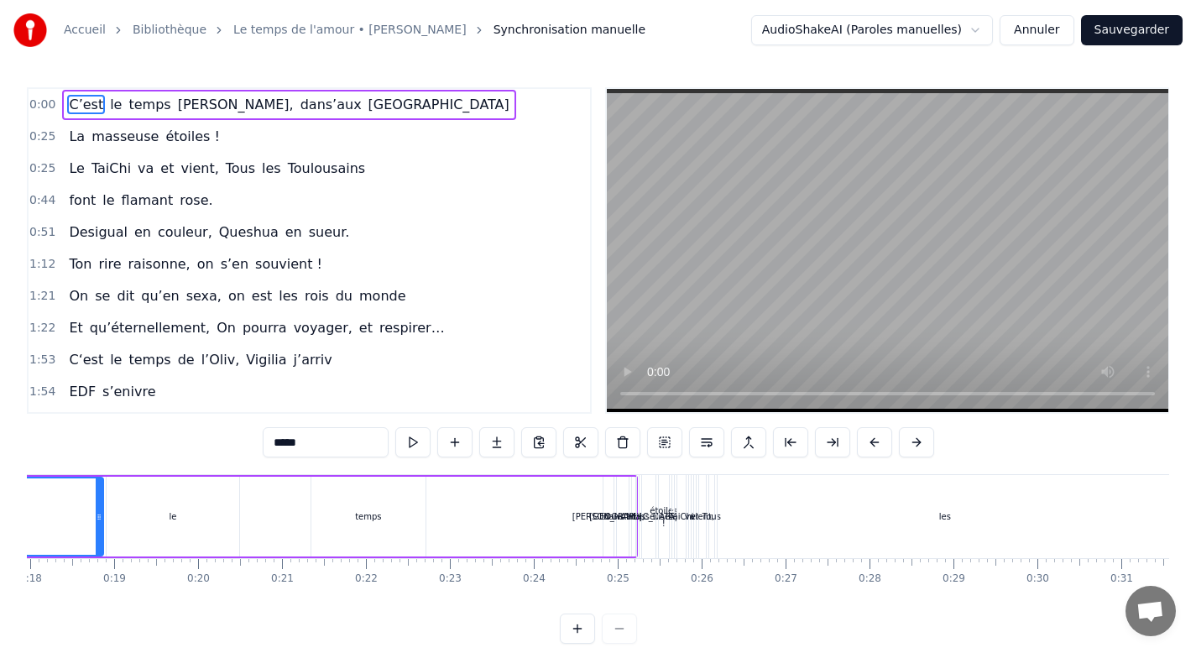
scroll to position [0, 1501]
click at [367, 102] on span "[GEOGRAPHIC_DATA]" at bounding box center [439, 104] width 144 height 19
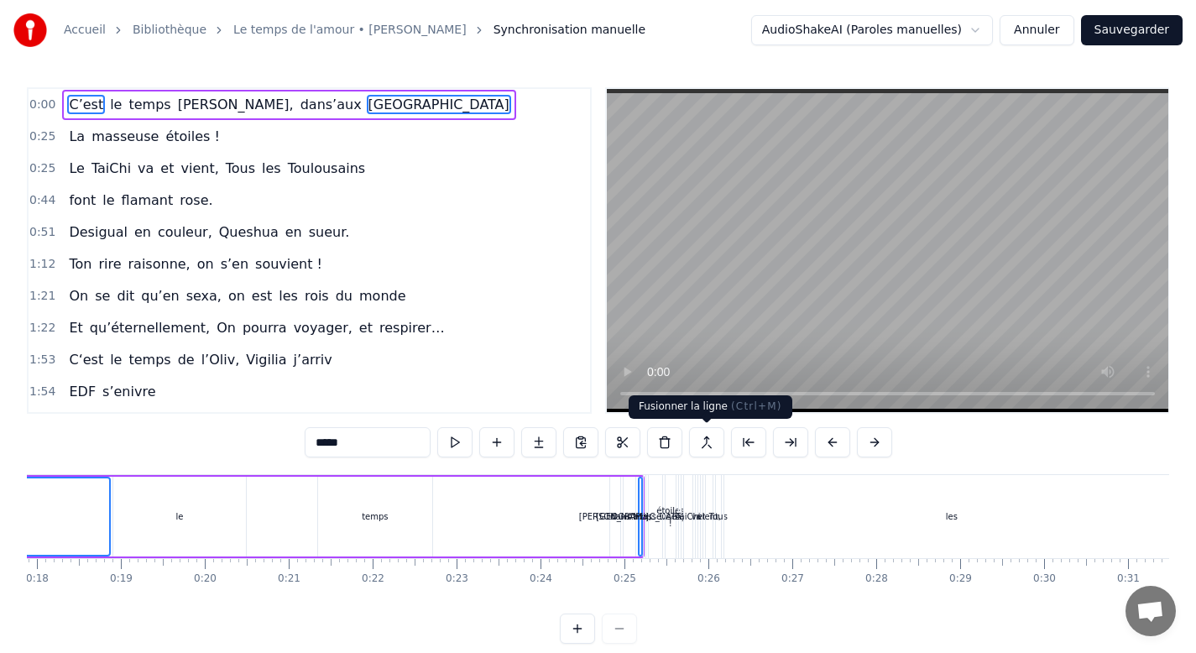
click at [702, 439] on button at bounding box center [706, 442] width 35 height 30
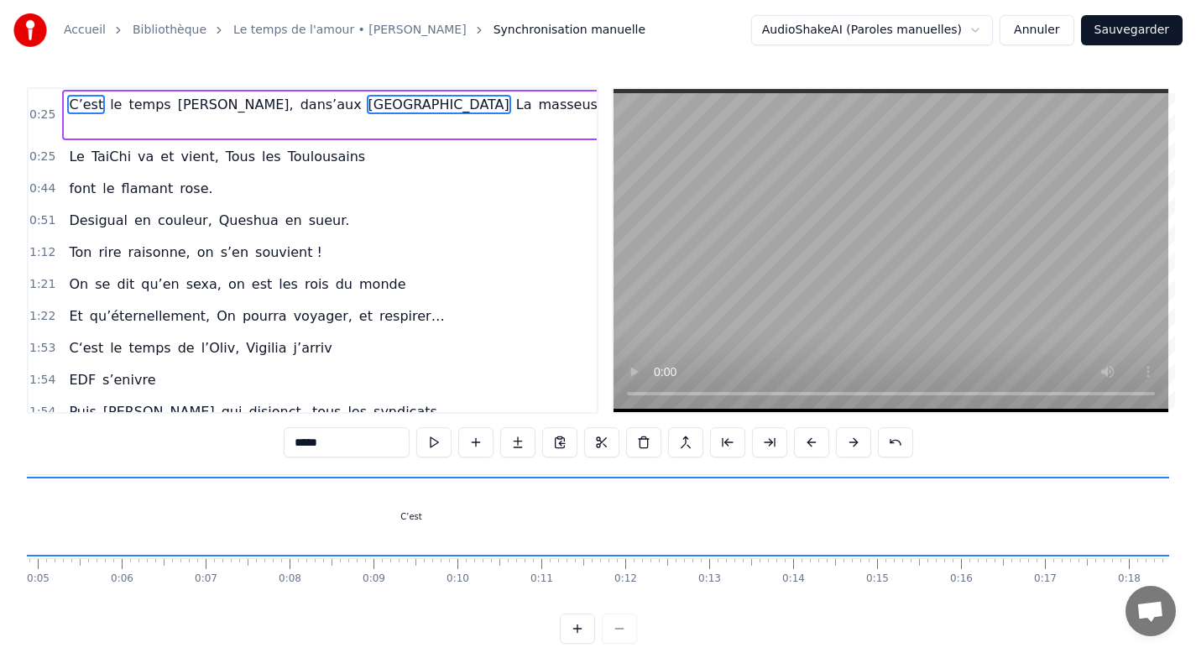
scroll to position [0, 408]
click at [490, 505] on div "C’est" at bounding box center [411, 516] width 1579 height 76
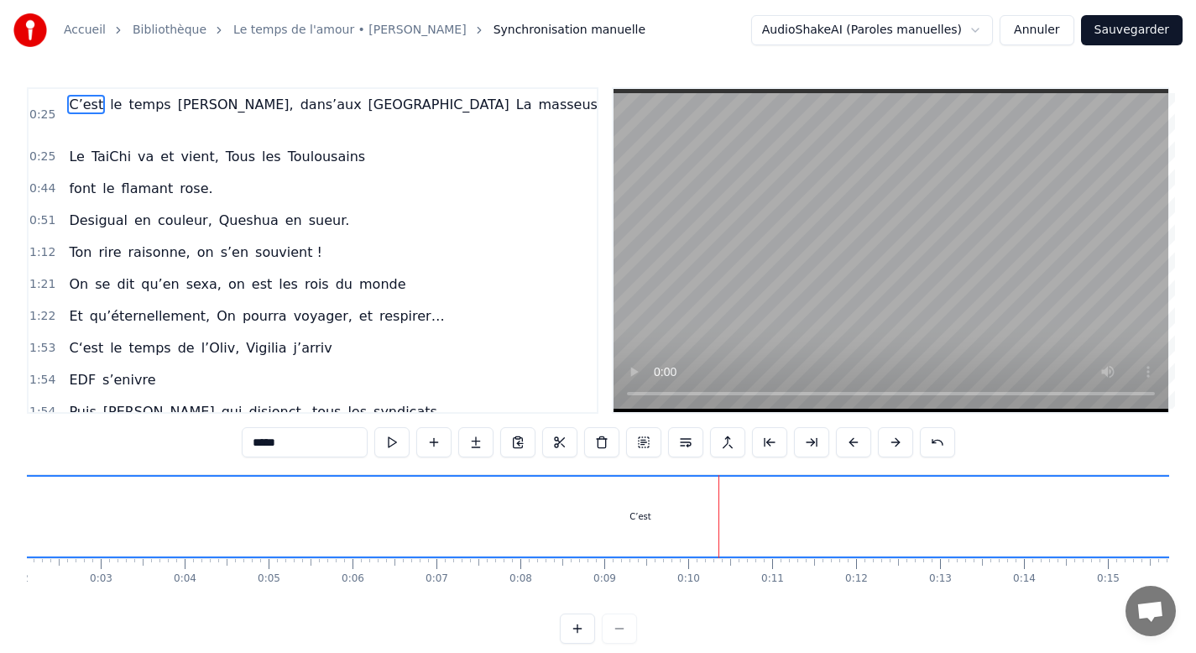
scroll to position [0, 0]
click at [780, 468] on div "0:25 C’est le temps [PERSON_NAME], dans’aux [GEOGRAPHIC_DATA] La masseuse étoil…" at bounding box center [598, 365] width 1142 height 556
click at [798, 475] on div "C’est" at bounding box center [818, 516] width 1583 height 83
drag, startPoint x: 780, startPoint y: 478, endPoint x: 743, endPoint y: 484, distance: 38.2
click at [743, 484] on div "C’est" at bounding box center [818, 516] width 1583 height 83
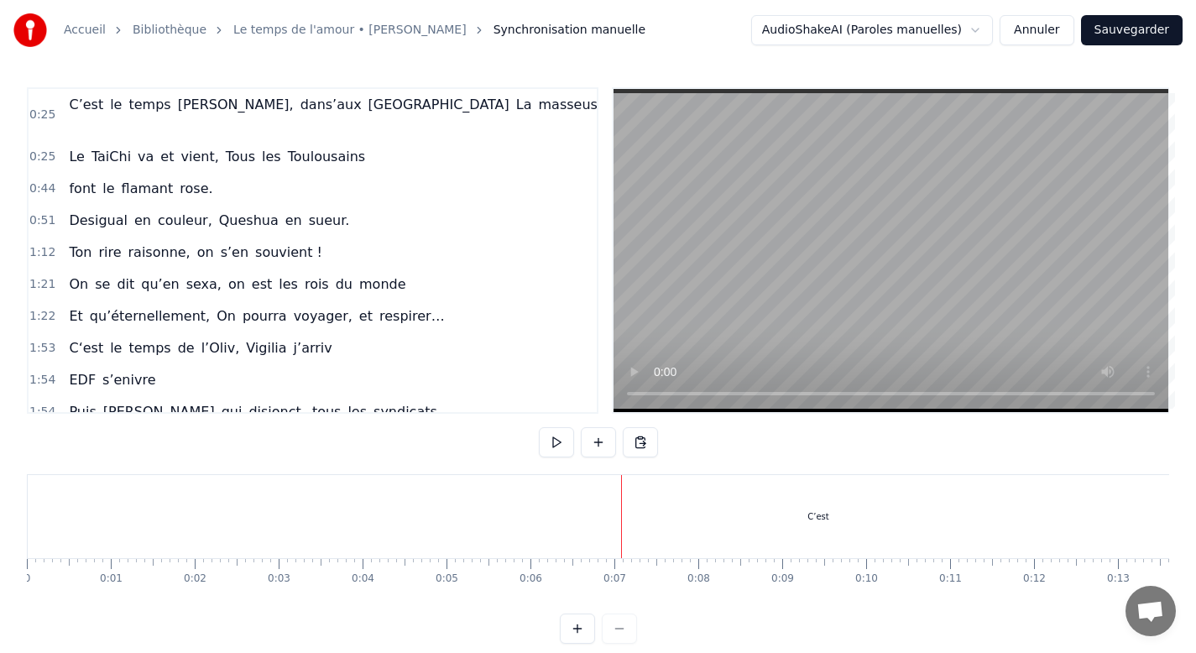
drag, startPoint x: 618, startPoint y: 473, endPoint x: 686, endPoint y: 474, distance: 68.0
click at [703, 475] on div "C’est" at bounding box center [818, 516] width 1583 height 83
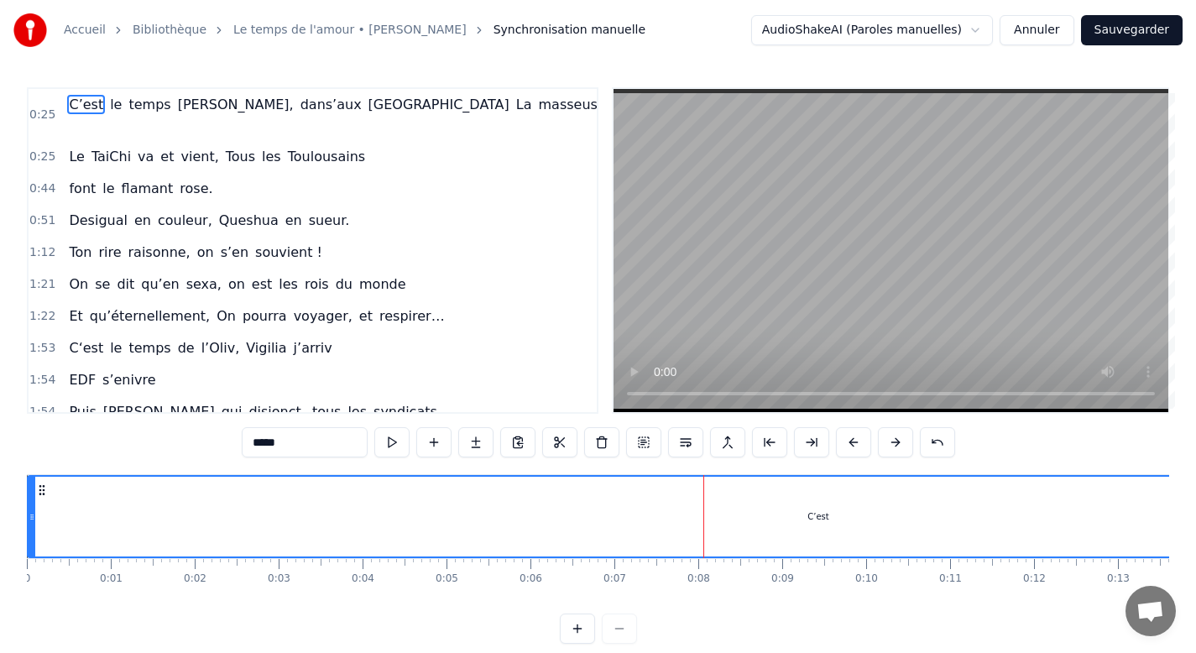
drag, startPoint x: 727, startPoint y: 472, endPoint x: 771, endPoint y: 477, distance: 44.7
click at [728, 472] on div "0:25 C’est le temps [PERSON_NAME], dans’aux [GEOGRAPHIC_DATA] La masseuse étoil…" at bounding box center [598, 365] width 1142 height 556
drag, startPoint x: 771, startPoint y: 477, endPoint x: 801, endPoint y: 478, distance: 30.3
click at [771, 477] on div "C’est" at bounding box center [818, 517] width 1579 height 80
click at [801, 478] on div "C’est" at bounding box center [818, 517] width 1579 height 80
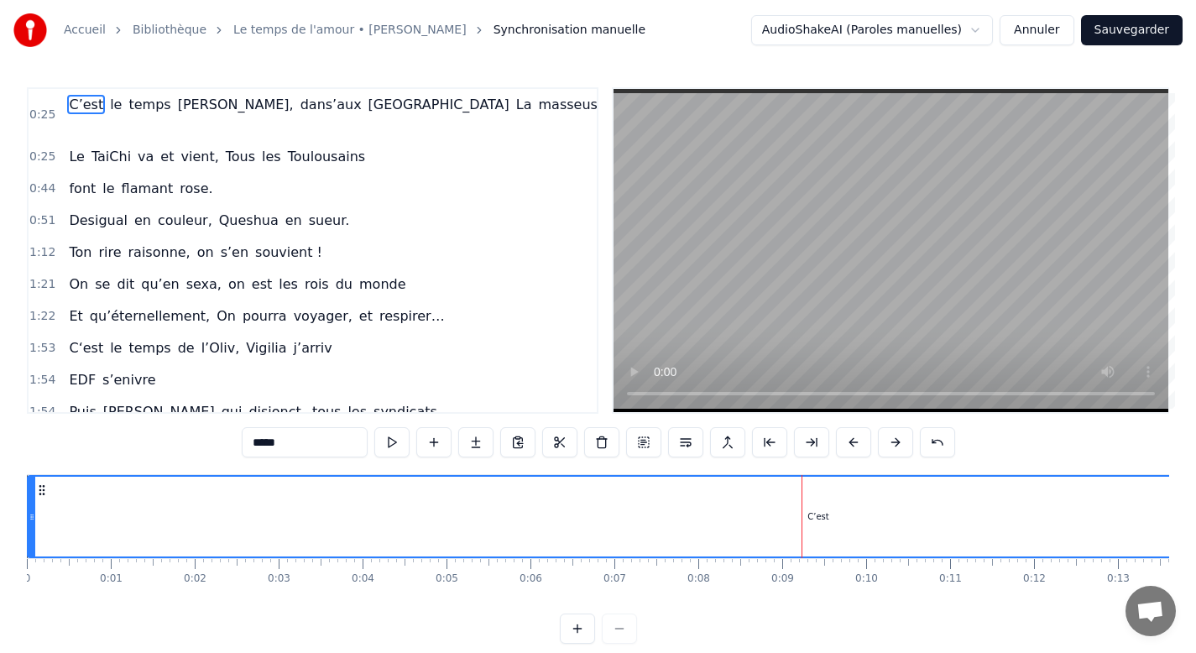
click at [820, 479] on div "C’est" at bounding box center [818, 517] width 1579 height 80
click at [652, 444] on button at bounding box center [643, 442] width 35 height 30
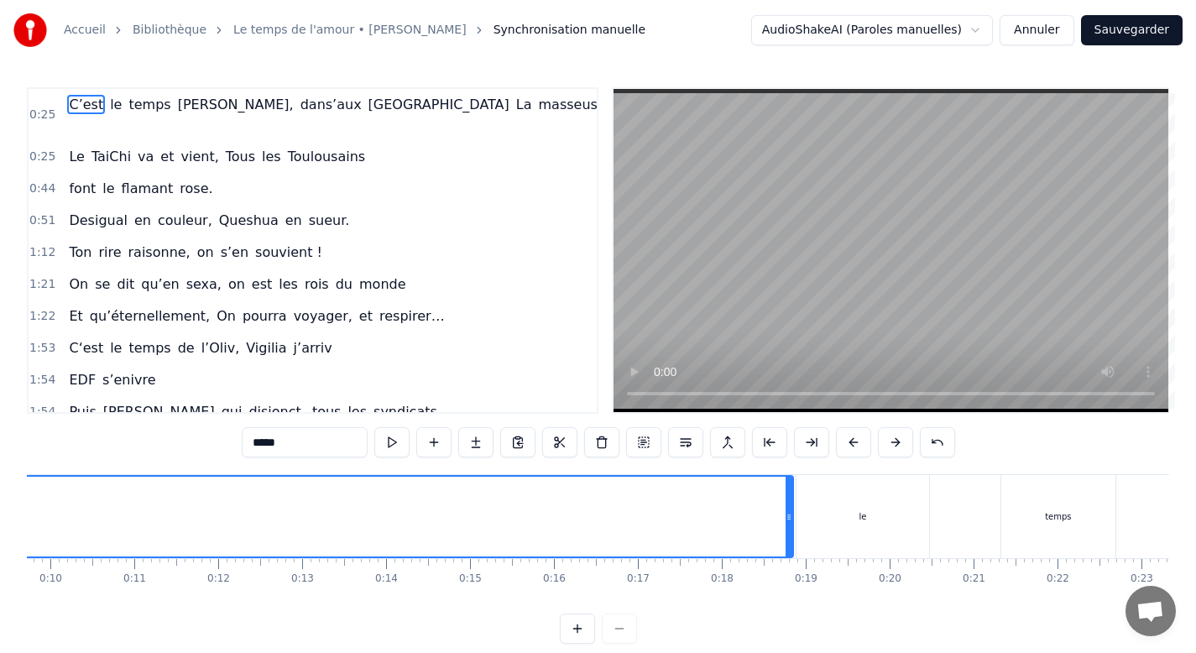
click at [405, 111] on div "C’est le temps [PERSON_NAME], dans’aux [GEOGRAPHIC_DATA] La masseuse étoiles !" at bounding box center [361, 115] width 599 height 50
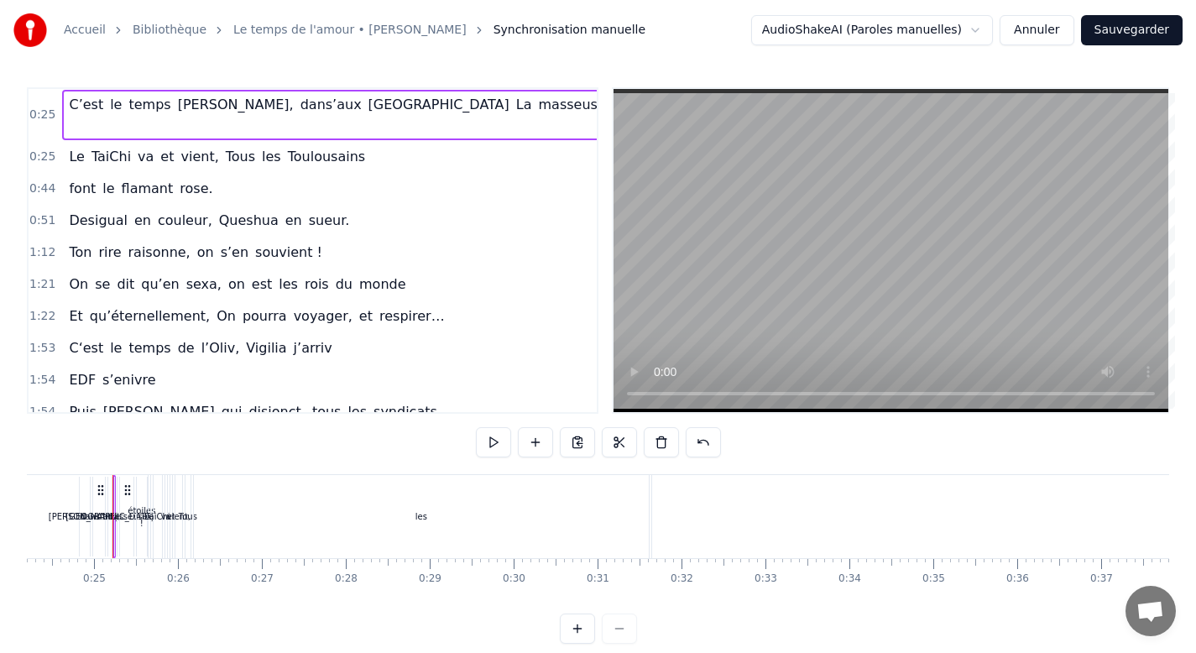
scroll to position [0, 2033]
click at [537, 448] on button at bounding box center [535, 442] width 35 height 30
click at [571, 626] on button at bounding box center [577, 628] width 35 height 30
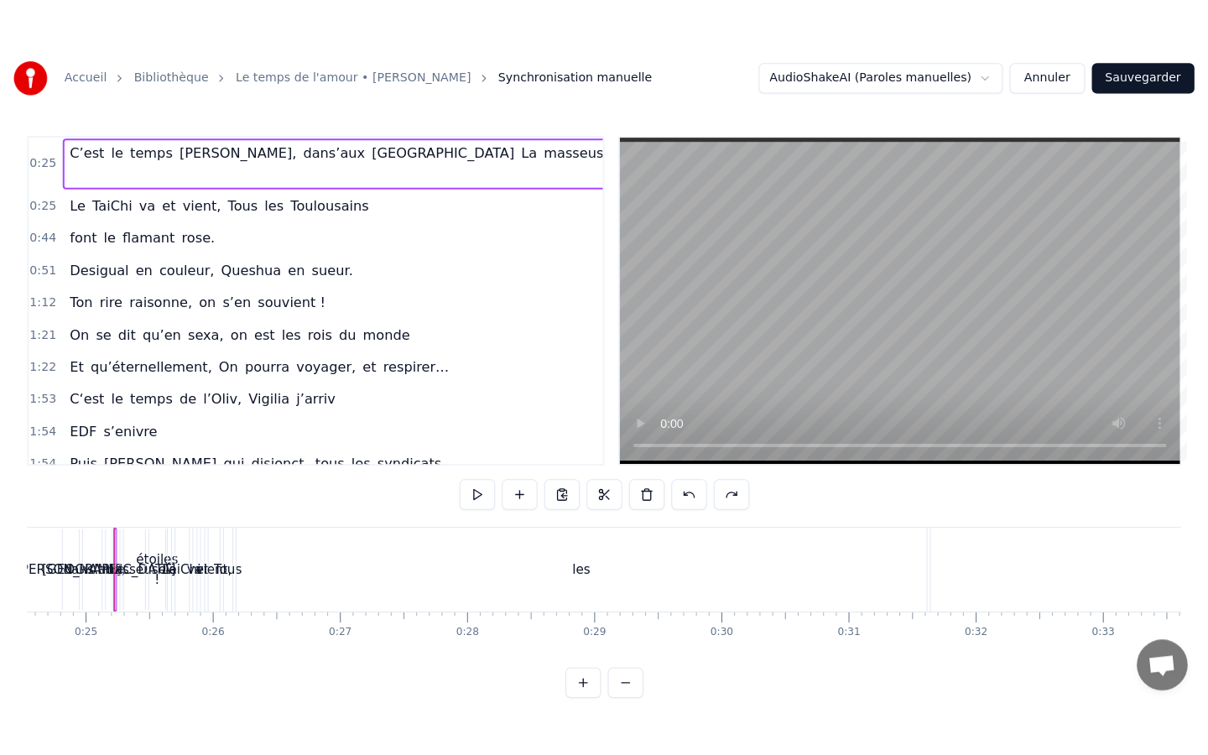
scroll to position [0, 3091]
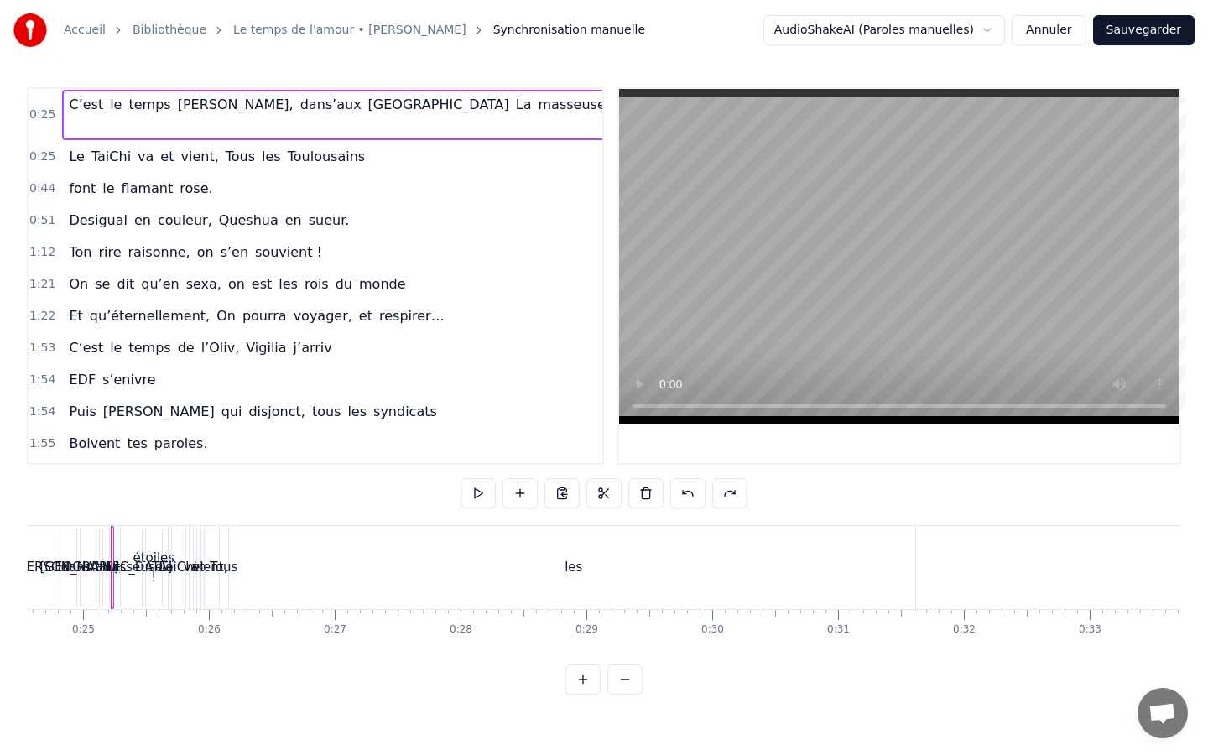
click at [587, 652] on button at bounding box center [583, 680] width 35 height 30
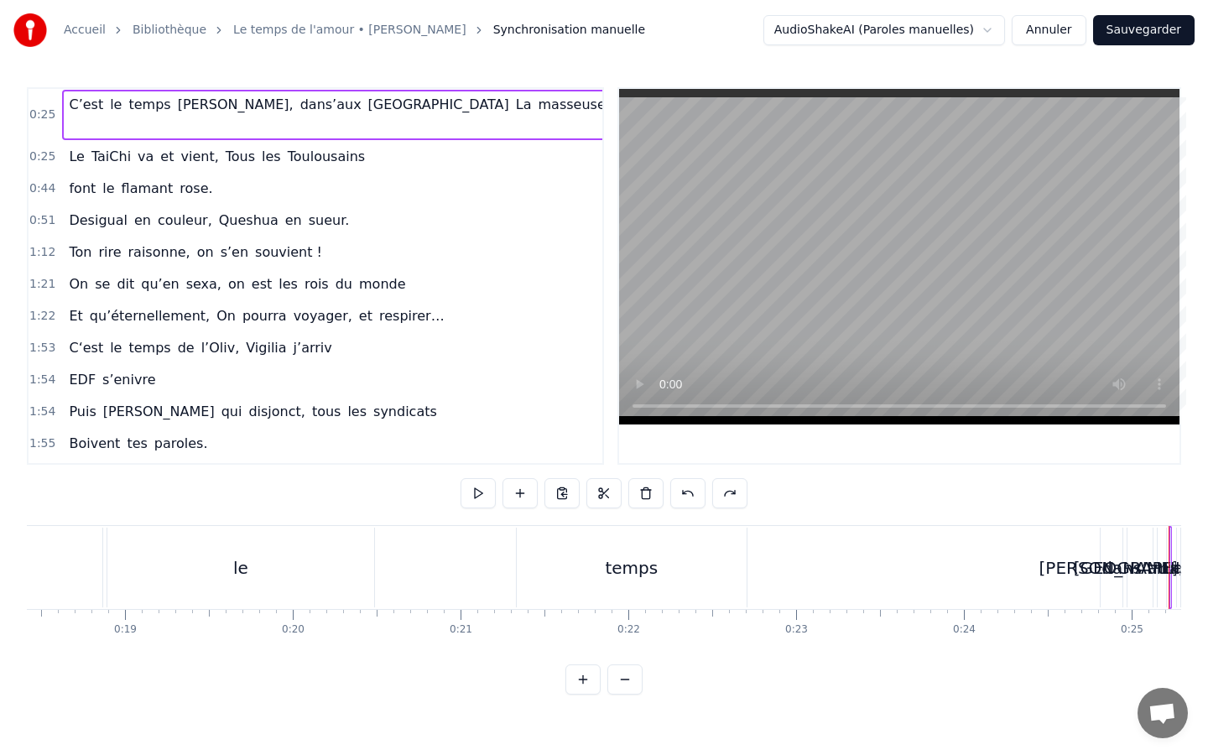
click at [587, 652] on button at bounding box center [583, 680] width 35 height 30
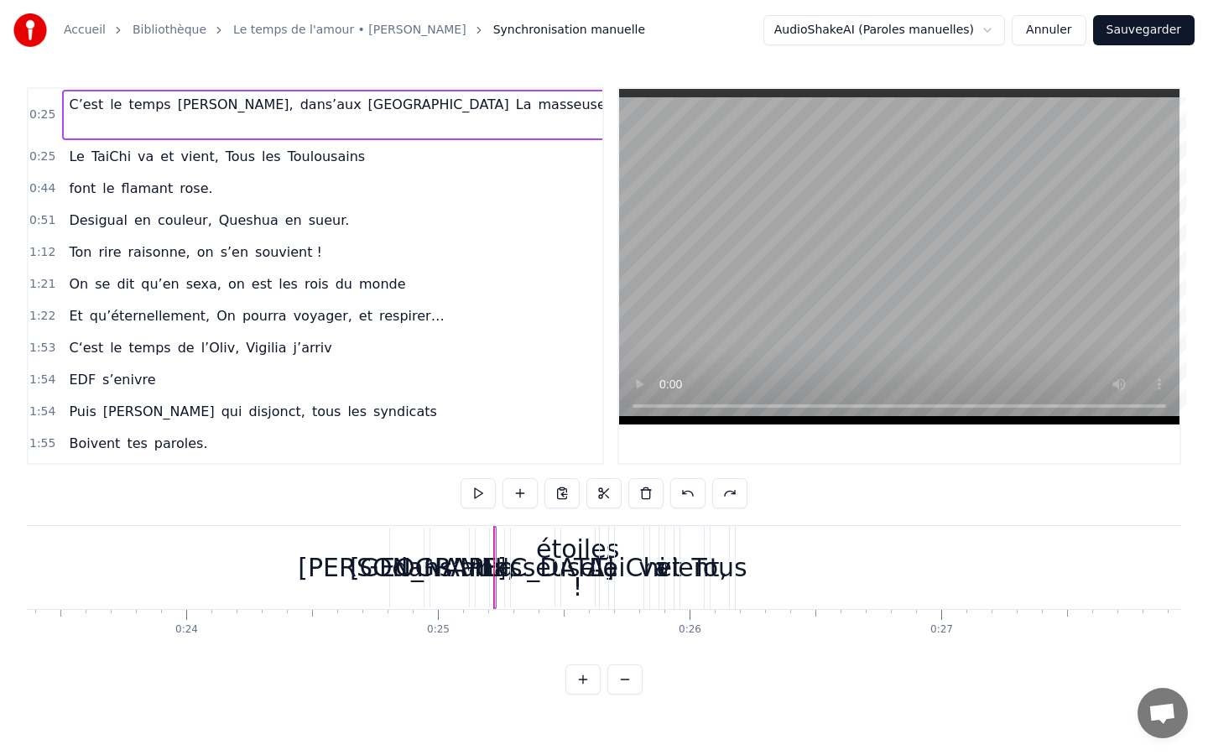
scroll to position [0, 5880]
click at [97, 147] on span "TaiChi" at bounding box center [111, 156] width 43 height 19
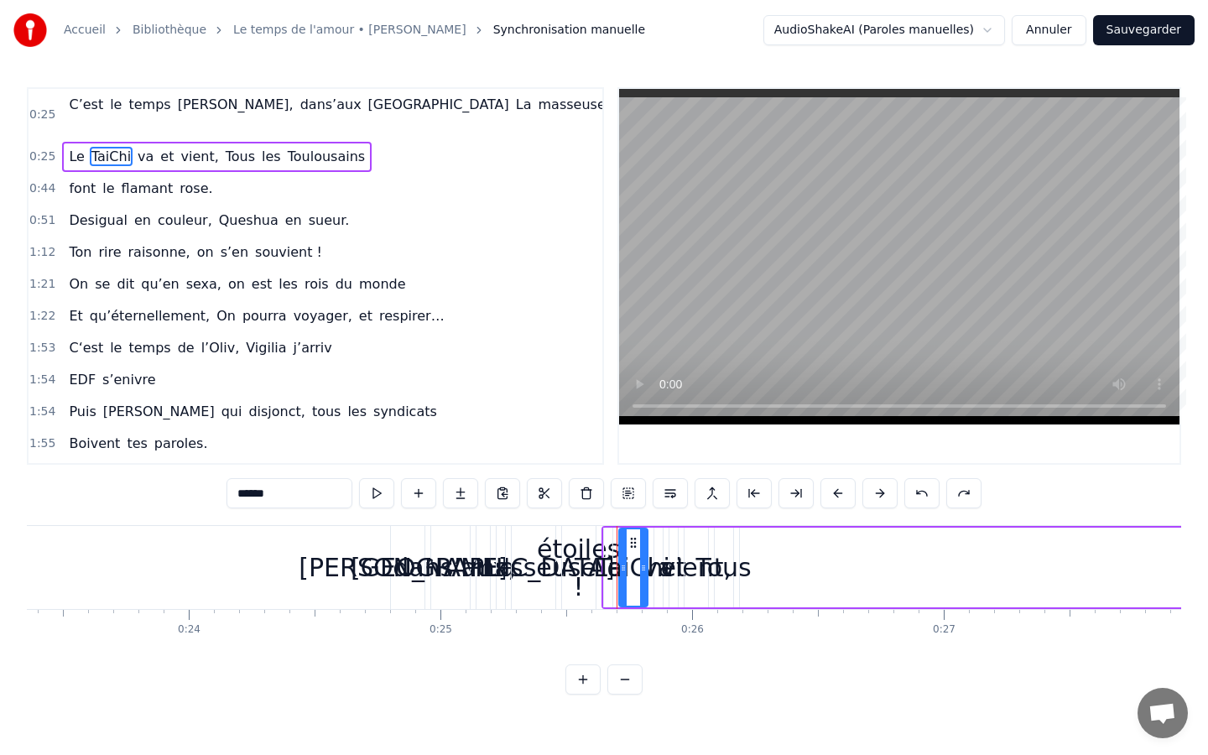
click at [86, 142] on div "Le TaiChi va et vient, Tous les Toulousains" at bounding box center [217, 157] width 310 height 30
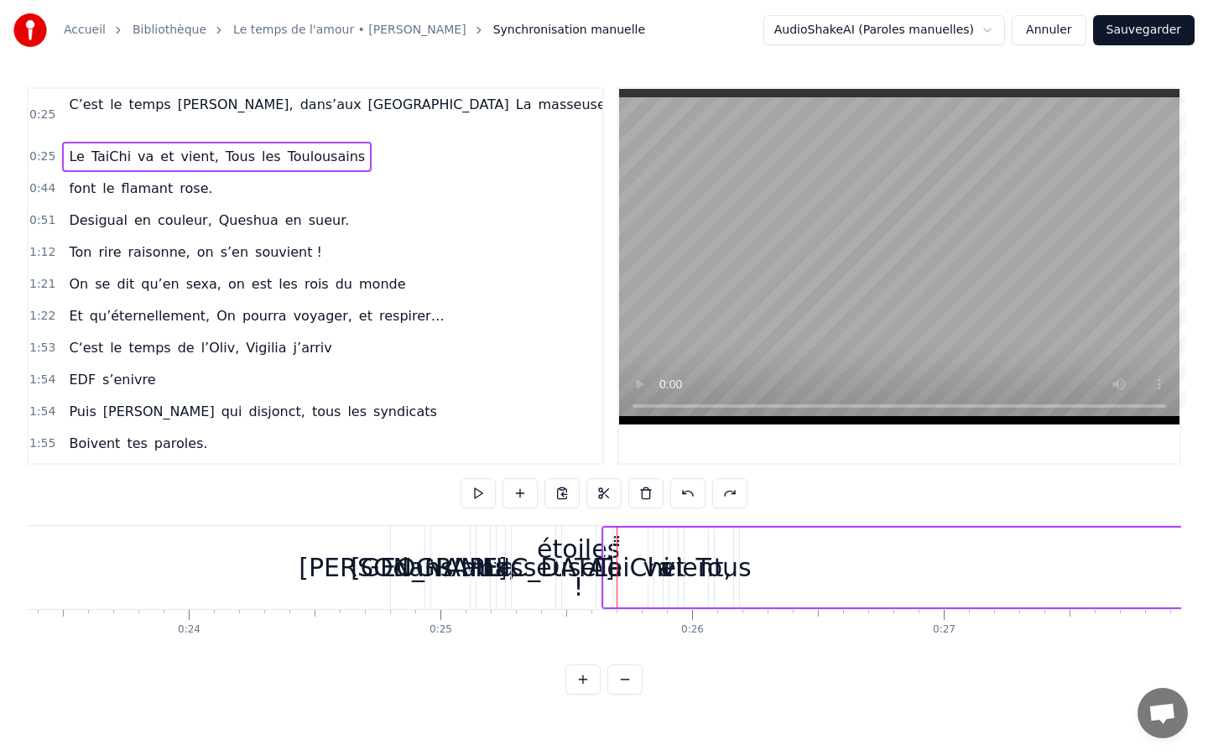
click at [62, 206] on div "Desigual en couleur, Queshua en sueur." at bounding box center [209, 221] width 294 height 30
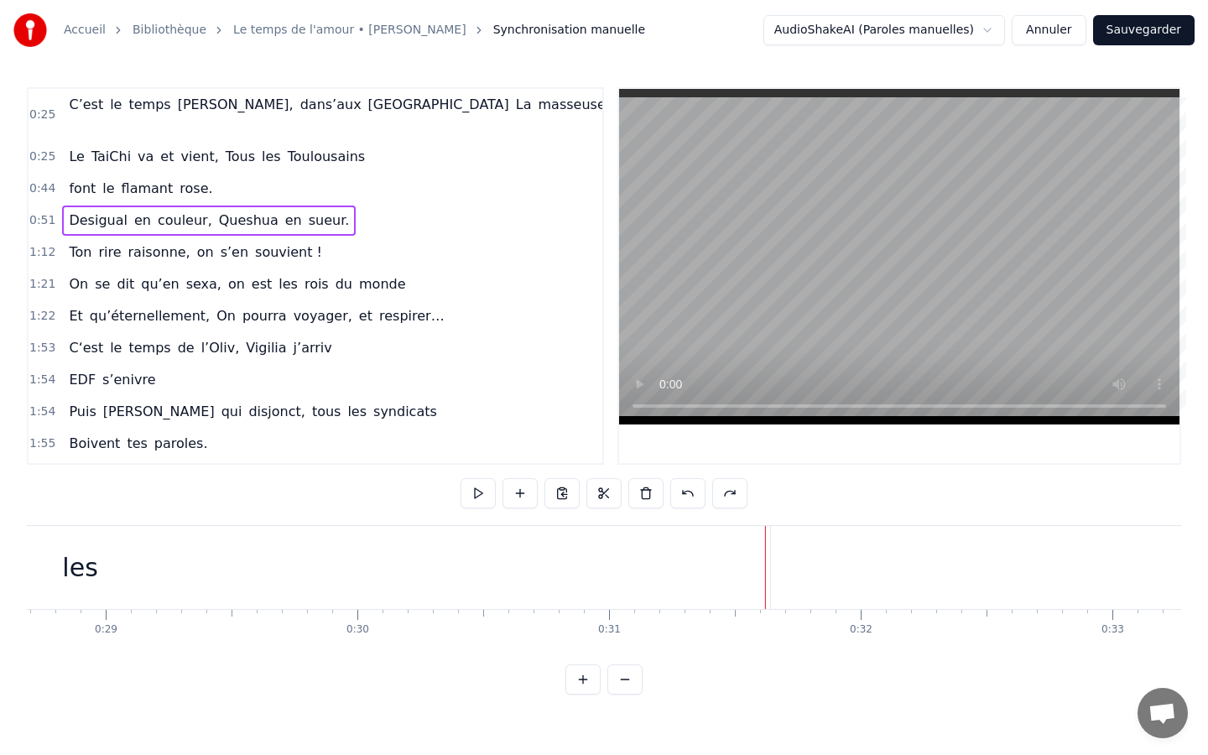
click at [76, 147] on span "Le" at bounding box center [76, 156] width 18 height 19
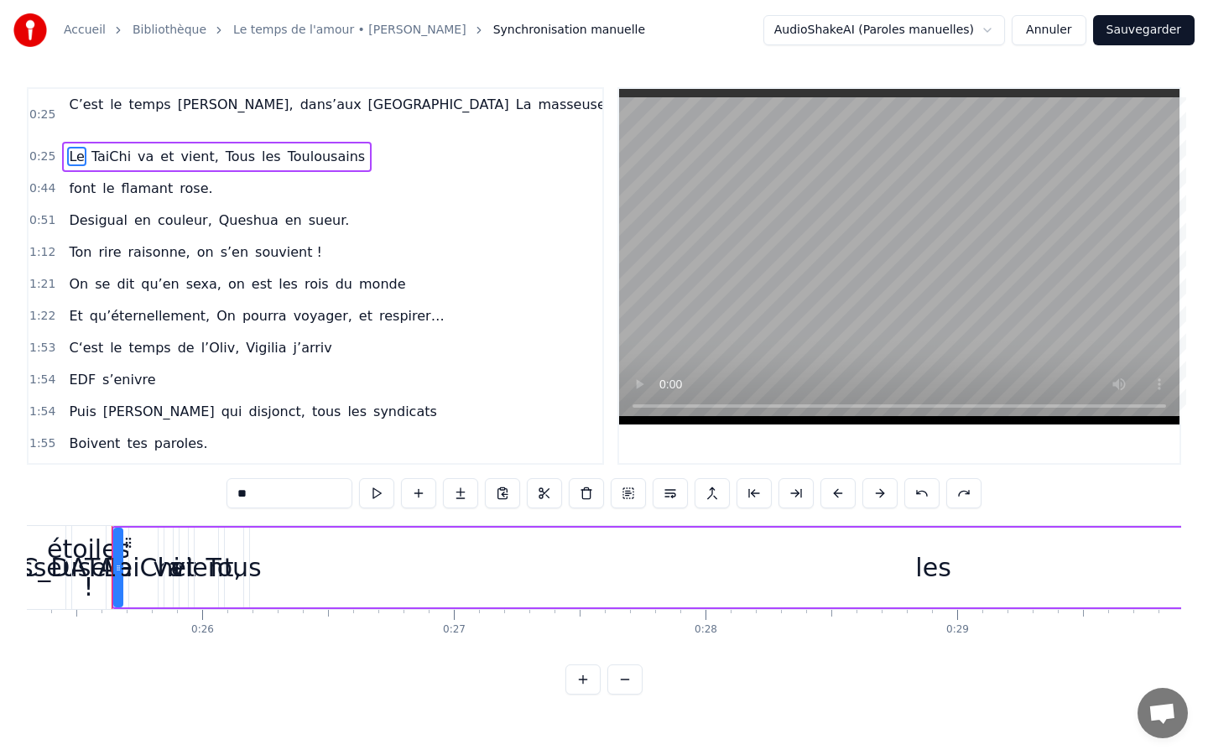
click at [537, 111] on span "masseuse" at bounding box center [572, 104] width 70 height 19
type input "********"
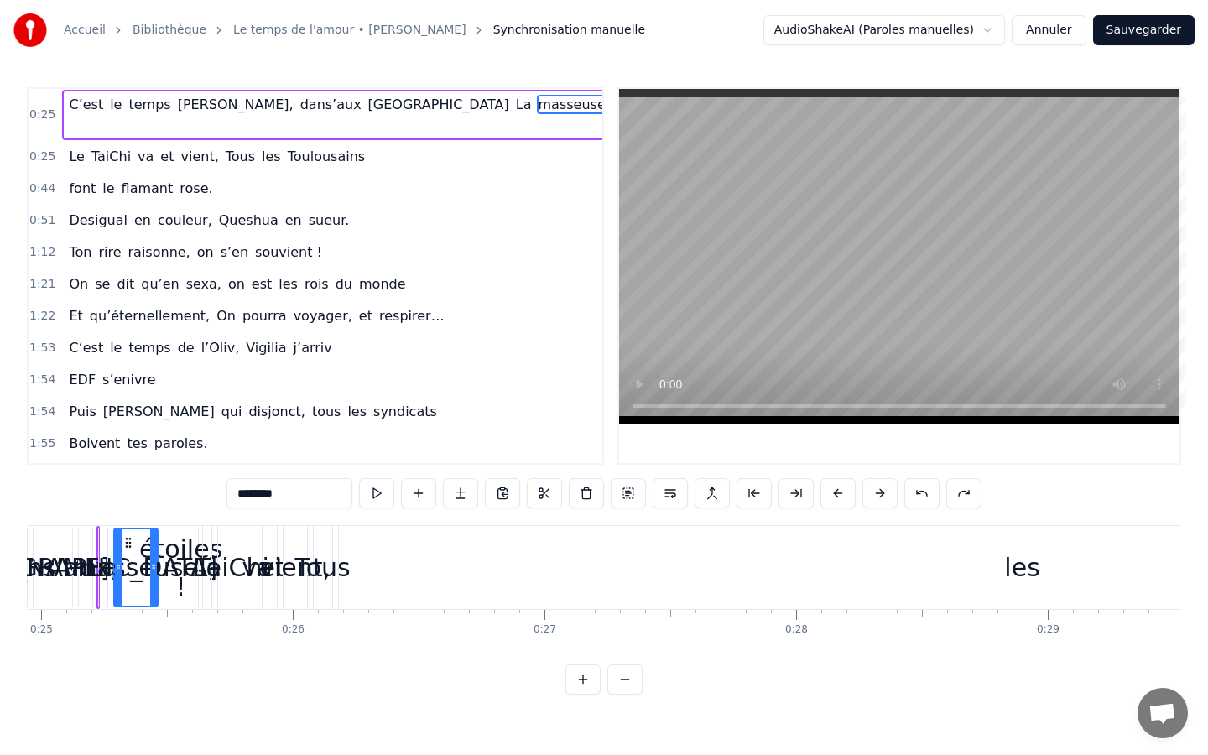
click at [458, 105] on div "C’est le temps [PERSON_NAME], dans’aux [GEOGRAPHIC_DATA] La masseuse étoiles !" at bounding box center [361, 115] width 599 height 50
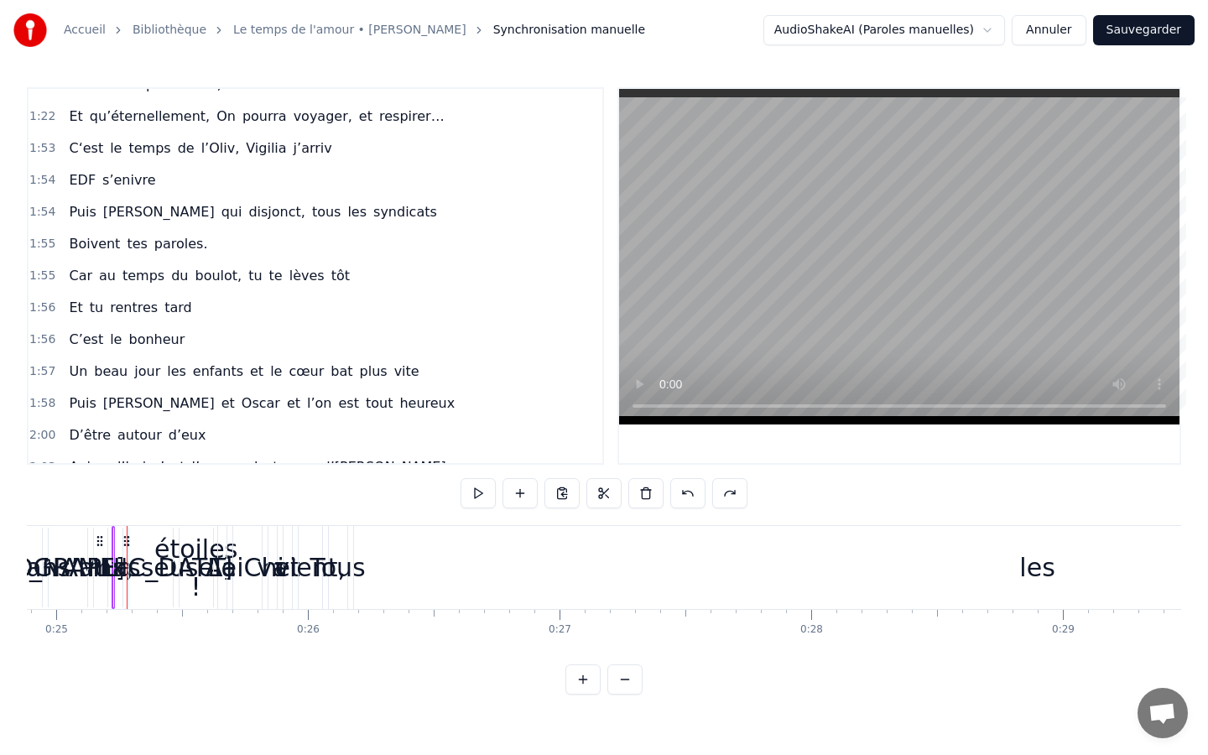
scroll to position [0, 0]
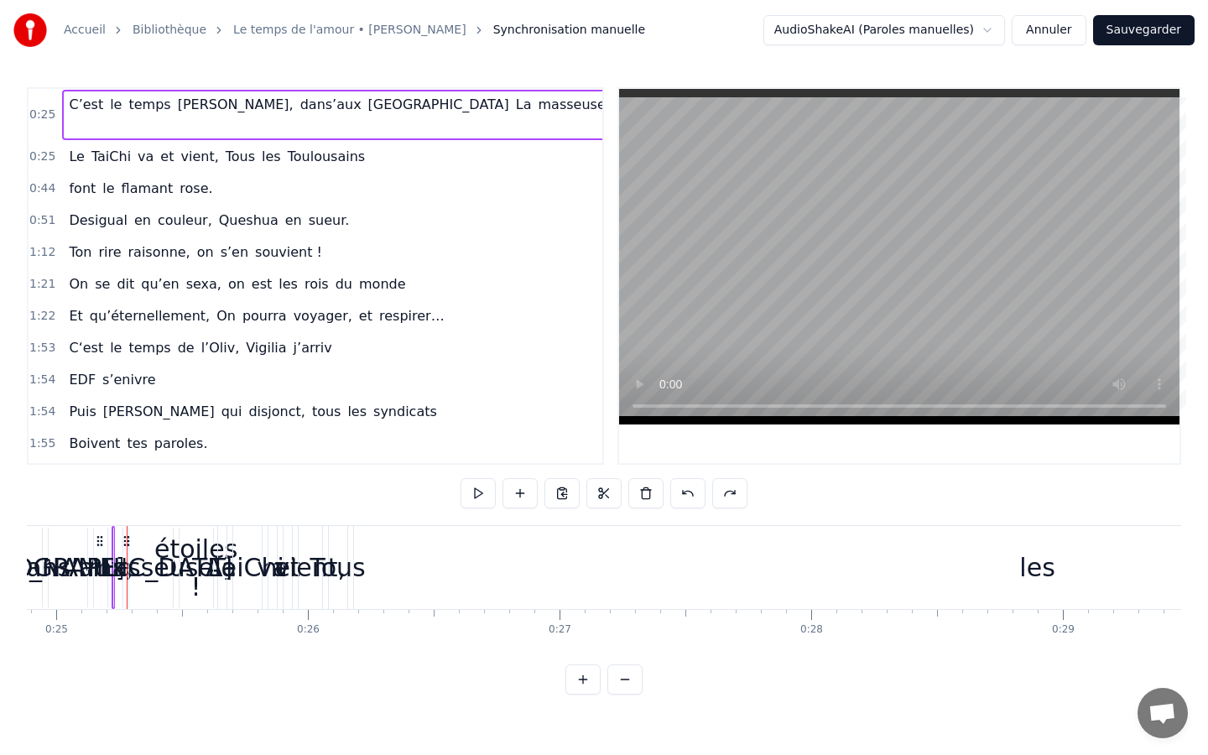
click at [1049, 26] on button "Annuler" at bounding box center [1049, 30] width 74 height 30
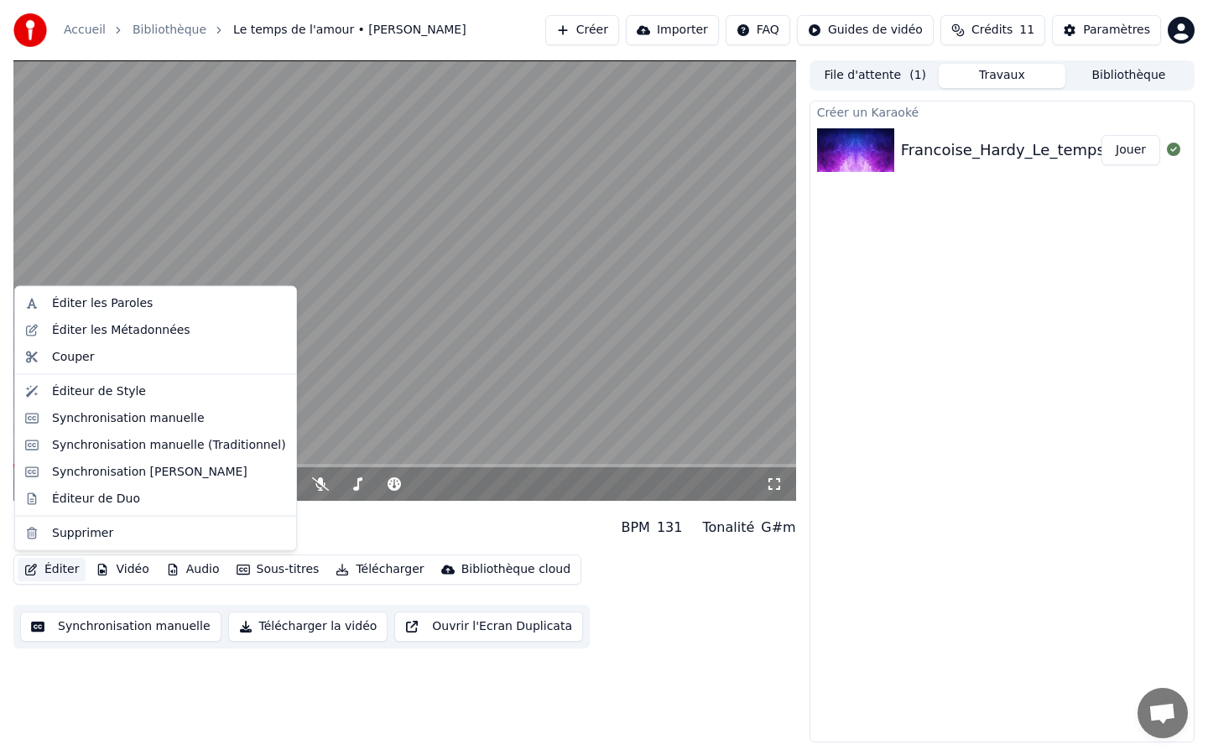
click at [76, 561] on button "Éditer" at bounding box center [52, 569] width 68 height 23
click at [132, 416] on div "Synchronisation manuelle" at bounding box center [128, 418] width 153 height 17
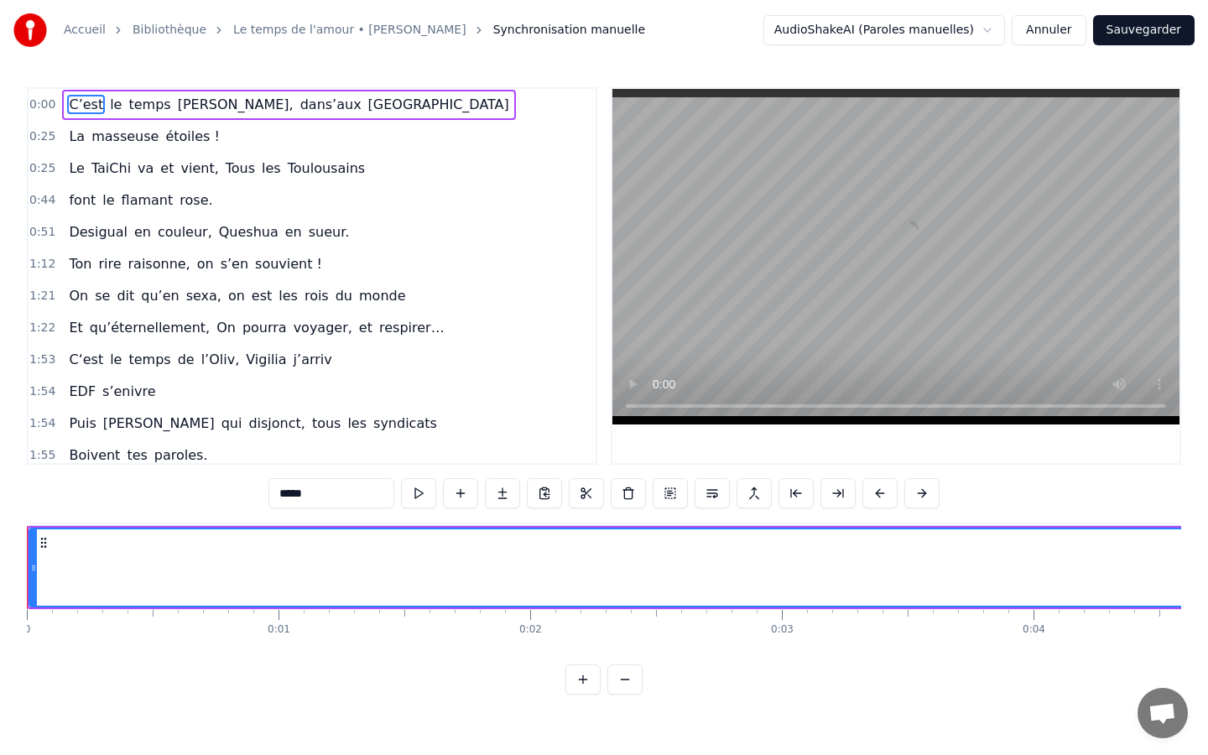
click at [1048, 49] on div "Accueil Bibliothèque Le temps de l'amour • [PERSON_NAME] Synchronisation manuel…" at bounding box center [604, 30] width 1208 height 60
click at [1055, 38] on button "Annuler" at bounding box center [1049, 30] width 74 height 30
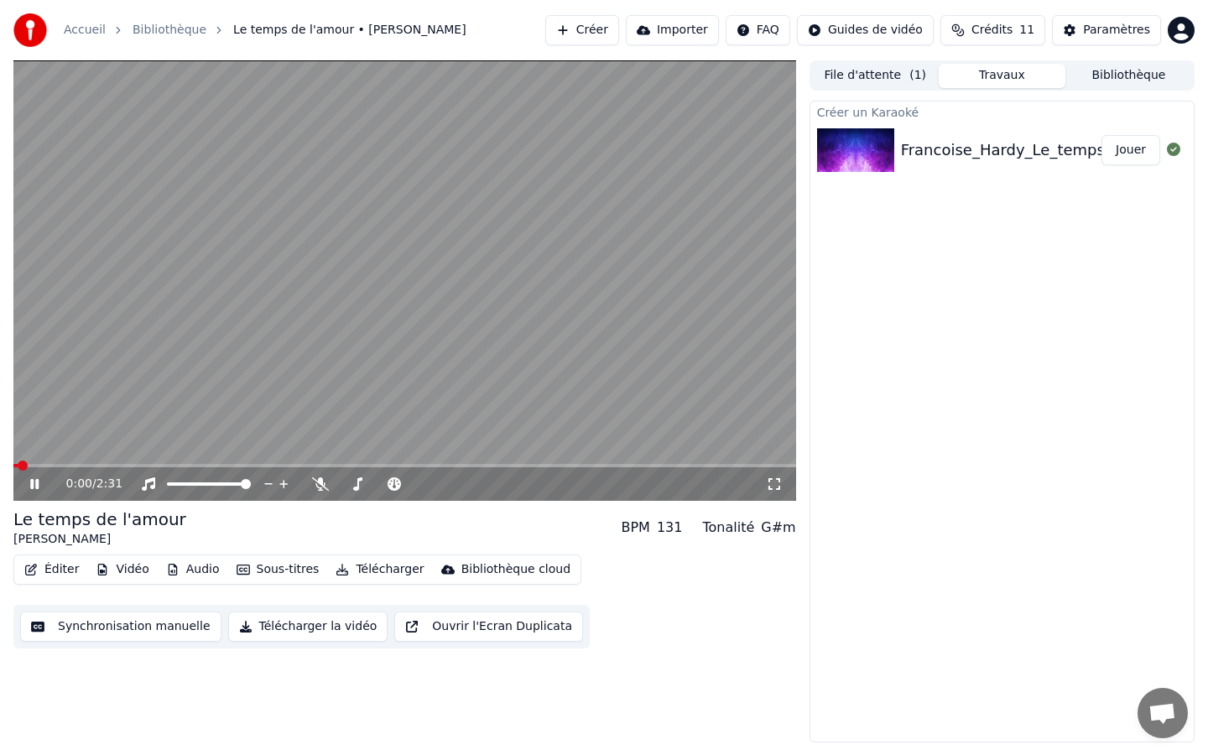
click at [39, 483] on icon at bounding box center [46, 484] width 39 height 13
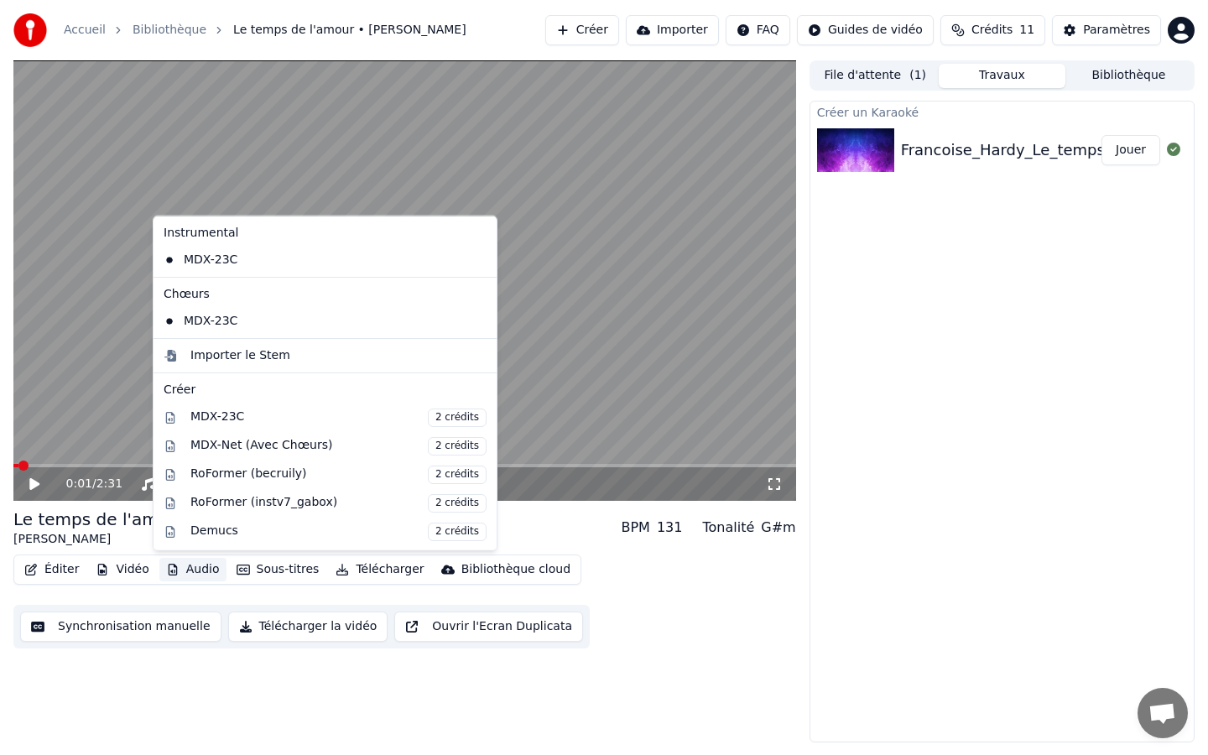
click at [186, 566] on button "Audio" at bounding box center [192, 569] width 67 height 23
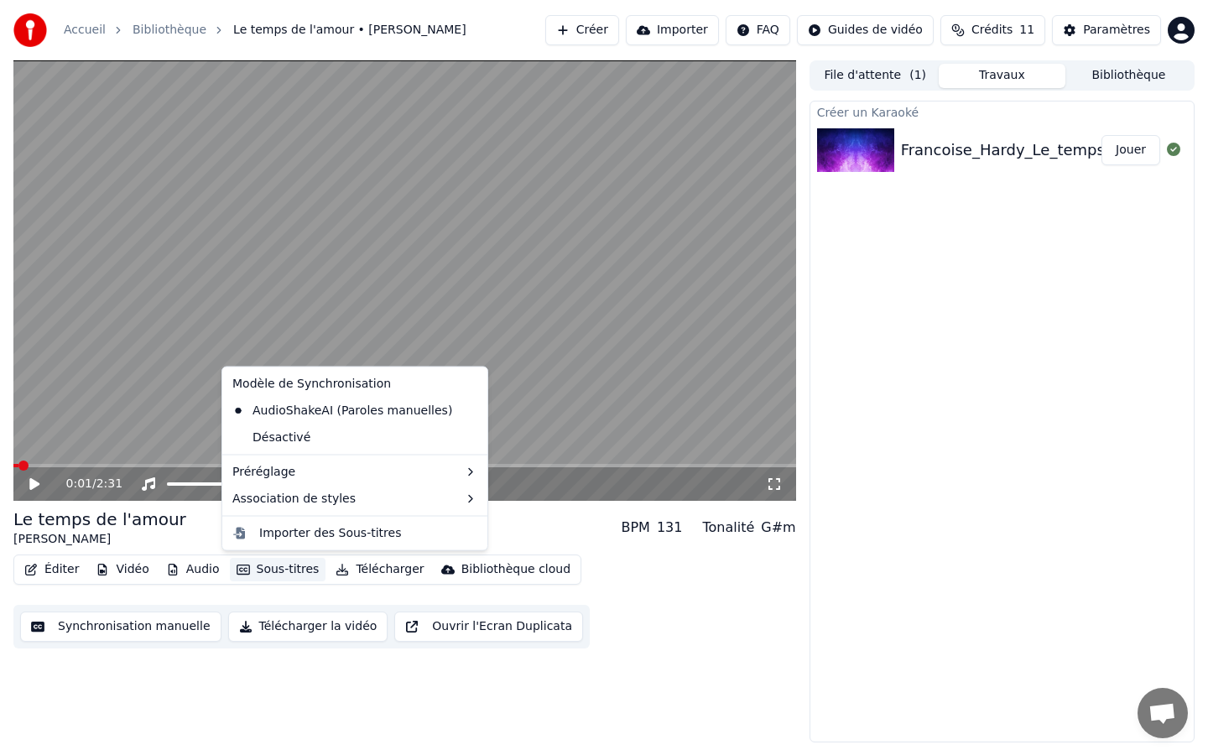
click at [255, 565] on button "Sous-titres" at bounding box center [278, 569] width 97 height 23
click at [285, 570] on button "Sous-titres" at bounding box center [278, 569] width 97 height 23
click at [318, 435] on div "Désactivé" at bounding box center [355, 437] width 258 height 27
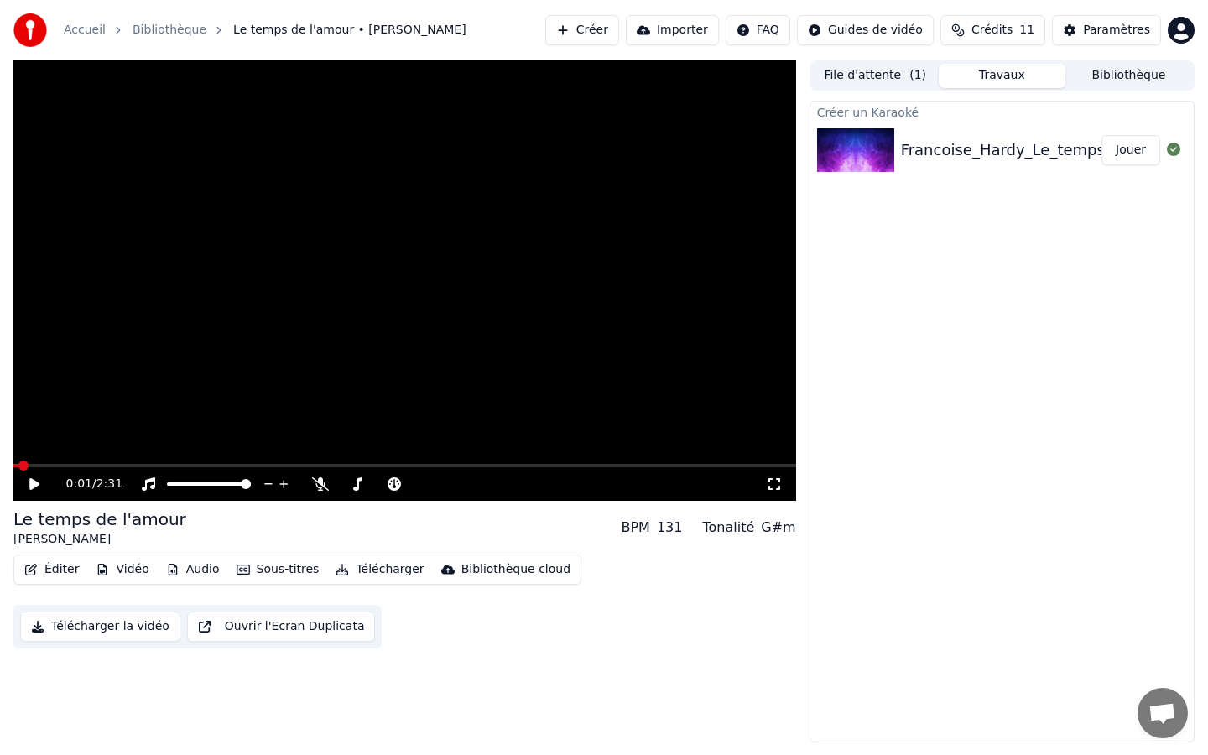
click at [262, 574] on button "Sous-titres" at bounding box center [278, 569] width 97 height 23
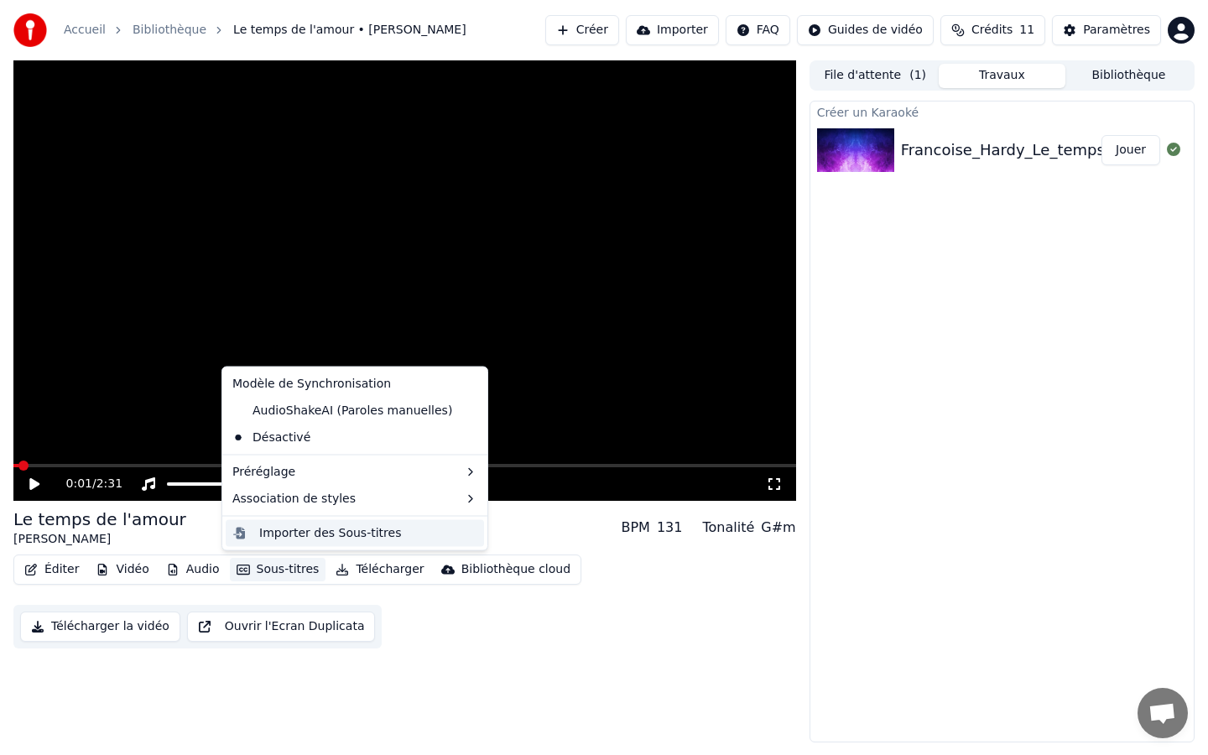
click at [337, 528] on div "Importer des Sous-titres" at bounding box center [330, 533] width 142 height 17
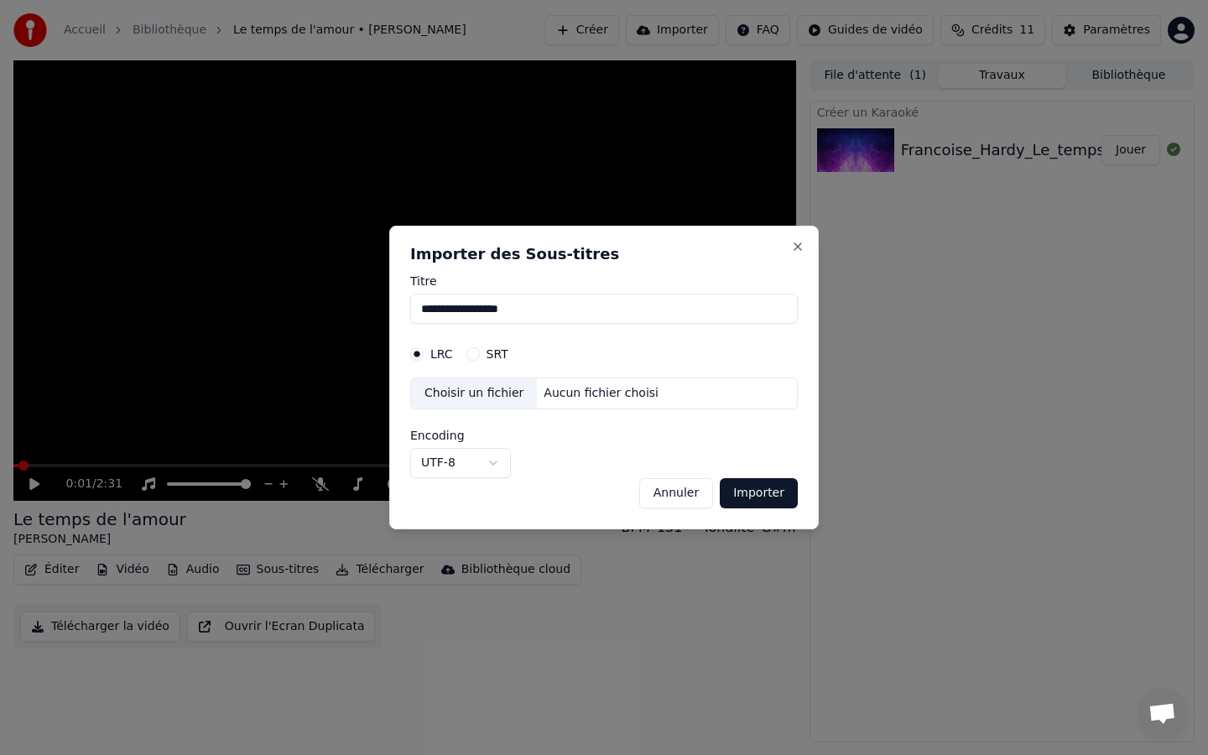
click at [472, 360] on button "SRT" at bounding box center [473, 353] width 13 height 13
click at [431, 361] on div "LRC SRT" at bounding box center [604, 354] width 388 height 34
click at [418, 358] on button "LRC" at bounding box center [416, 353] width 13 height 13
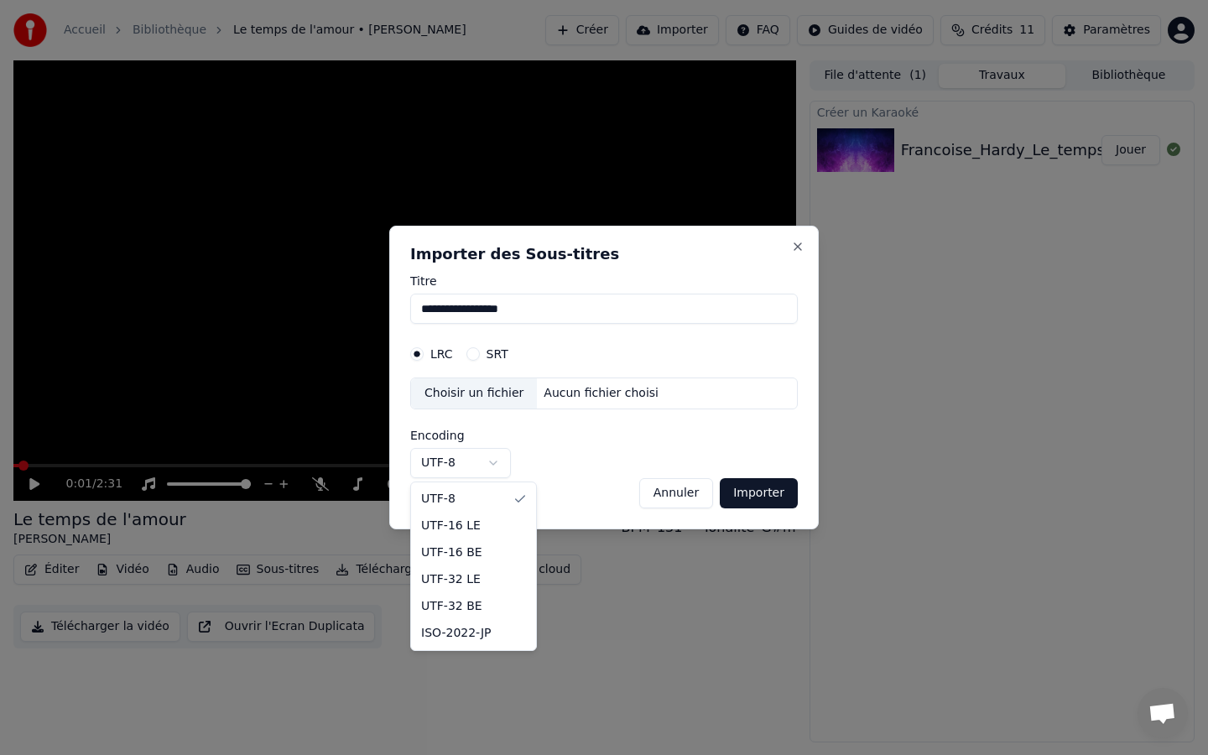
click at [479, 464] on body "**********" at bounding box center [604, 377] width 1208 height 755
click at [801, 245] on body "**********" at bounding box center [604, 377] width 1208 height 755
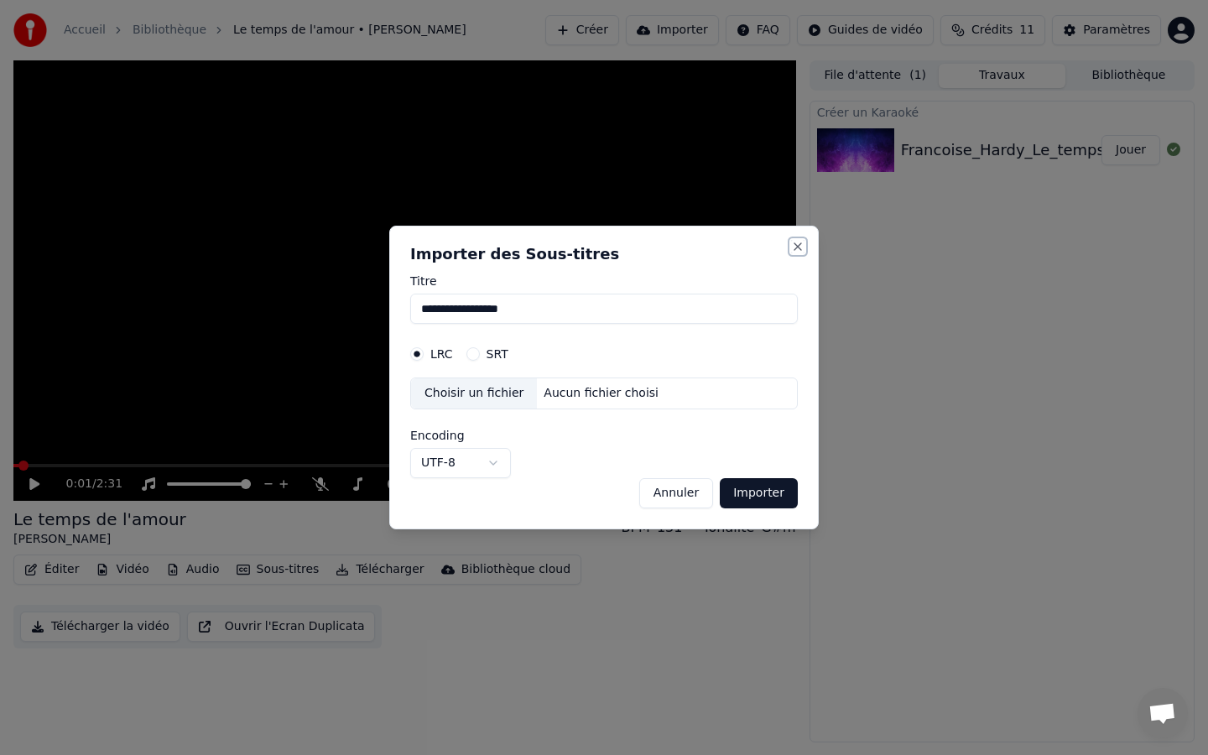
click at [798, 248] on button "Close" at bounding box center [797, 246] width 13 height 13
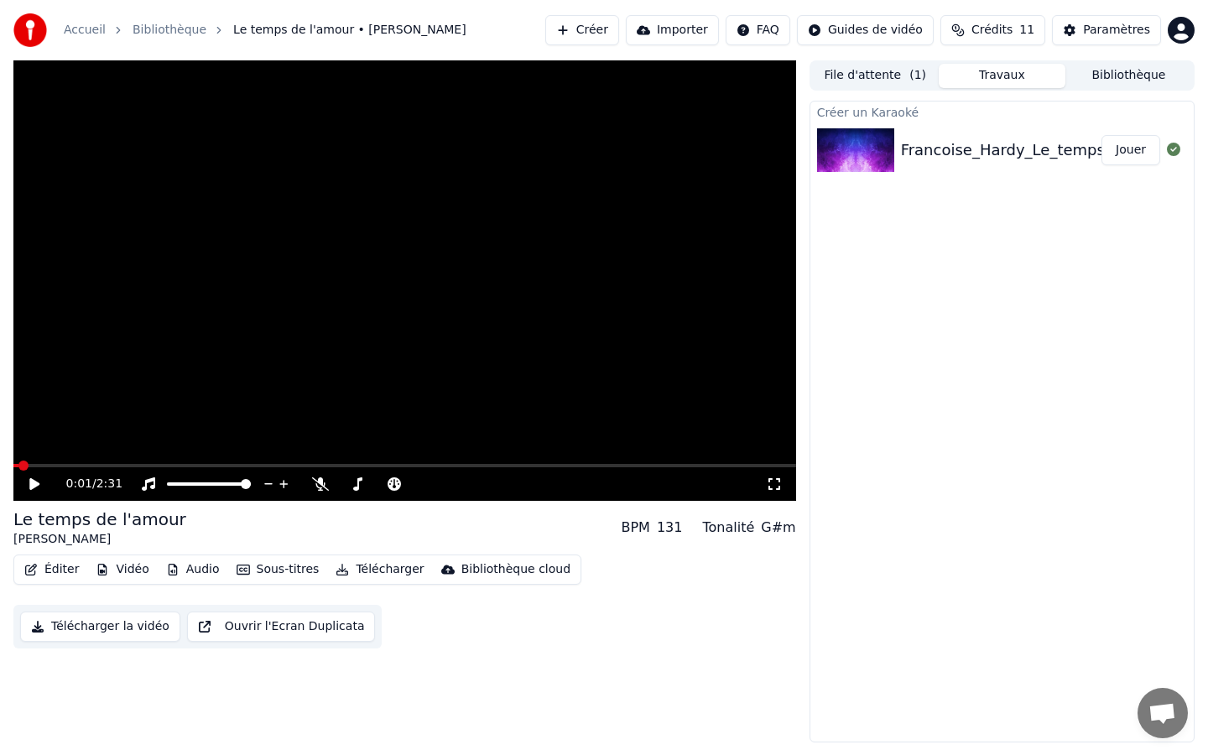
click at [255, 561] on button "Sous-titres" at bounding box center [278, 569] width 97 height 23
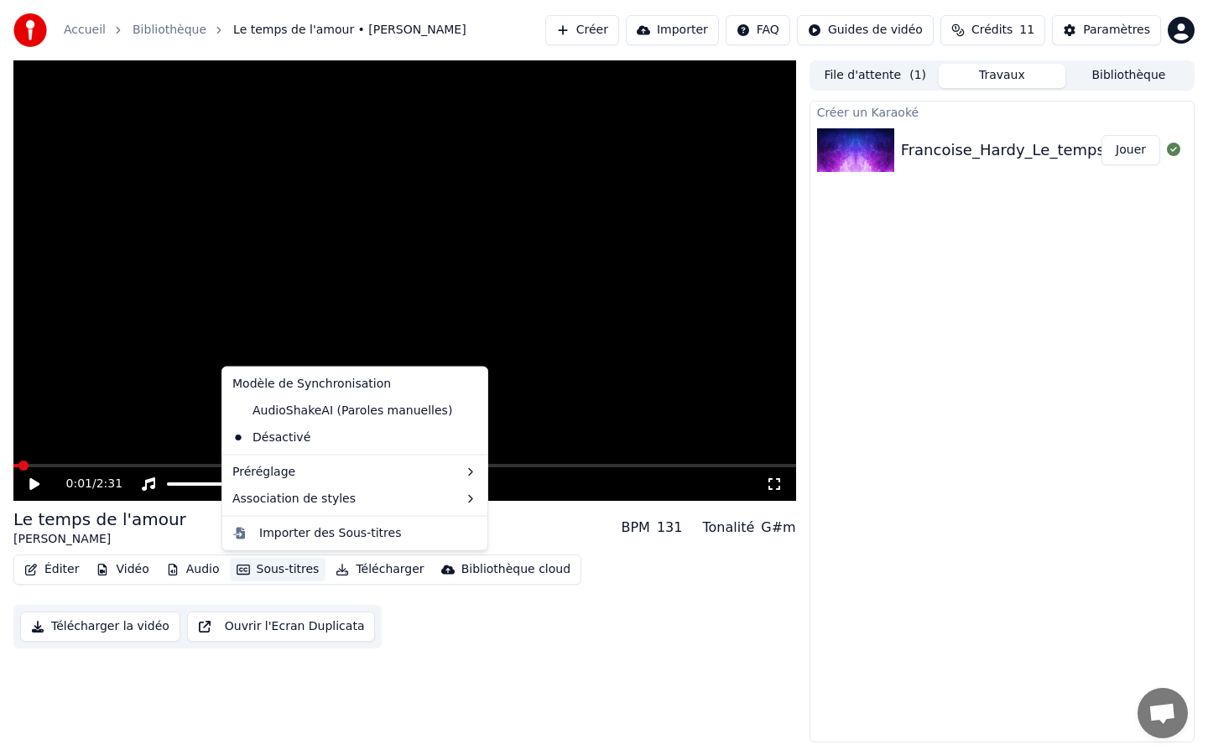
click at [151, 534] on div "[PERSON_NAME]" at bounding box center [99, 539] width 173 height 17
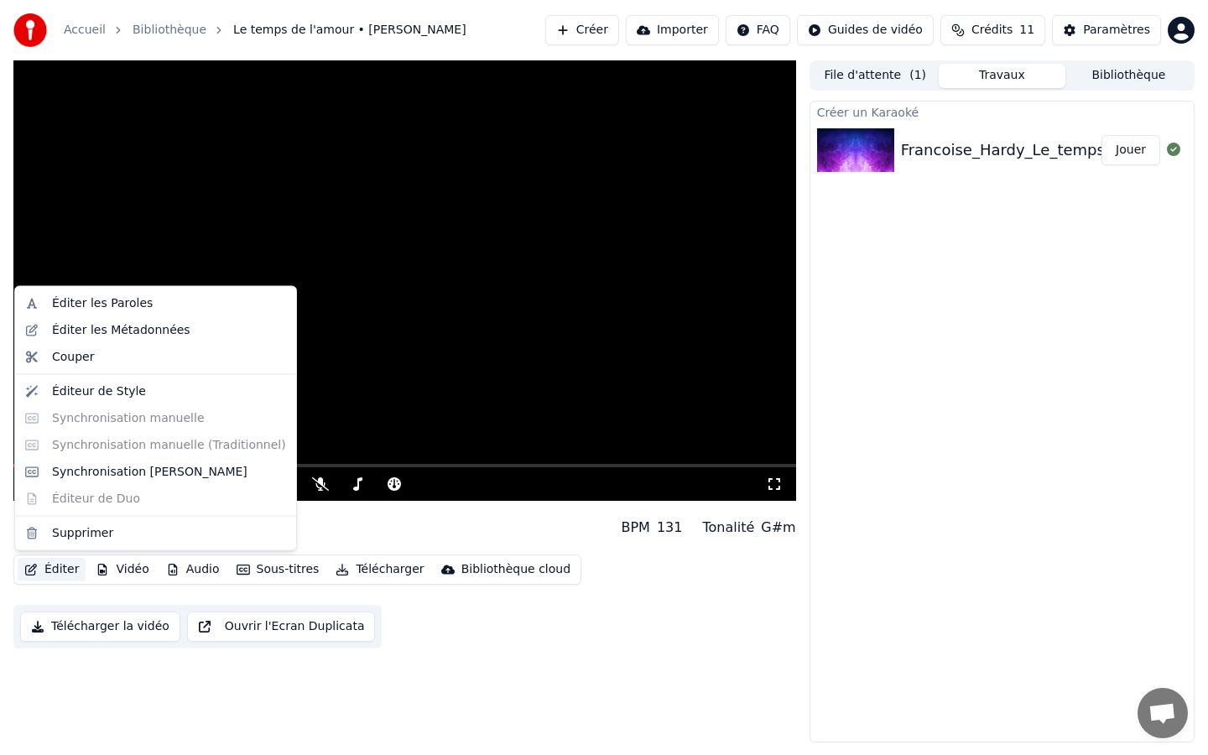
click at [43, 572] on button "Éditer" at bounding box center [52, 569] width 68 height 23
click at [92, 472] on div "Synchronisation [PERSON_NAME]" at bounding box center [150, 471] width 196 height 17
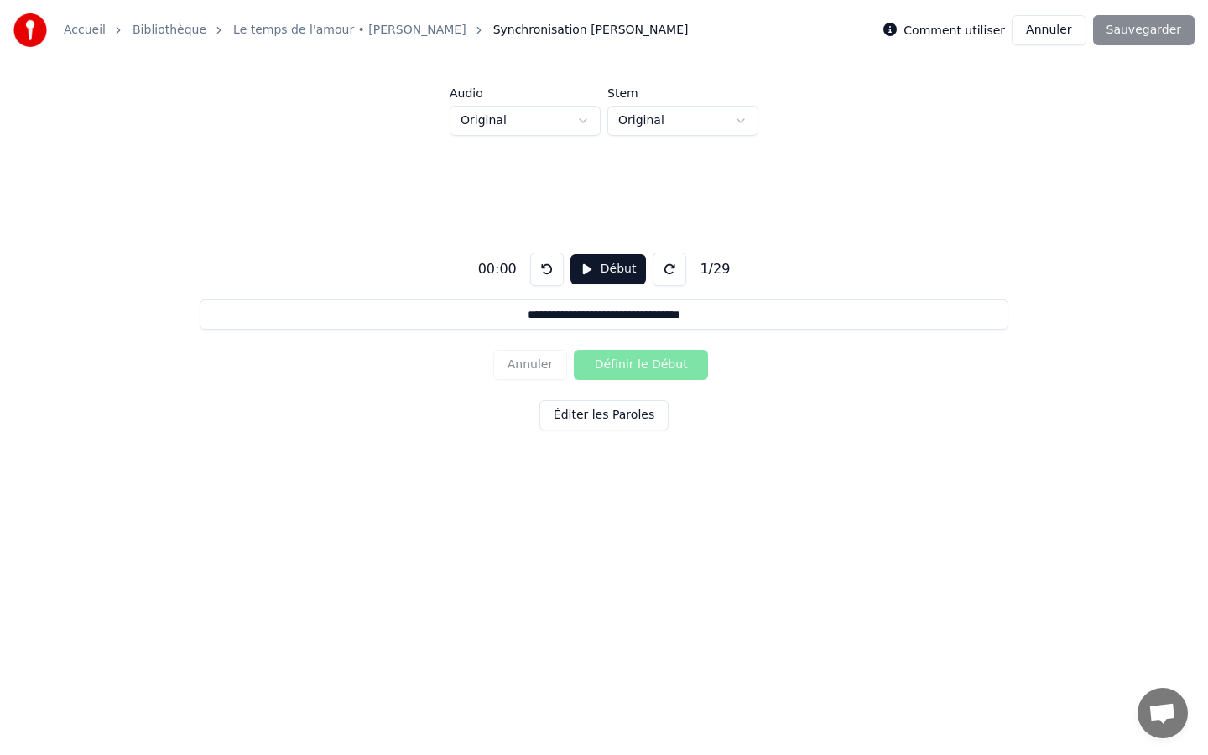
click at [547, 314] on input "**********" at bounding box center [604, 315] width 808 height 30
click at [498, 316] on input "**********" at bounding box center [604, 315] width 808 height 30
click at [594, 272] on button "Début" at bounding box center [609, 269] width 76 height 30
click at [495, 271] on div "00:02" at bounding box center [498, 269] width 52 height 20
click at [491, 269] on div "00:03" at bounding box center [498, 269] width 52 height 20
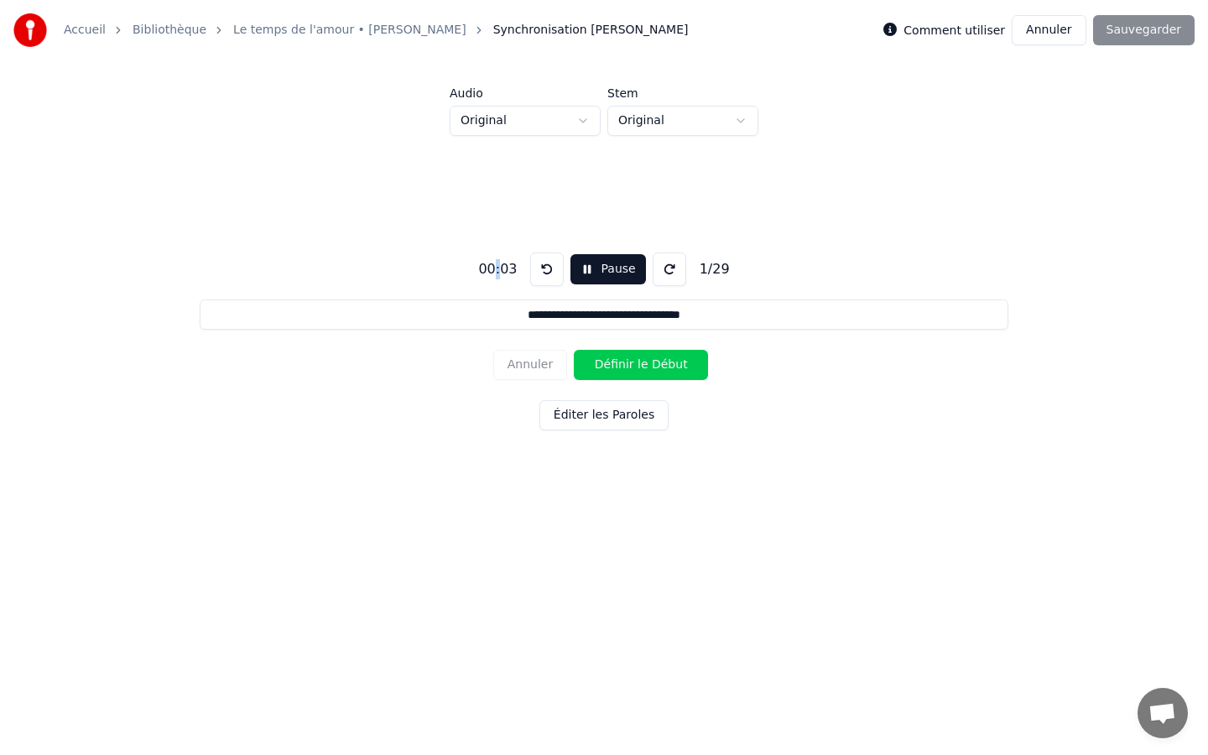
click at [491, 269] on div "00:03" at bounding box center [498, 269] width 52 height 20
click at [510, 270] on div "00:04" at bounding box center [498, 269] width 52 height 20
click at [618, 417] on button "Éditer les Paroles" at bounding box center [604, 415] width 129 height 30
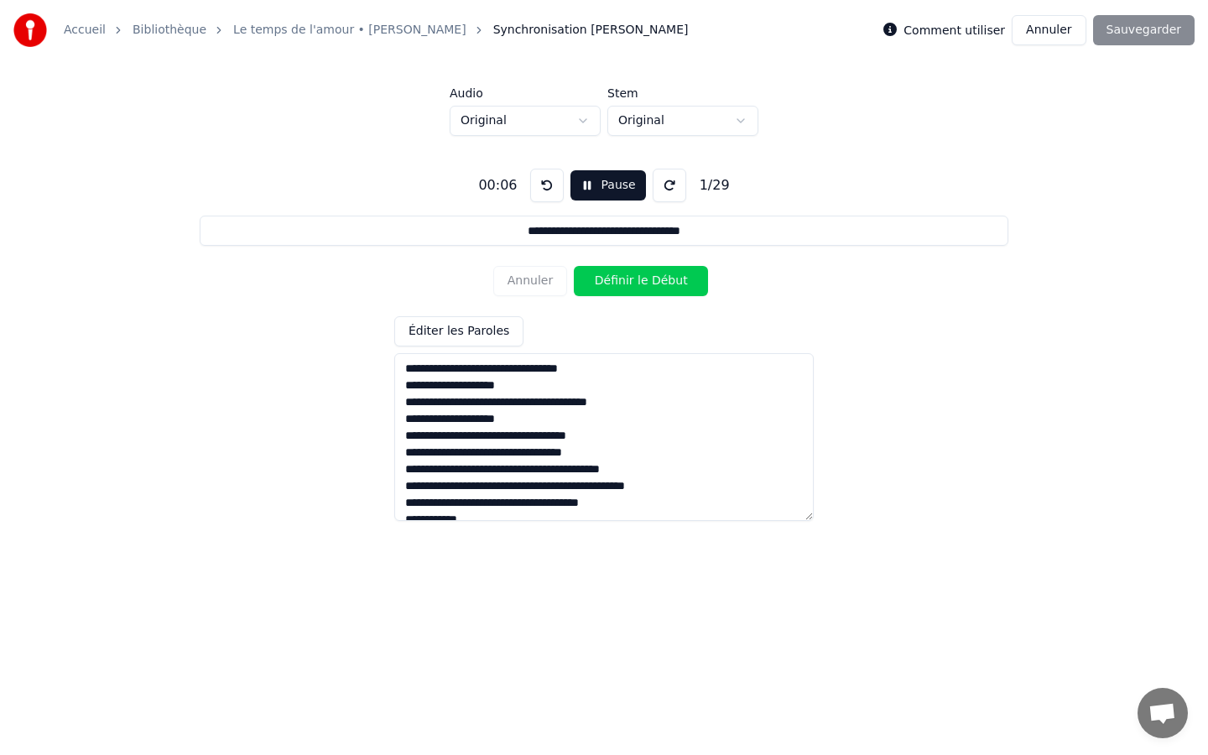
click at [600, 374] on textarea "**********" at bounding box center [604, 437] width 420 height 168
click at [632, 369] on textarea "**********" at bounding box center [604, 437] width 420 height 168
drag, startPoint x: 529, startPoint y: 503, endPoint x: 399, endPoint y: 363, distance: 191.2
click at [399, 363] on textarea "**********" at bounding box center [604, 437] width 420 height 168
click at [651, 430] on textarea "**********" at bounding box center [604, 437] width 420 height 168
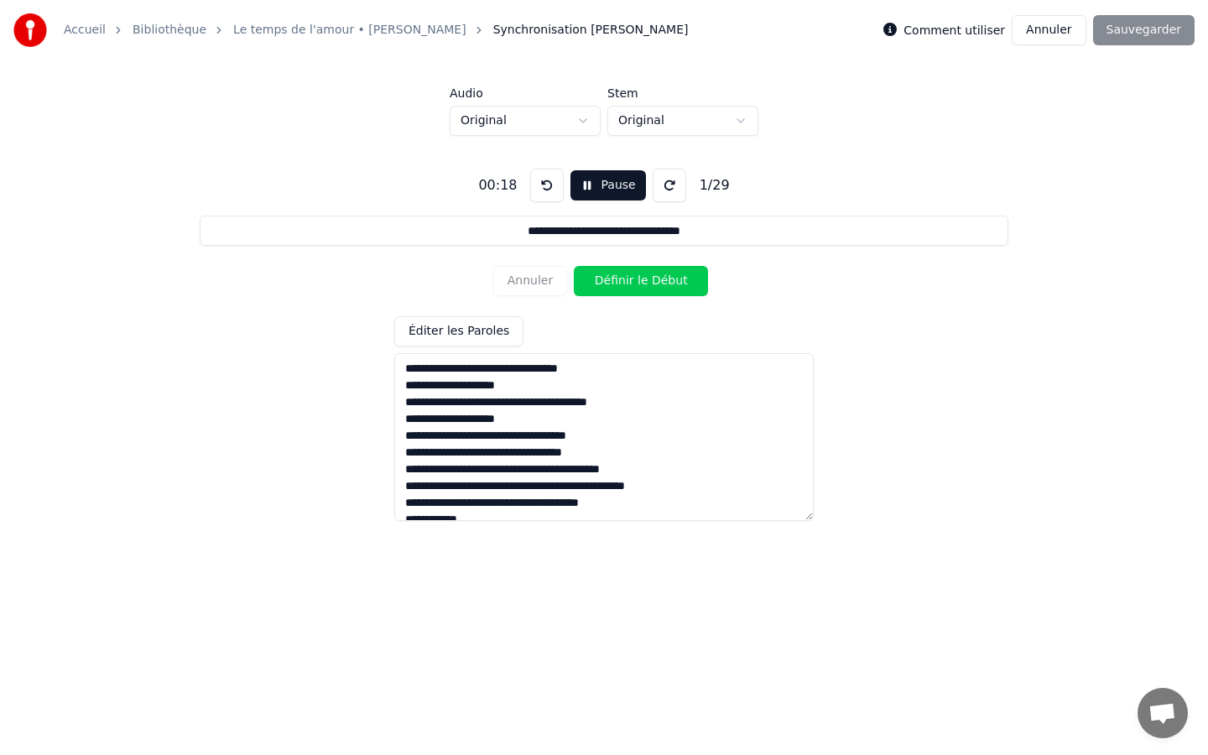
click at [405, 359] on textarea "**********" at bounding box center [604, 437] width 420 height 168
click at [615, 278] on button "Définir le Début" at bounding box center [641, 281] width 134 height 30
click at [615, 285] on button "Définir la Fin" at bounding box center [641, 281] width 134 height 30
click at [607, 190] on button "Pause" at bounding box center [608, 185] width 75 height 30
click at [509, 368] on textarea "**********" at bounding box center [604, 437] width 420 height 168
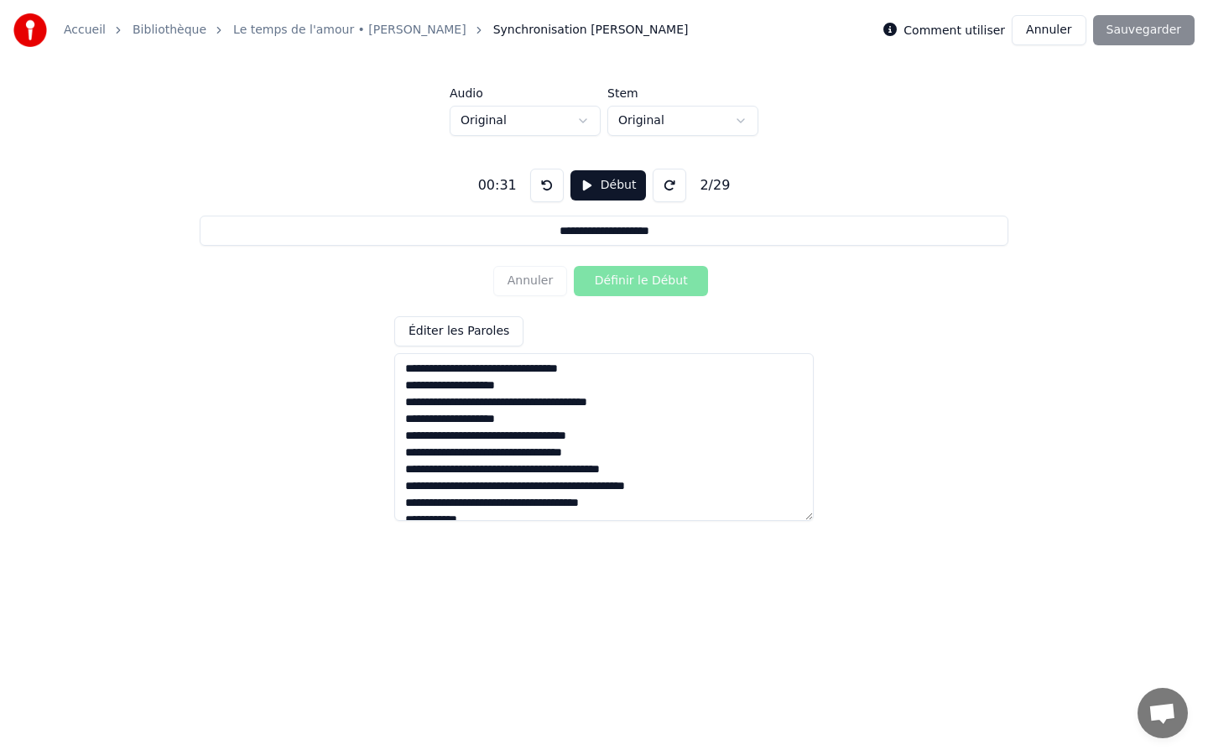
click at [509, 368] on textarea "**********" at bounding box center [604, 437] width 420 height 168
click at [561, 389] on textarea "**********" at bounding box center [604, 437] width 420 height 168
click at [620, 192] on button "Début" at bounding box center [609, 185] width 76 height 30
click at [627, 278] on button "Définir le Début" at bounding box center [641, 281] width 134 height 30
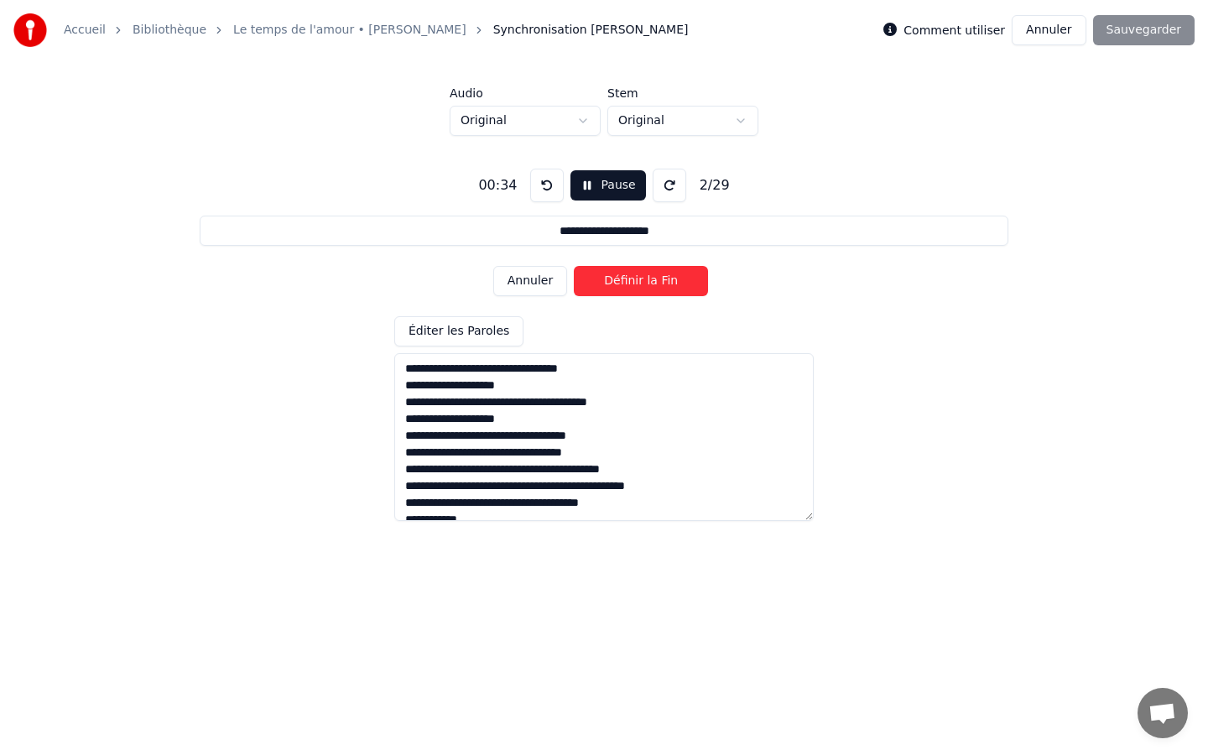
click at [674, 286] on button "Définir la Fin" at bounding box center [641, 281] width 134 height 30
click at [648, 279] on button "Définir le Début" at bounding box center [641, 281] width 134 height 30
click at [671, 283] on button "Définir la Fin" at bounding box center [641, 281] width 134 height 30
type input "**********"
click at [547, 187] on button at bounding box center [547, 186] width 34 height 34
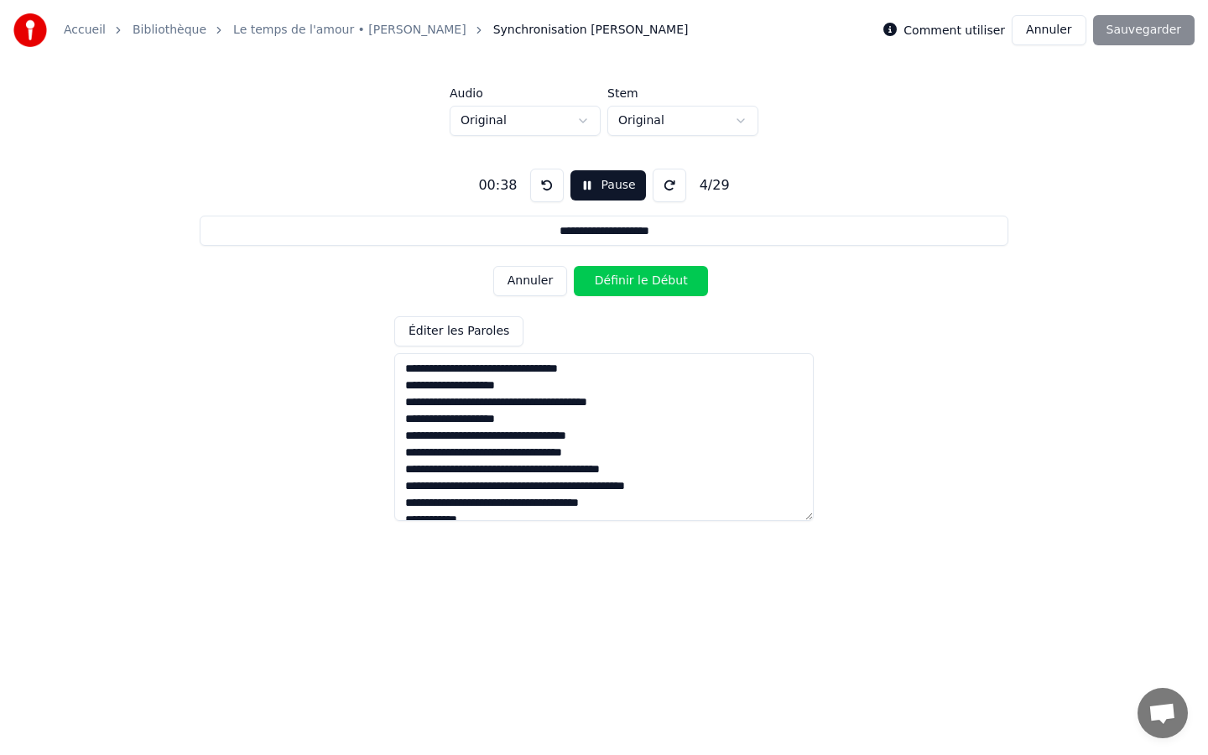
click at [542, 187] on button at bounding box center [547, 186] width 34 height 34
click at [670, 188] on button at bounding box center [670, 186] width 34 height 34
click at [669, 190] on button at bounding box center [670, 186] width 34 height 34
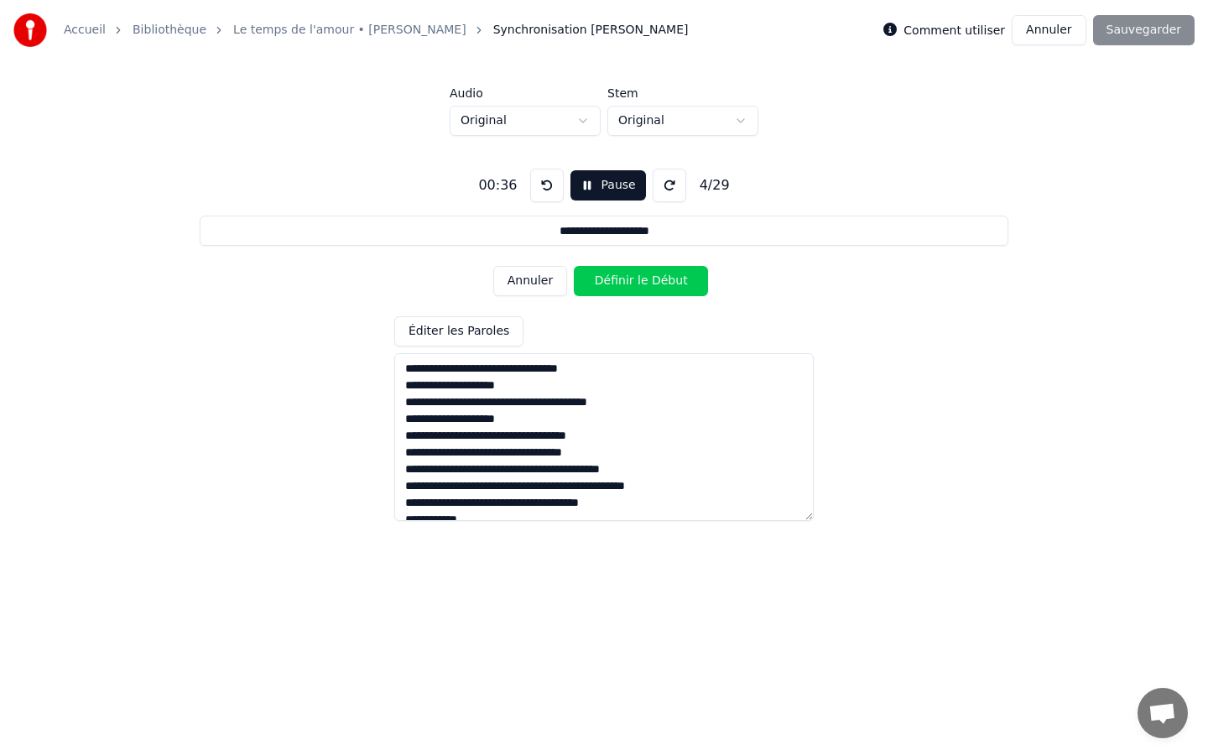
click at [669, 190] on button at bounding box center [670, 186] width 34 height 34
click at [547, 188] on button at bounding box center [547, 186] width 34 height 34
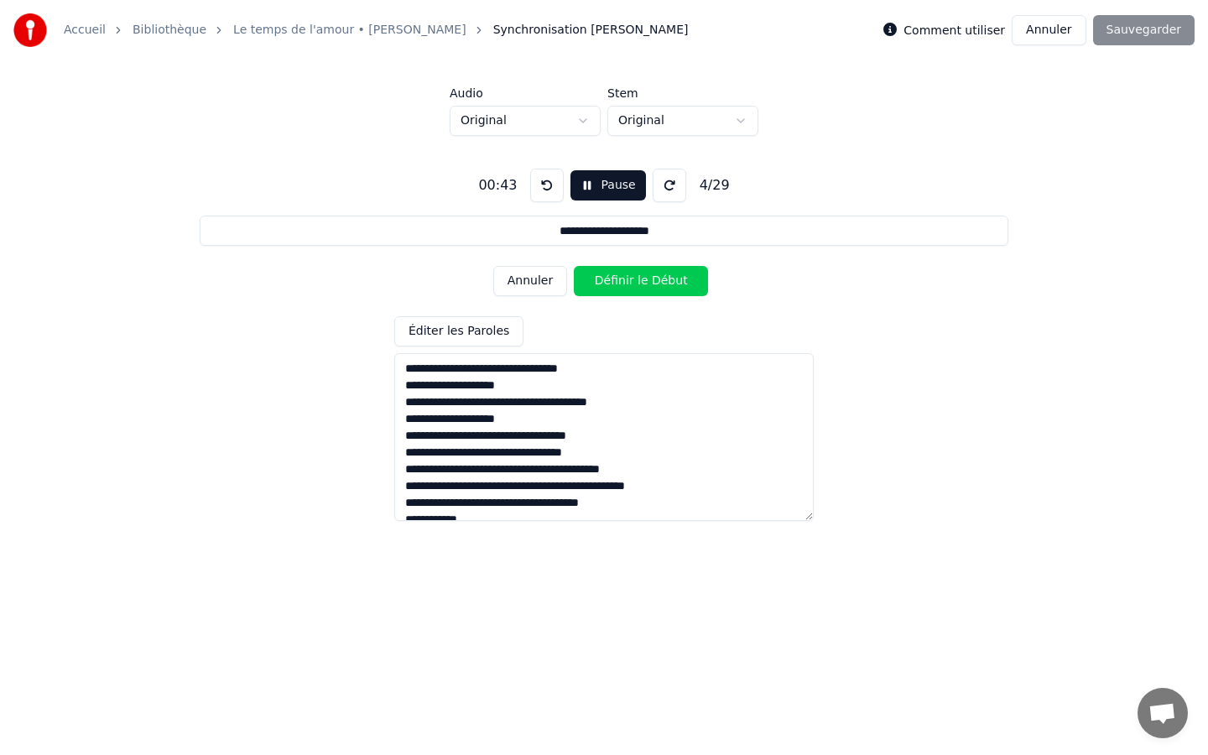
click at [547, 188] on button at bounding box center [547, 186] width 34 height 34
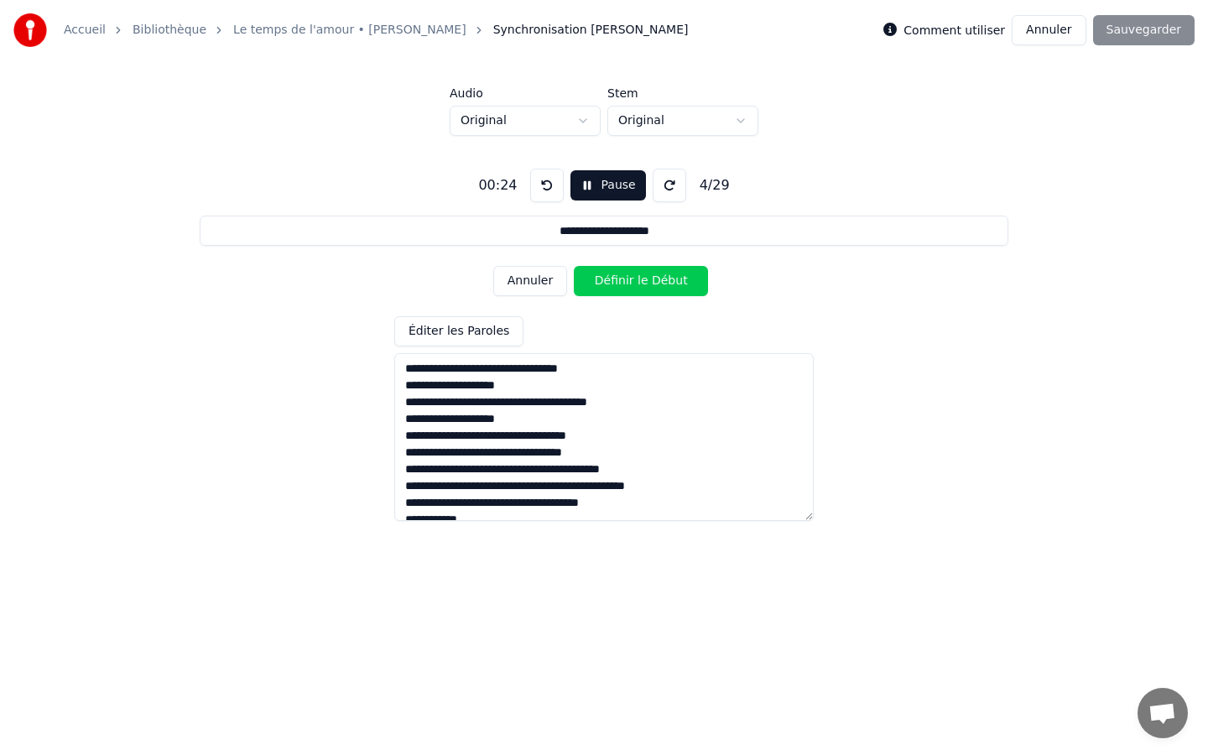
click at [547, 188] on button at bounding box center [547, 186] width 34 height 34
click at [1059, 36] on button "Annuler" at bounding box center [1049, 30] width 74 height 30
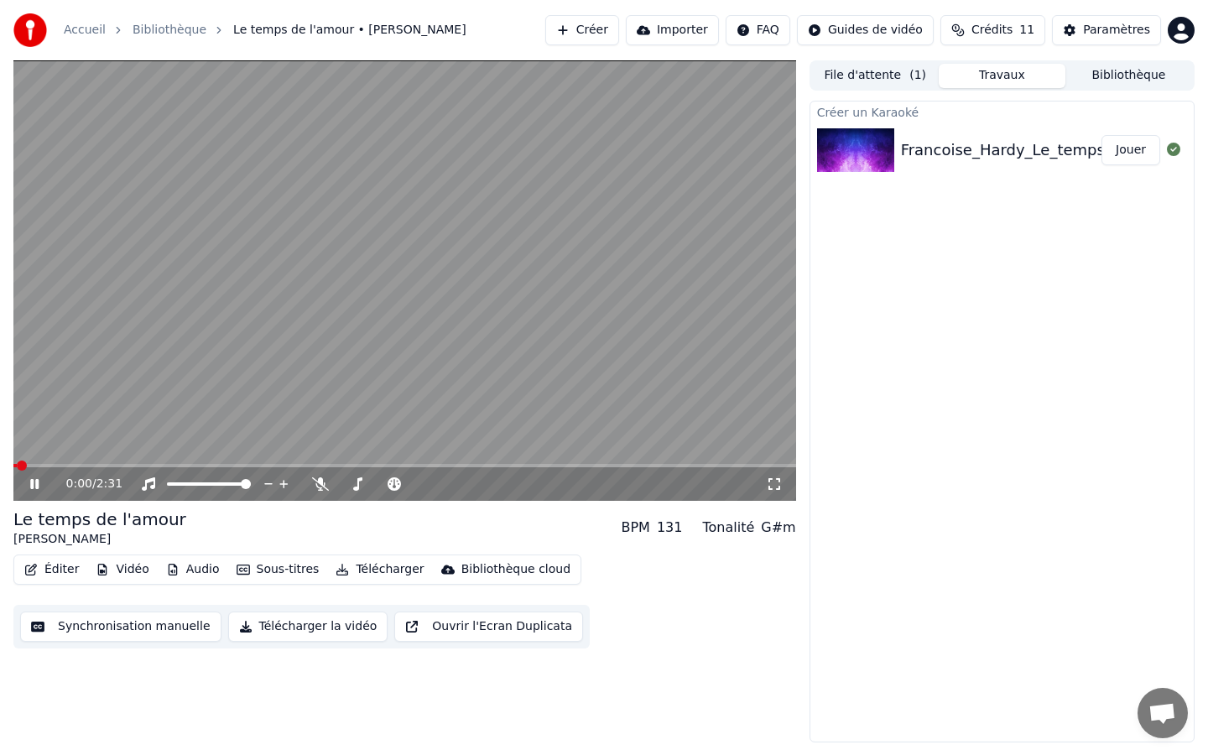
click at [493, 280] on video at bounding box center [404, 280] width 783 height 441
click at [32, 581] on div "Éditer Vidéo Audio Sous-titres Télécharger Bibliothèque cloud" at bounding box center [297, 570] width 568 height 30
click at [50, 557] on div "Éditer Vidéo Audio Sous-titres Télécharger Bibliothèque cloud" at bounding box center [297, 570] width 568 height 30
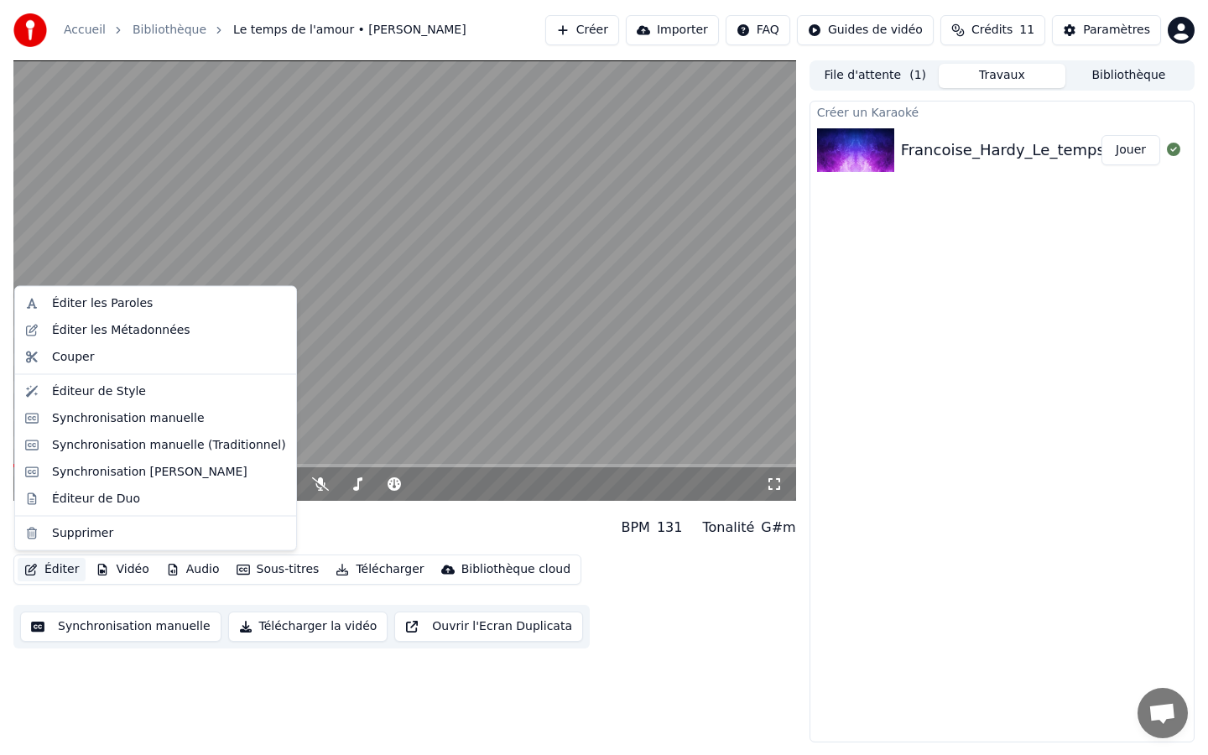
click at [58, 566] on button "Éditer" at bounding box center [52, 569] width 68 height 23
click at [117, 479] on div "Synchronisation [PERSON_NAME]" at bounding box center [150, 471] width 196 height 17
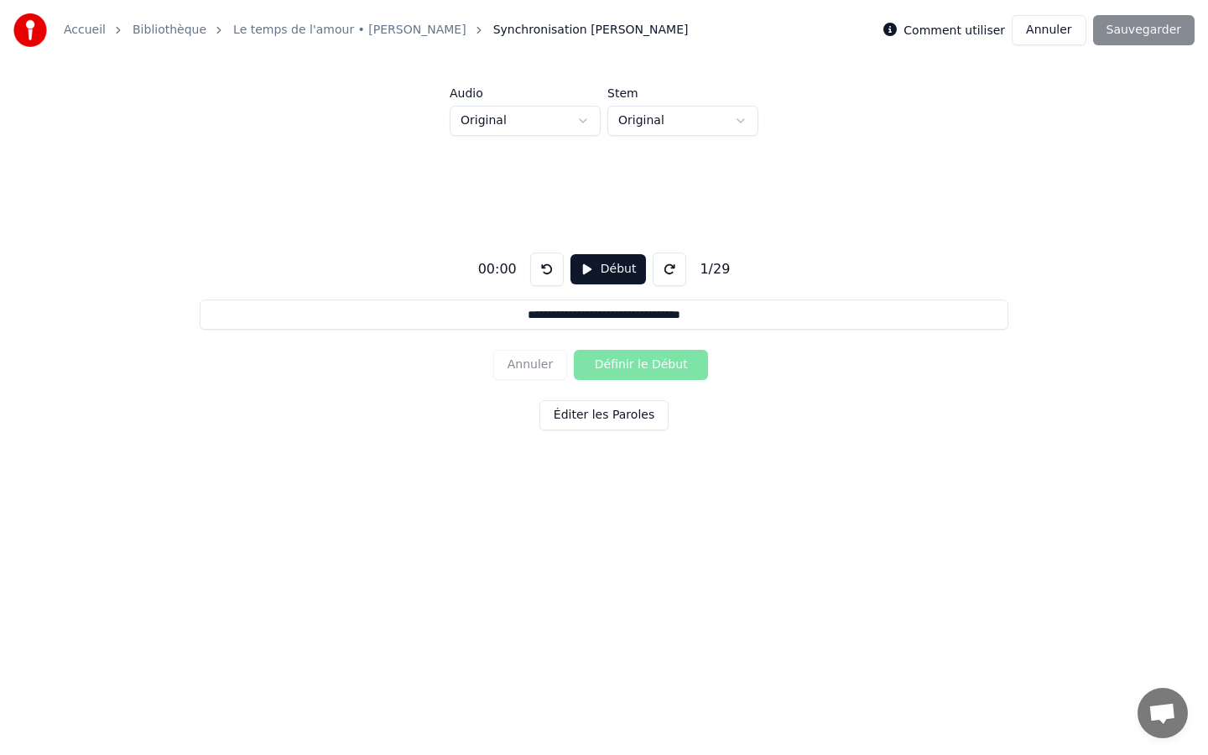
click at [1041, 33] on button "Annuler" at bounding box center [1049, 30] width 74 height 30
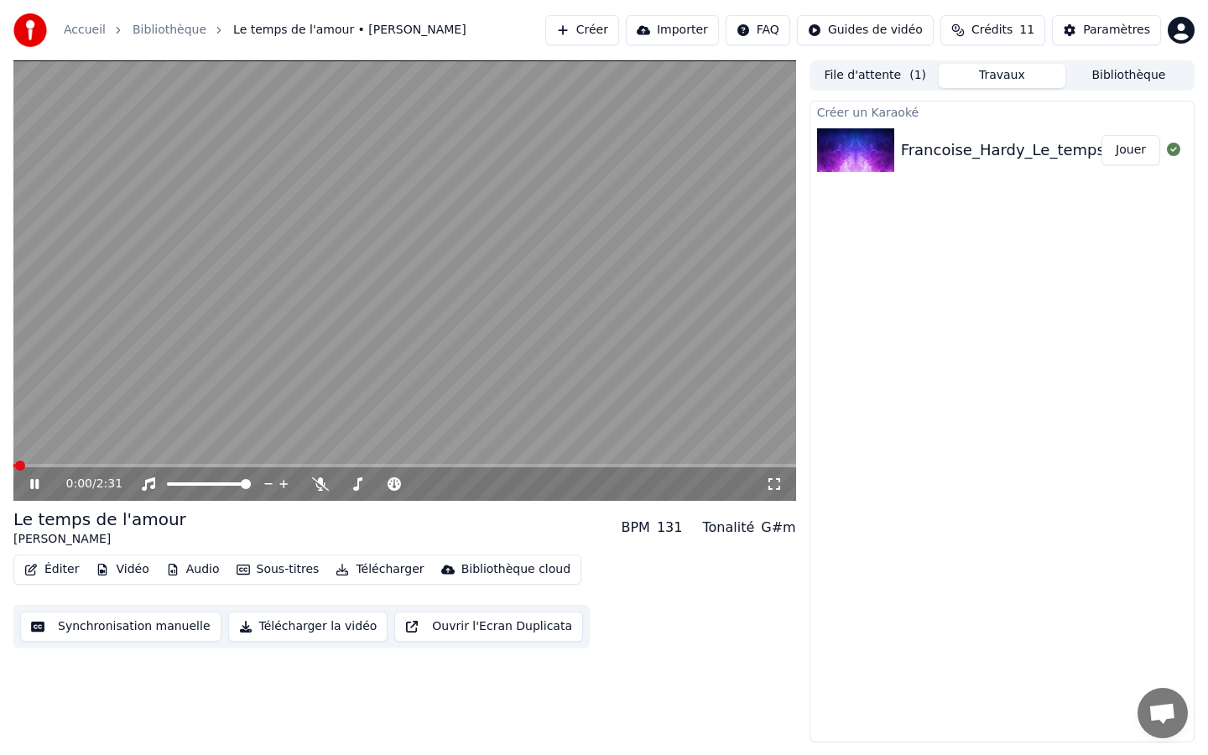
click at [34, 567] on icon "button" at bounding box center [31, 570] width 12 height 12
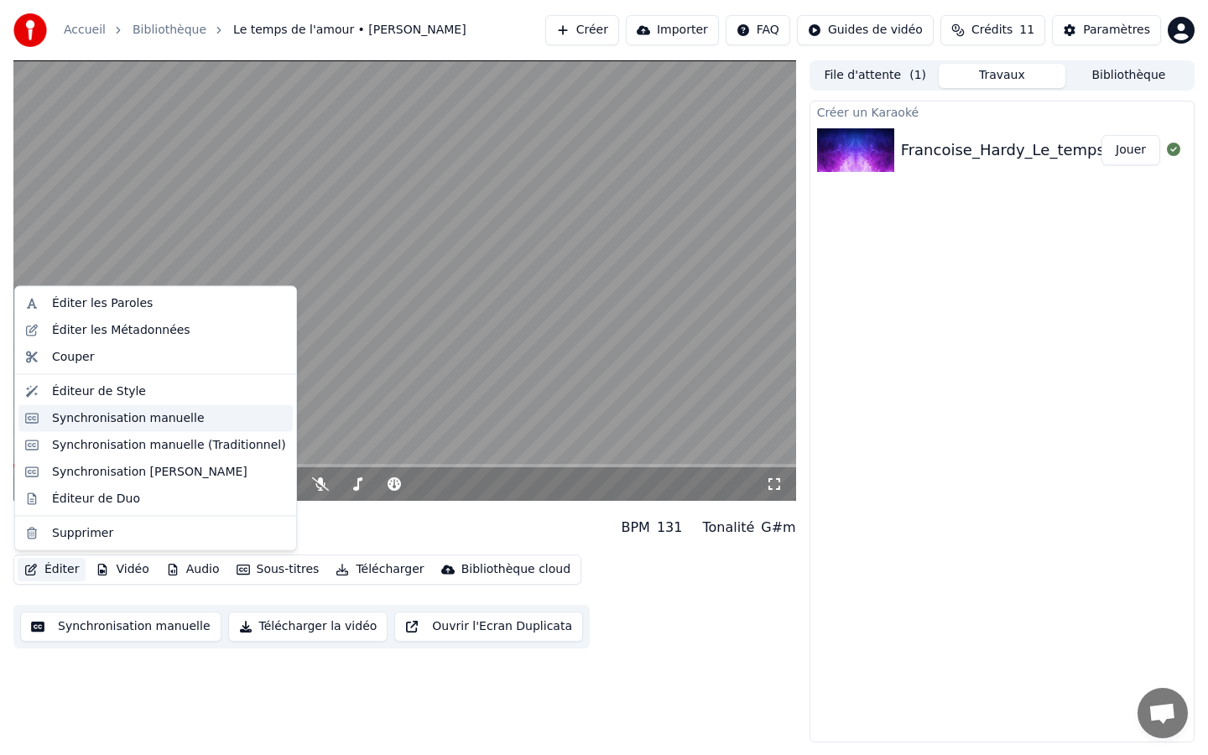
click at [152, 413] on div "Synchronisation manuelle" at bounding box center [128, 418] width 153 height 17
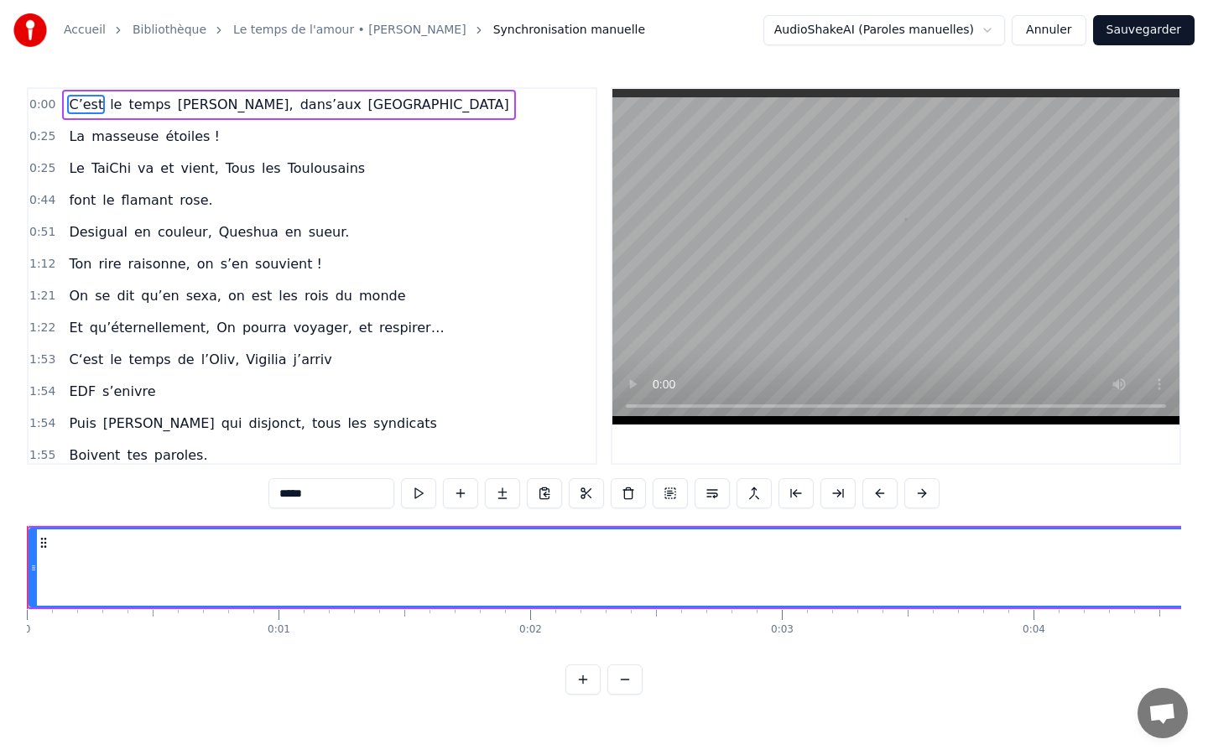
click at [169, 134] on span "étoiles !" at bounding box center [192, 136] width 57 height 19
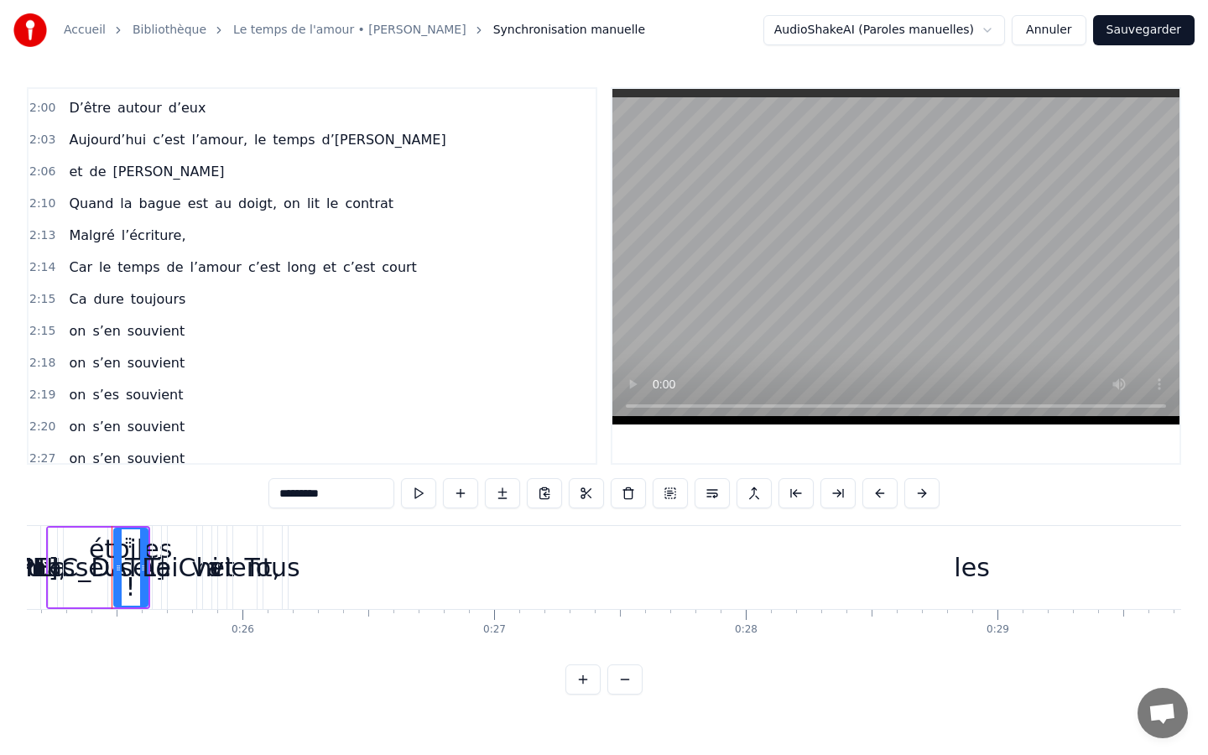
scroll to position [551, 0]
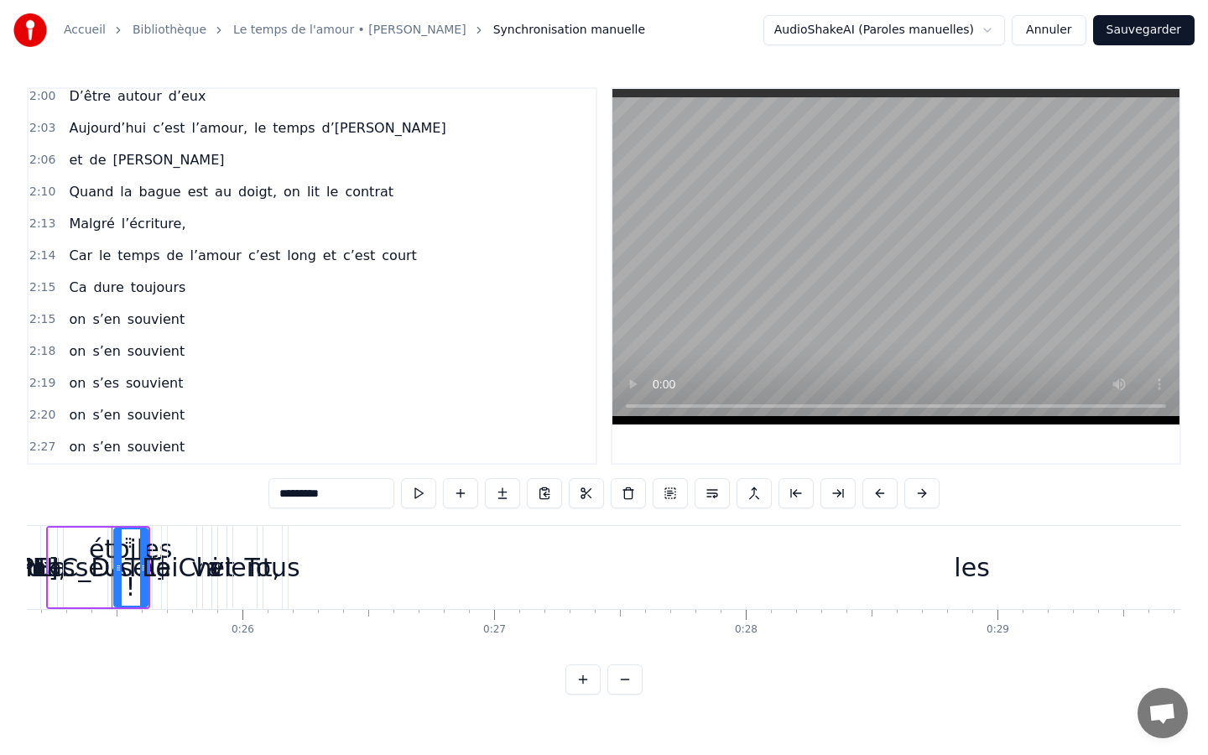
click at [156, 439] on span "souvient" at bounding box center [156, 446] width 60 height 19
type input "********"
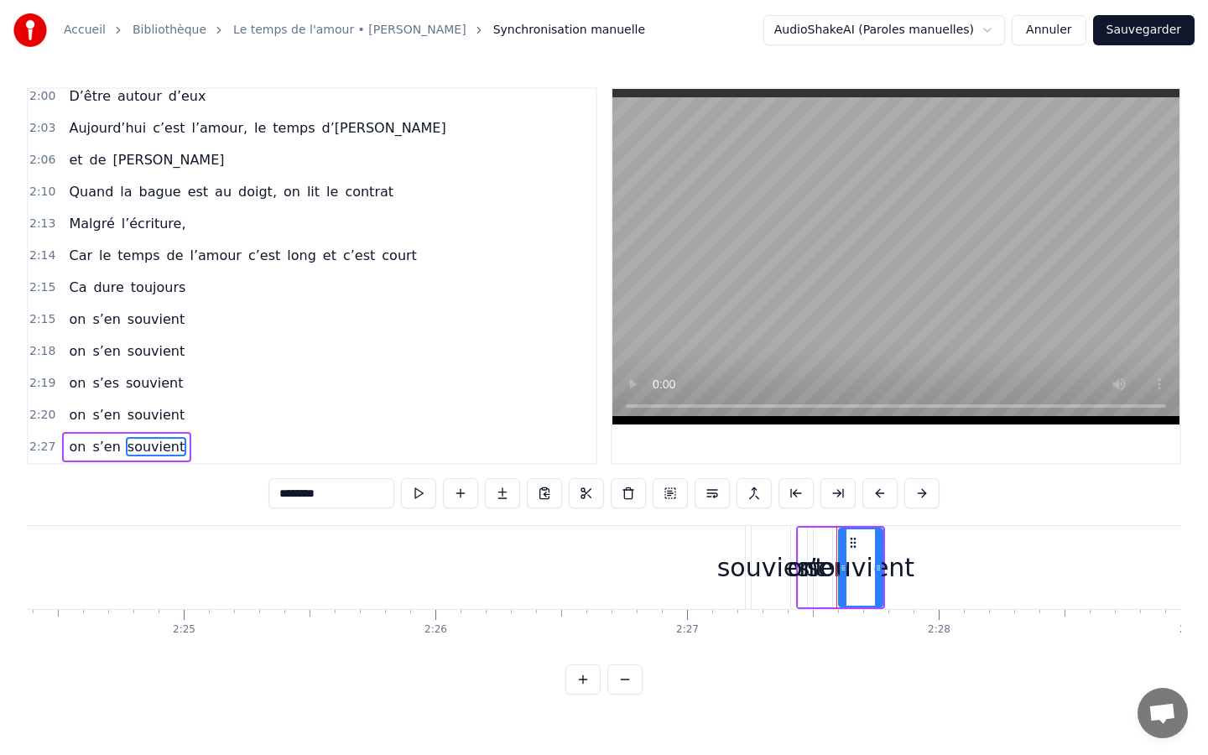
scroll to position [0, 36895]
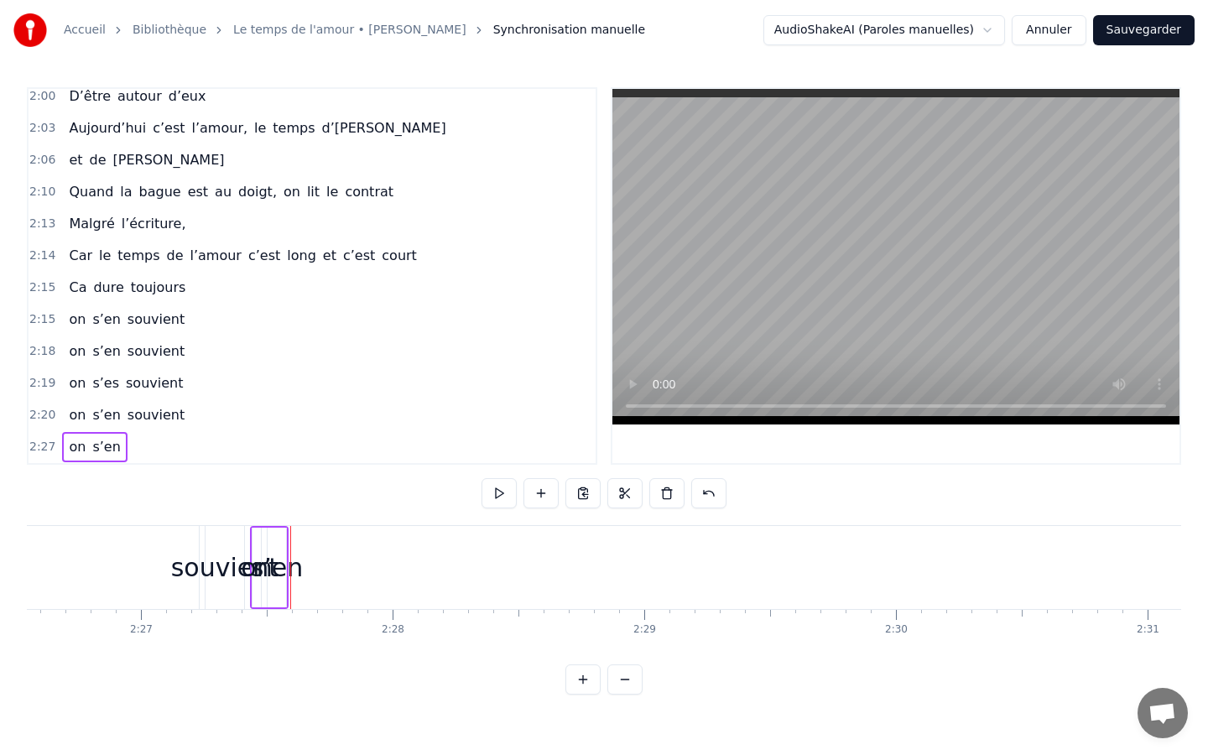
drag, startPoint x: 171, startPoint y: 450, endPoint x: 151, endPoint y: 446, distance: 20.4
click at [170, 450] on div "2:27 on s’en" at bounding box center [312, 447] width 567 height 32
drag, startPoint x: 288, startPoint y: 422, endPoint x: 113, endPoint y: 216, distance: 270.4
click at [113, 216] on div "0:00 C’est le temps [PERSON_NAME], dans’aux [GEOGRAPHIC_DATA] 0:25 La masseuse …" at bounding box center [312, 276] width 571 height 378
click at [62, 451] on div "on s’en" at bounding box center [94, 447] width 65 height 30
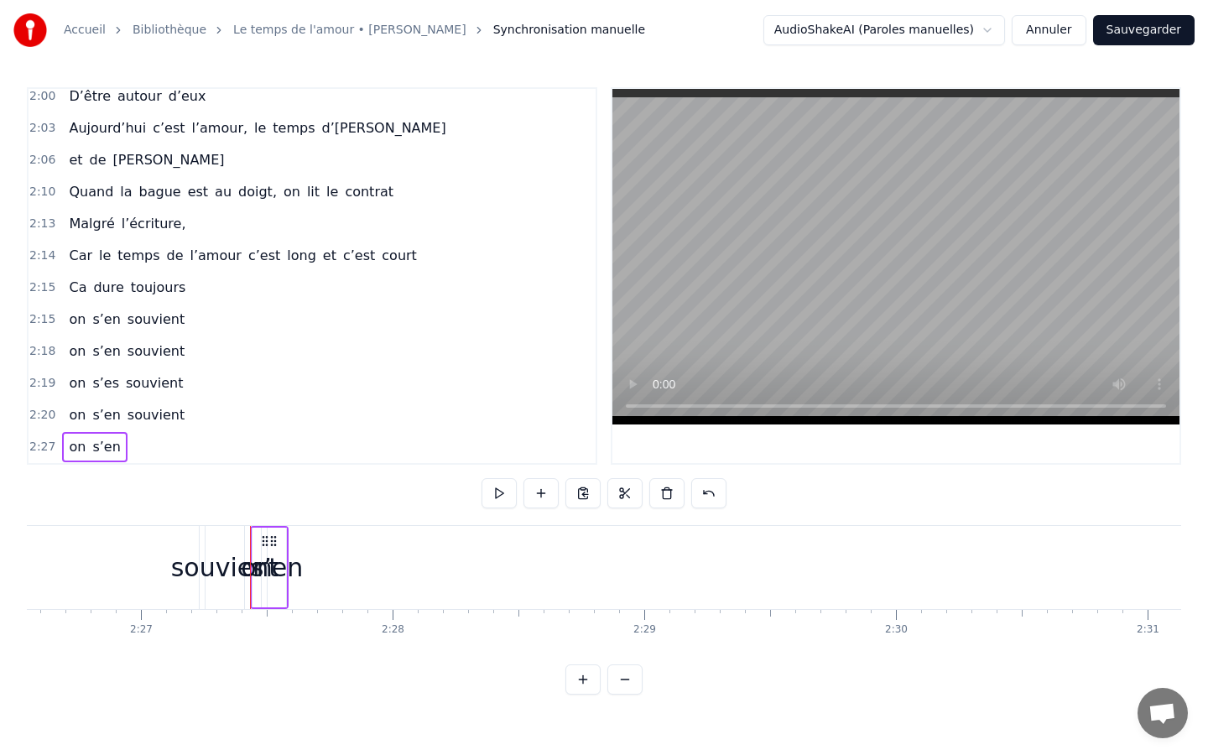
click at [120, 439] on div "2:27 on s’en" at bounding box center [312, 447] width 567 height 32
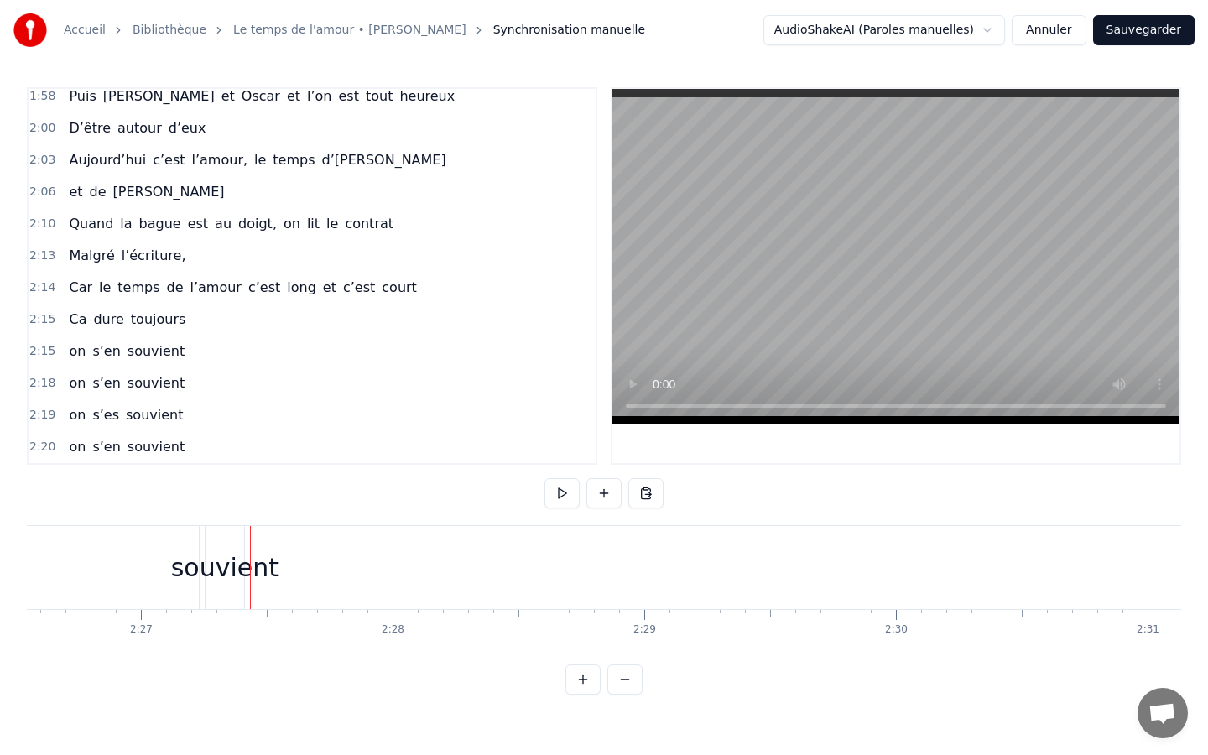
scroll to position [519, 0]
click at [159, 435] on div "on s’en souvient" at bounding box center [126, 447] width 129 height 30
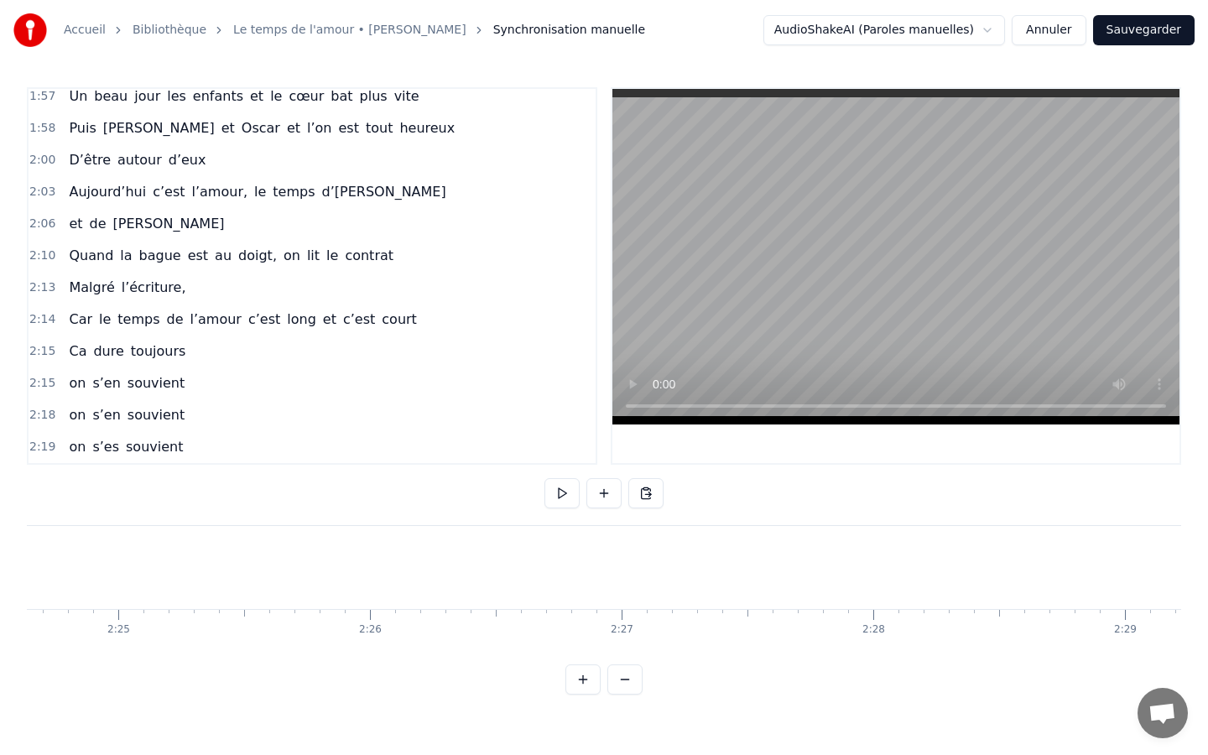
scroll to position [487, 0]
click at [158, 439] on span "souvient" at bounding box center [154, 446] width 60 height 19
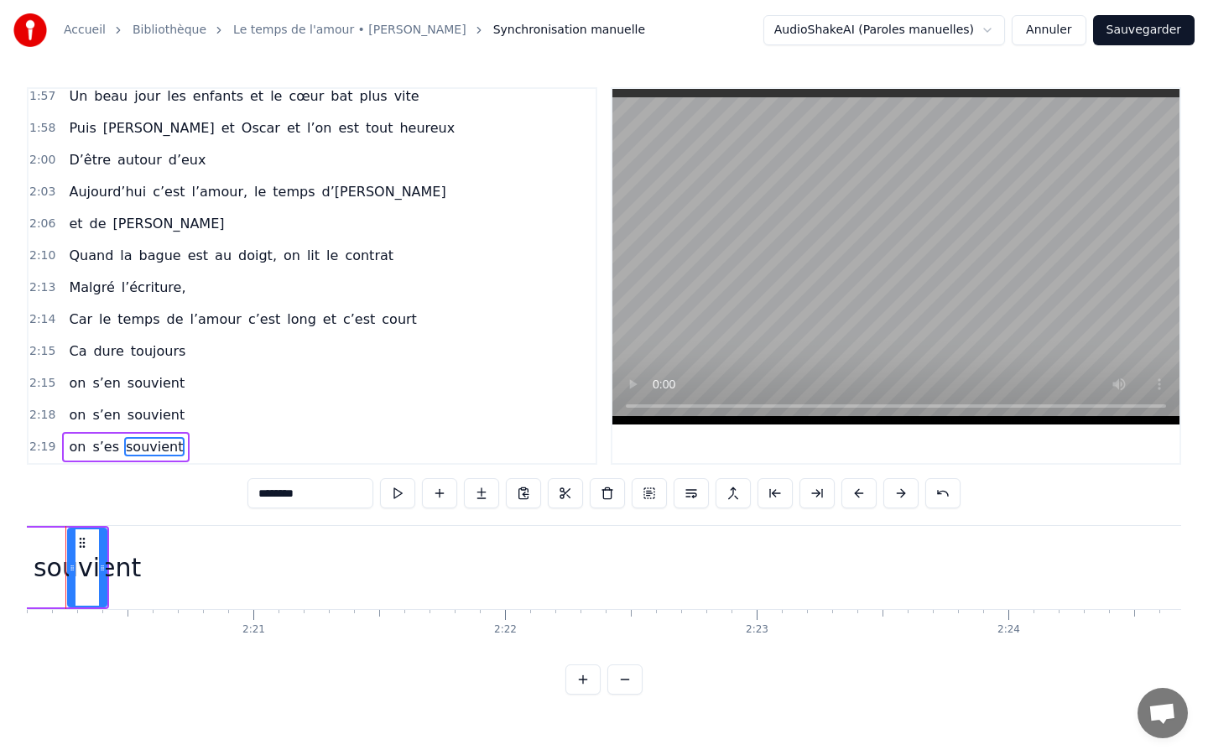
scroll to position [0, 35227]
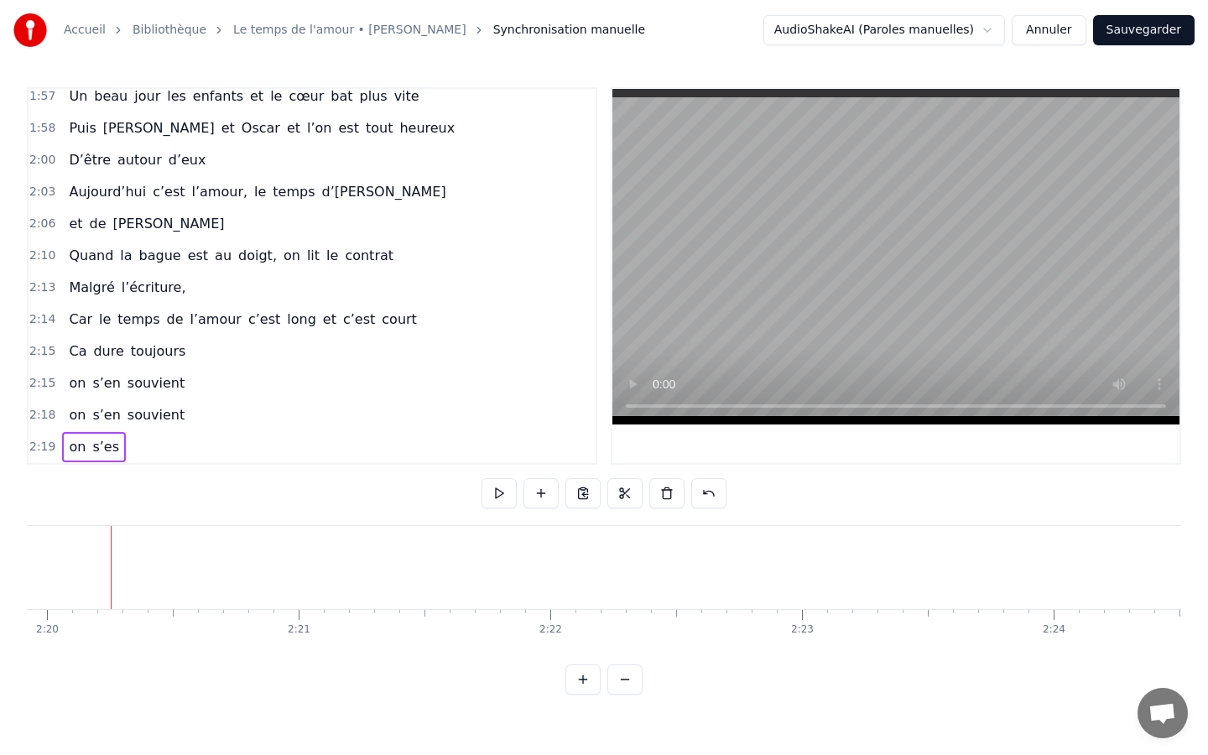
click at [106, 446] on span "s’es" at bounding box center [106, 446] width 30 height 19
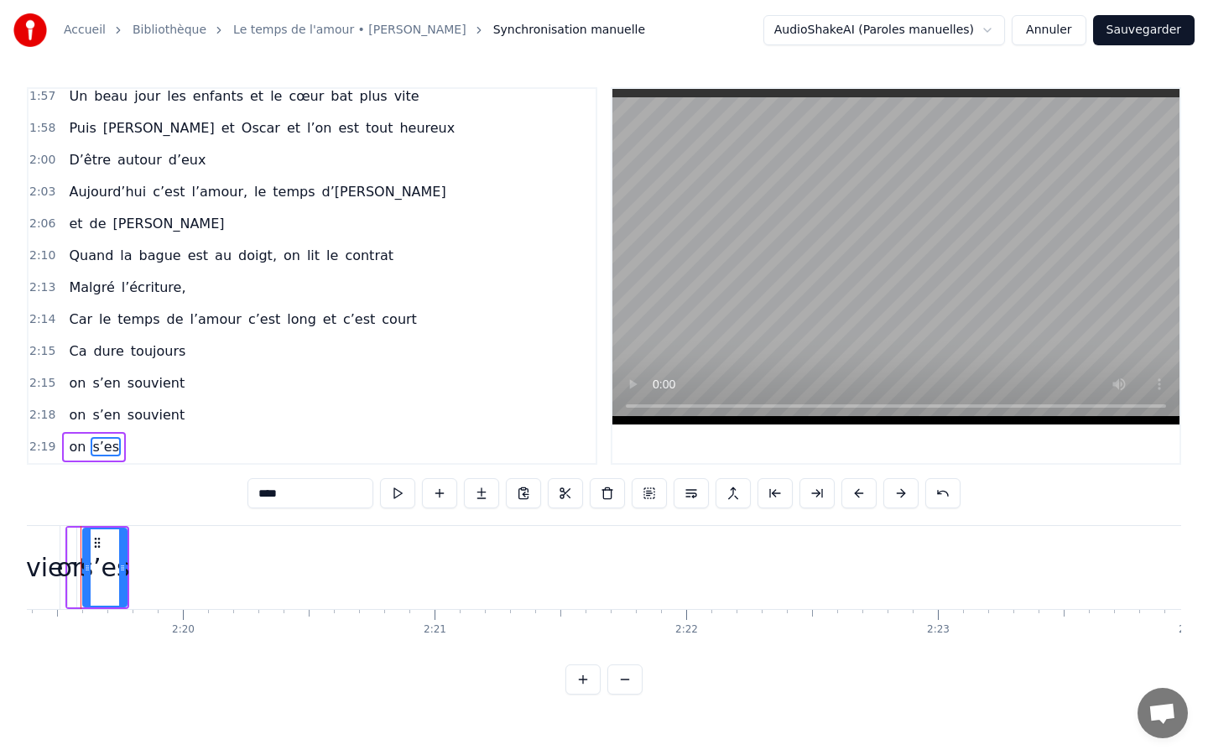
click at [112, 437] on span "s’es" at bounding box center [106, 447] width 30 height 20
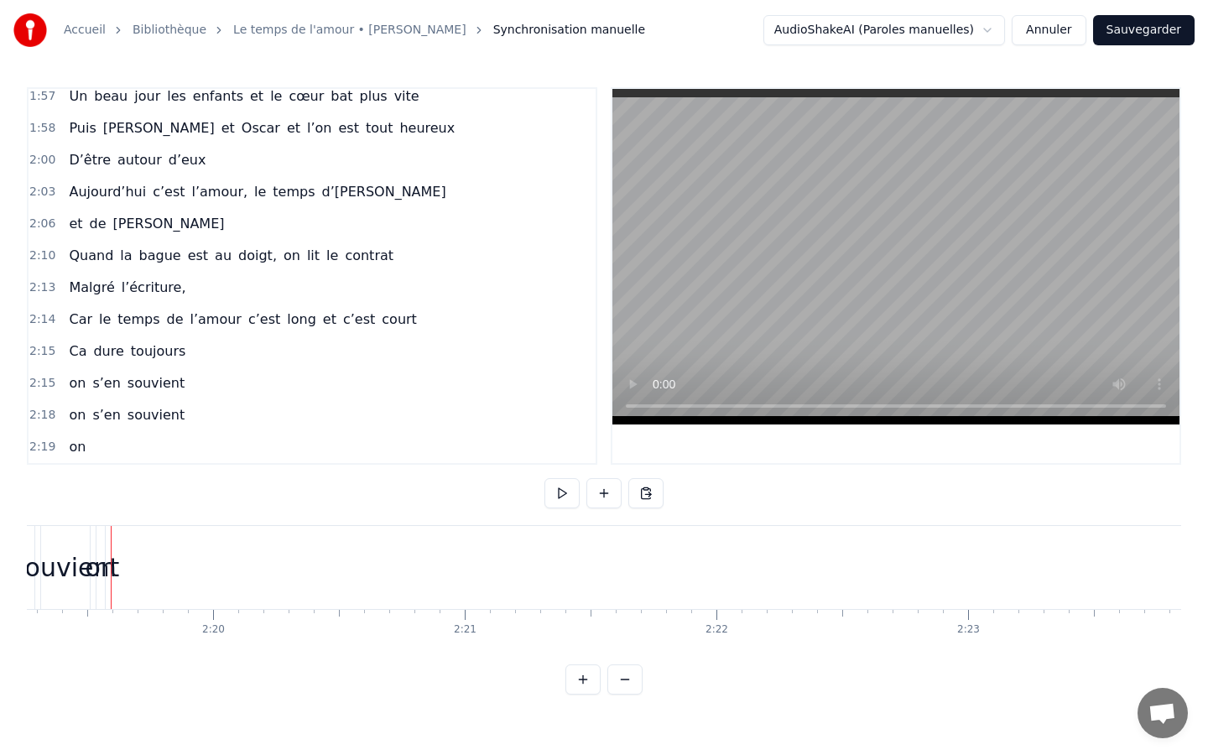
click at [85, 446] on div "on" at bounding box center [77, 447] width 30 height 30
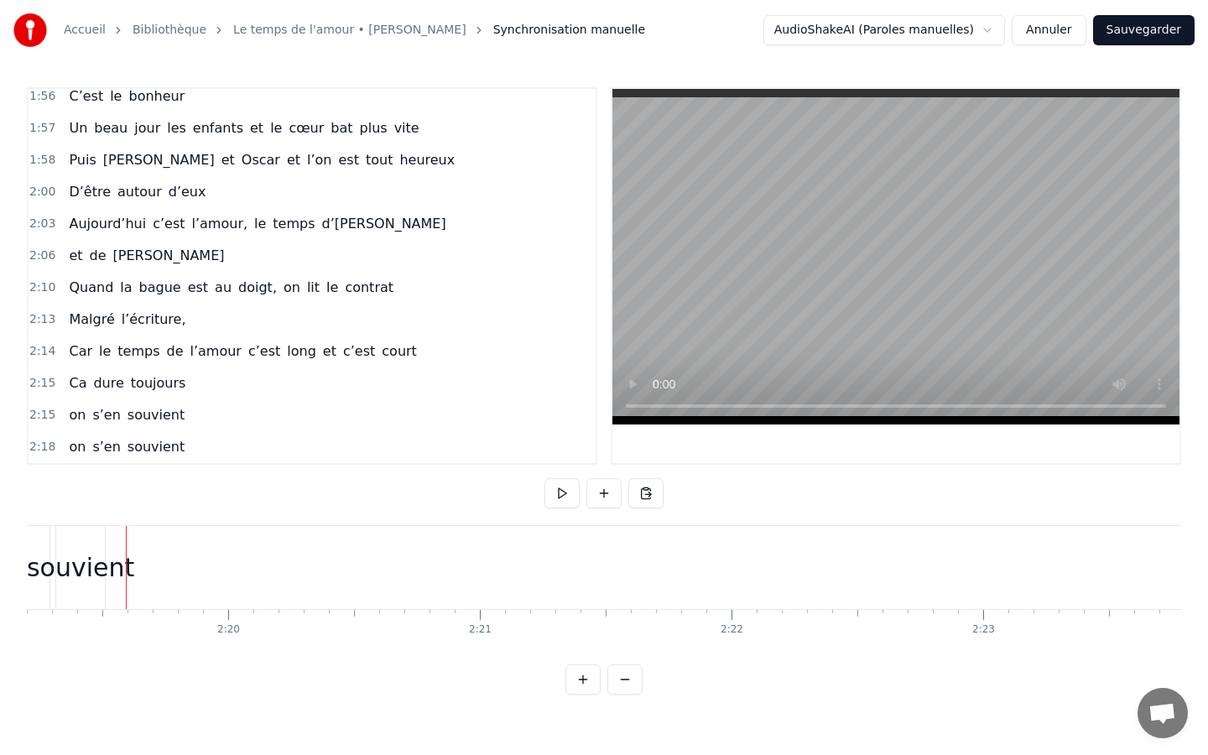
scroll to position [455, 0]
click at [138, 441] on span "souvient" at bounding box center [156, 446] width 60 height 19
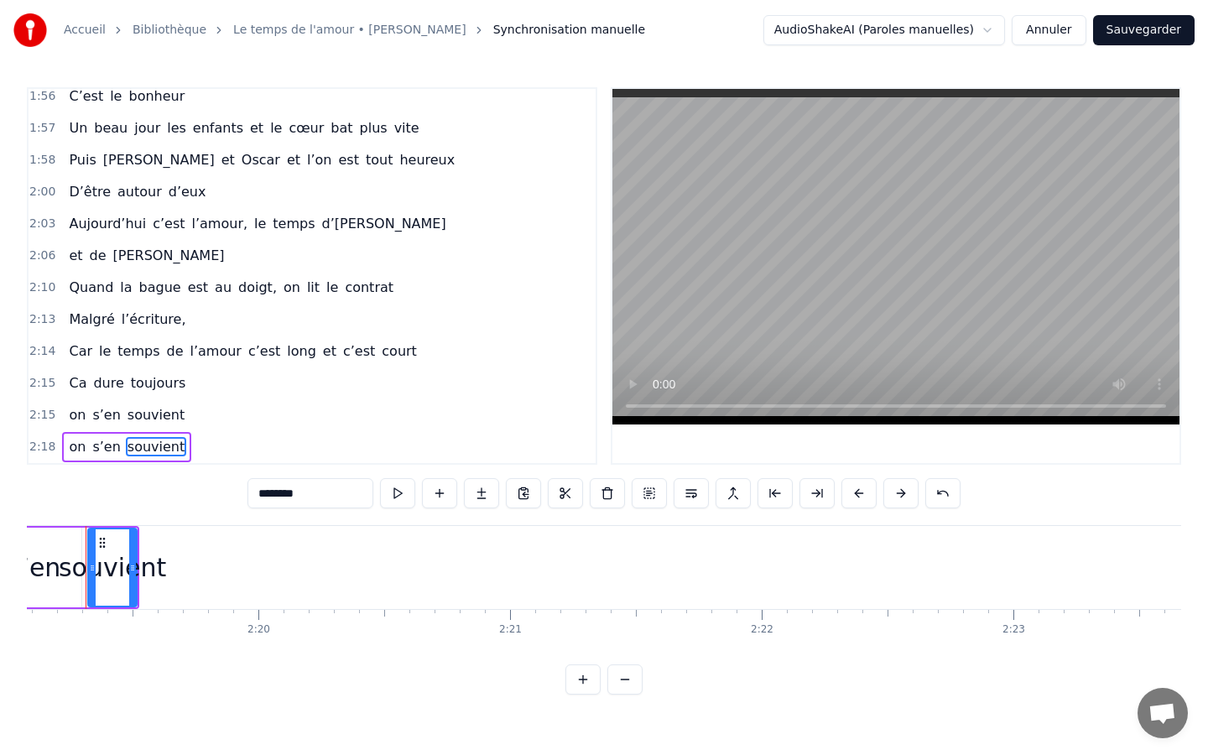
scroll to position [0, 34990]
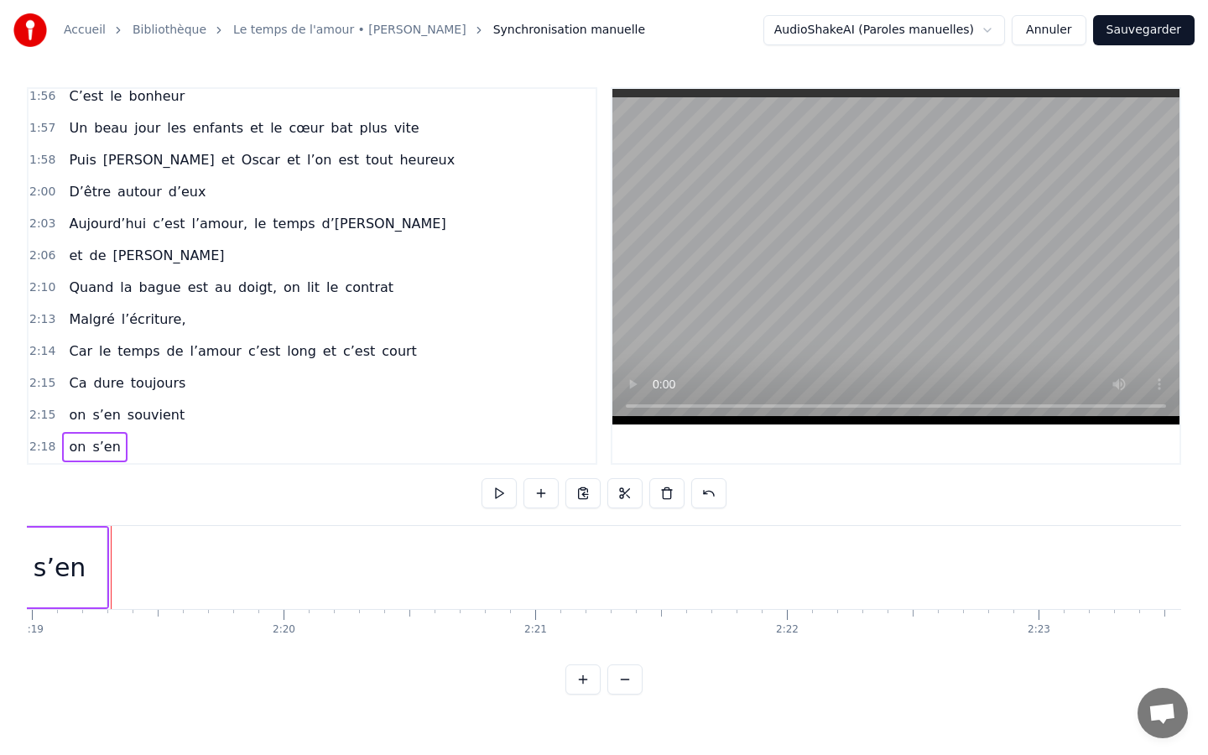
drag, startPoint x: 201, startPoint y: 438, endPoint x: 115, endPoint y: 221, distance: 233.9
click at [115, 221] on div "0:00 C’est le temps [PERSON_NAME], dans’aux [GEOGRAPHIC_DATA] 0:25 La masseuse …" at bounding box center [312, 276] width 571 height 378
click at [119, 205] on div "D’être autour d’eux" at bounding box center [137, 192] width 150 height 30
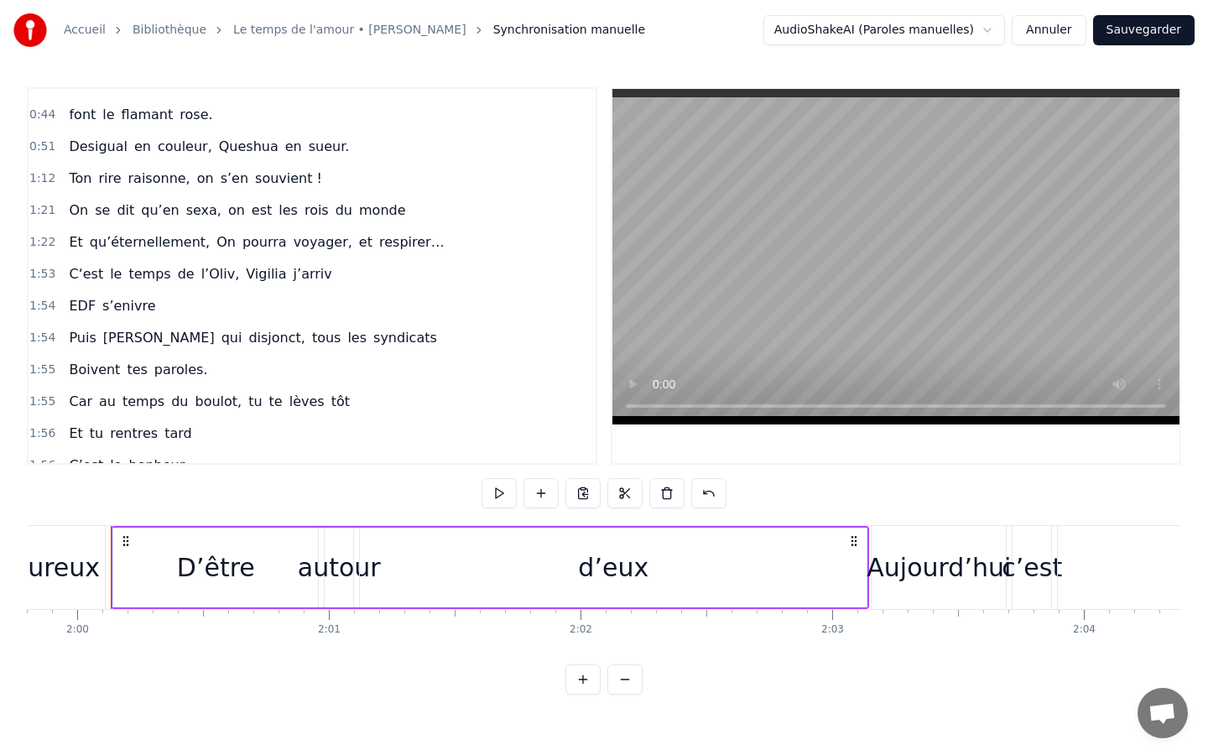
scroll to position [0, 0]
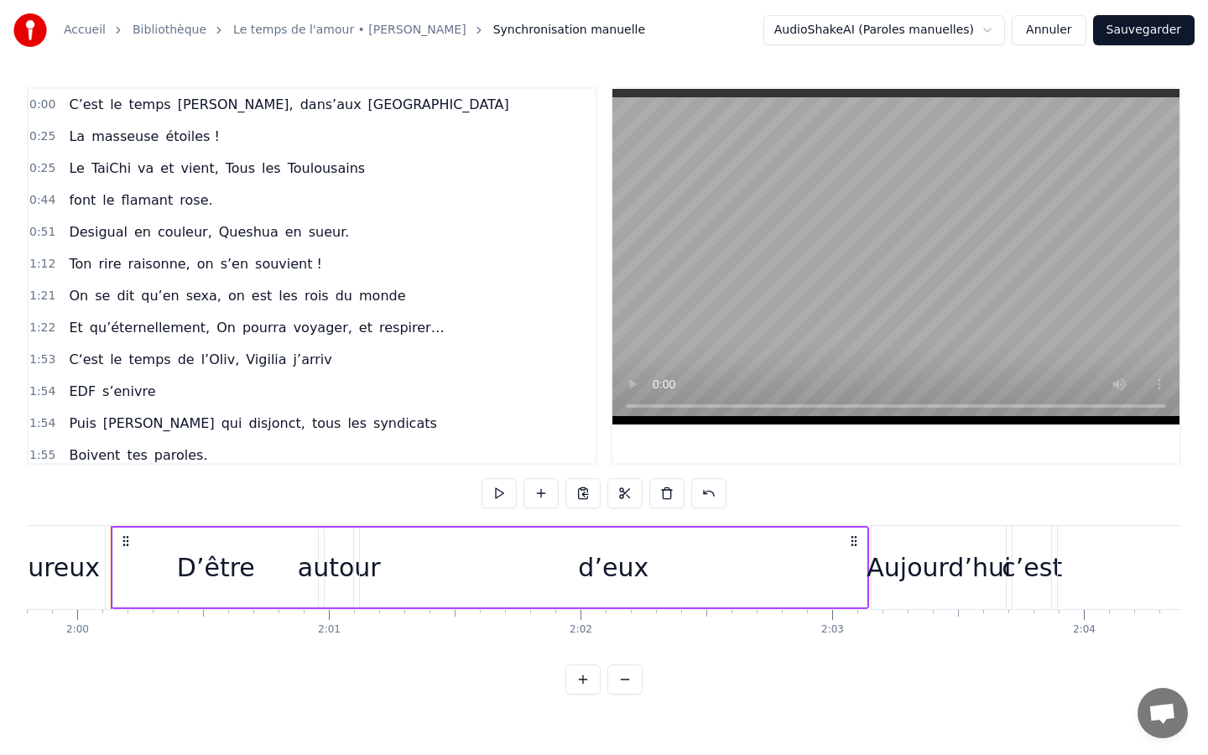
click at [163, 159] on span "et" at bounding box center [167, 168] width 17 height 19
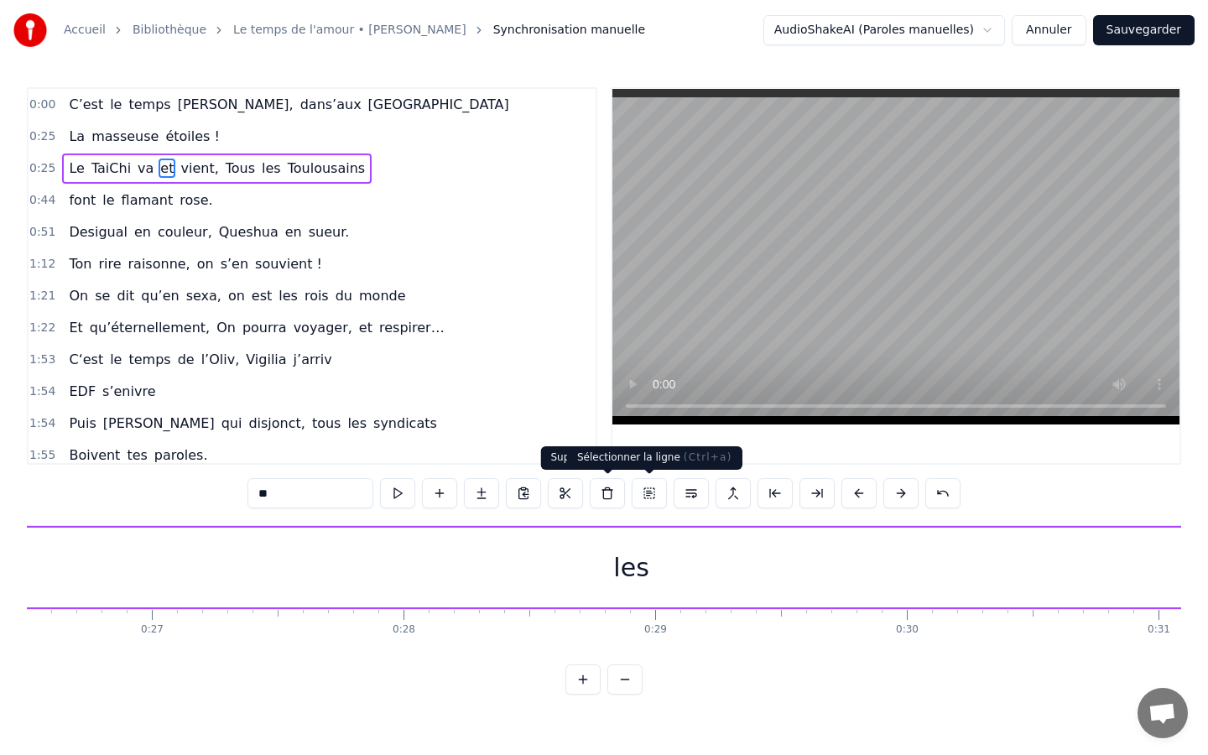
scroll to position [0, 6436]
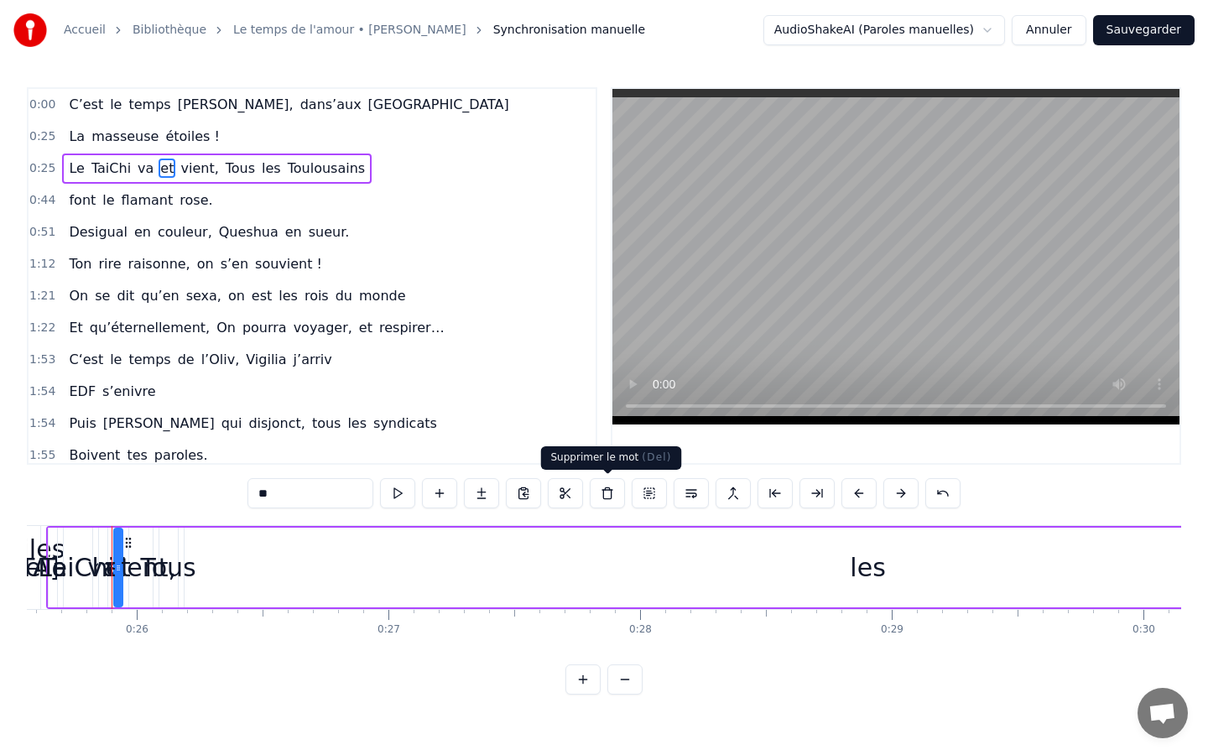
click at [611, 497] on button at bounding box center [607, 493] width 35 height 30
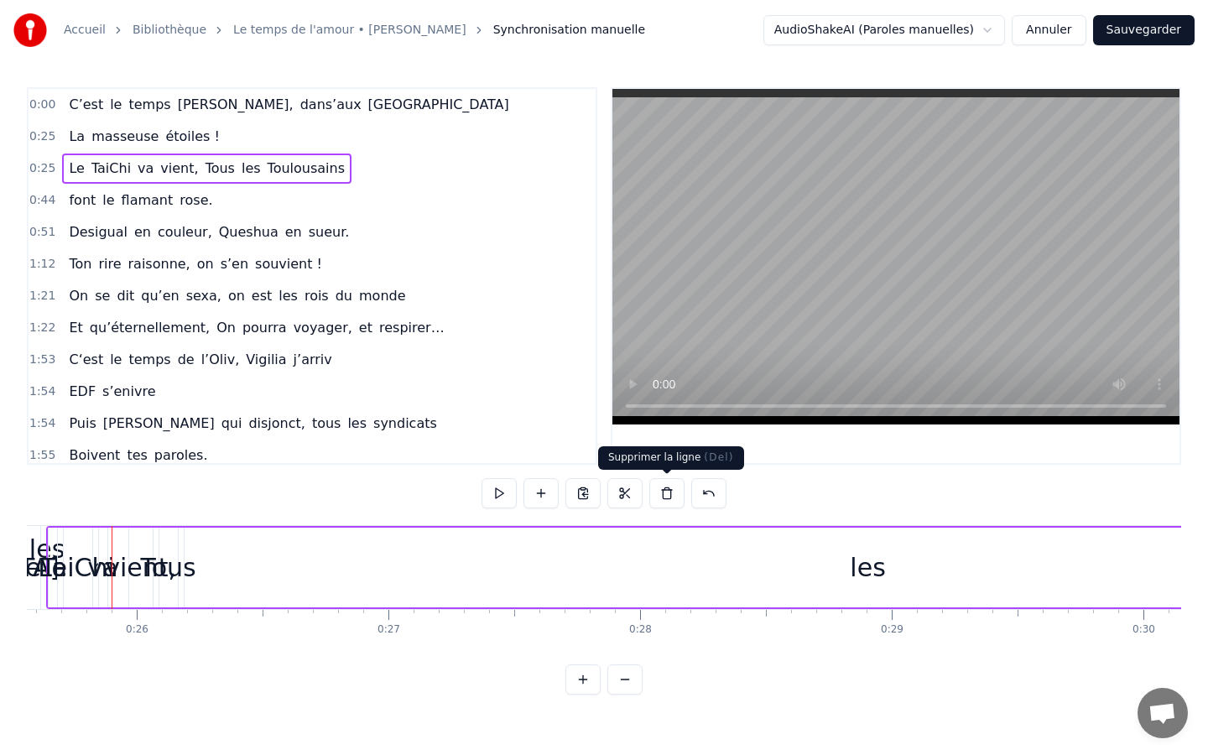
click at [654, 491] on button at bounding box center [667, 493] width 35 height 30
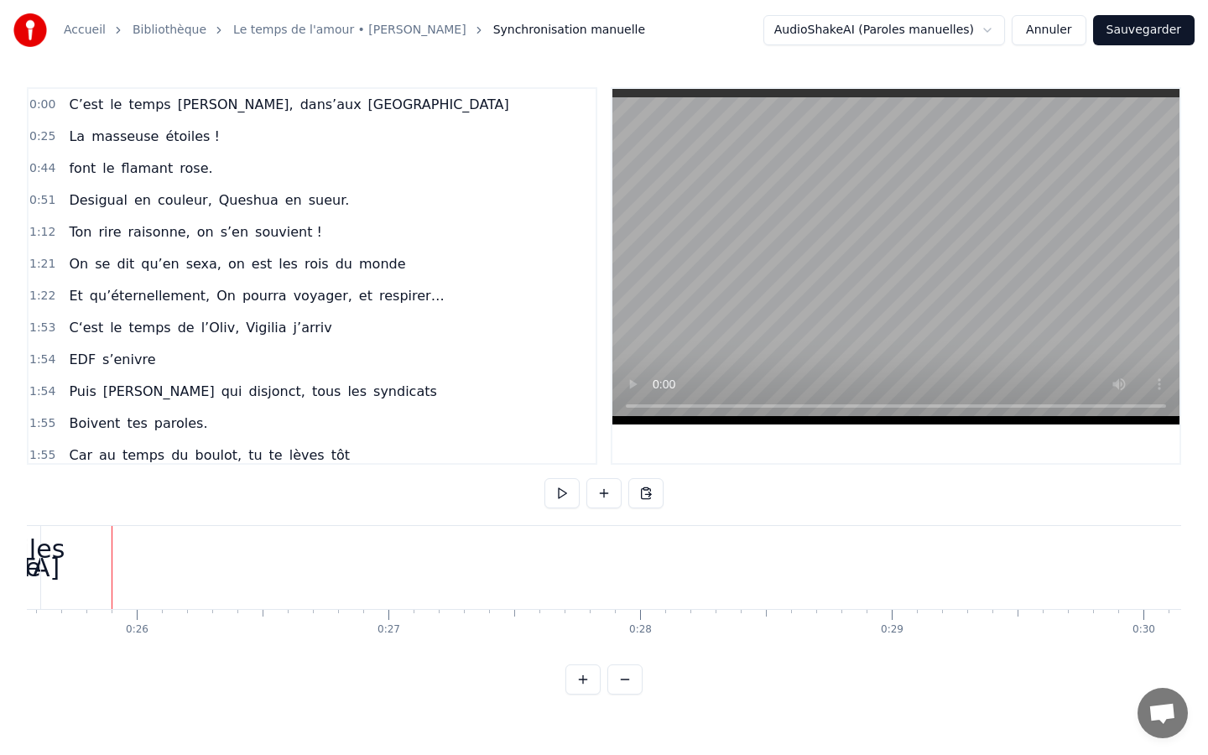
click at [298, 176] on div "0:44 font le flamant rose." at bounding box center [312, 169] width 567 height 32
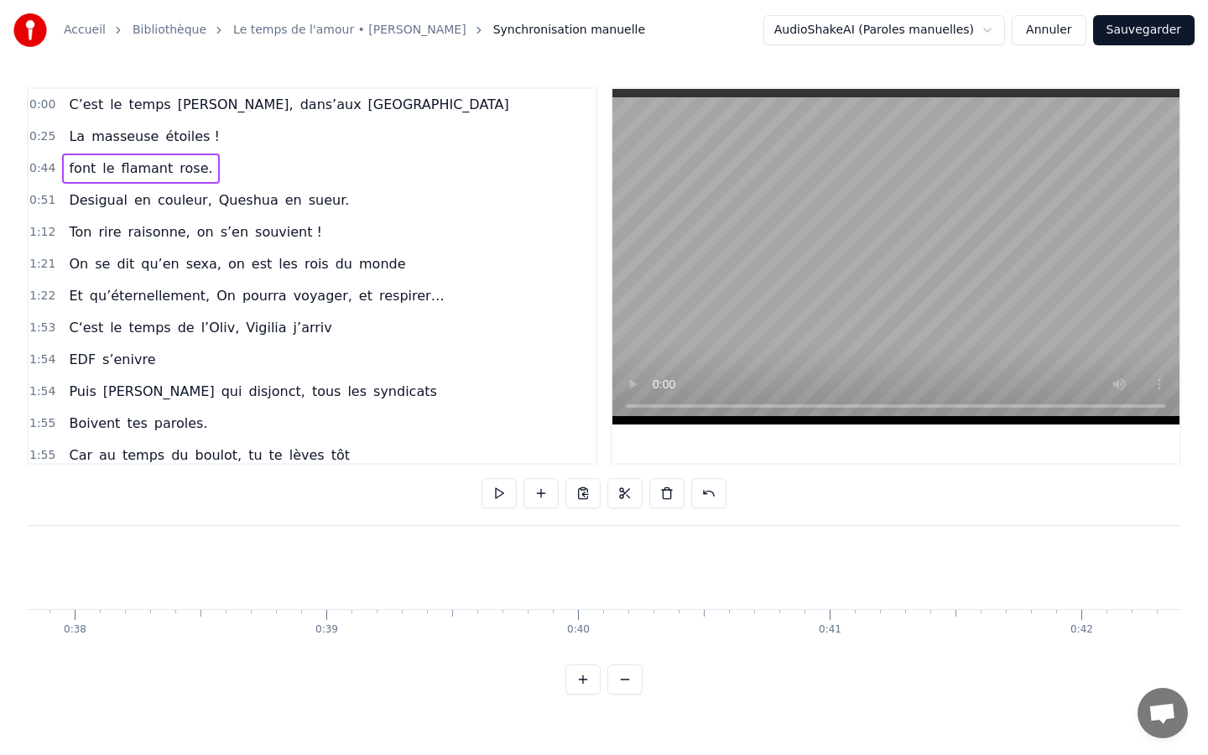
click at [251, 170] on div "0:44 font le flamant rose." at bounding box center [312, 169] width 567 height 32
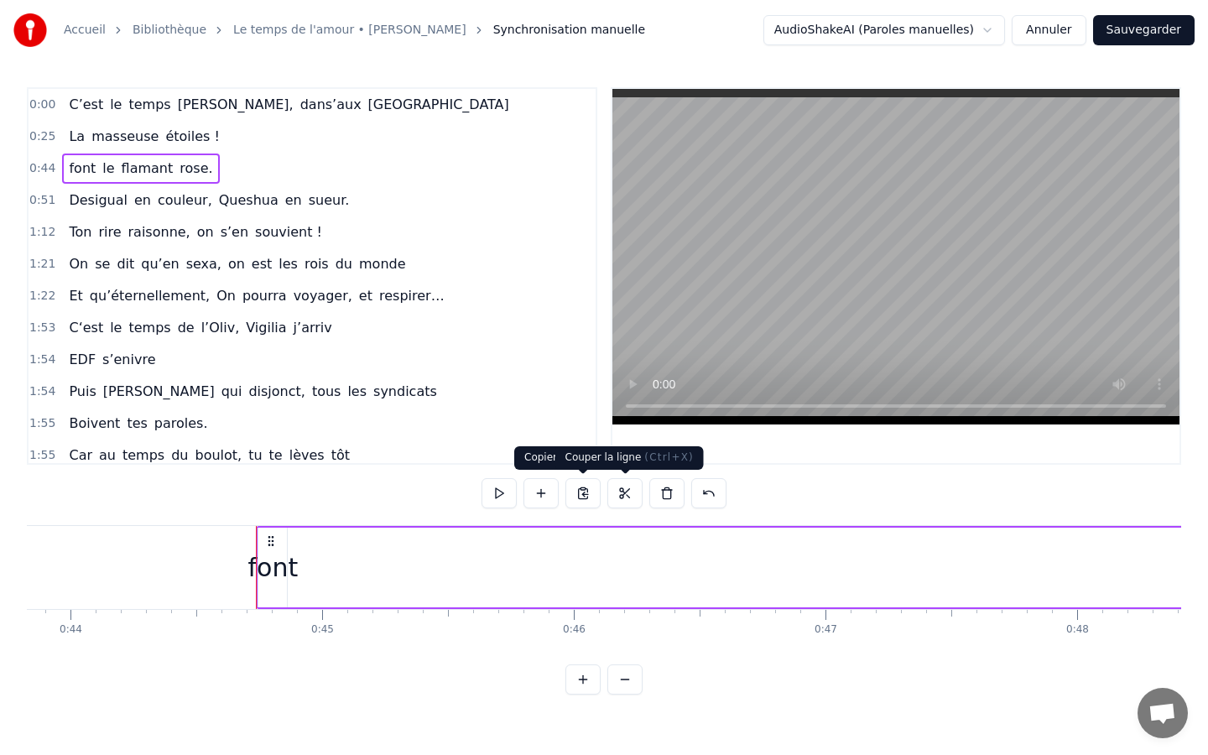
scroll to position [0, 11179]
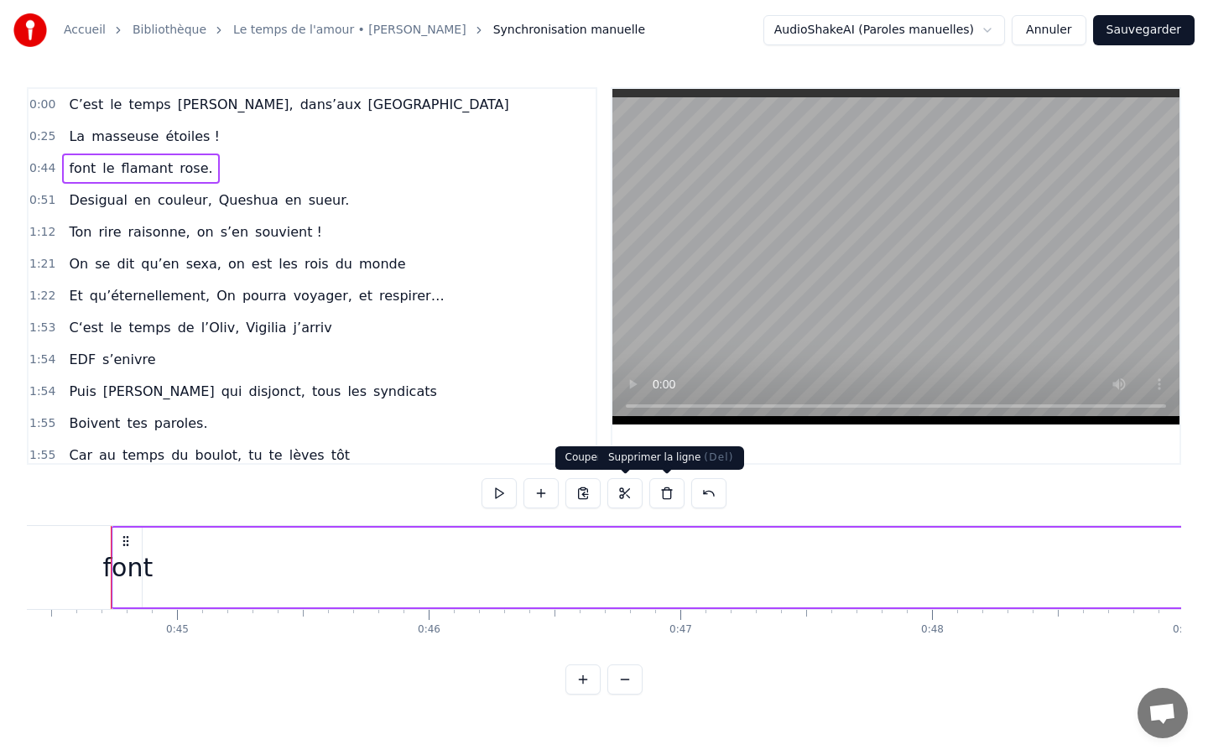
click at [681, 499] on button at bounding box center [667, 493] width 35 height 30
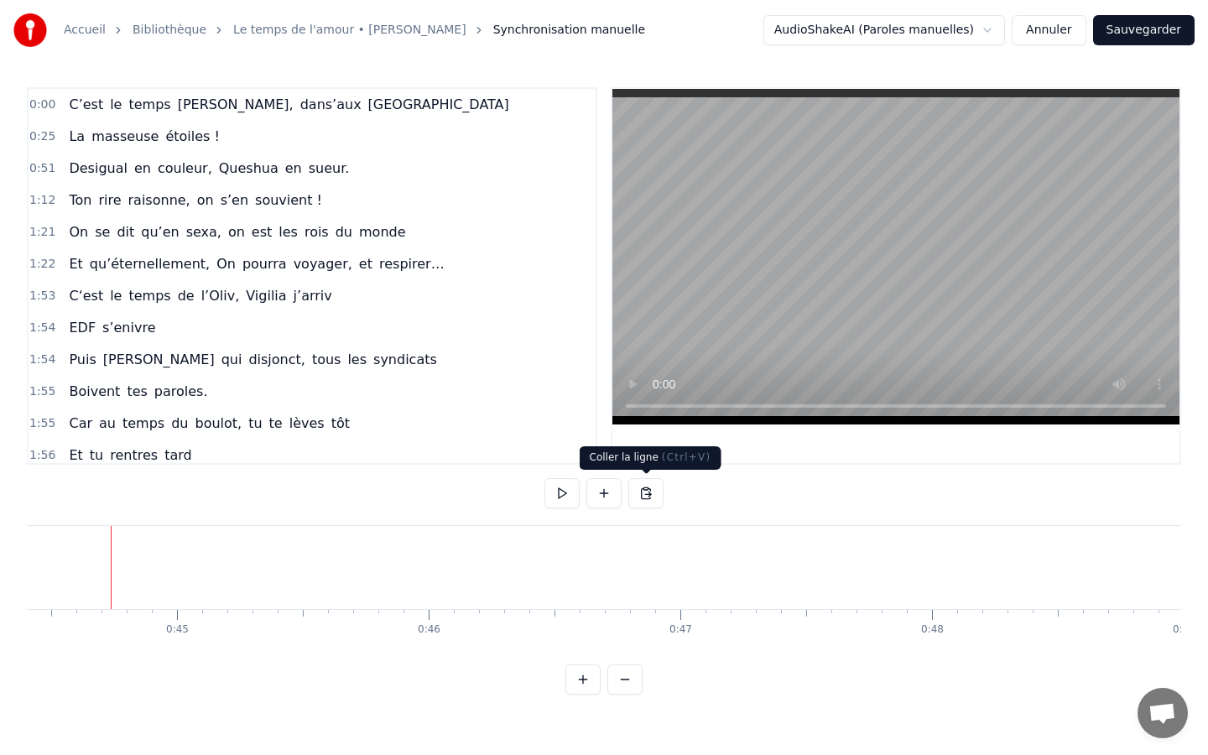
click at [327, 292] on div "1:53 C‘est le temps de l’Oliv, Vigilia j’arriv" at bounding box center [312, 296] width 567 height 32
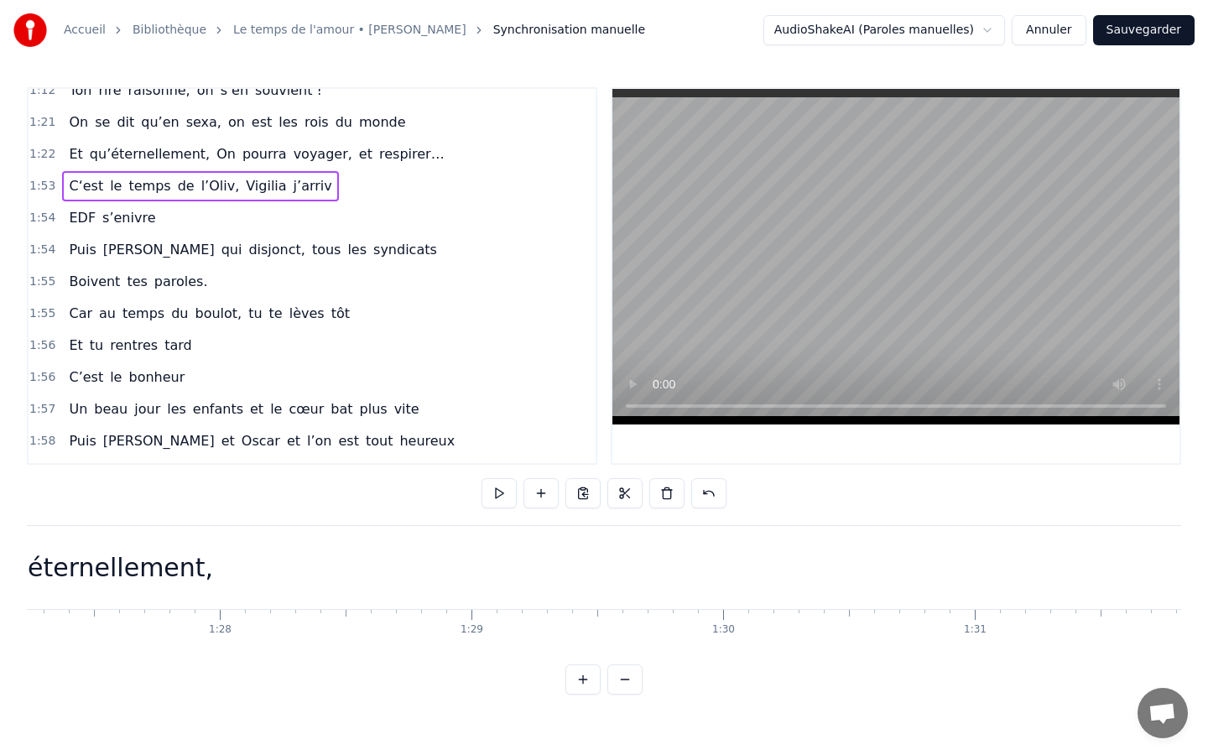
scroll to position [391, 0]
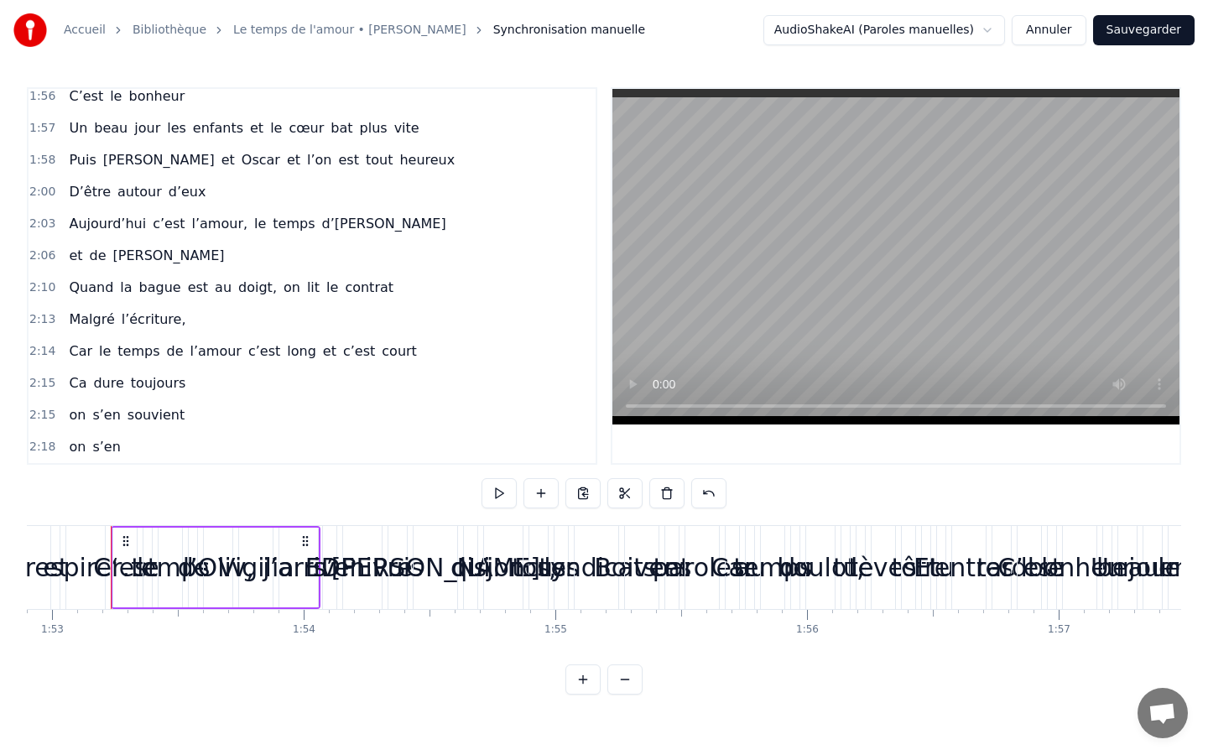
click at [154, 410] on span "souvient" at bounding box center [156, 414] width 60 height 19
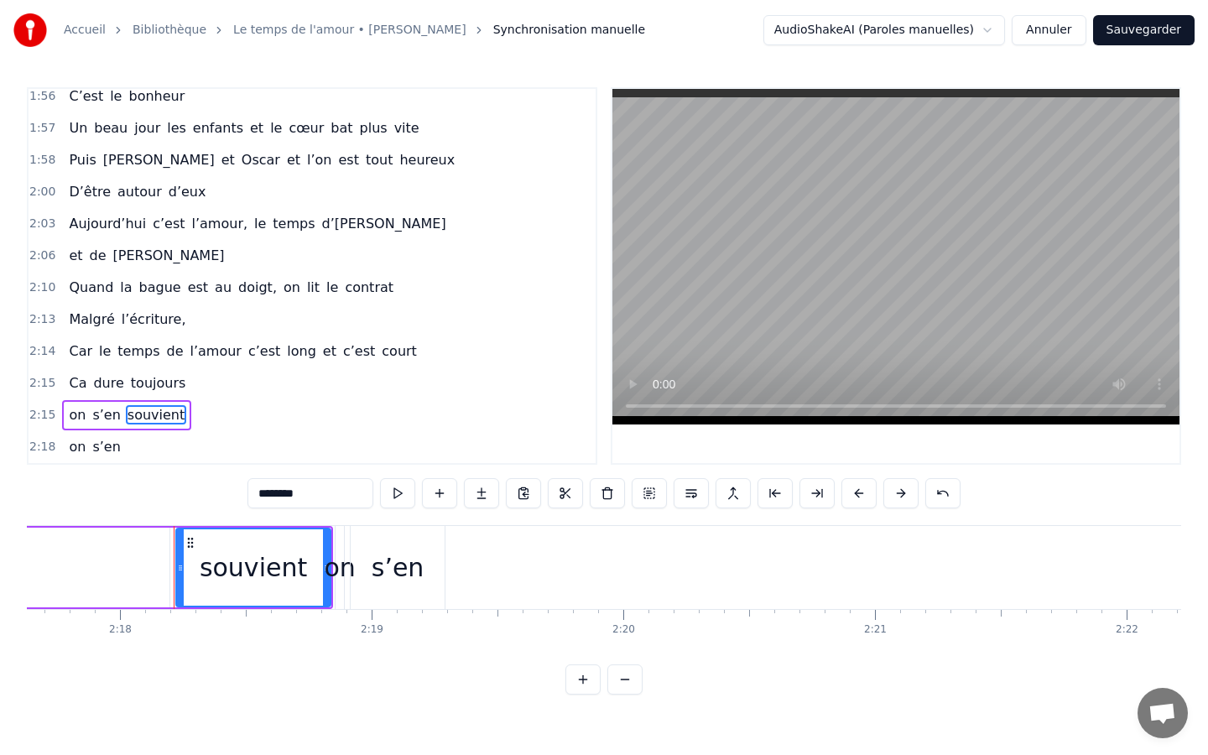
scroll to position [0, 34713]
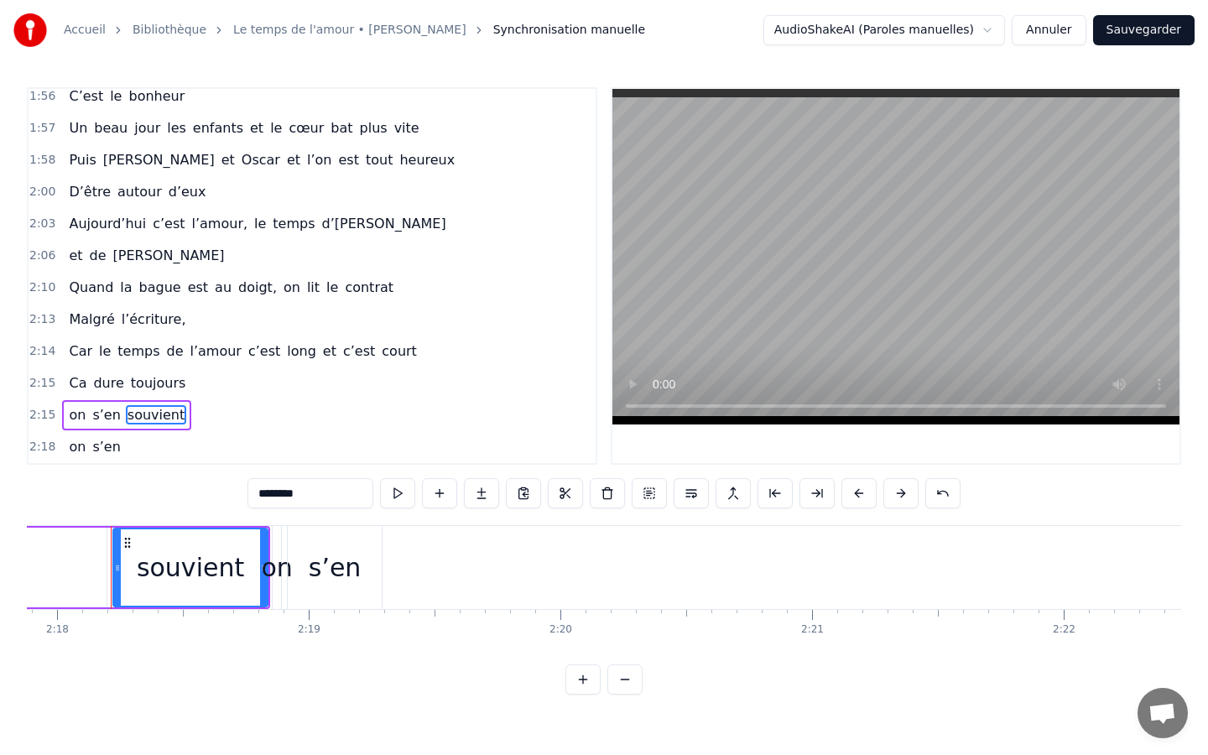
click at [1071, 26] on button "Annuler" at bounding box center [1049, 30] width 74 height 30
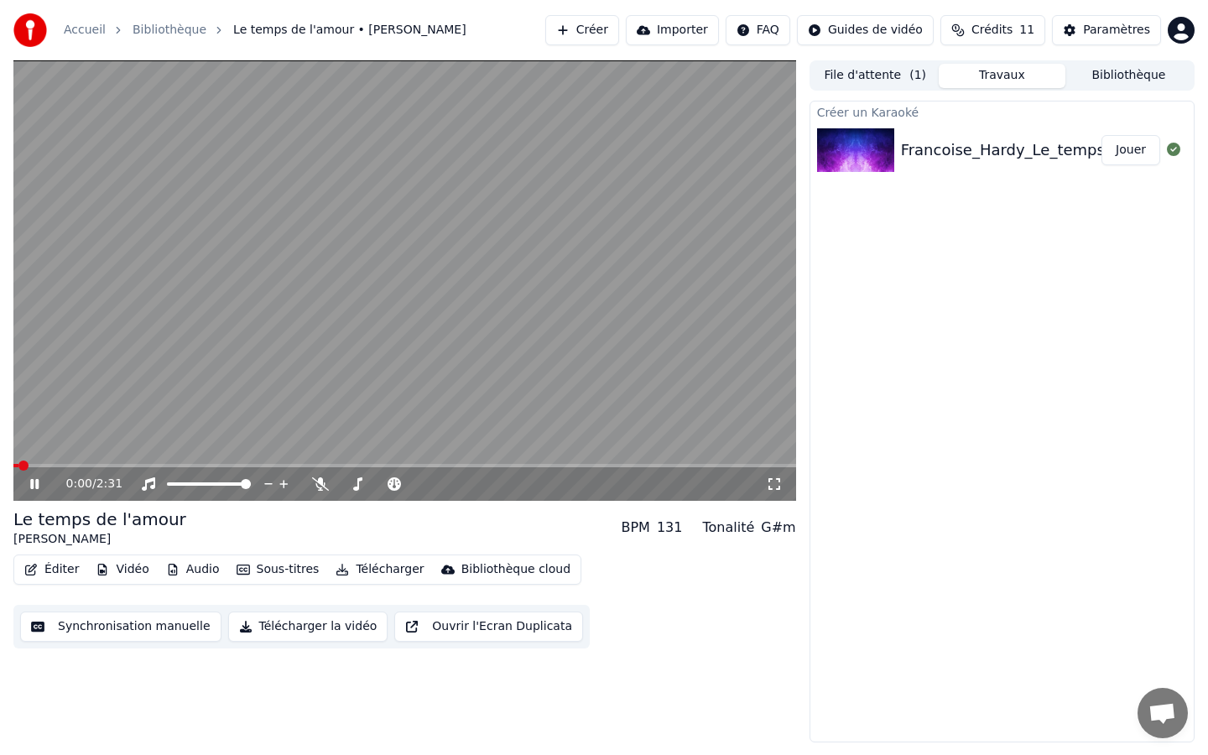
click at [41, 478] on icon at bounding box center [46, 484] width 39 height 13
click at [1113, 72] on button "Bibliothèque" at bounding box center [1129, 76] width 127 height 24
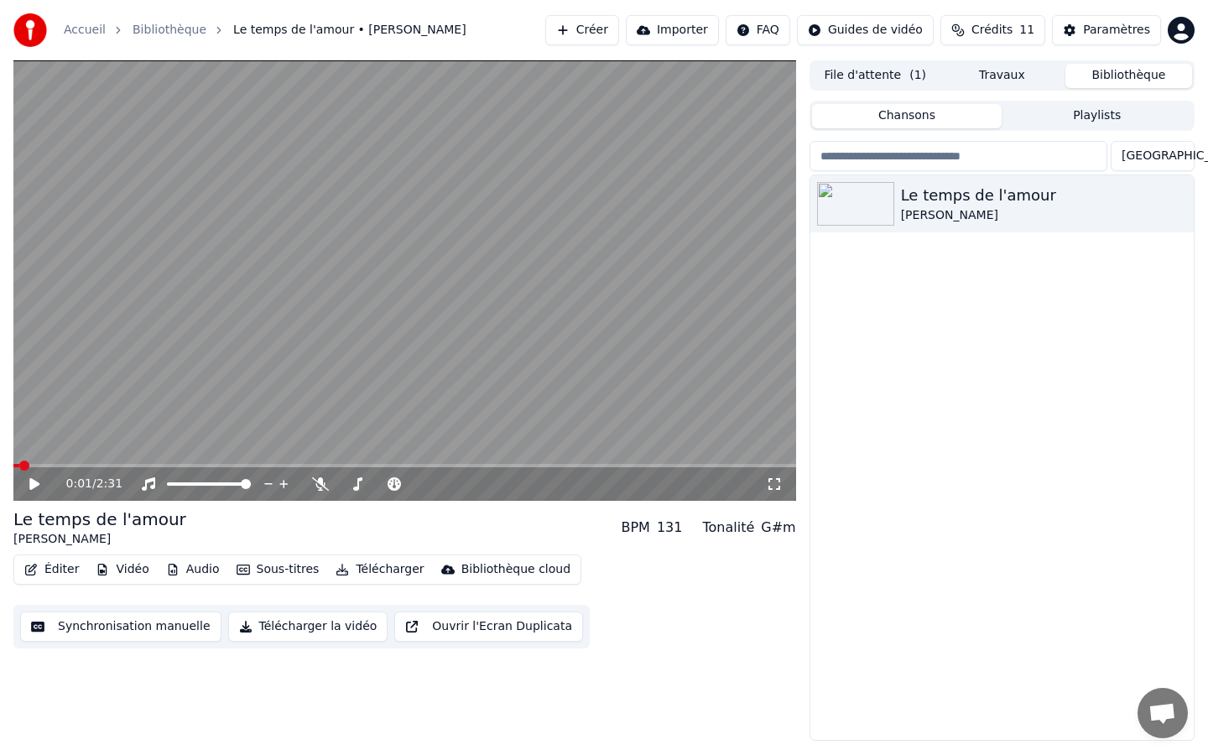
click at [881, 64] on button "File d'attente ( 1 )" at bounding box center [875, 76] width 127 height 24
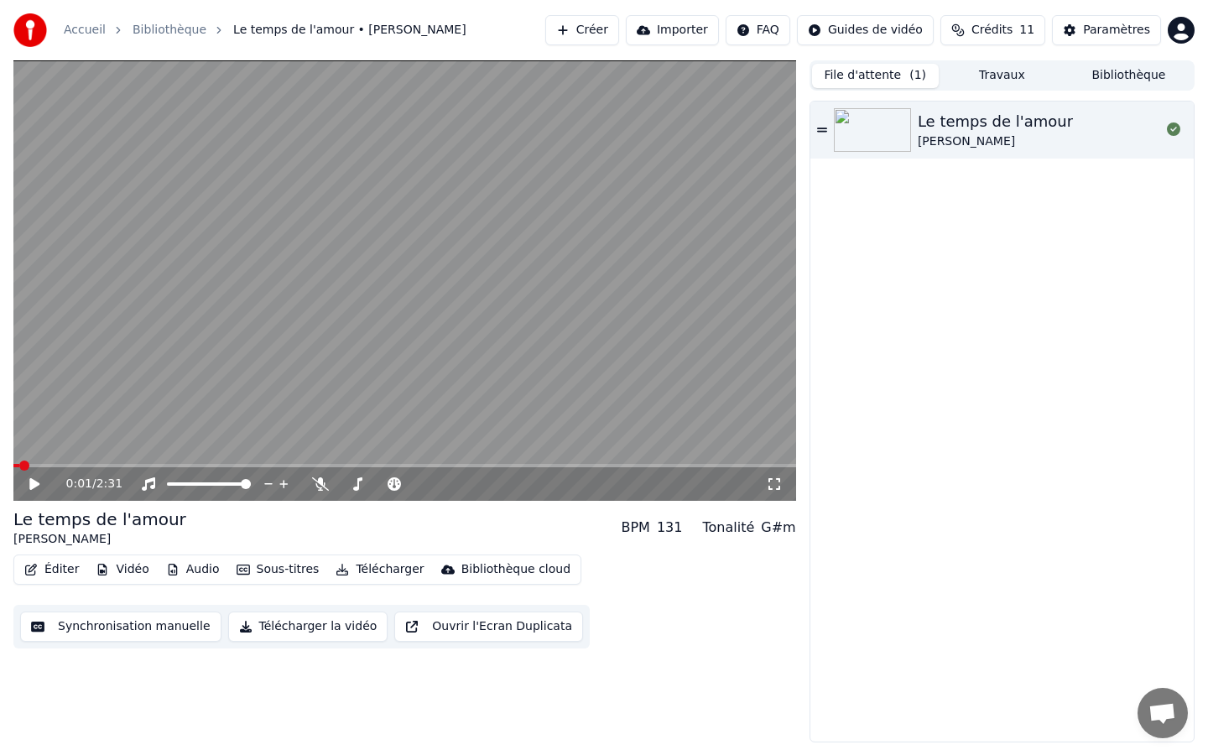
click at [692, 25] on button "Importer" at bounding box center [672, 30] width 93 height 30
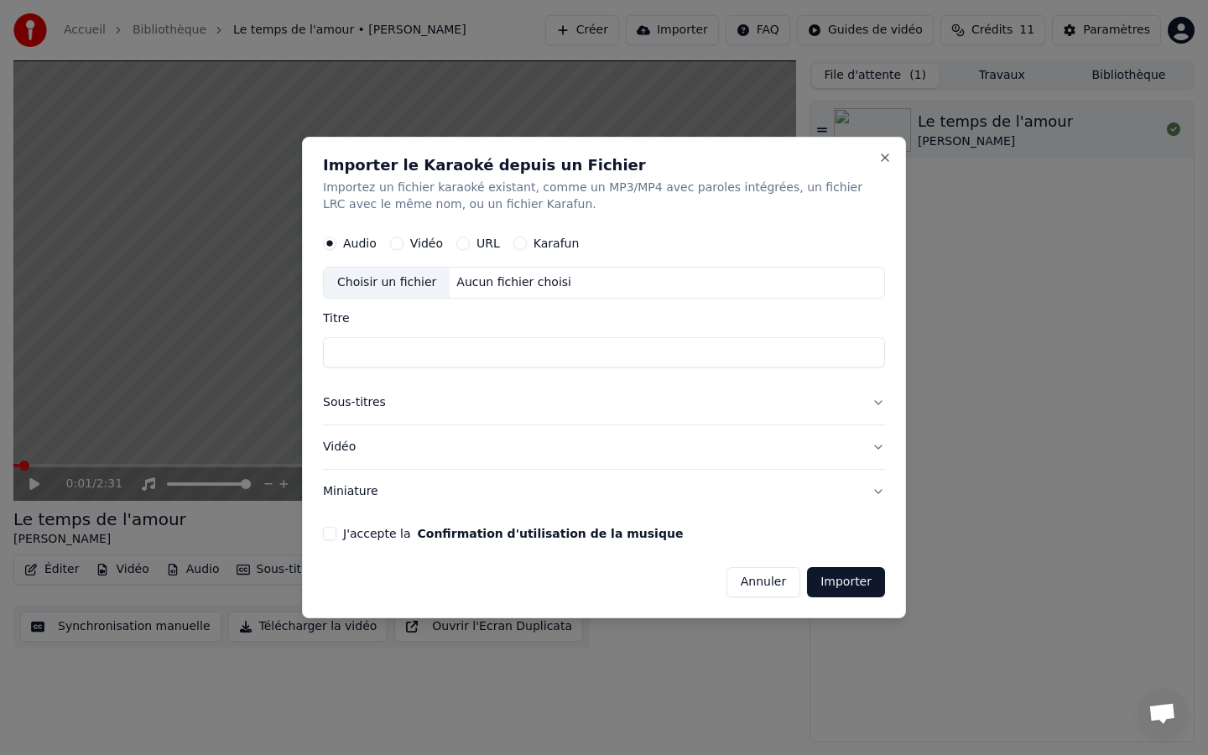
click at [878, 154] on div "Importer le Karaoké depuis un Fichier Importez un fichier karaoké existant, com…" at bounding box center [604, 378] width 604 height 482
click at [881, 163] on button "Close" at bounding box center [885, 157] width 13 height 13
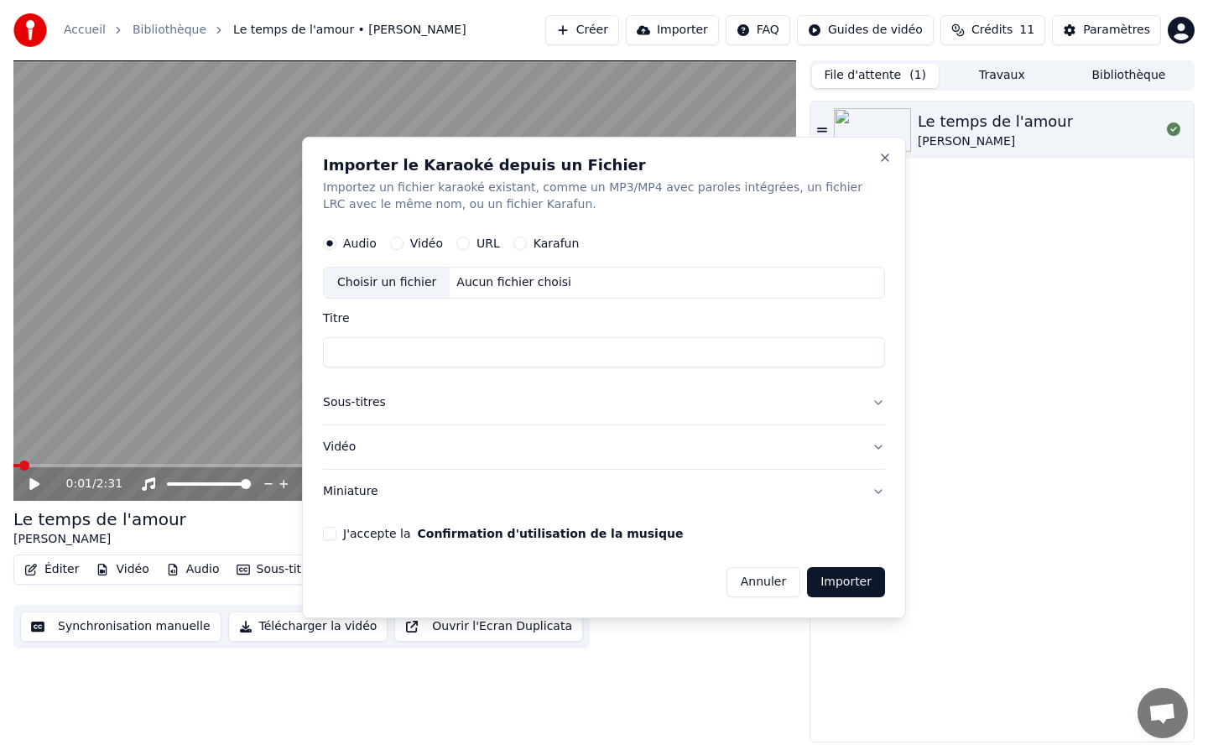
click at [888, 151] on div "Importer le Karaoké depuis un Fichier Importez un fichier karaoké existant, com…" at bounding box center [604, 378] width 604 height 482
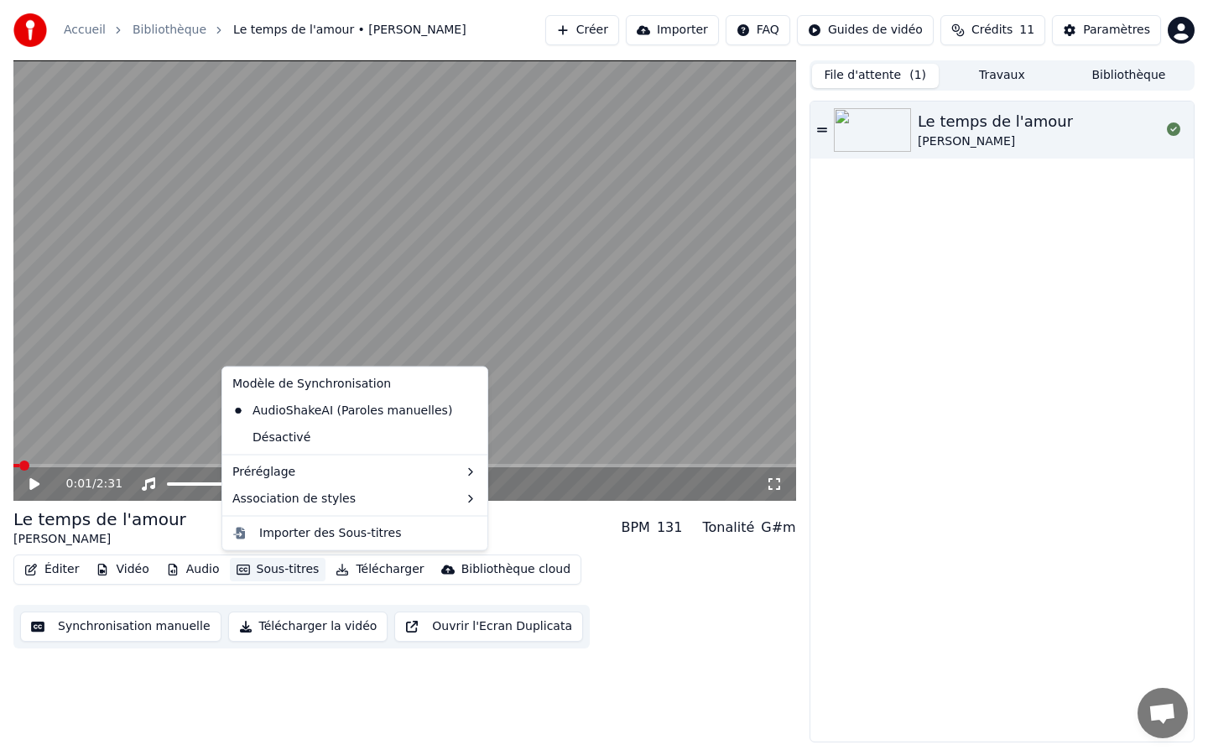
click at [283, 567] on button "Sous-titres" at bounding box center [278, 569] width 97 height 23
click at [318, 530] on div "Importer des Sous-titres" at bounding box center [330, 533] width 142 height 17
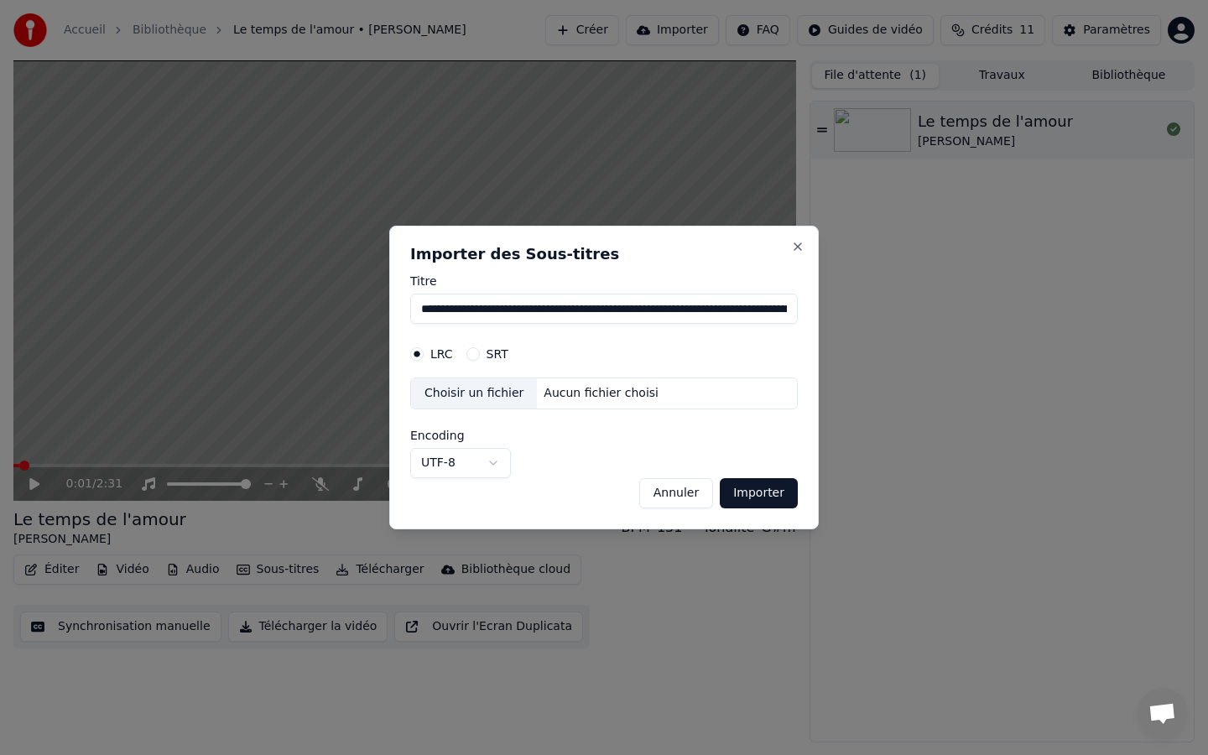
scroll to position [0, 4376]
click at [481, 307] on input "**********" at bounding box center [604, 309] width 388 height 30
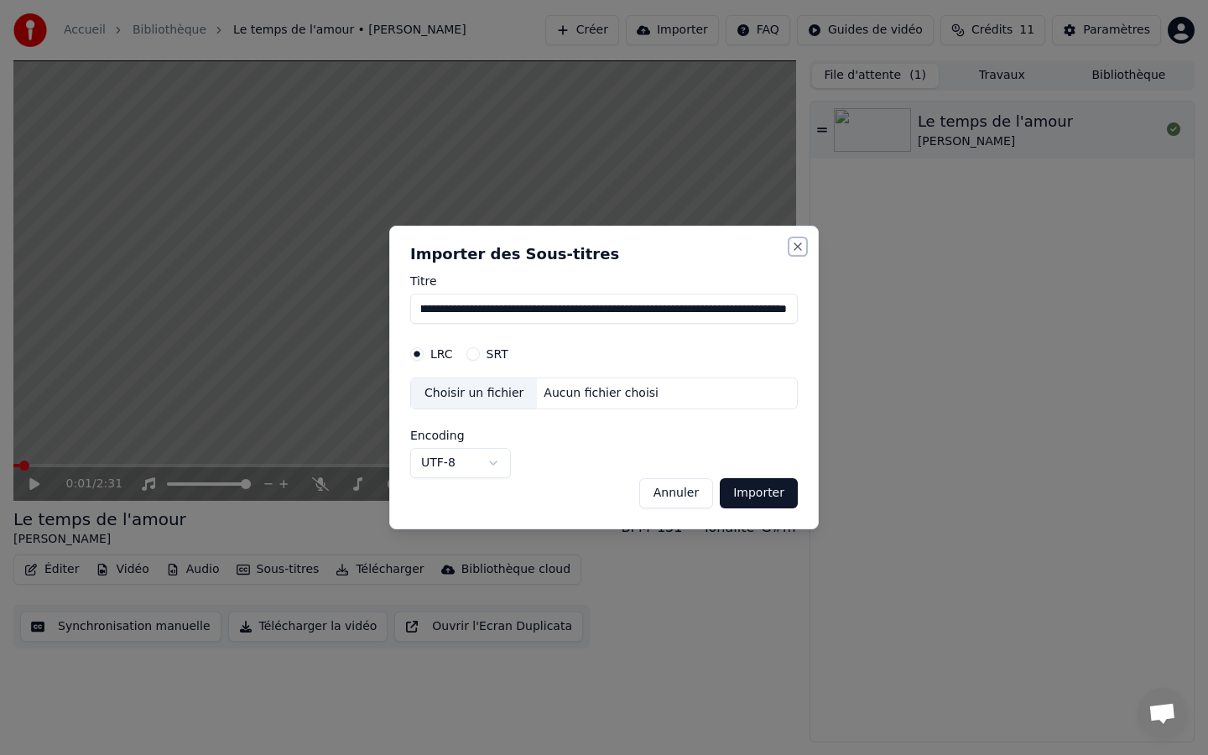
scroll to position [0, 0]
click at [791, 246] on button "Close" at bounding box center [797, 246] width 13 height 13
type input "**********"
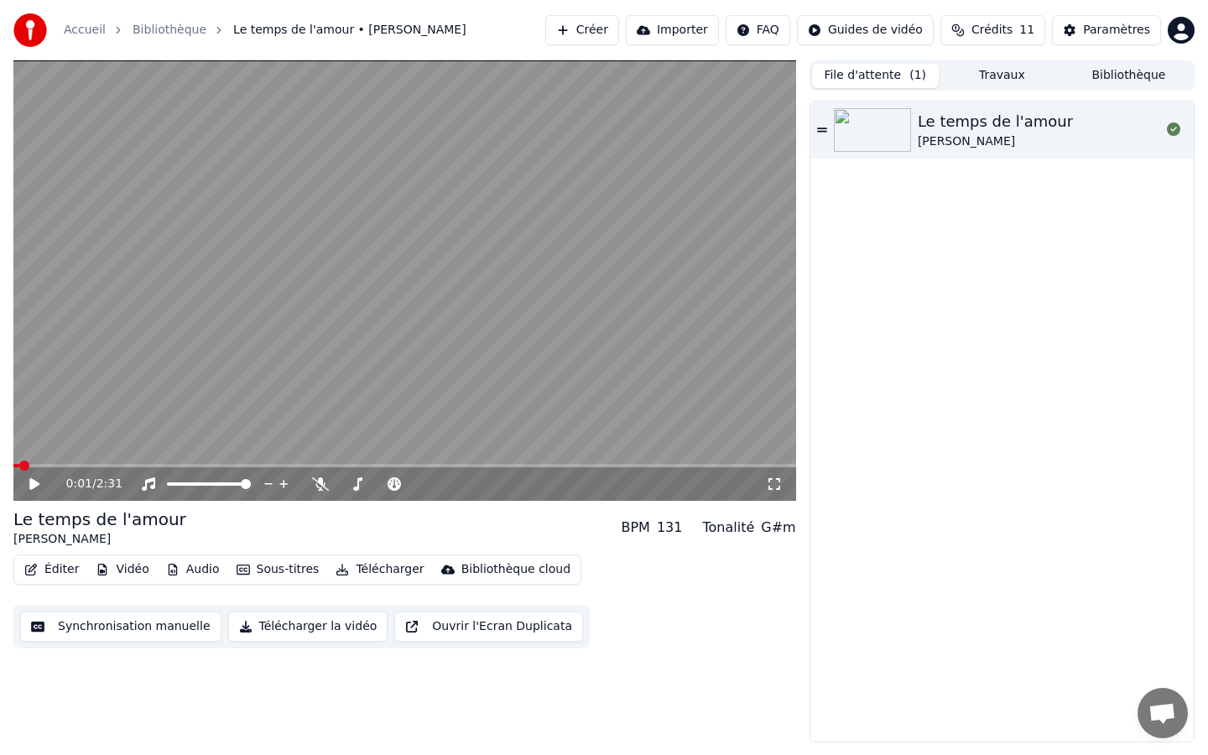
click at [149, 637] on button "Synchronisation manuelle" at bounding box center [120, 627] width 201 height 30
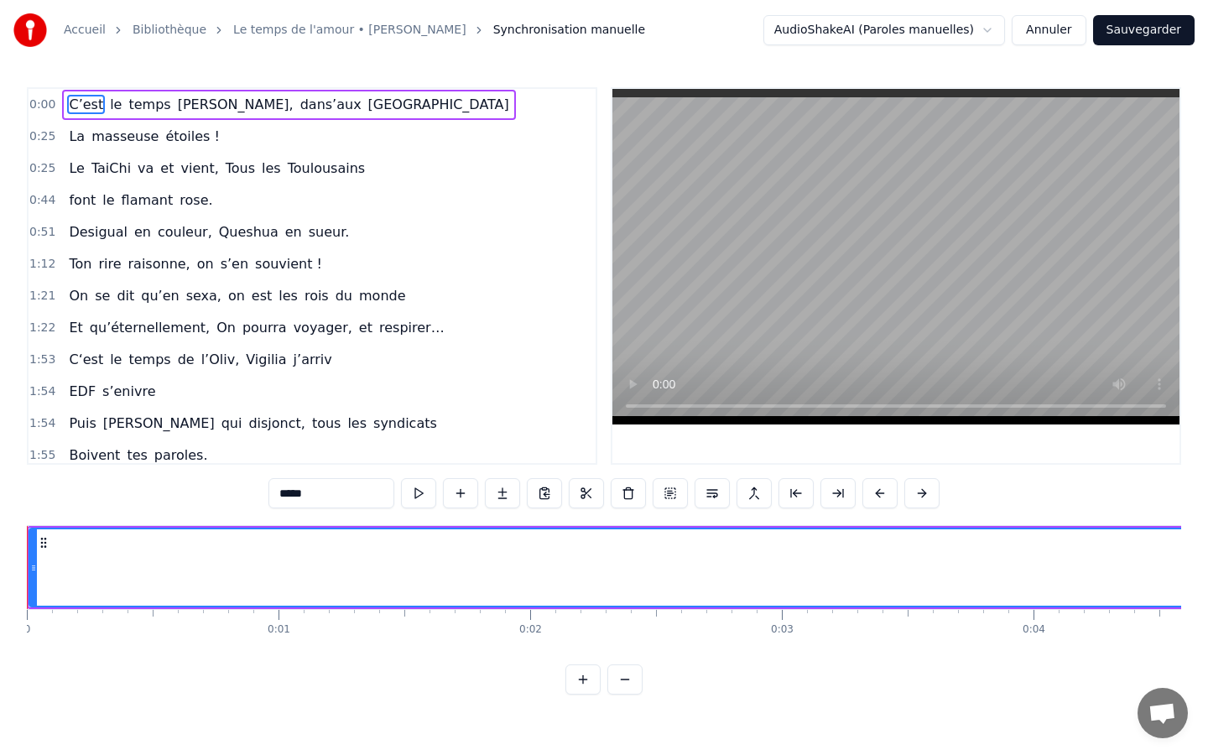
click at [622, 652] on button at bounding box center [625, 680] width 35 height 30
click at [622, 652] on div at bounding box center [604, 680] width 77 height 30
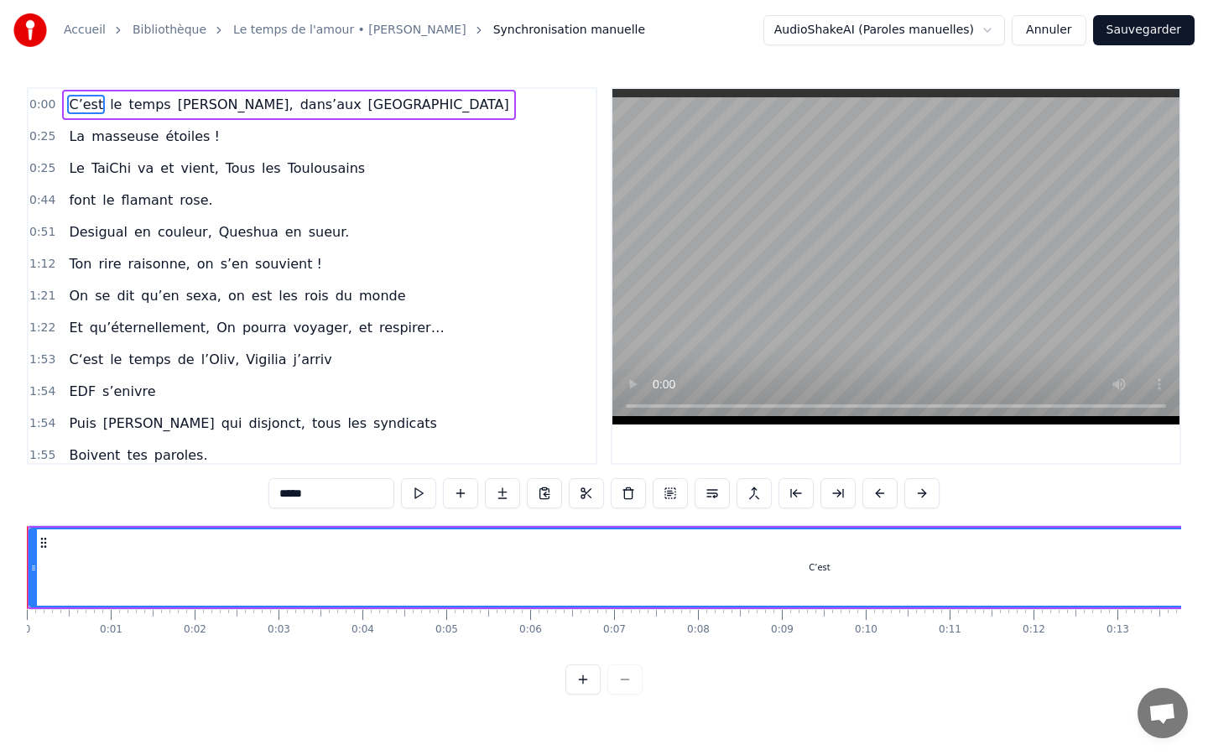
click at [622, 652] on div at bounding box center [604, 680] width 77 height 30
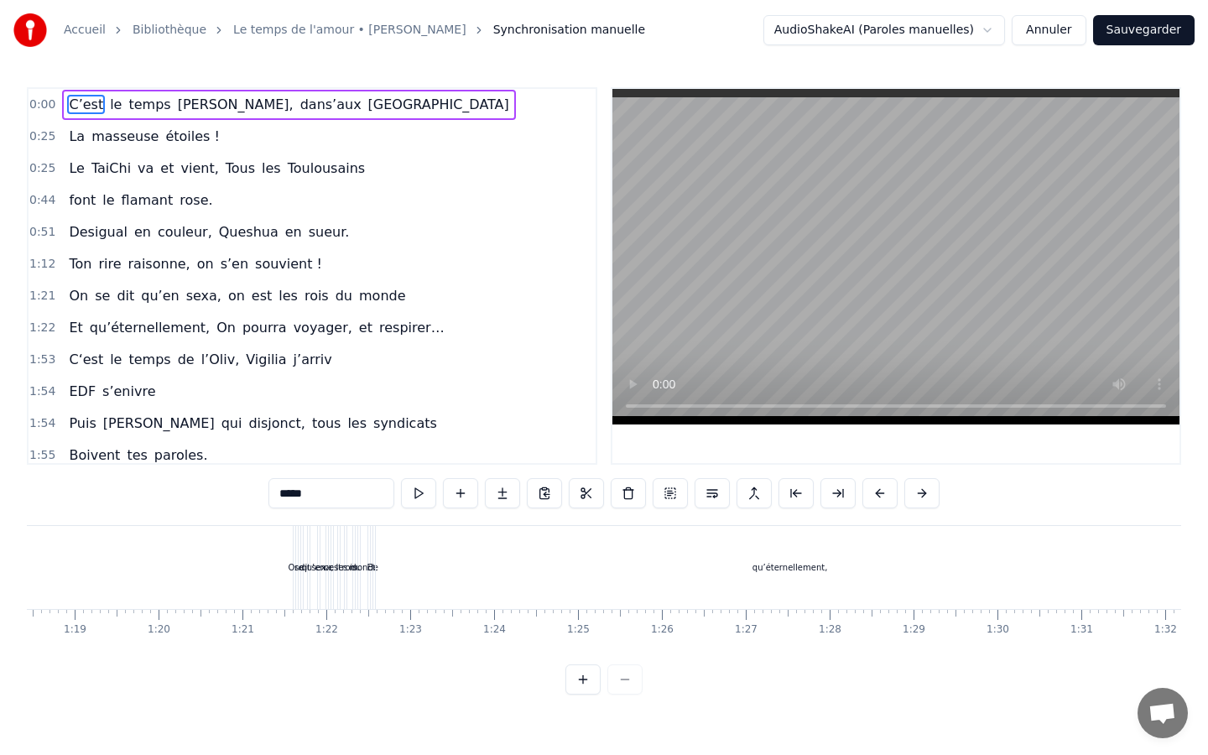
scroll to position [0, 6580]
click at [295, 561] on div "On" at bounding box center [296, 567] width 12 height 13
type input "**"
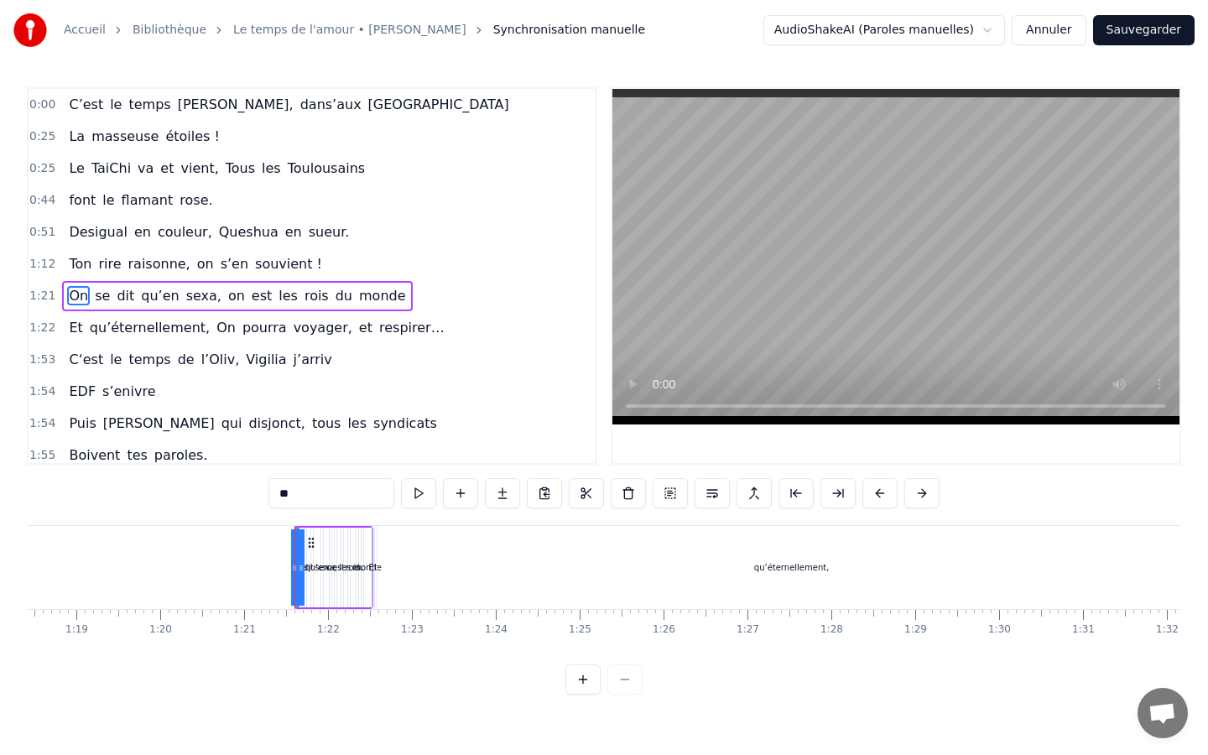
scroll to position [20, 0]
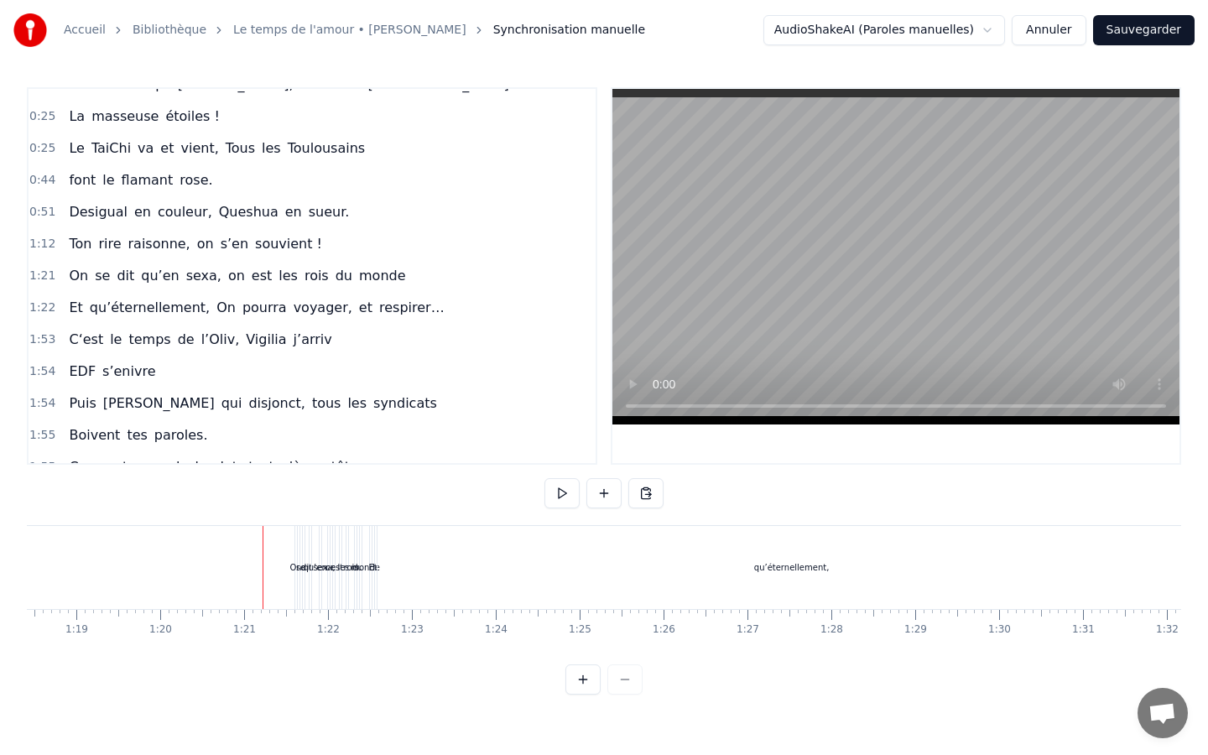
drag, startPoint x: 221, startPoint y: 556, endPoint x: 564, endPoint y: 566, distance: 343.4
drag, startPoint x: 485, startPoint y: 568, endPoint x: 364, endPoint y: 577, distance: 121.1
click at [483, 568] on div "qu’éternellement," at bounding box center [792, 567] width 829 height 83
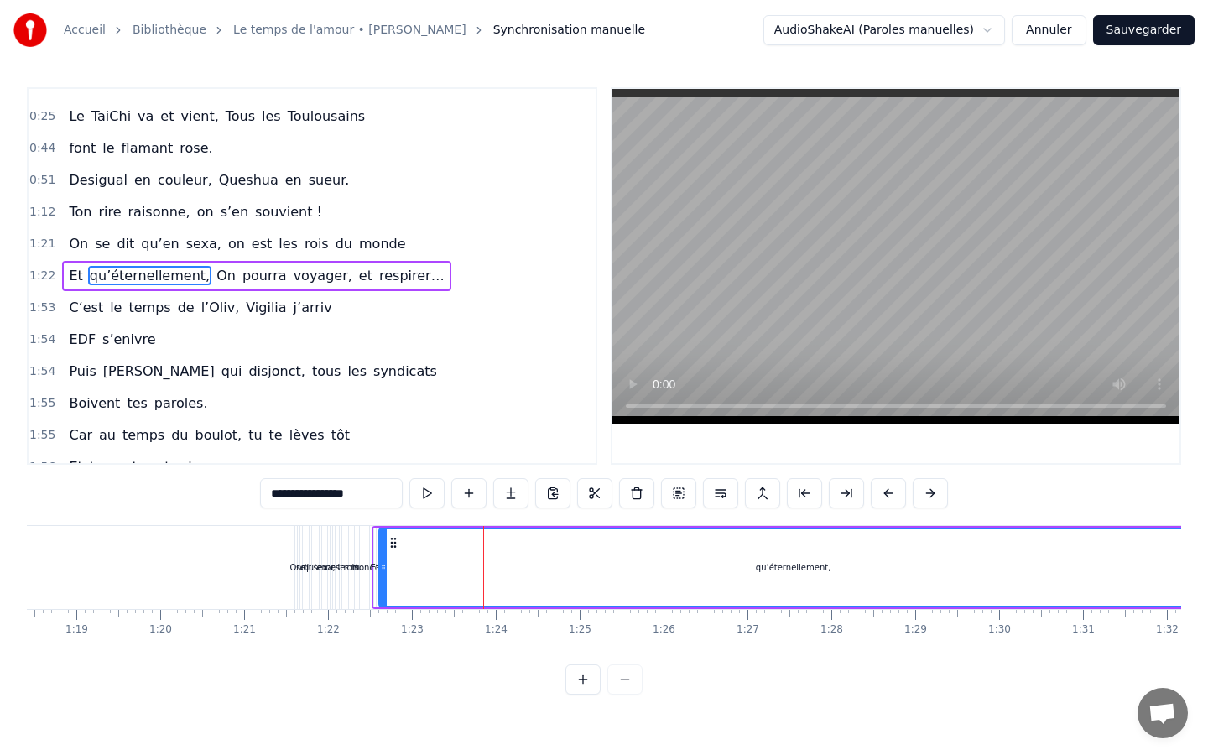
click at [342, 573] on div "les" at bounding box center [344, 567] width 12 height 13
type input "***"
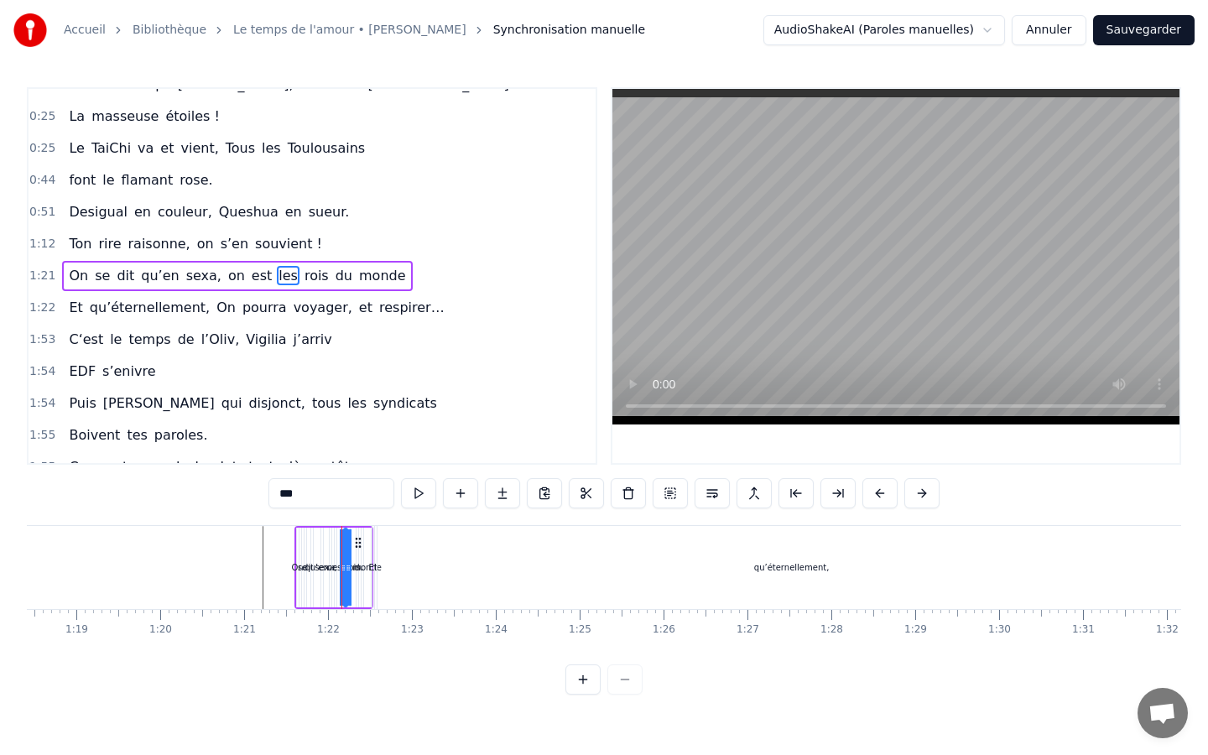
click at [300, 560] on div "On se dit qu’en sexa, on est les rois du monde" at bounding box center [334, 567] width 79 height 83
click at [297, 559] on div "On" at bounding box center [297, 568] width 3 height 80
click at [354, 554] on div "rois" at bounding box center [353, 568] width 7 height 80
click at [389, 556] on div "qu’éternellement," at bounding box center [792, 567] width 829 height 83
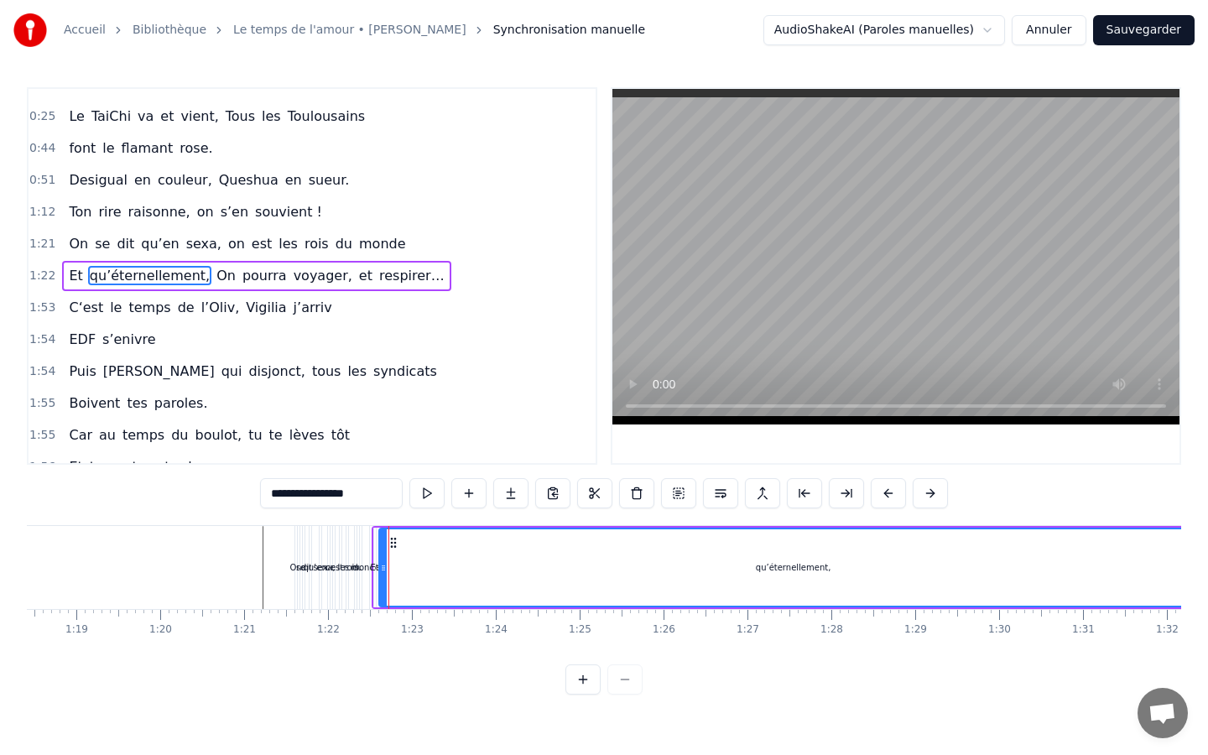
click at [314, 557] on div "qu’en" at bounding box center [315, 567] width 7 height 83
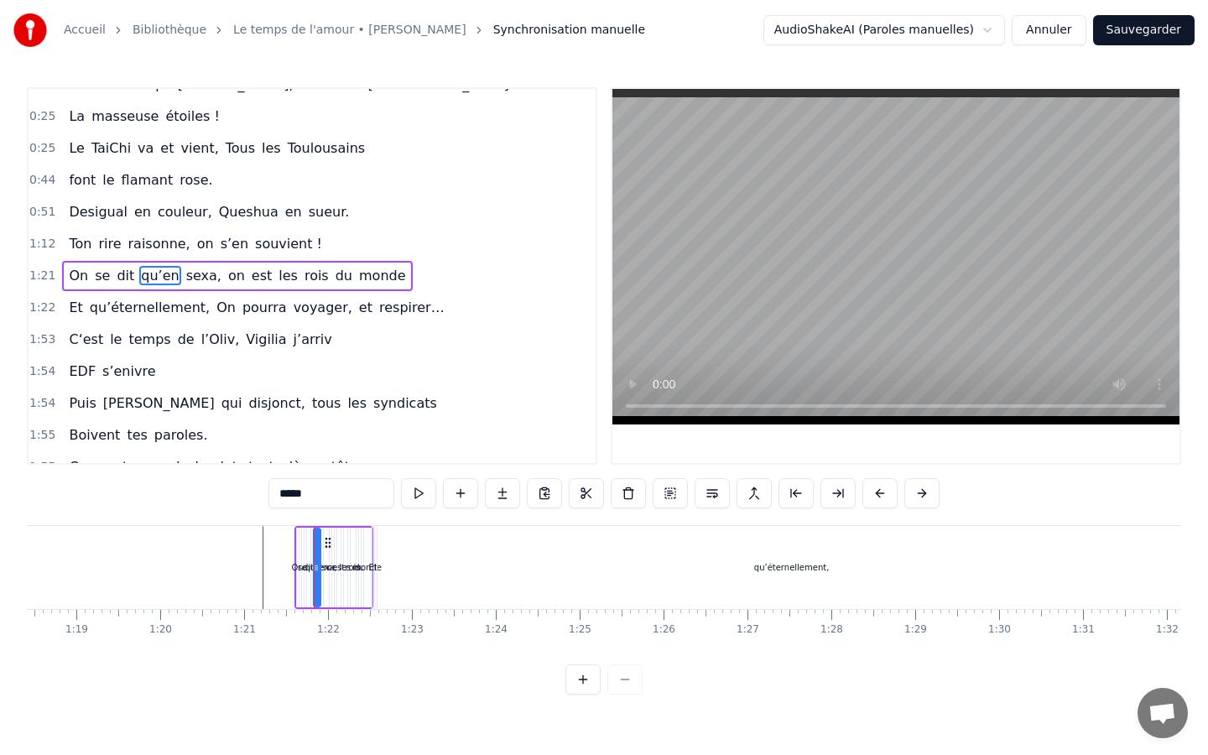
click at [296, 556] on div "On" at bounding box center [297, 568] width 3 height 80
type input "**"
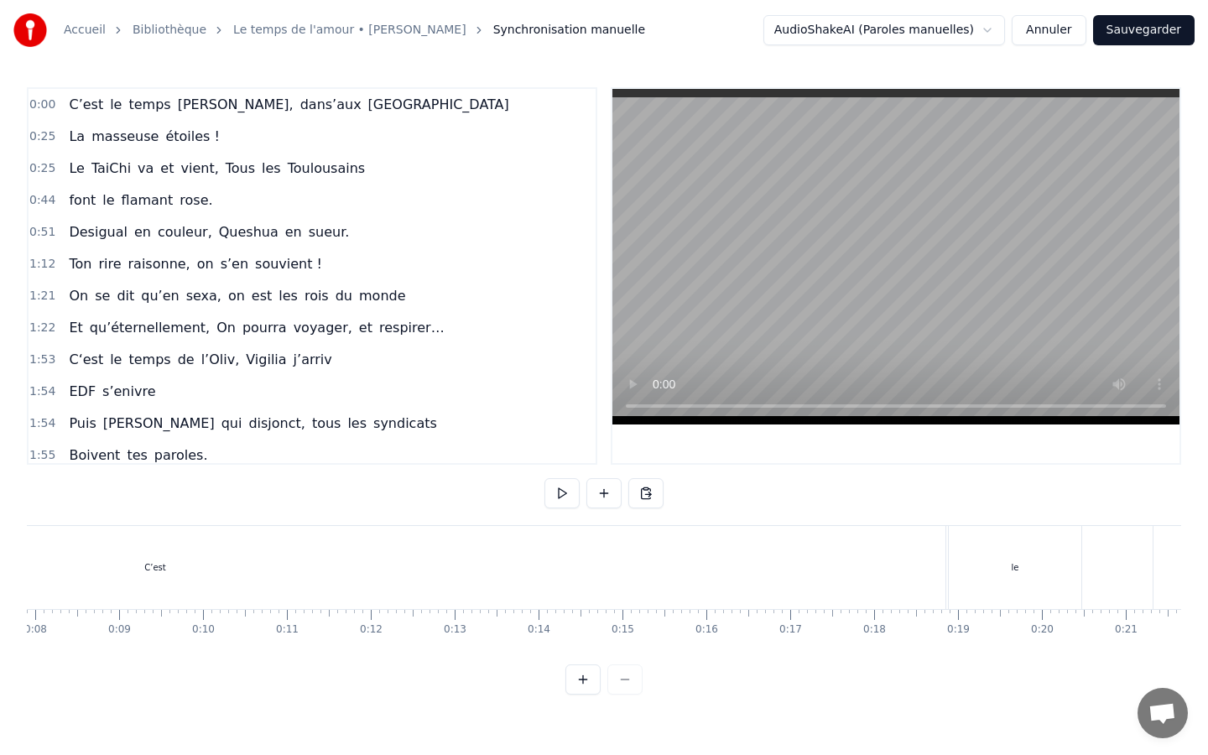
scroll to position [0, 0]
click at [237, 576] on div "C’est" at bounding box center [818, 567] width 1581 height 83
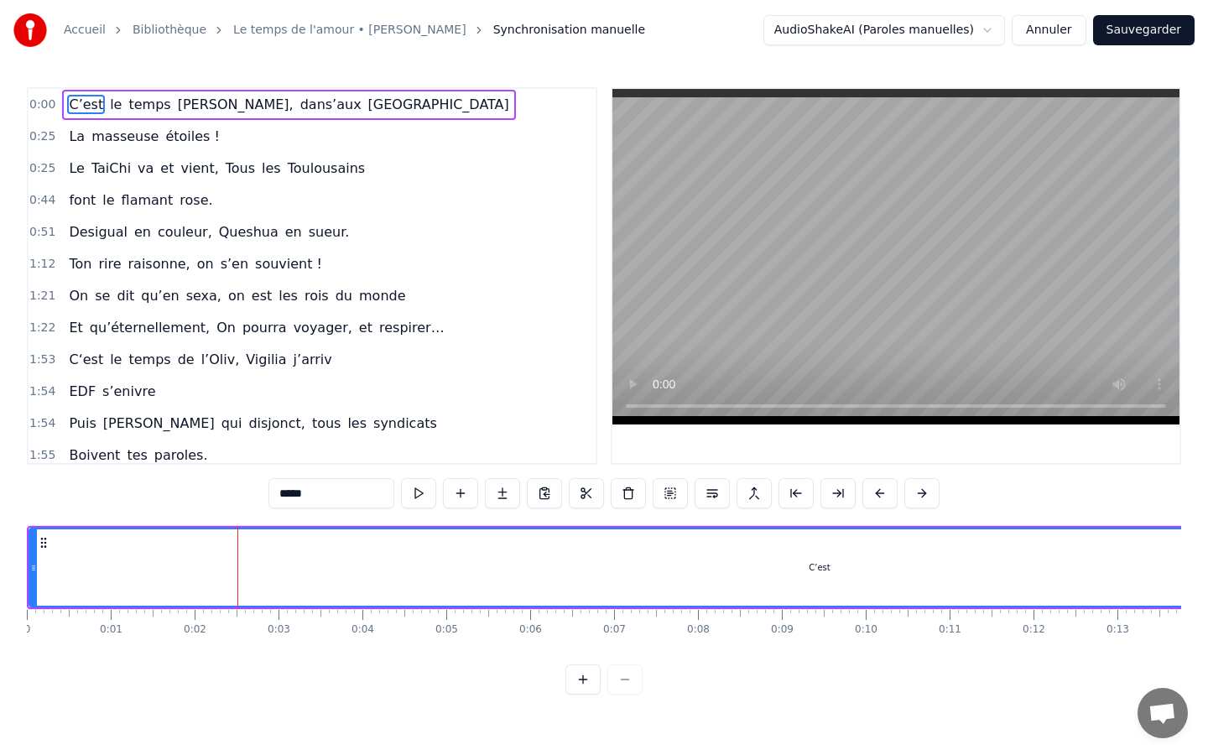
click at [623, 652] on div at bounding box center [604, 680] width 77 height 30
click at [622, 652] on div at bounding box center [604, 680] width 77 height 30
click at [623, 652] on div at bounding box center [604, 680] width 77 height 30
click at [951, 62] on div "Accueil Bibliothèque Le temps de l'amour • [PERSON_NAME] Synchronisation manuel…" at bounding box center [604, 347] width 1208 height 695
click at [979, 34] on html "Accueil Bibliothèque Le temps de l'amour • [PERSON_NAME] Synchronisation manuel…" at bounding box center [604, 361] width 1208 height 722
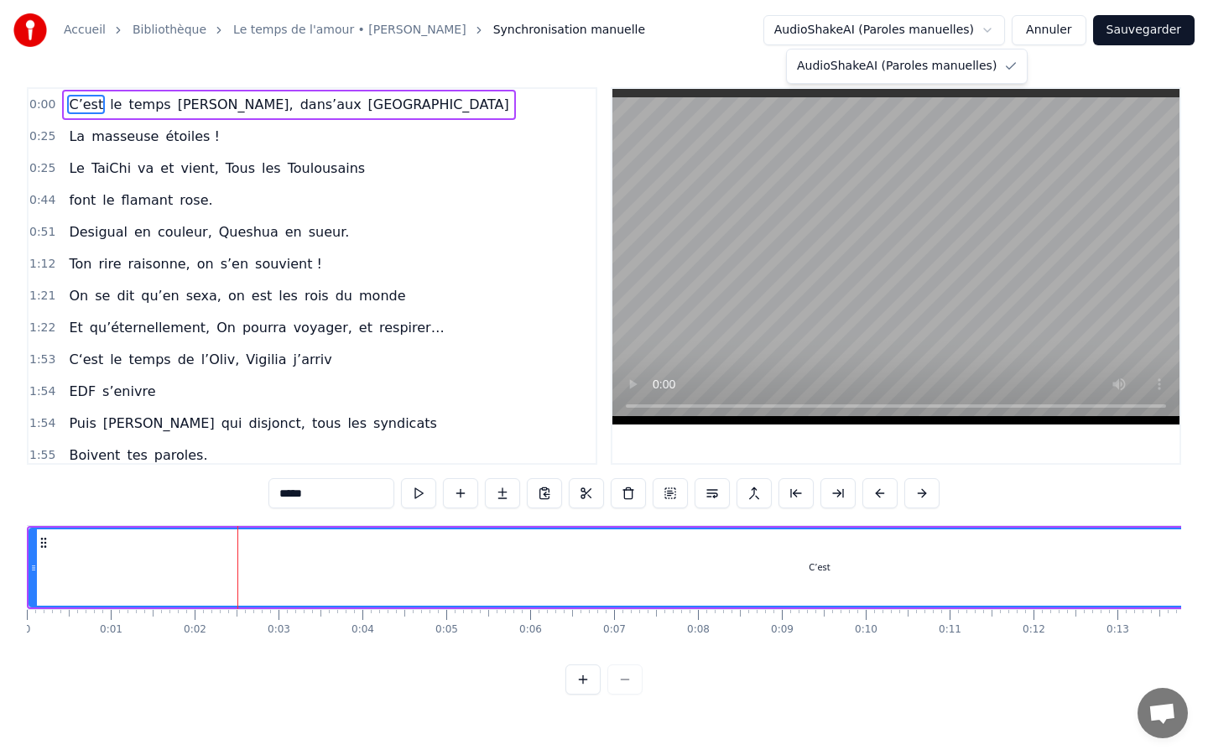
click at [358, 486] on html "Accueil Bibliothèque Le temps de l'amour • [PERSON_NAME] Synchronisation manuel…" at bounding box center [604, 361] width 1208 height 722
click at [333, 509] on div "*****" at bounding box center [604, 495] width 671 height 34
click at [324, 495] on input "*****" at bounding box center [332, 493] width 126 height 30
click at [127, 110] on span "temps" at bounding box center [149, 104] width 45 height 19
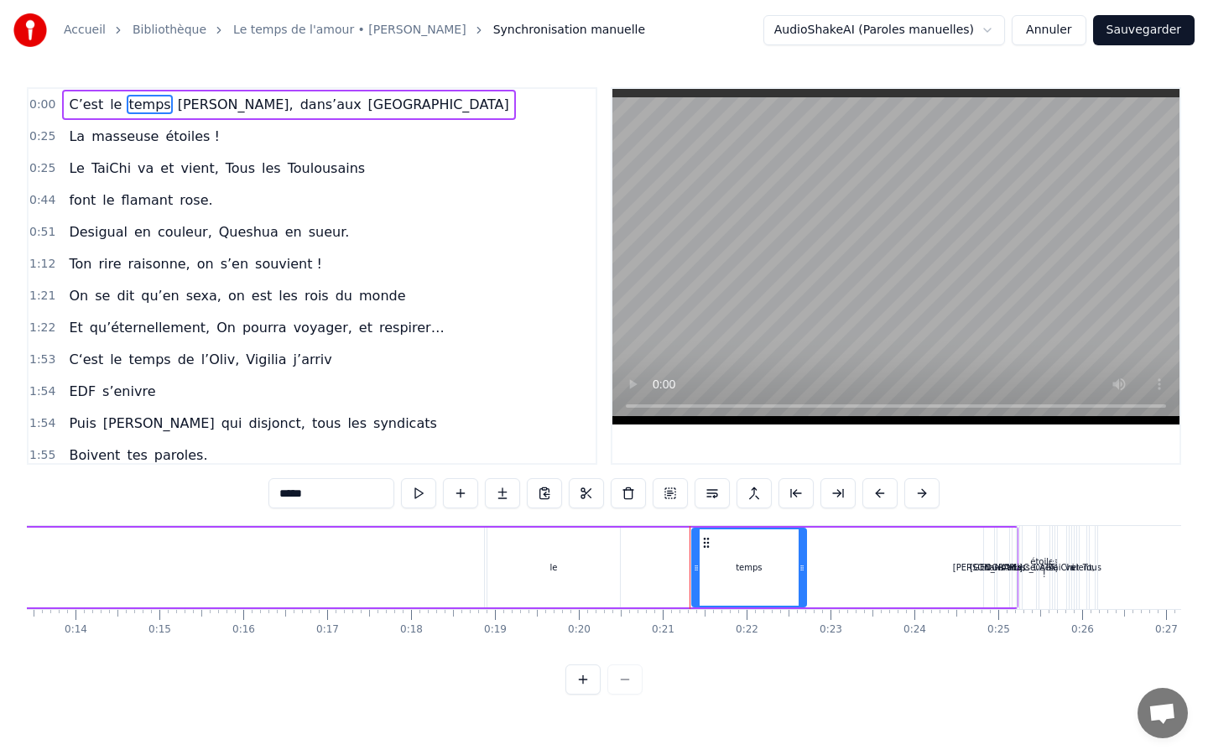
click at [108, 112] on span "le" at bounding box center [115, 104] width 15 height 19
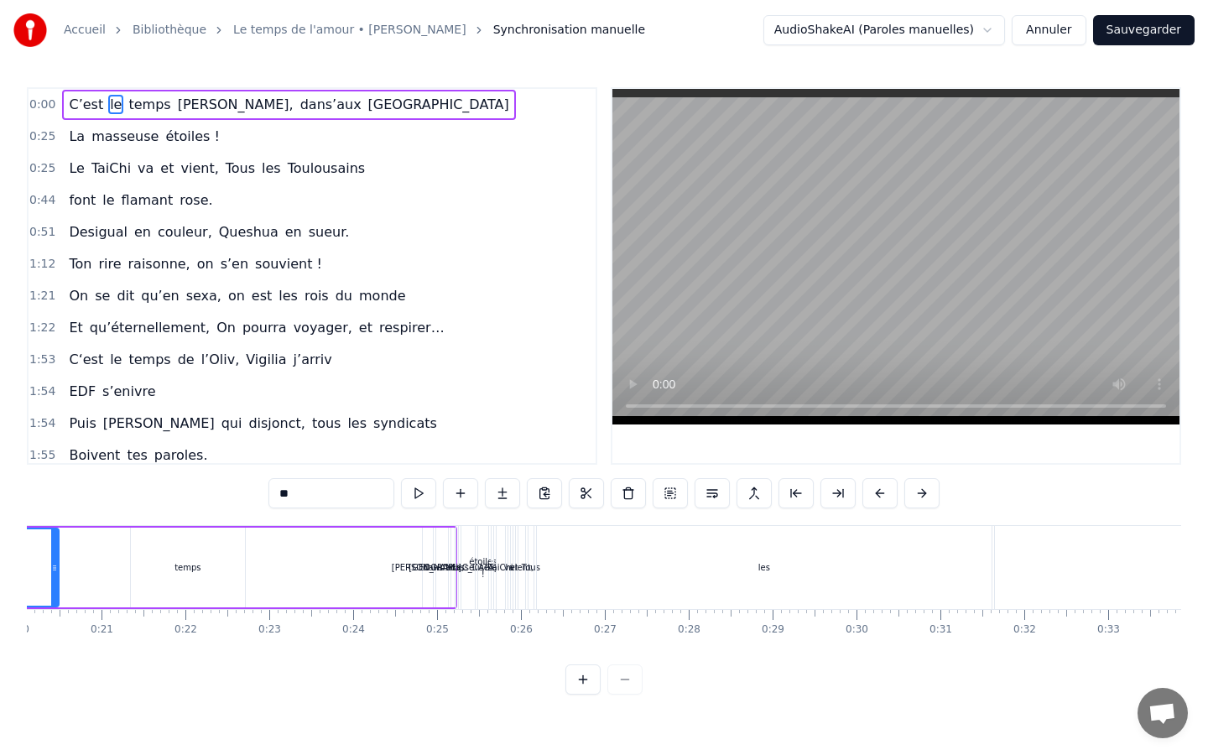
scroll to position [0, 1705]
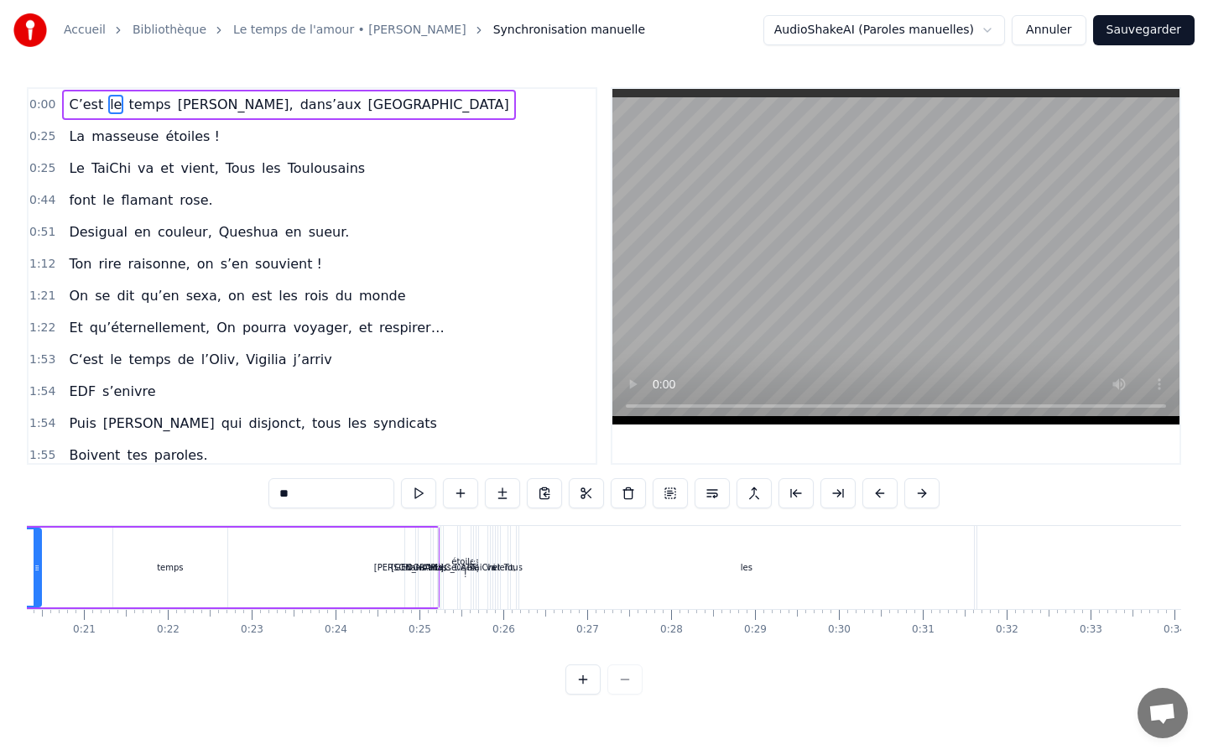
click at [84, 112] on span "C’est" at bounding box center [86, 104] width 38 height 19
click at [593, 561] on div "les" at bounding box center [746, 567] width 455 height 83
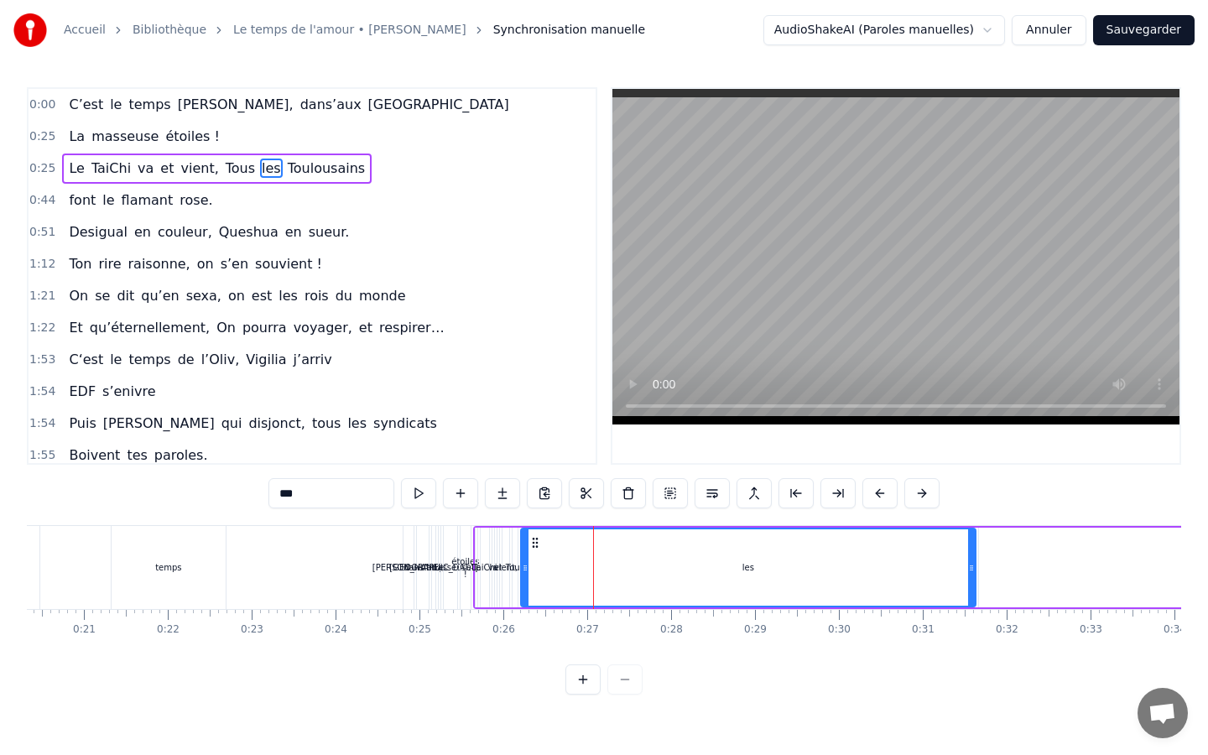
click at [485, 555] on div "TaiChi" at bounding box center [485, 568] width 8 height 80
type input "******"
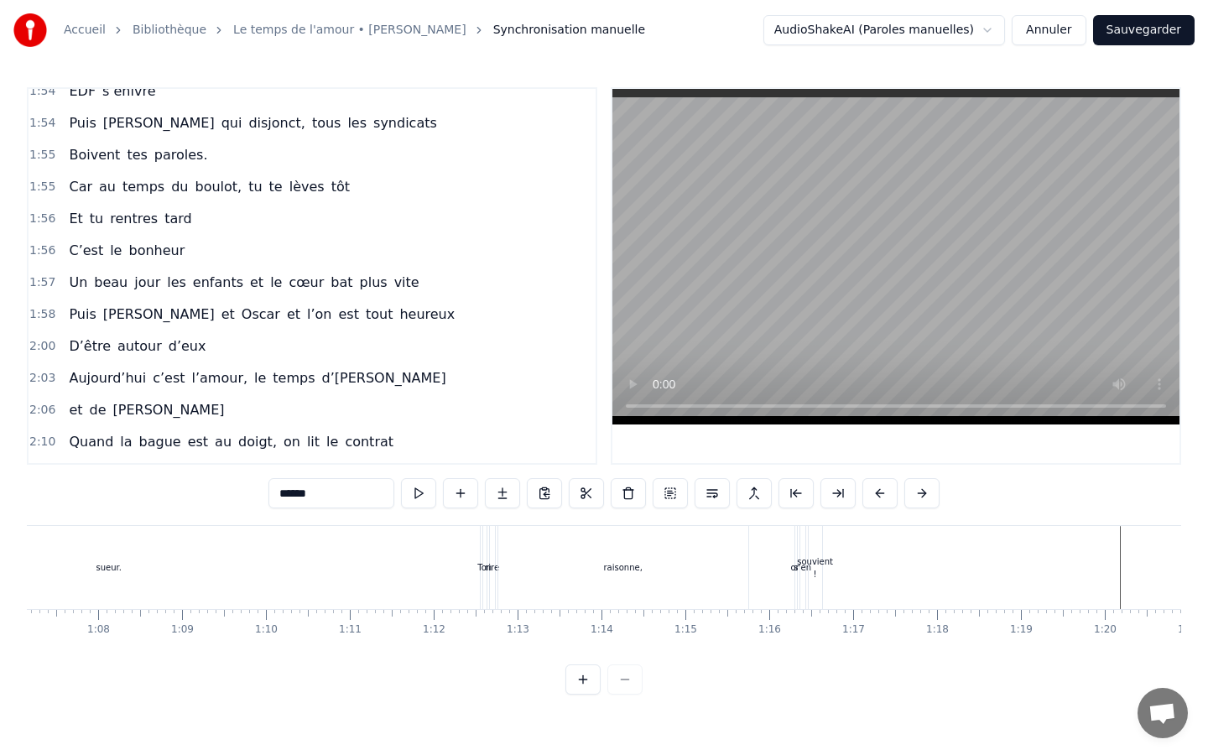
scroll to position [0, 5541]
click at [715, 561] on div "raisonne," at bounding box center [717, 567] width 250 height 83
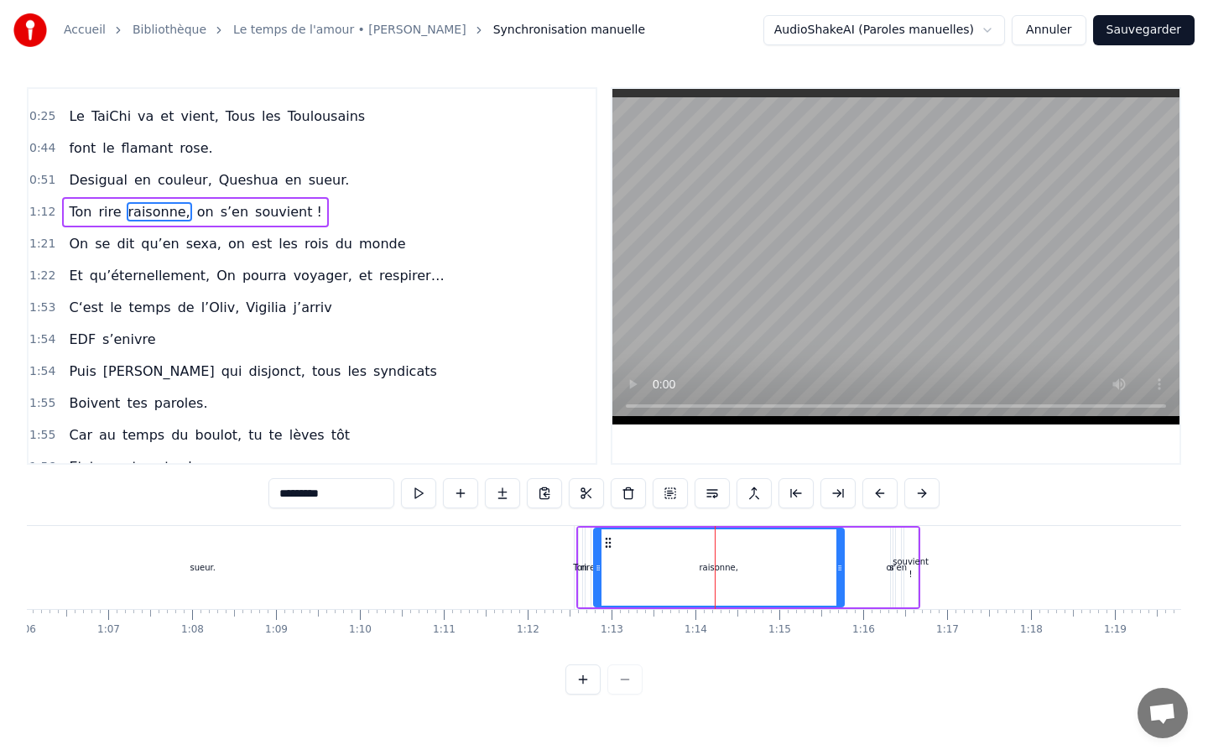
scroll to position [0, 0]
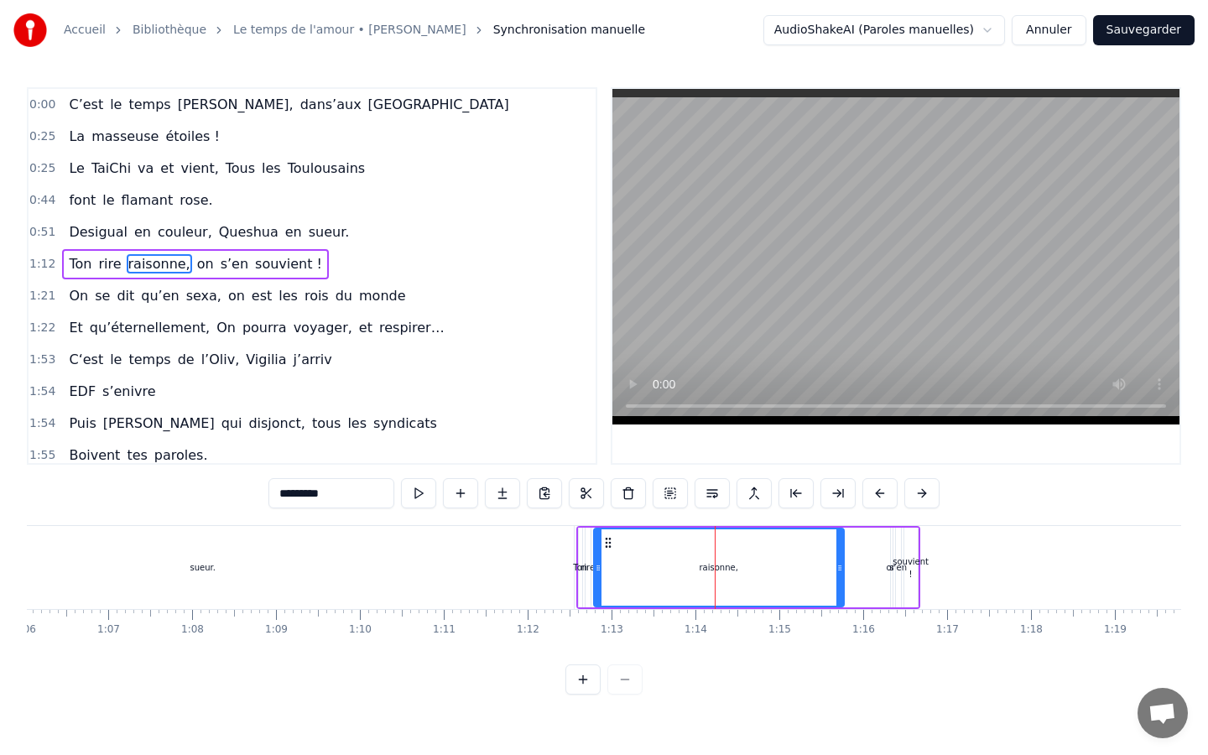
click at [579, 557] on div "Ton" at bounding box center [580, 568] width 3 height 80
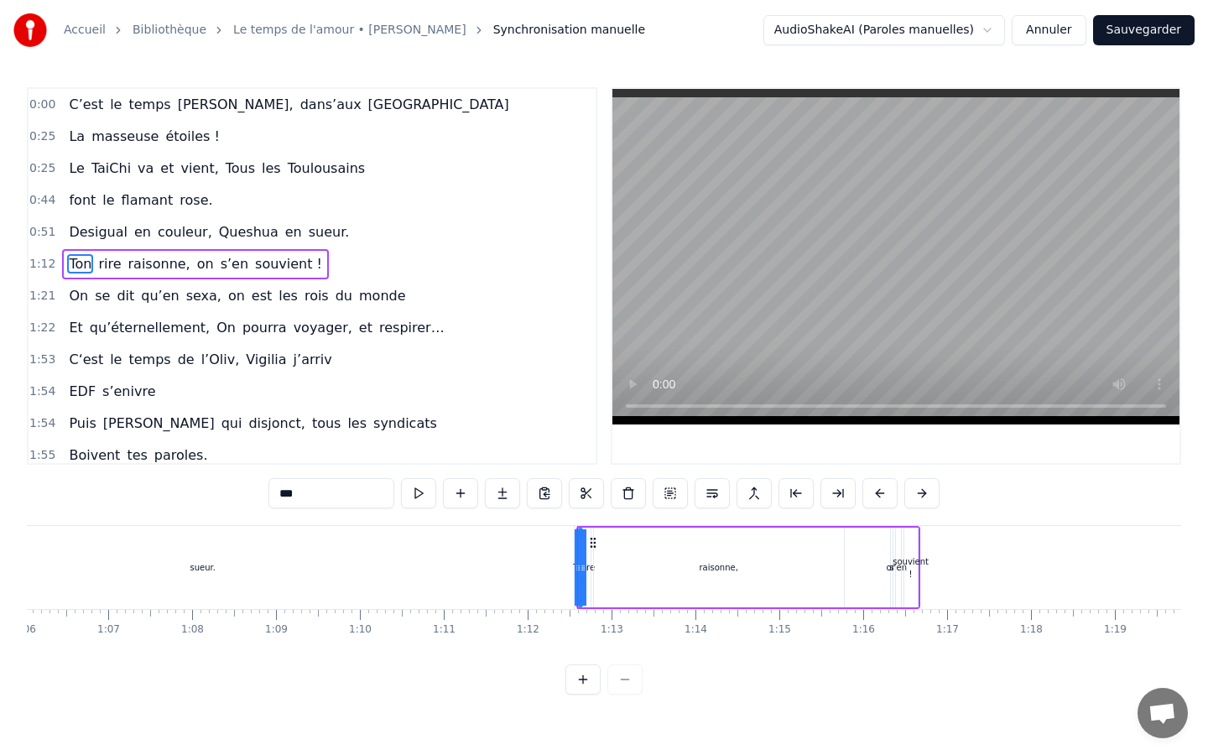
click at [608, 561] on div "raisonne," at bounding box center [719, 568] width 250 height 80
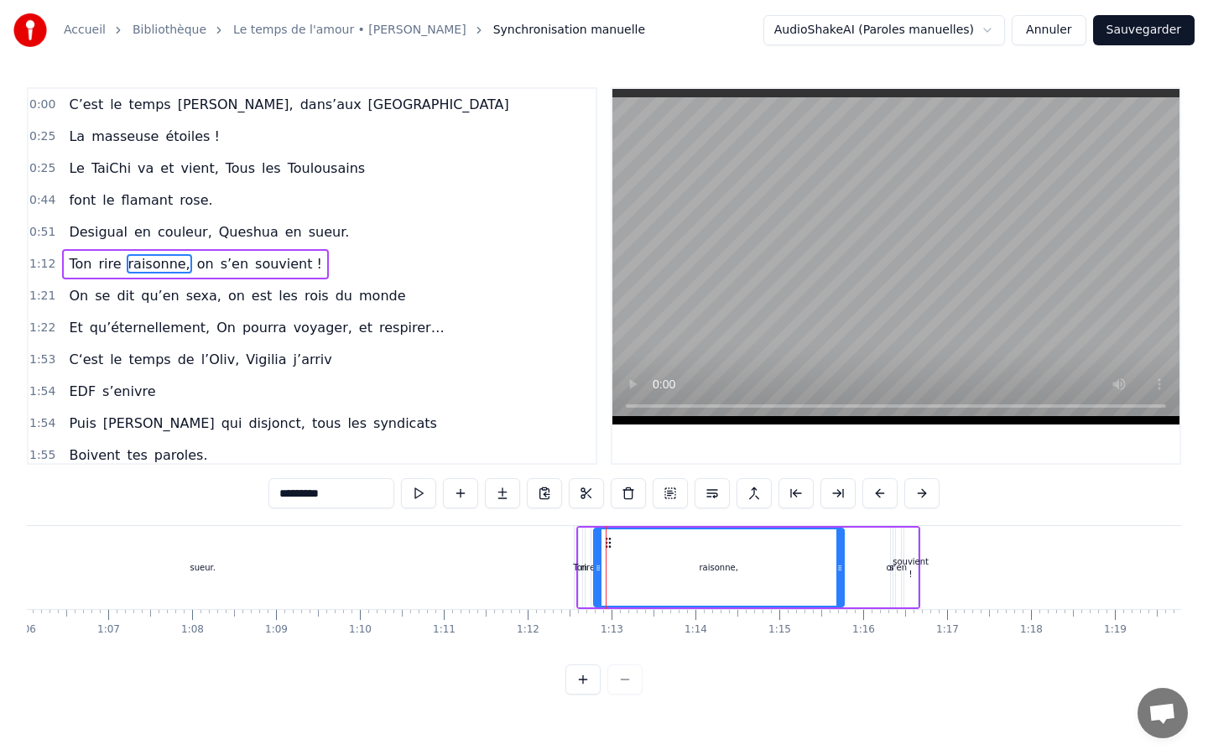
click at [587, 555] on div "rire" at bounding box center [588, 568] width 5 height 80
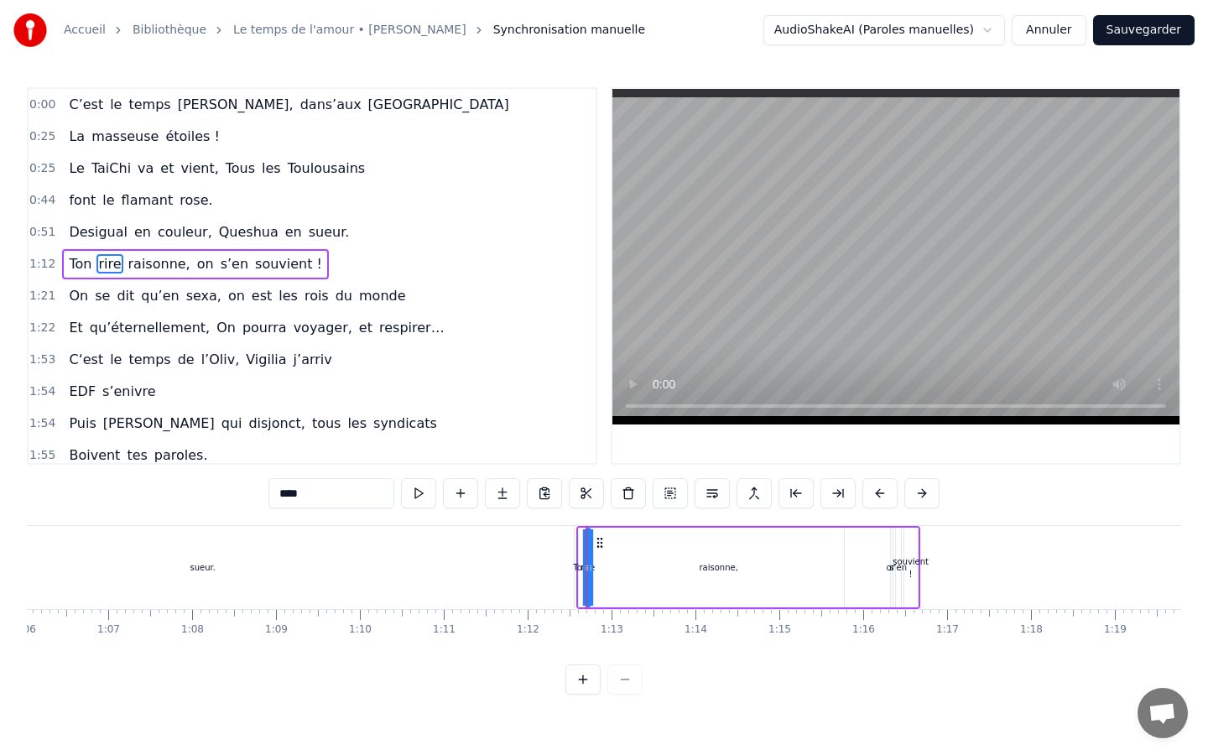
drag, startPoint x: 461, startPoint y: 128, endPoint x: 233, endPoint y: 280, distance: 273.5
click at [127, 499] on div "0:00 C’est le temps [PERSON_NAME], dans’aux [GEOGRAPHIC_DATA] 0:25 La masseuse …" at bounding box center [604, 391] width 1155 height 608
drag, startPoint x: 239, startPoint y: 86, endPoint x: 208, endPoint y: 282, distance: 198.0
click at [252, 449] on div "Accueil Bibliothèque Le temps de l'amour • [PERSON_NAME] Synchronisation manuel…" at bounding box center [604, 347] width 1208 height 695
click at [159, 166] on span "et" at bounding box center [167, 168] width 17 height 19
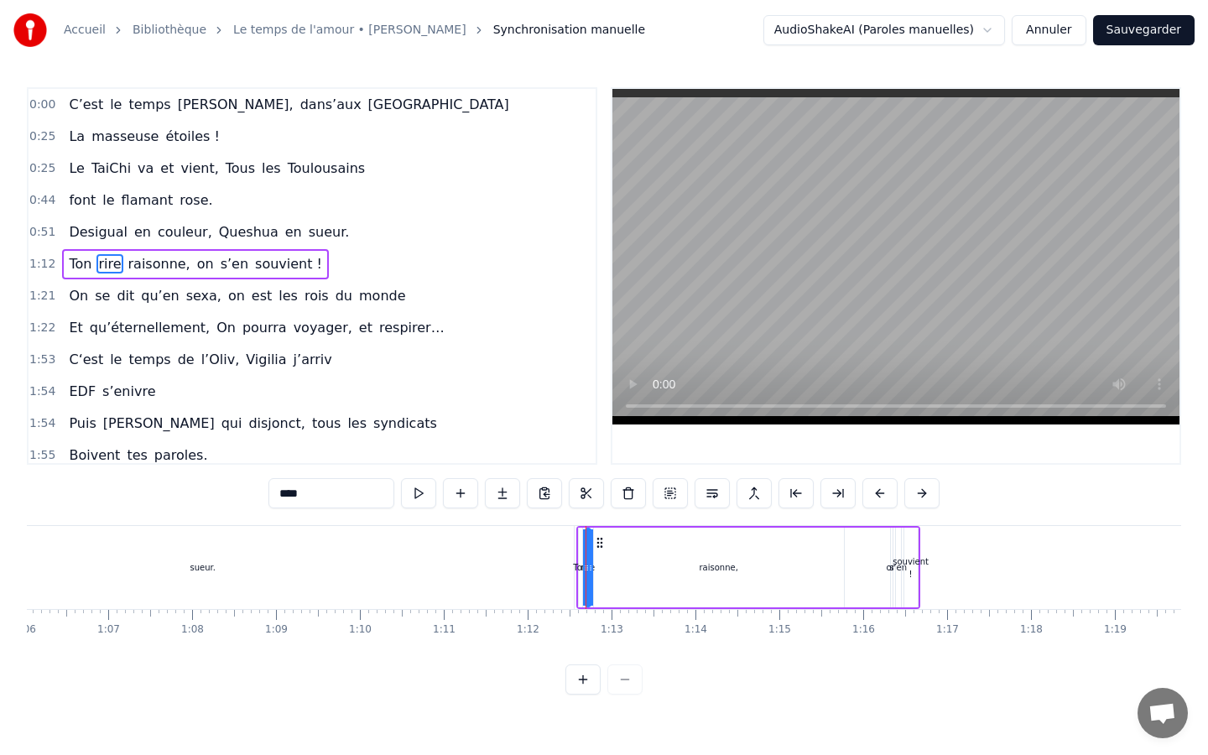
type input "**"
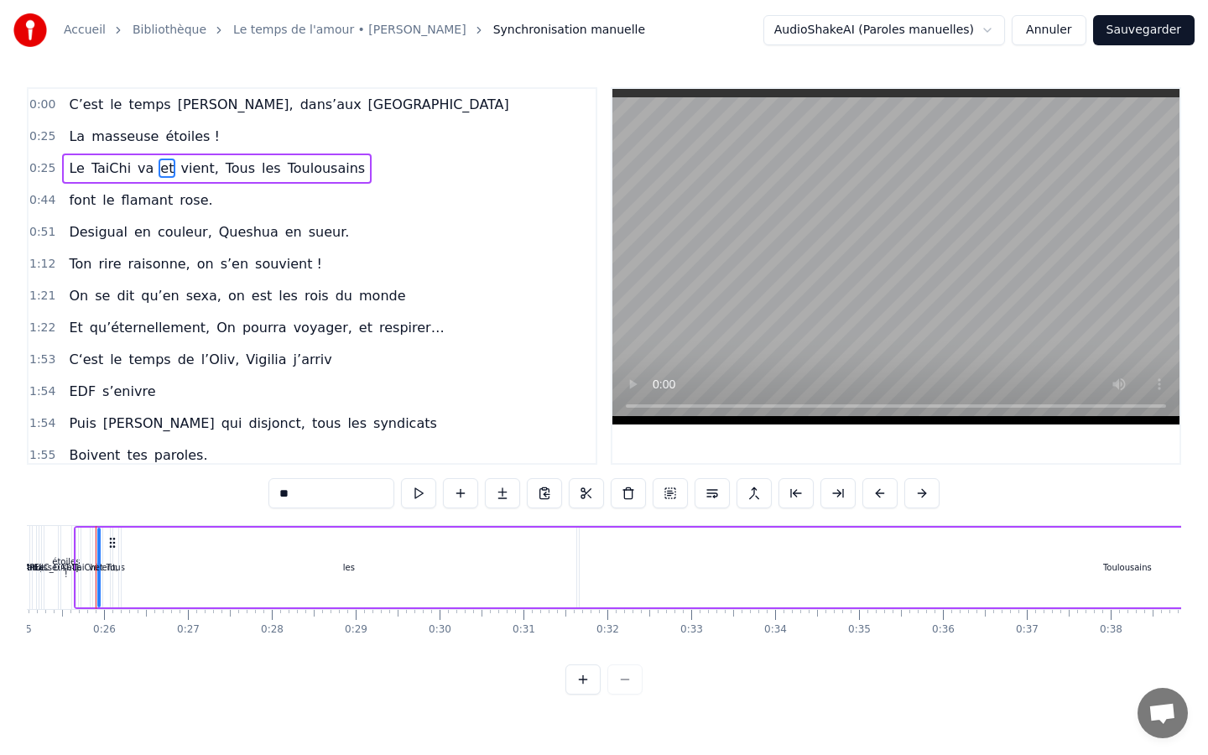
scroll to position [0, 2090]
click at [112, 192] on div "font le flamant rose." at bounding box center [140, 200] width 157 height 30
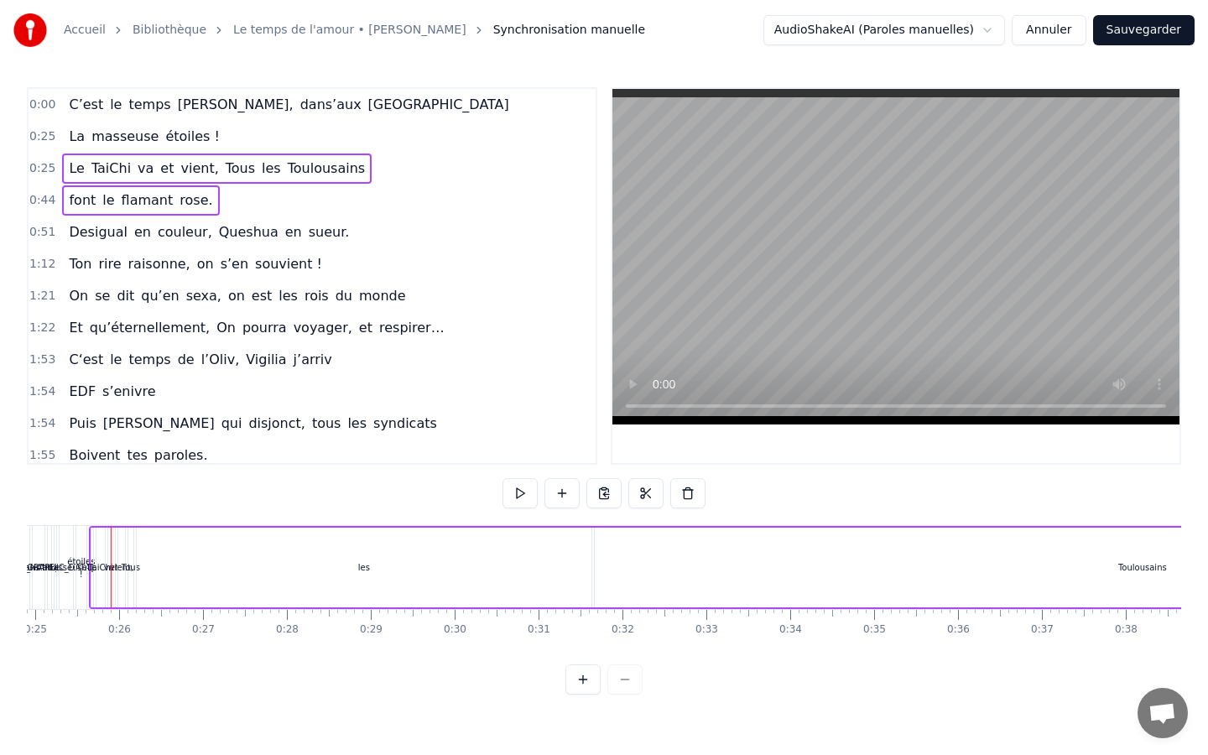
click at [124, 216] on div "0:44 font le flamant rose." at bounding box center [312, 201] width 567 height 32
click at [133, 236] on span "en" at bounding box center [143, 231] width 20 height 19
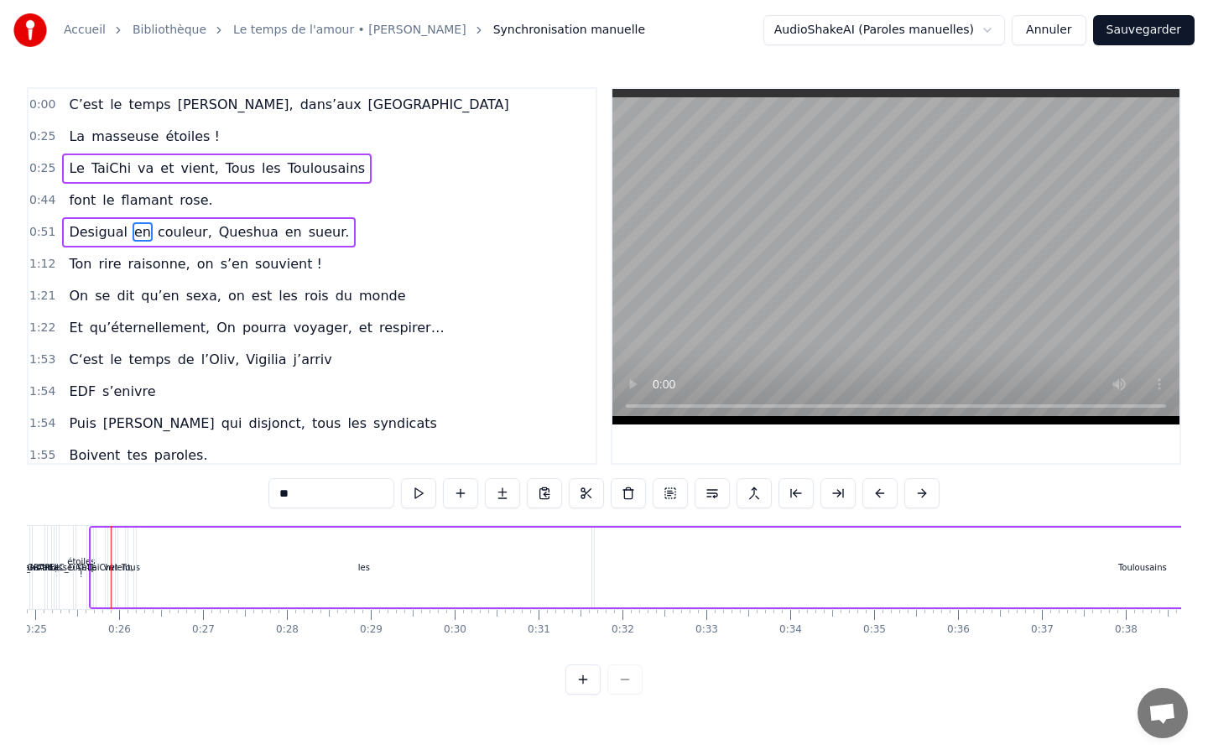
click at [115, 286] on span "dit" at bounding box center [125, 296] width 21 height 20
click at [101, 263] on span "rire" at bounding box center [110, 263] width 26 height 19
click at [154, 202] on span "flamant" at bounding box center [147, 200] width 55 height 19
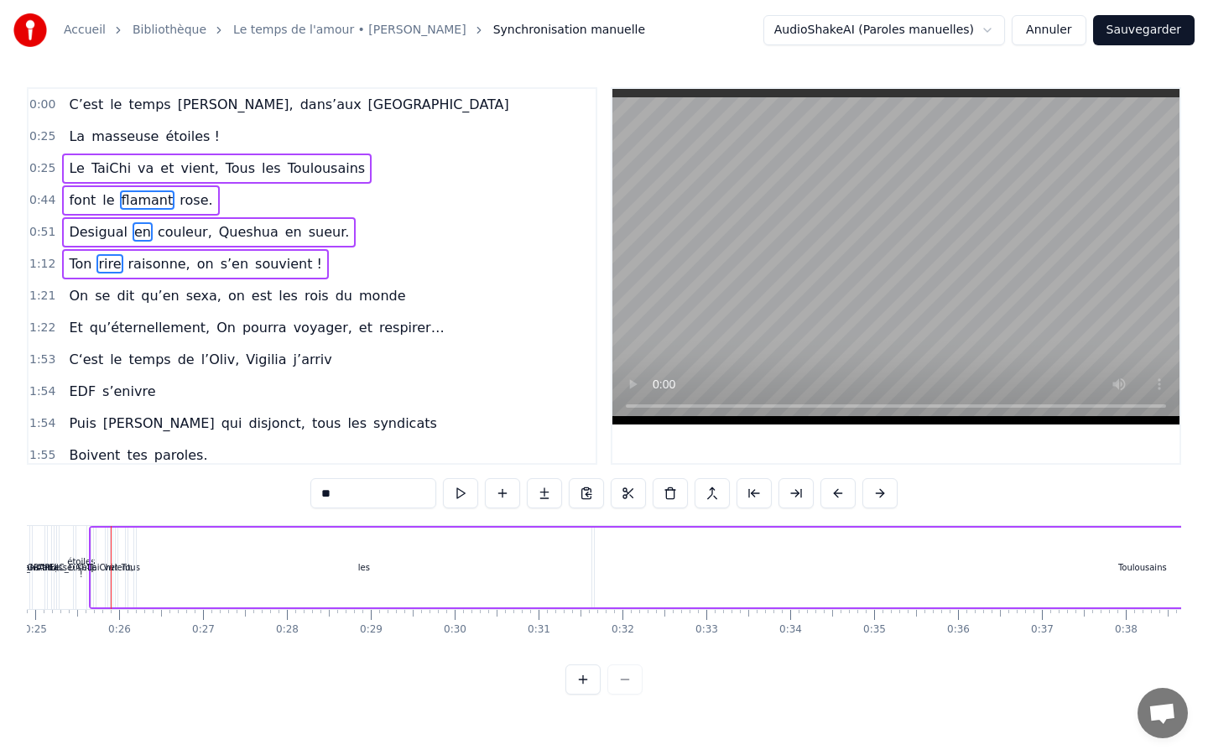
click at [378, 327] on span "respirer…" at bounding box center [412, 327] width 69 height 19
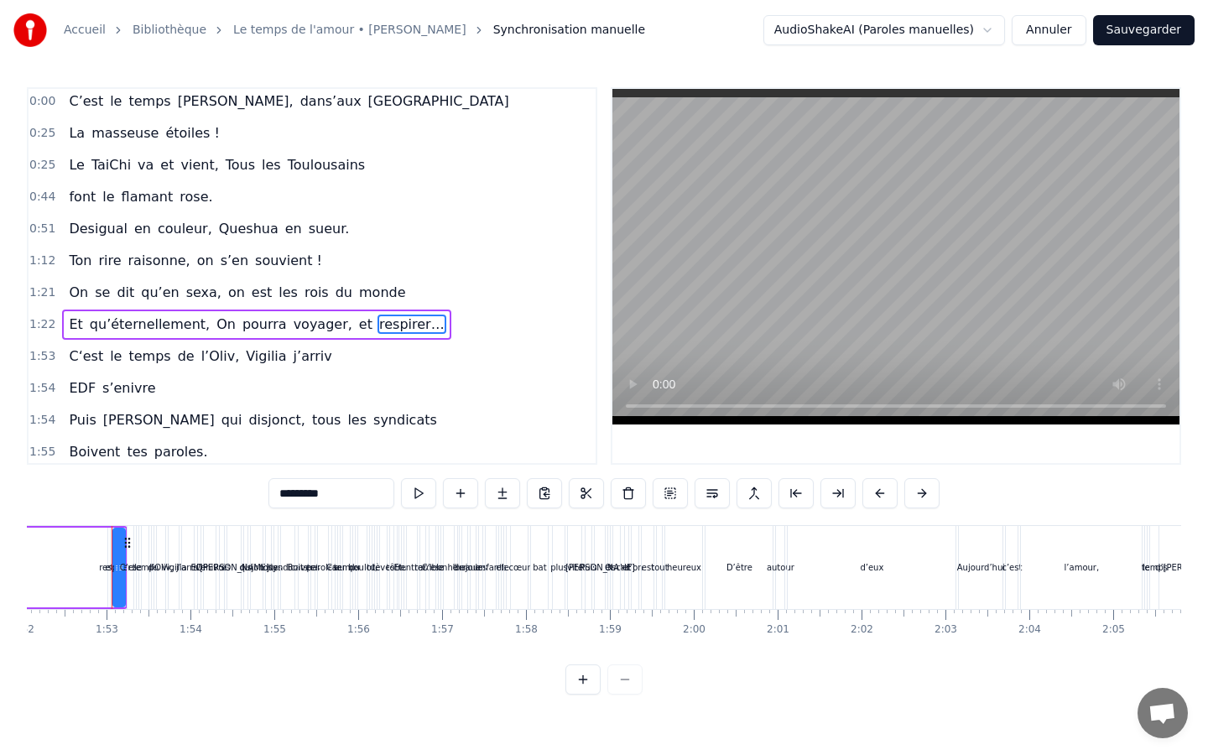
scroll to position [0, 0]
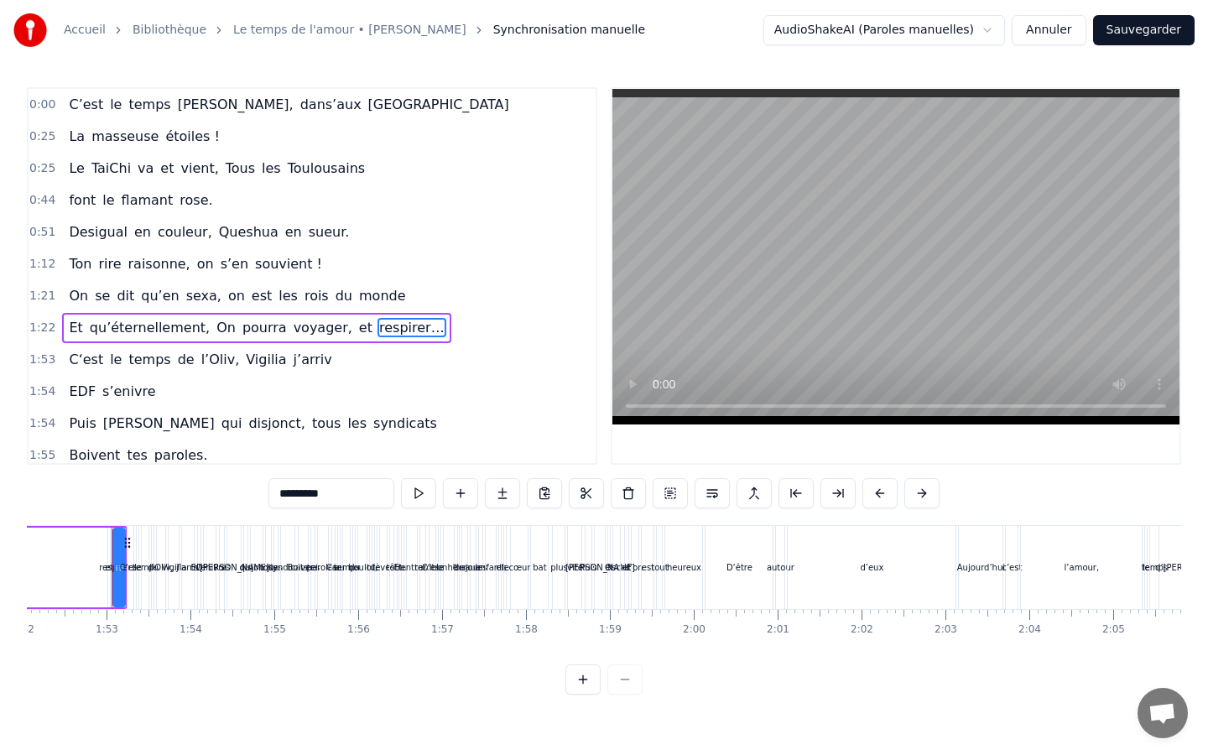
click at [122, 133] on span "masseuse" at bounding box center [125, 136] width 70 height 19
type input "********"
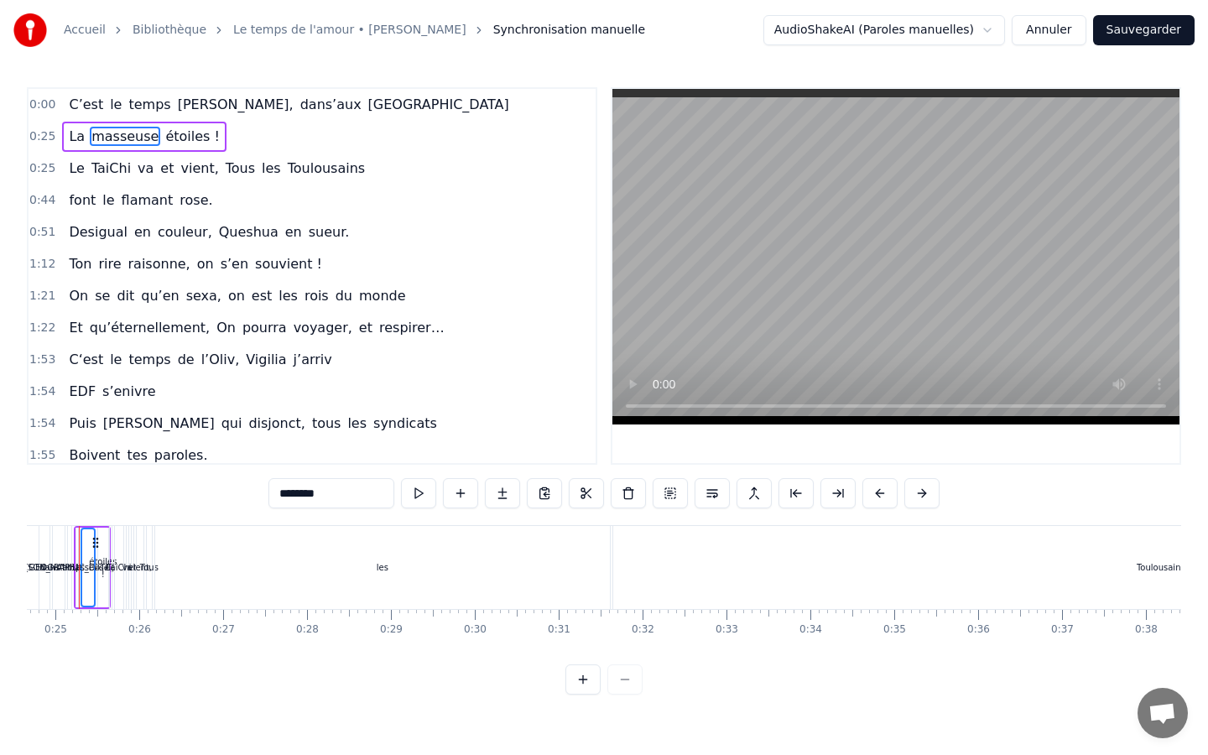
scroll to position [0, 2038]
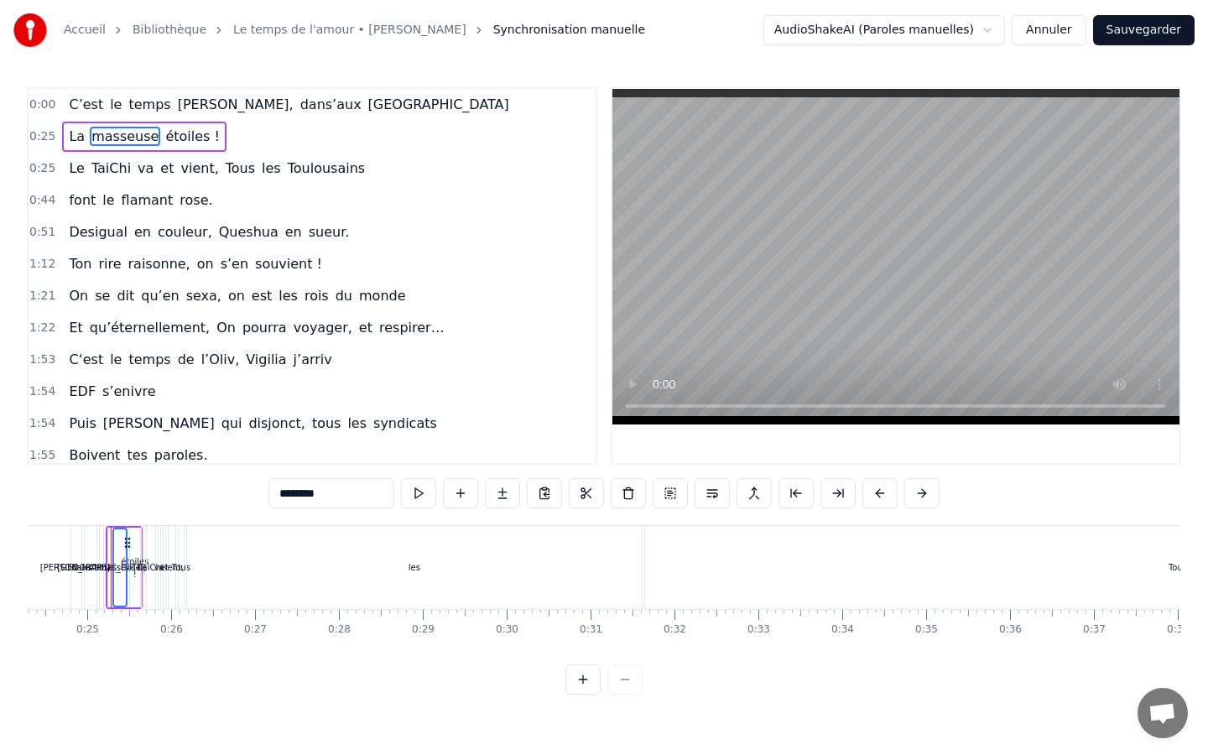
click at [128, 170] on div "Le TaiChi va et vient, Tous les Toulousains" at bounding box center [217, 169] width 310 height 30
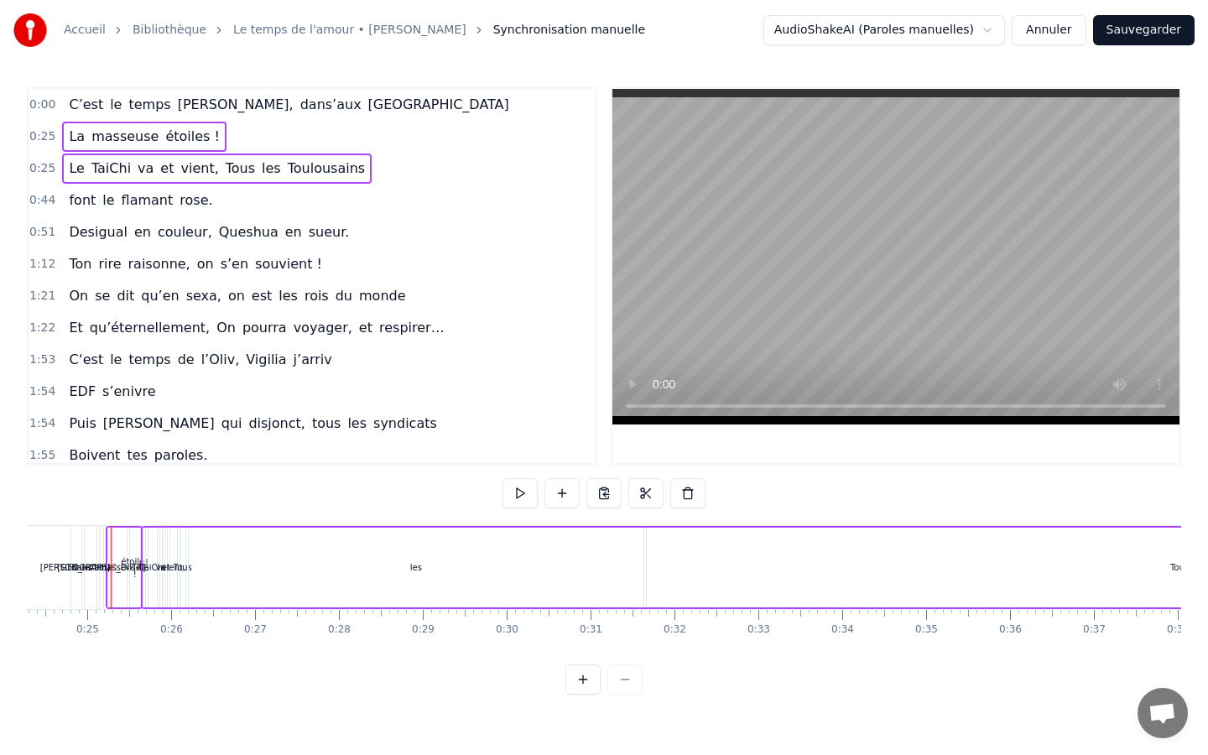
click at [159, 208] on span "flamant" at bounding box center [147, 200] width 55 height 19
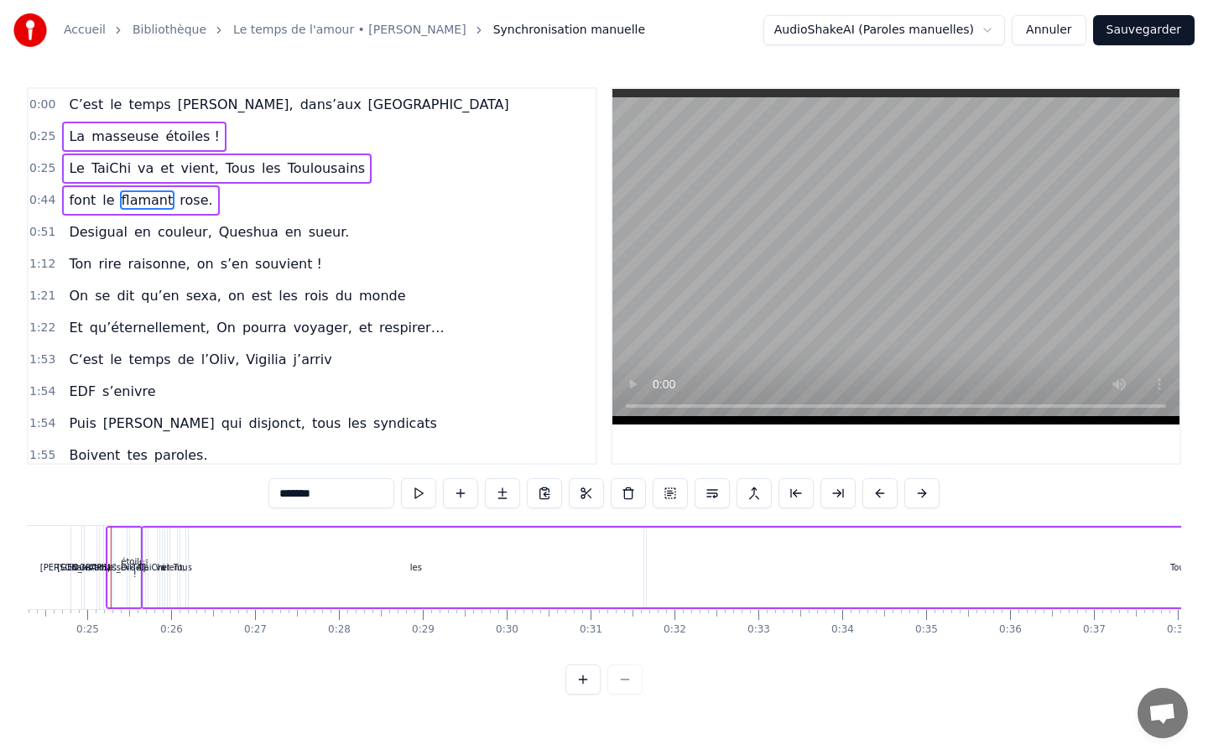
click at [182, 229] on span "couleur," at bounding box center [185, 231] width 58 height 19
click at [200, 270] on div "Ton rire raisonne, on s’en souvient !" at bounding box center [195, 264] width 267 height 30
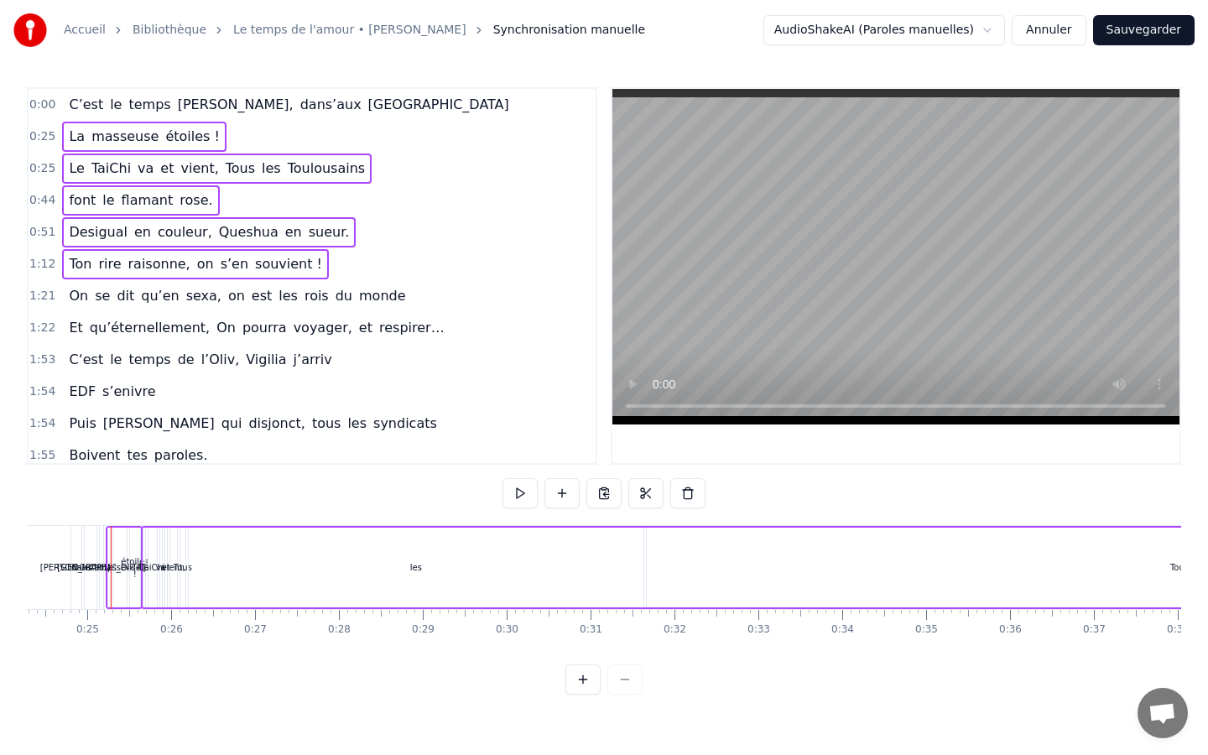
click at [197, 294] on span "sexa," at bounding box center [204, 295] width 39 height 19
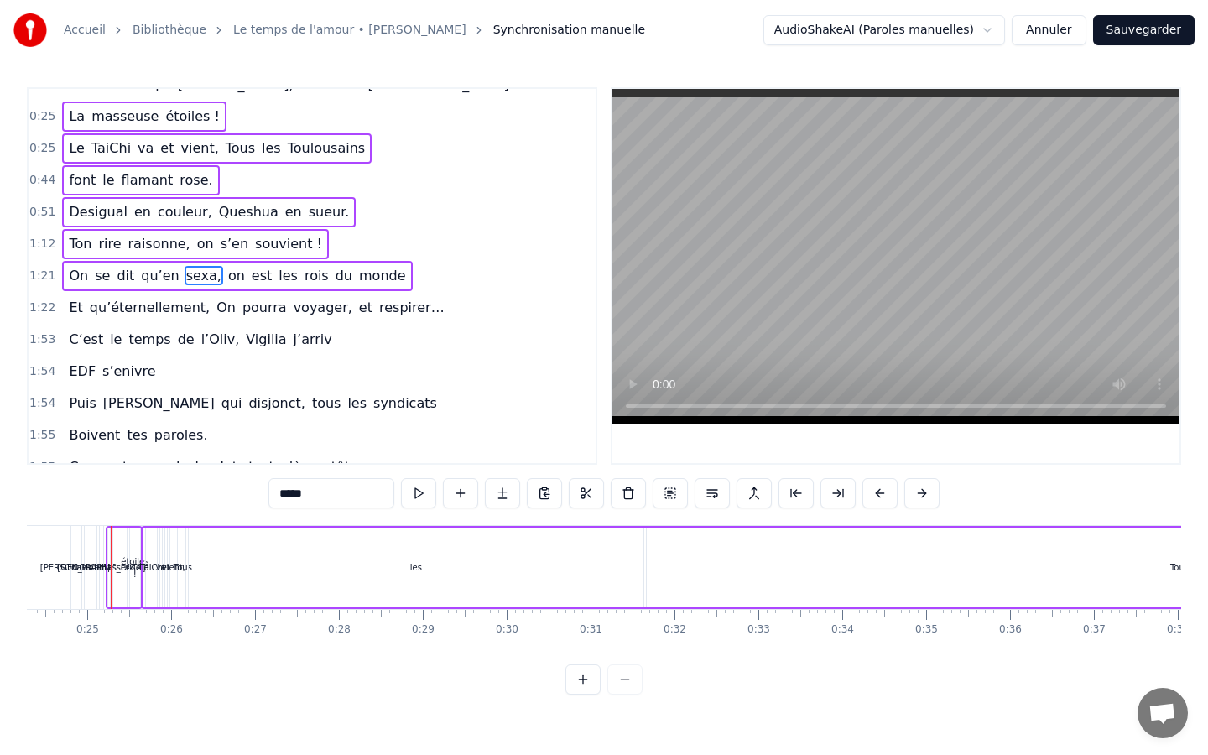
click at [202, 325] on div "C‘est le temps de l’Oliv, Vigilia j’arriv" at bounding box center [200, 340] width 276 height 30
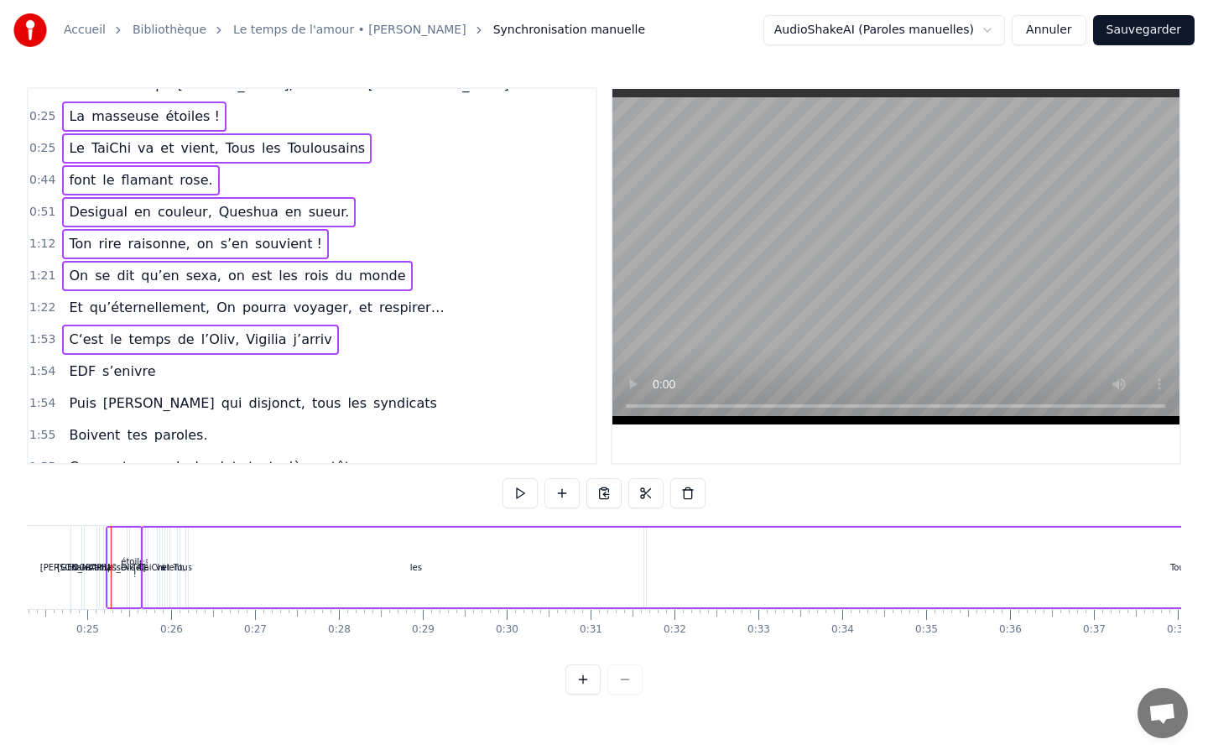
click at [215, 311] on span "On" at bounding box center [226, 307] width 23 height 19
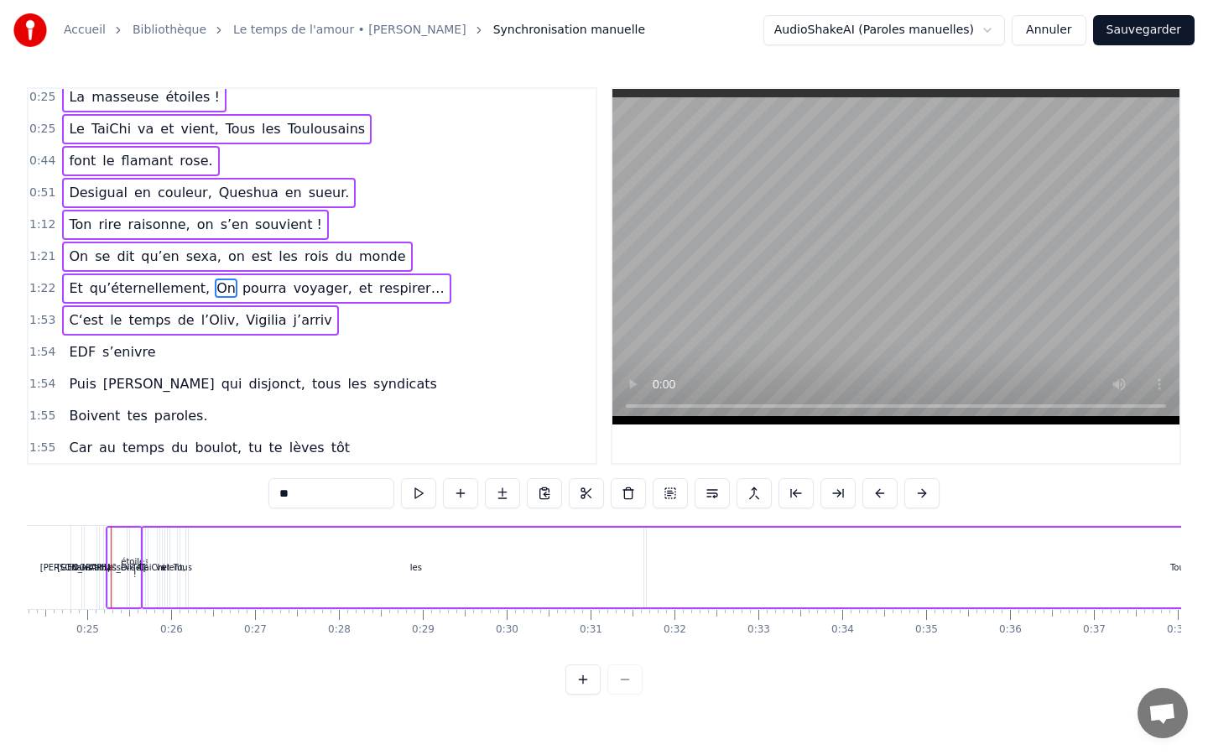
scroll to position [52, 0]
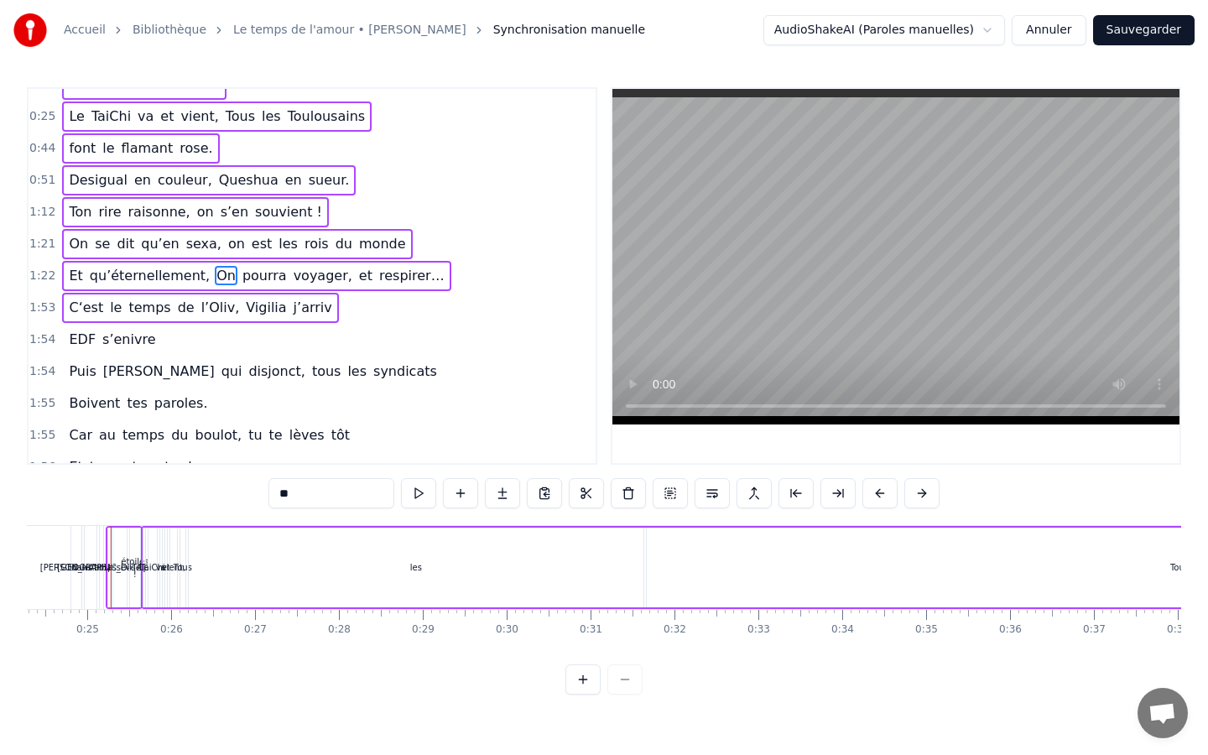
click at [186, 335] on div "1:54 EDF s’enivre" at bounding box center [312, 340] width 567 height 32
click at [128, 370] on span "[PERSON_NAME]" at bounding box center [159, 371] width 115 height 19
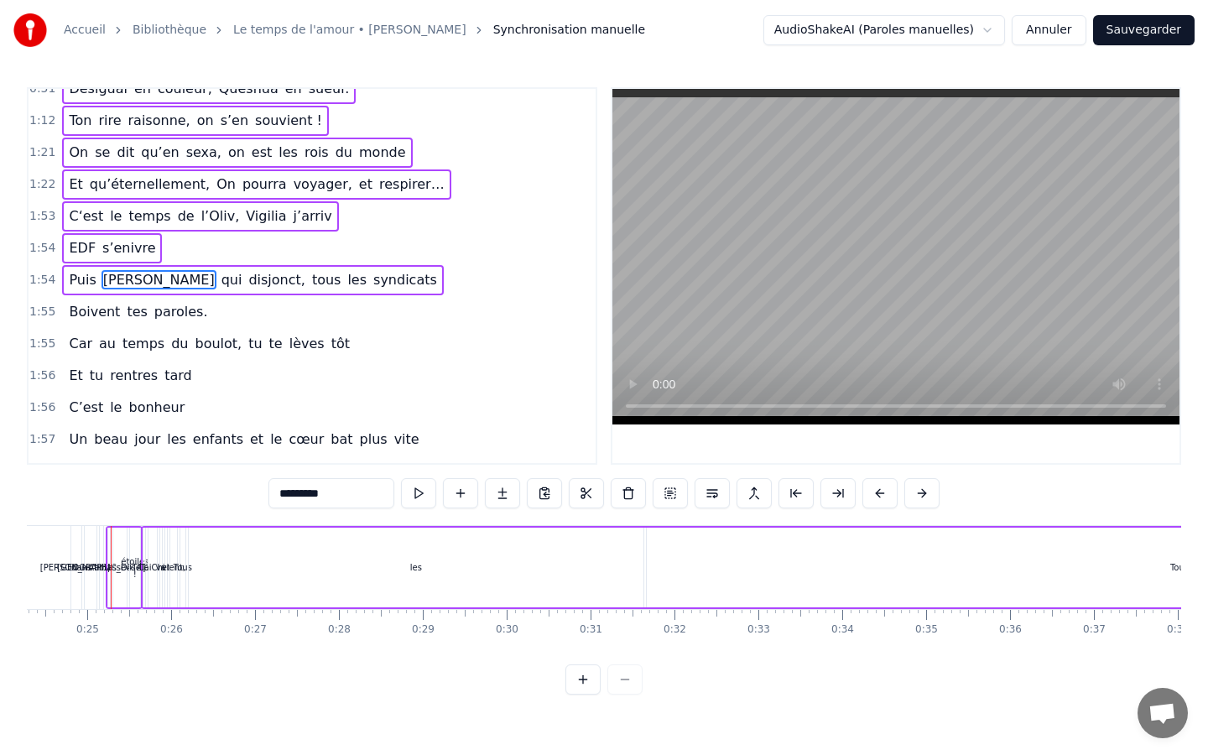
click at [117, 396] on div "C’est le bonheur" at bounding box center [126, 408] width 129 height 30
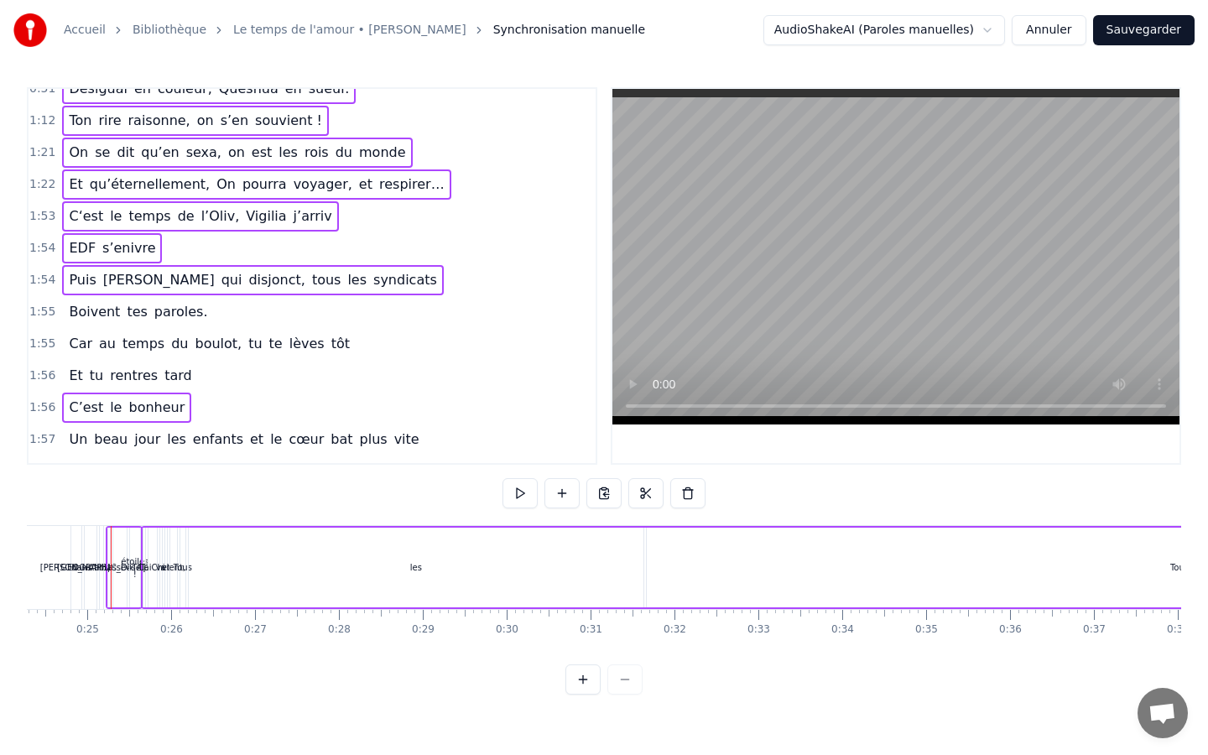
scroll to position [148, 0]
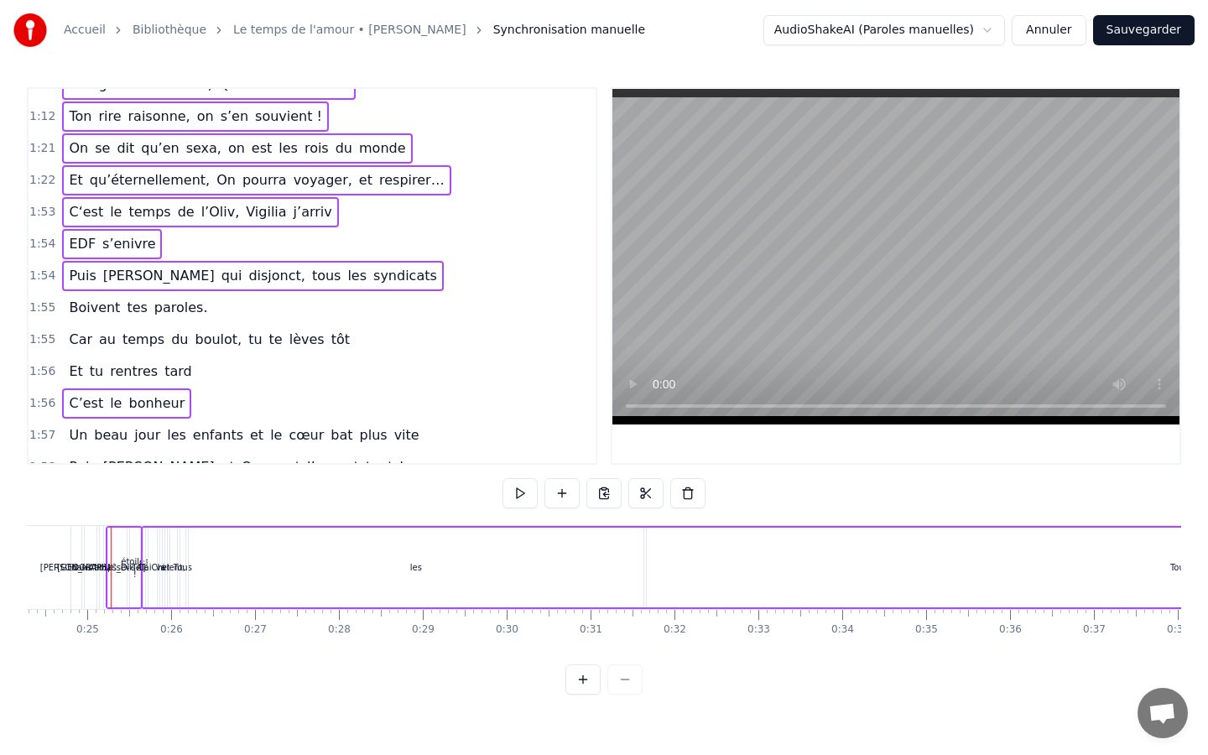
click at [139, 315] on div "Boivent tes paroles." at bounding box center [138, 308] width 152 height 30
click at [138, 334] on span "temps" at bounding box center [143, 339] width 45 height 19
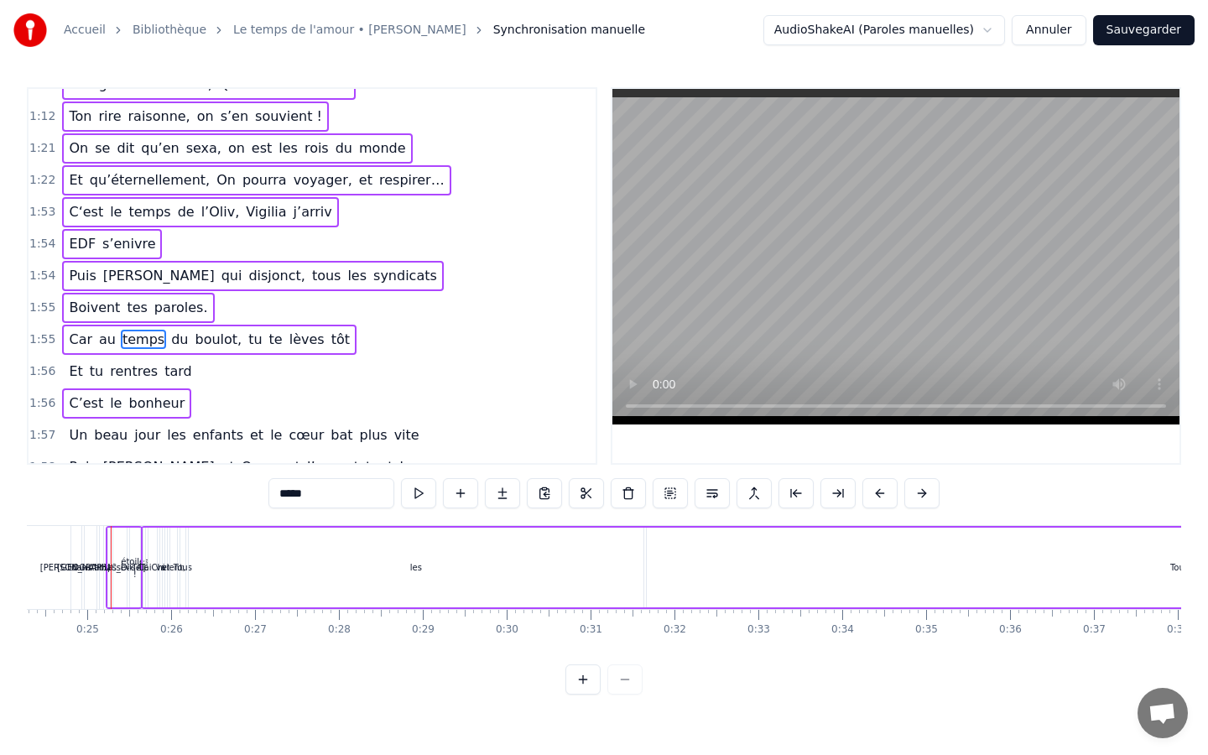
scroll to position [211, 0]
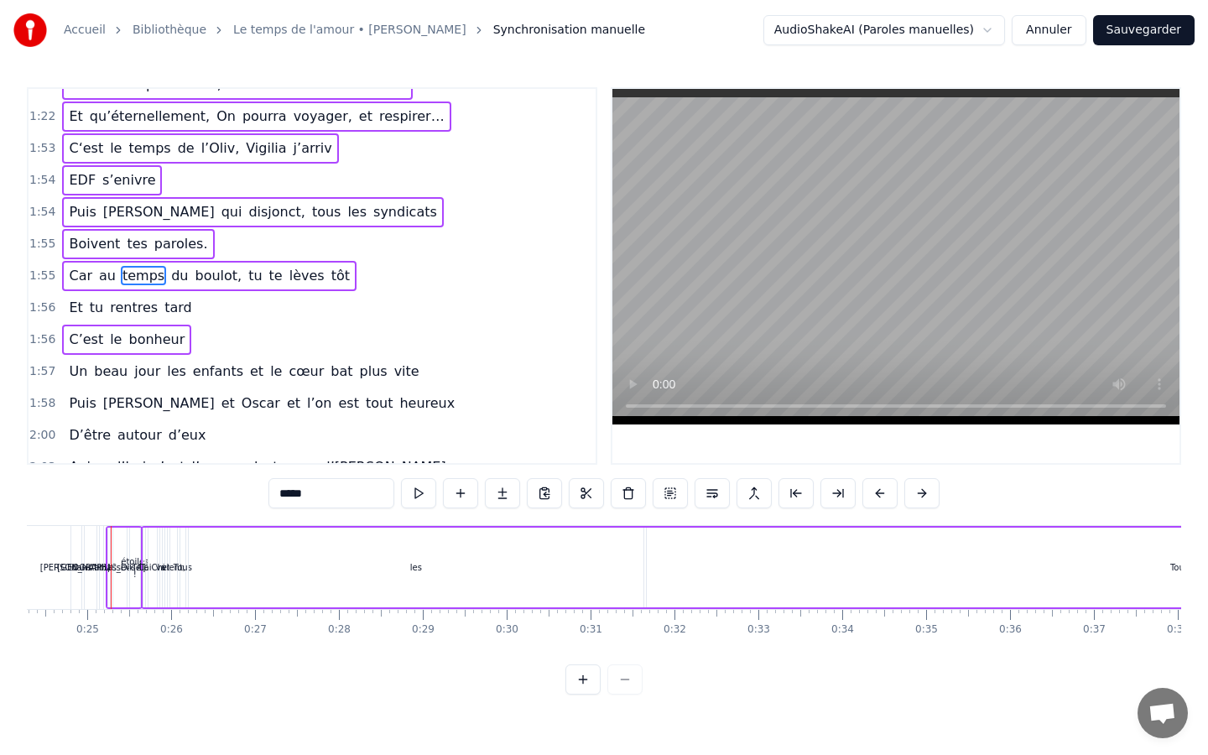
click at [172, 314] on span "tard" at bounding box center [178, 307] width 31 height 19
click at [134, 358] on div "Un beau jour les enfants et le cœur bat plus vite" at bounding box center [243, 372] width 363 height 30
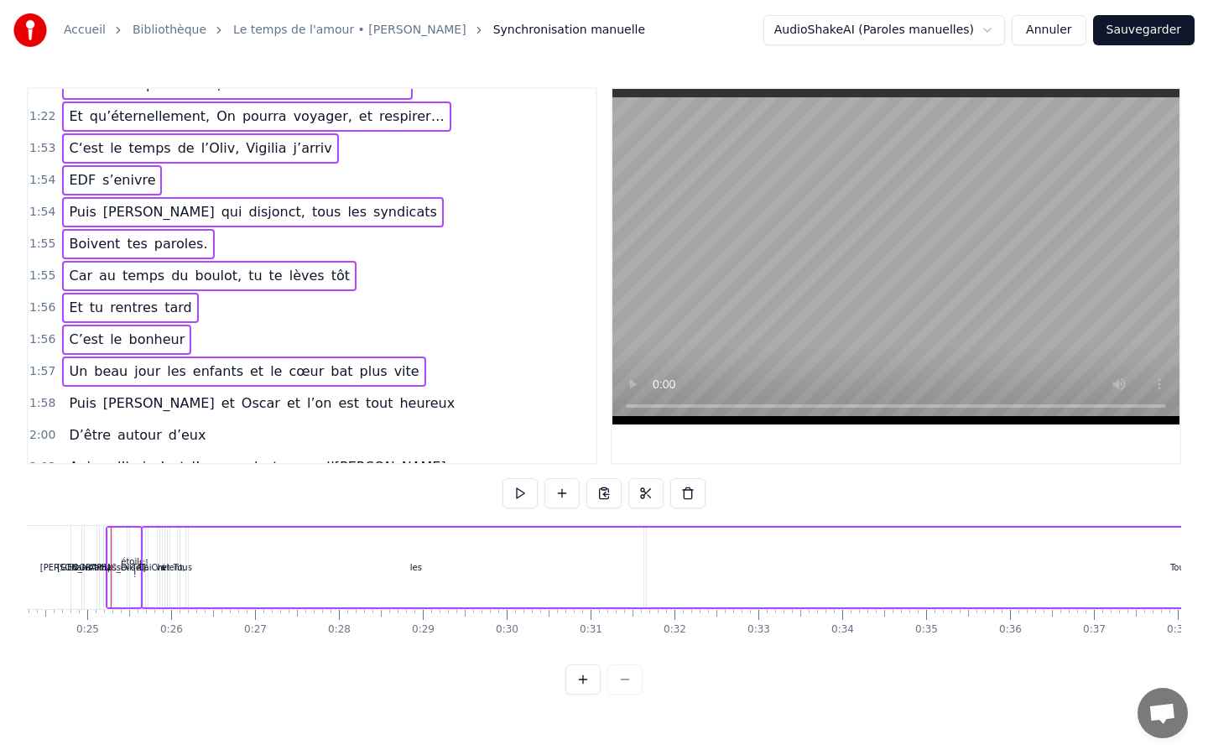
drag, startPoint x: 137, startPoint y: 390, endPoint x: 139, endPoint y: 400, distance: 10.4
click at [137, 390] on div "Puis [PERSON_NAME] et [PERSON_NAME] et l’on est tout heureux" at bounding box center [261, 404] width 399 height 30
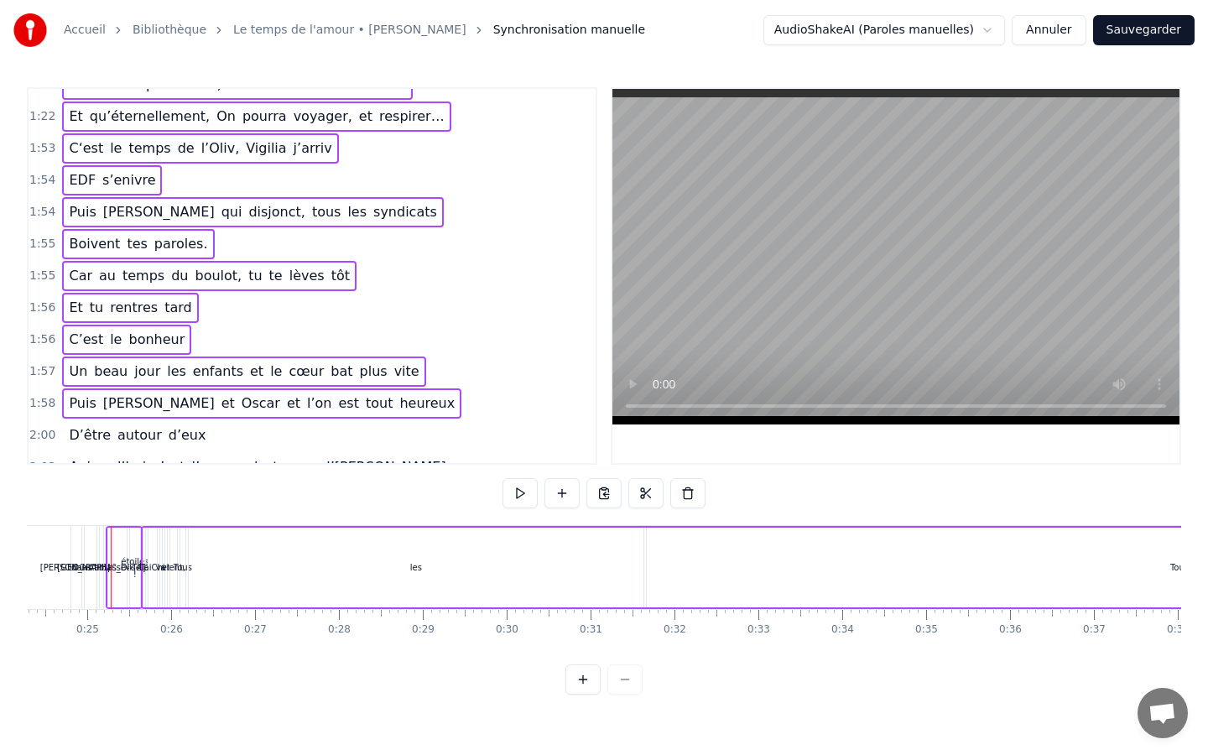
click at [144, 423] on div "D’être autour d’eux" at bounding box center [137, 435] width 150 height 30
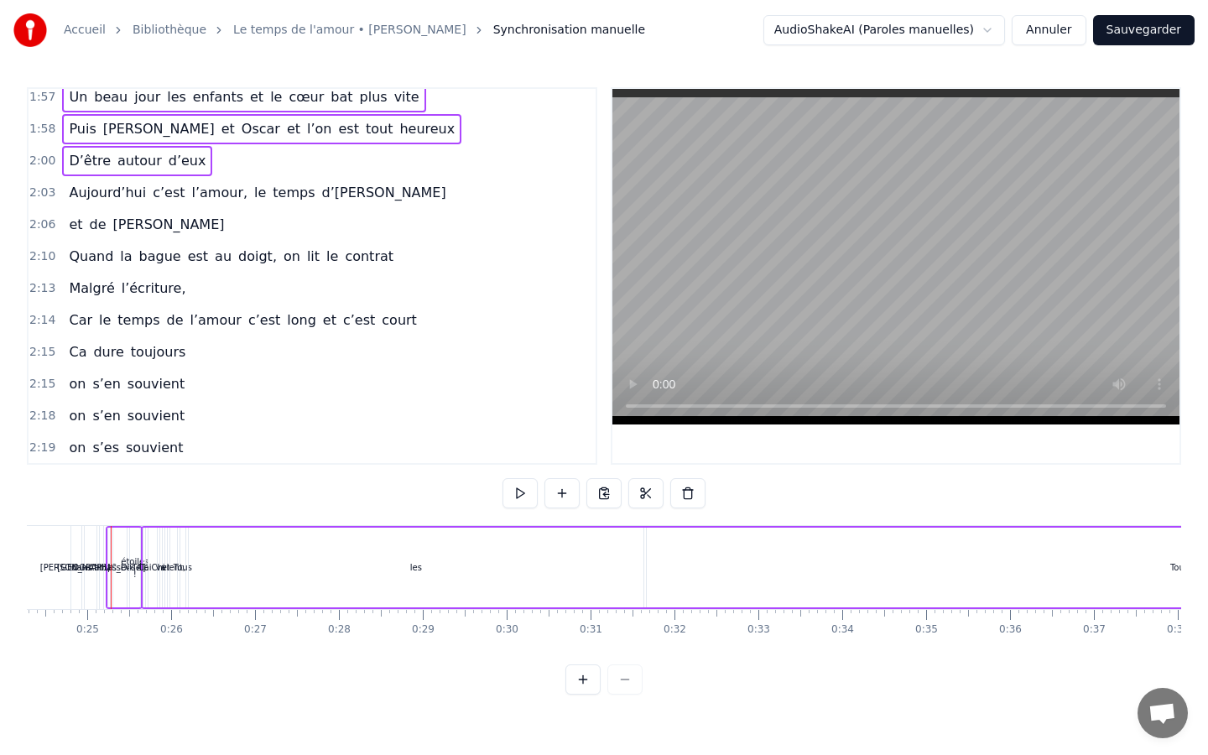
scroll to position [488, 0]
click at [253, 193] on span "le" at bounding box center [260, 189] width 15 height 19
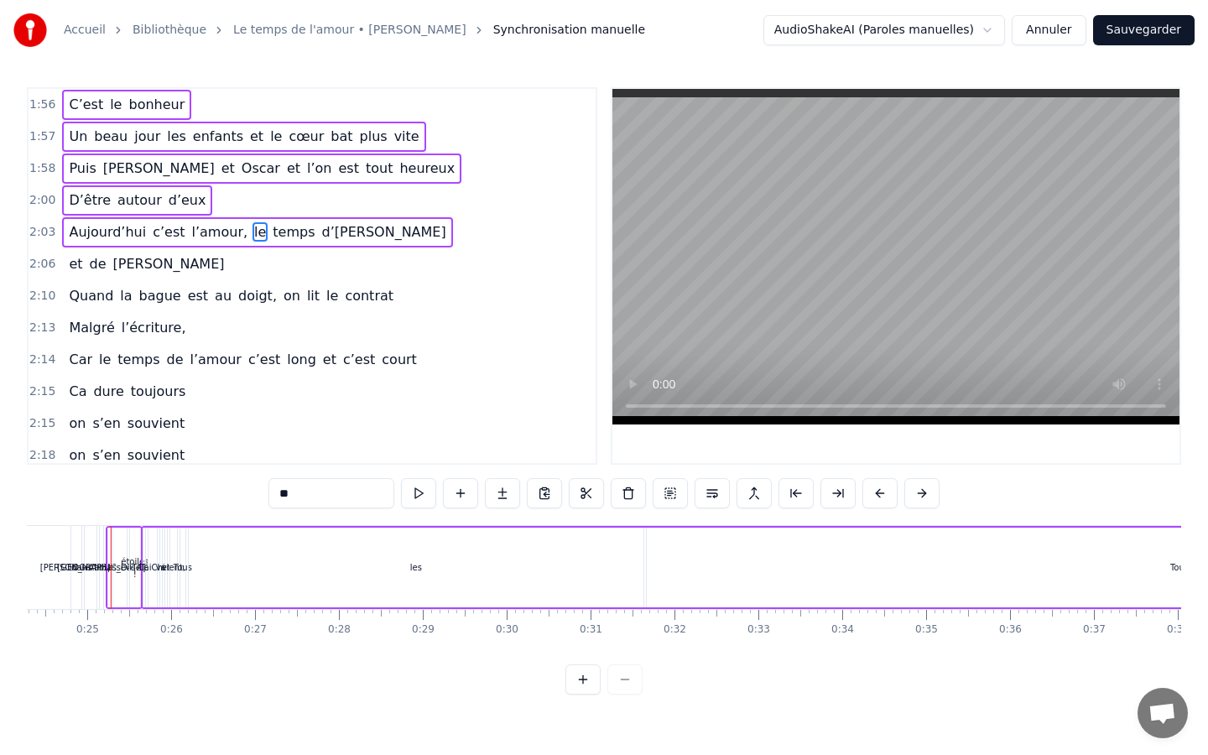
scroll to position [403, 0]
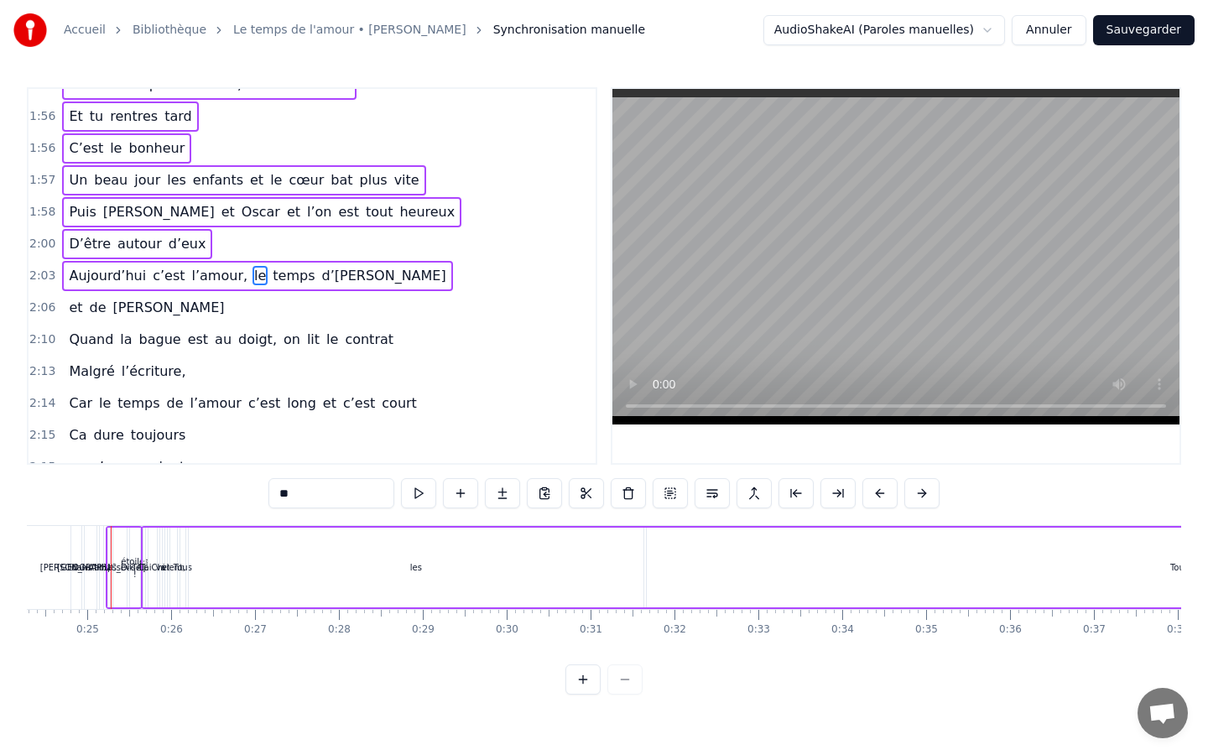
click at [149, 300] on span "[PERSON_NAME]" at bounding box center [169, 307] width 115 height 19
click at [161, 342] on span "bague" at bounding box center [160, 339] width 45 height 19
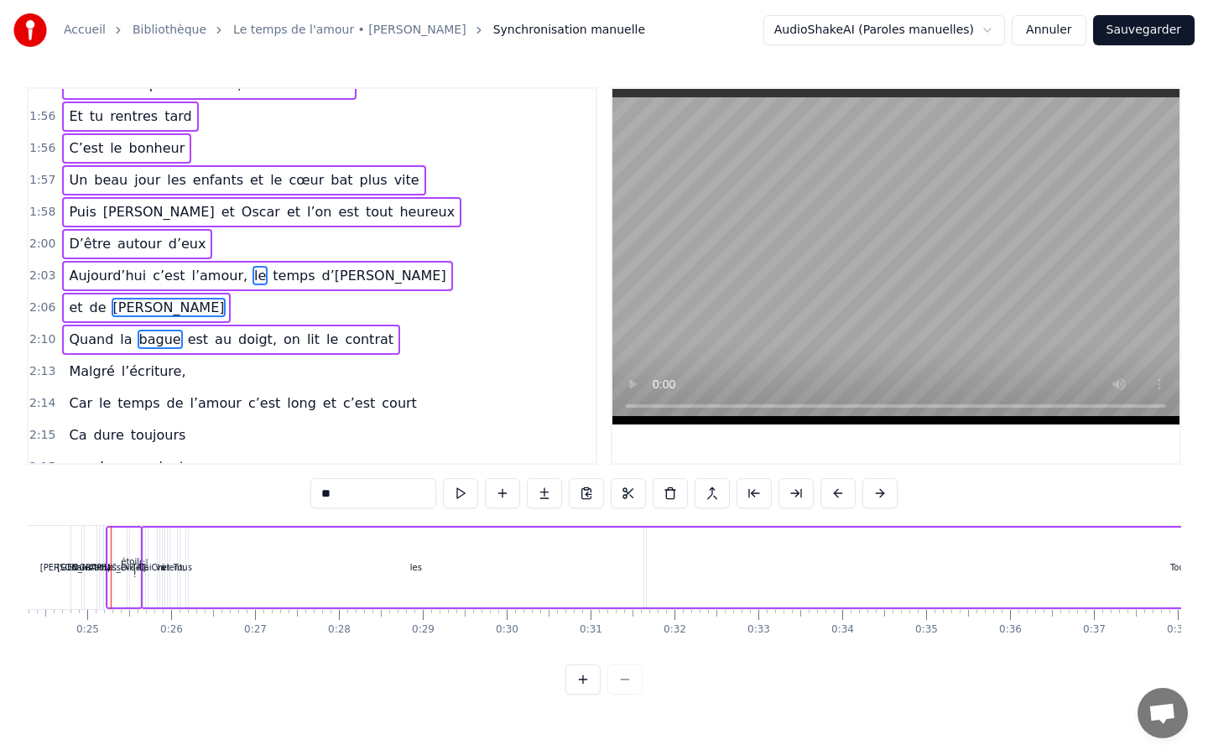
click at [177, 377] on div "2:13 Malgré l’écriture," at bounding box center [312, 372] width 567 height 32
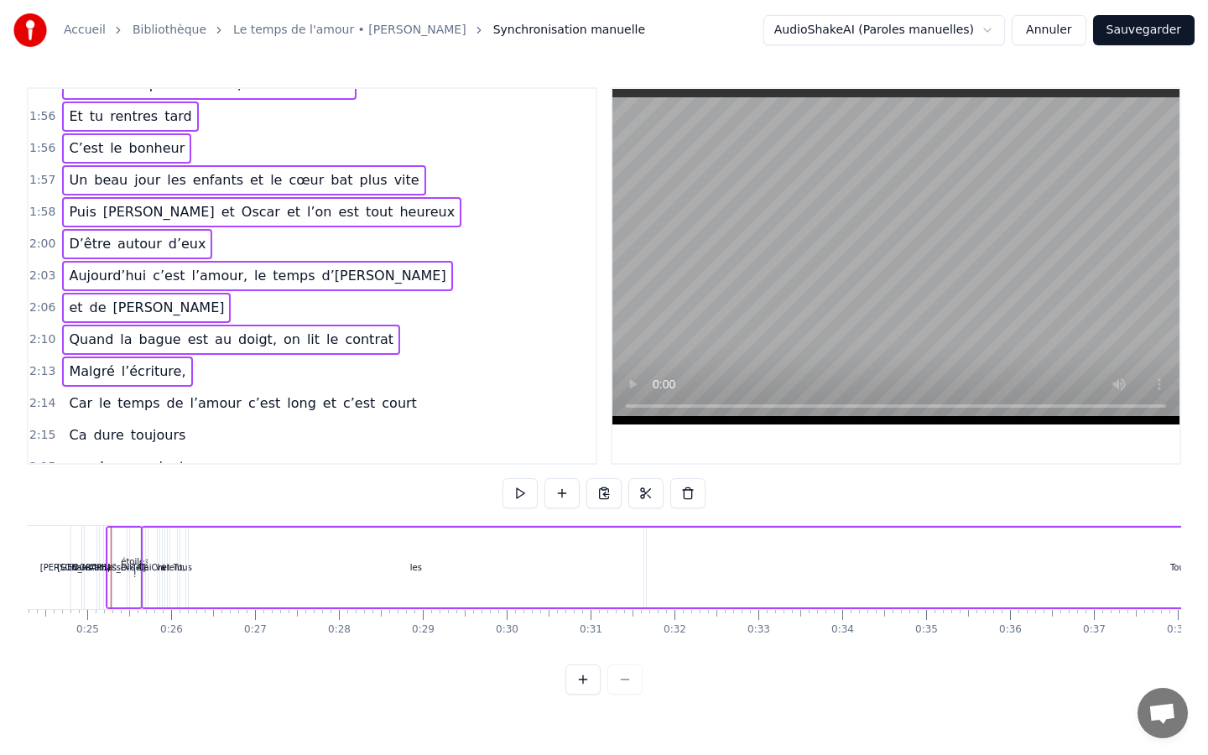
click at [174, 410] on div "Car le temps de l’amour c’est long et c’est court" at bounding box center [242, 404] width 361 height 30
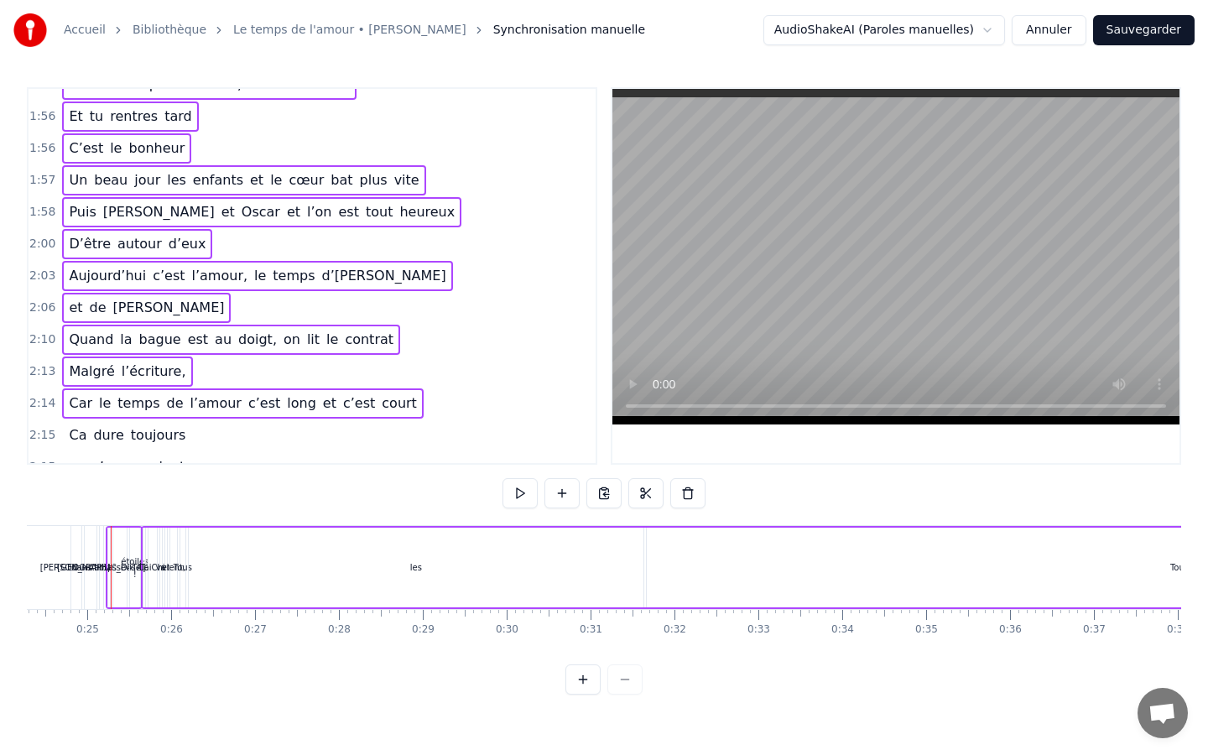
click at [152, 431] on span "toujours" at bounding box center [158, 434] width 59 height 19
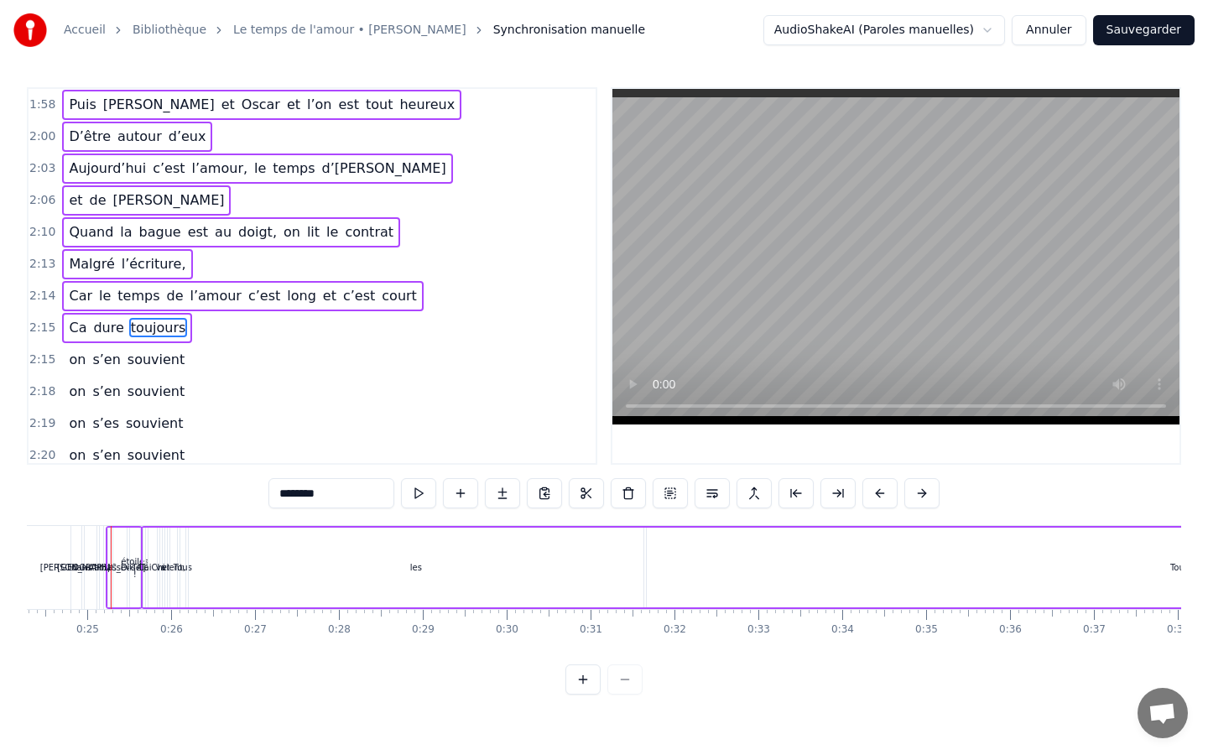
scroll to position [551, 0]
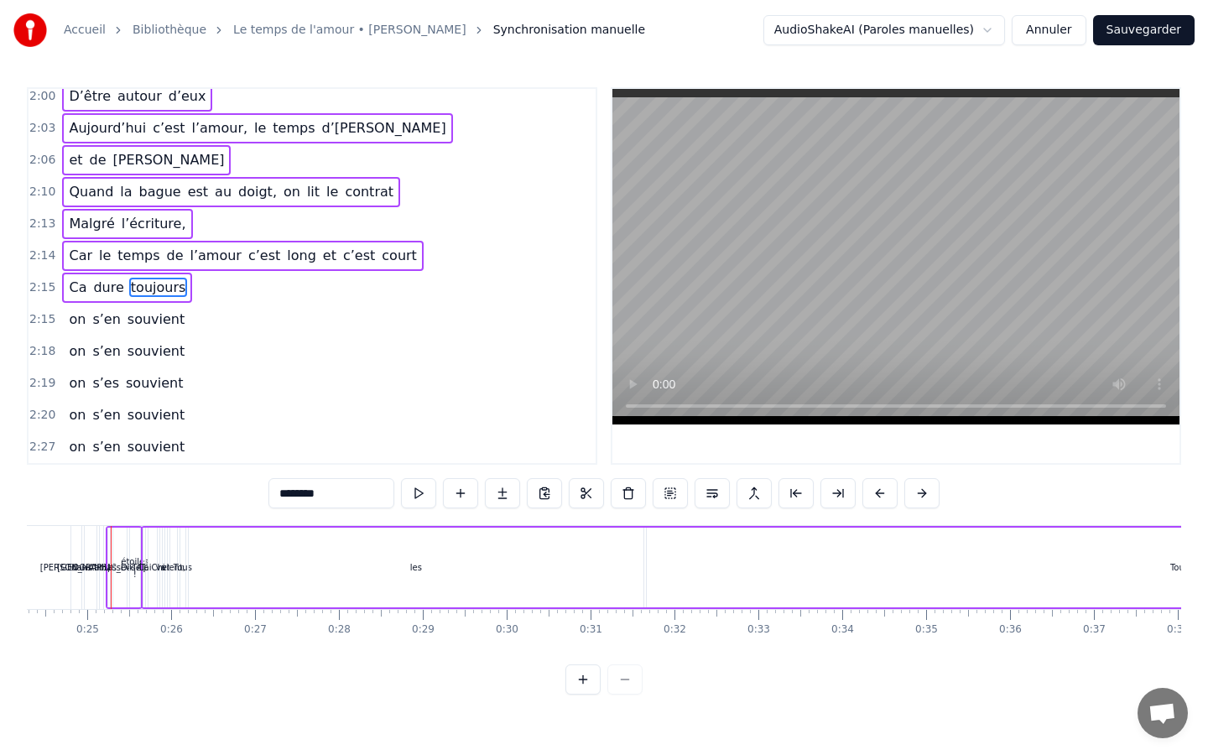
click at [126, 316] on span "souvient" at bounding box center [156, 319] width 60 height 19
click at [126, 355] on span "souvient" at bounding box center [156, 351] width 60 height 19
click at [113, 383] on div "on s’es souvient" at bounding box center [126, 383] width 128 height 30
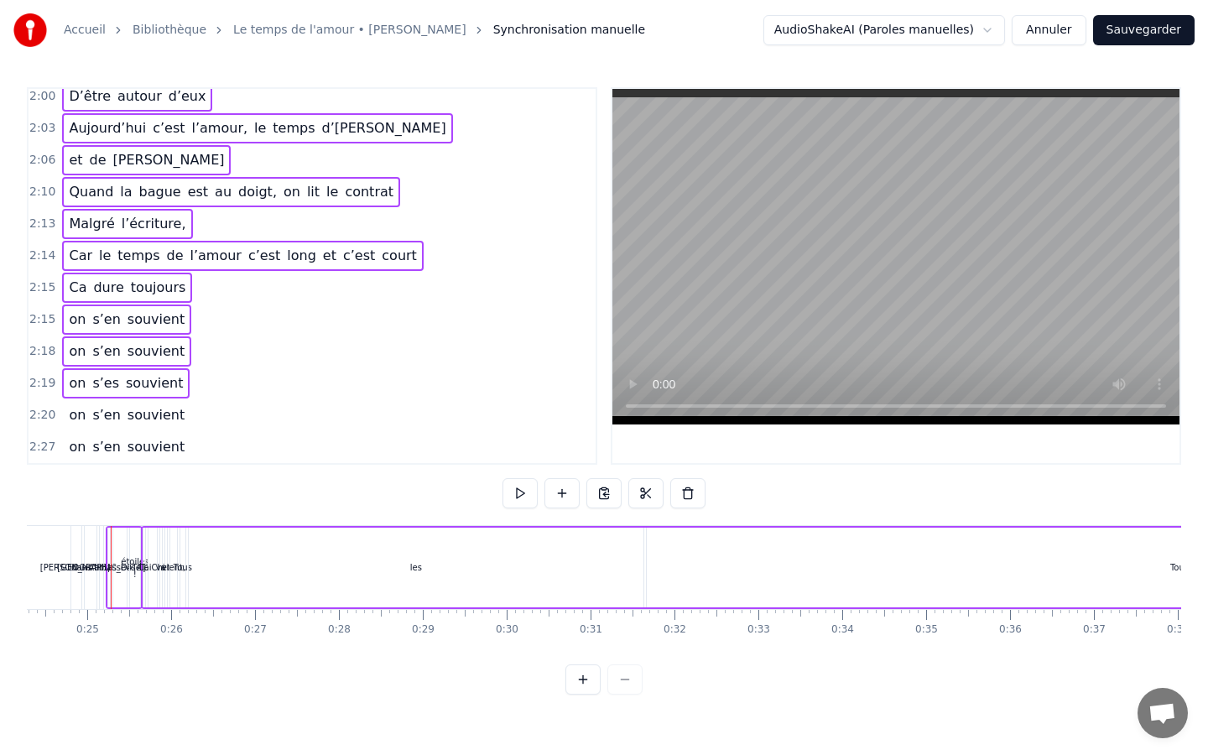
click at [115, 405] on span "s’en" at bounding box center [106, 415] width 31 height 20
click at [126, 437] on span "souvient" at bounding box center [156, 446] width 60 height 19
click at [114, 415] on span "s’en" at bounding box center [106, 414] width 31 height 19
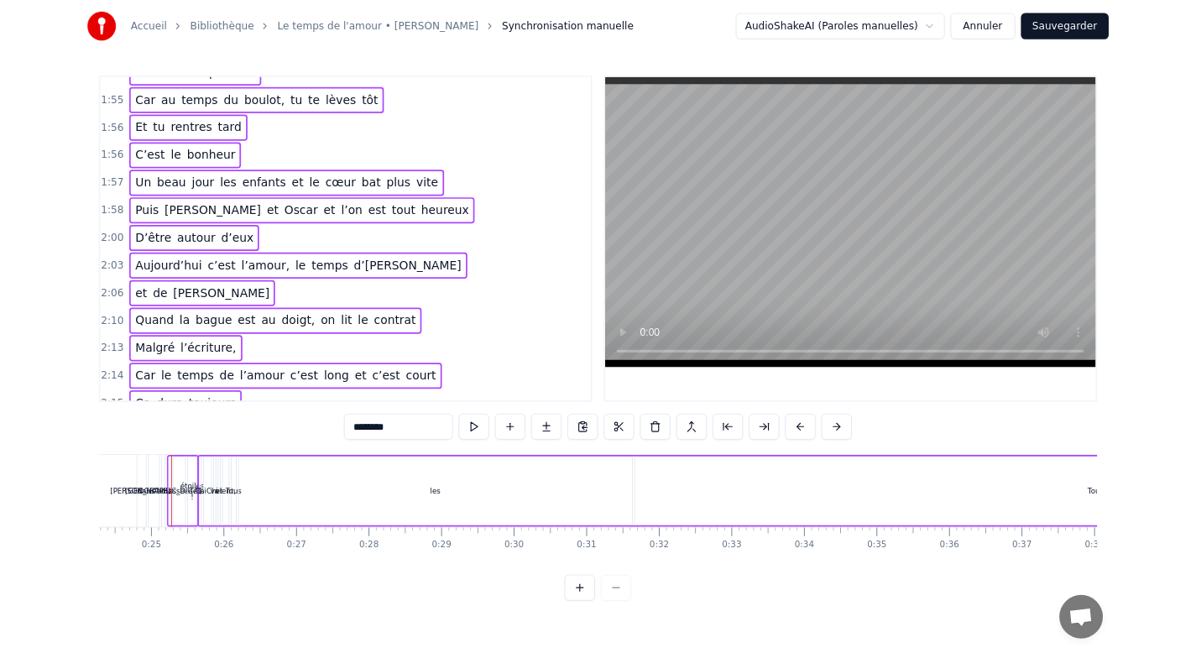
scroll to position [0, 0]
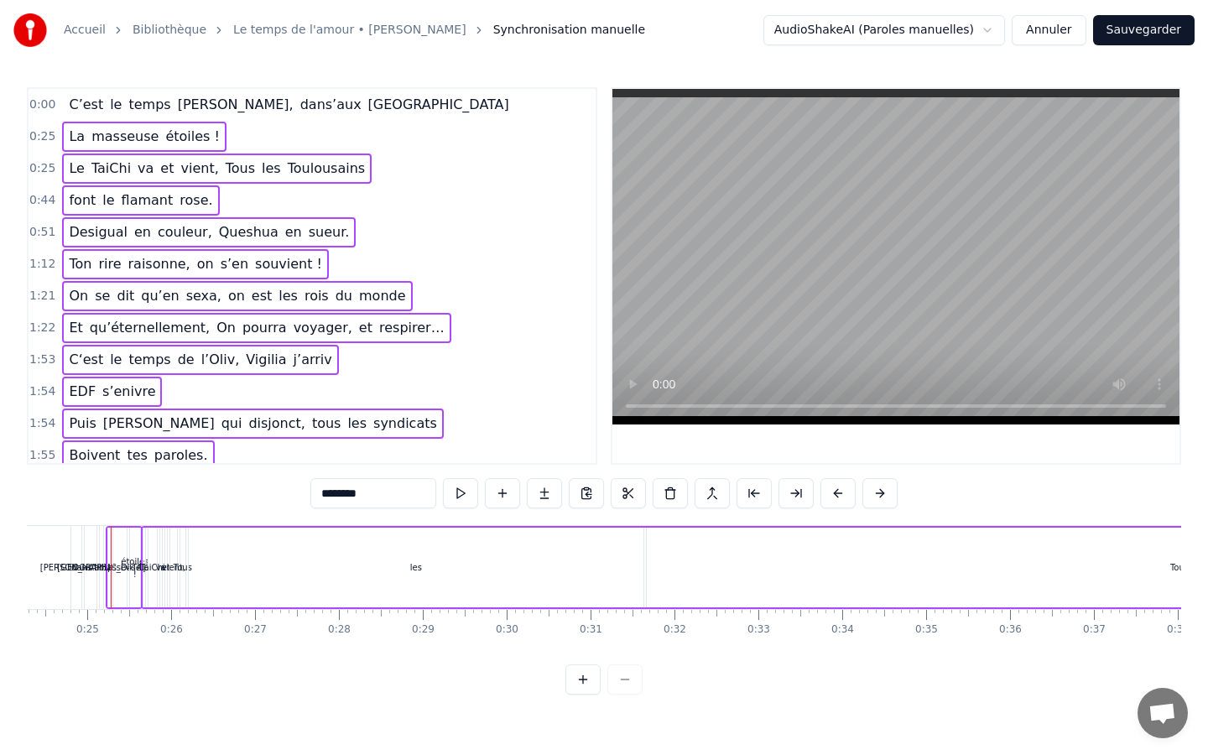
drag, startPoint x: 232, startPoint y: 551, endPoint x: 785, endPoint y: 553, distance: 553.0
click at [785, 553] on div "Le TaiChi va et vient, Tous les Toulousains" at bounding box center [943, 567] width 1605 height 83
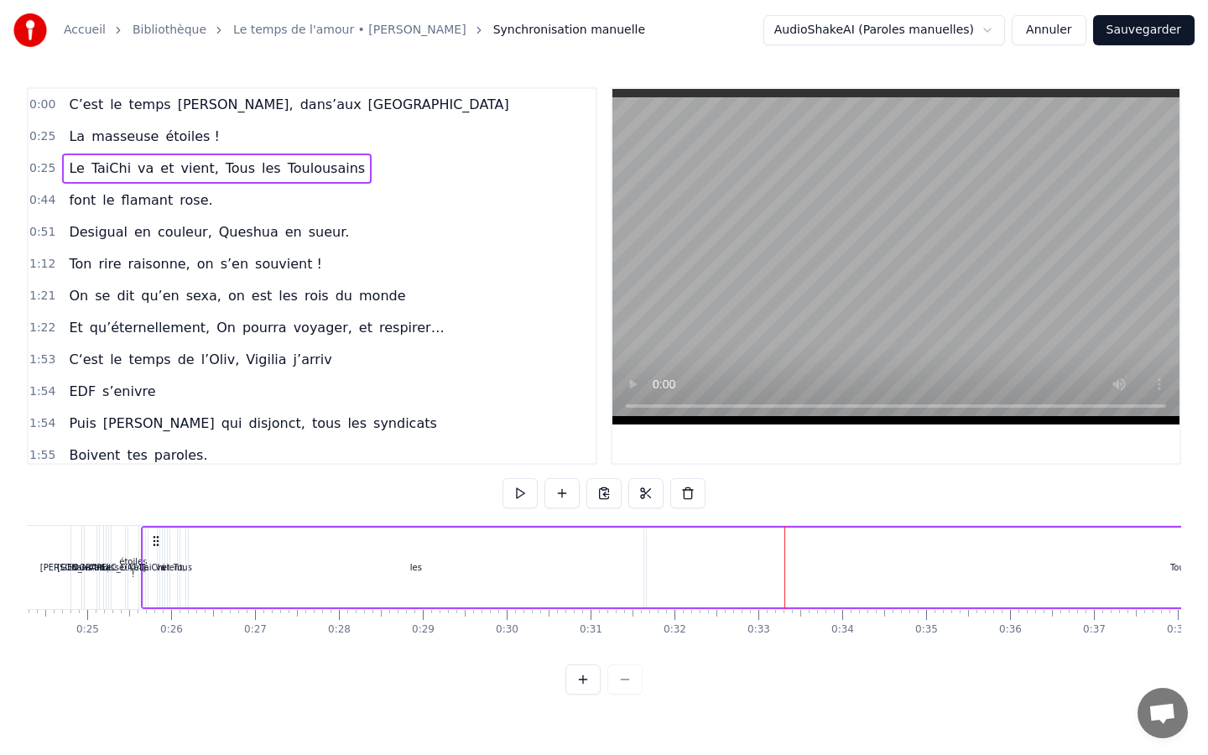
click at [1074, 26] on button "Annuler" at bounding box center [1049, 30] width 74 height 30
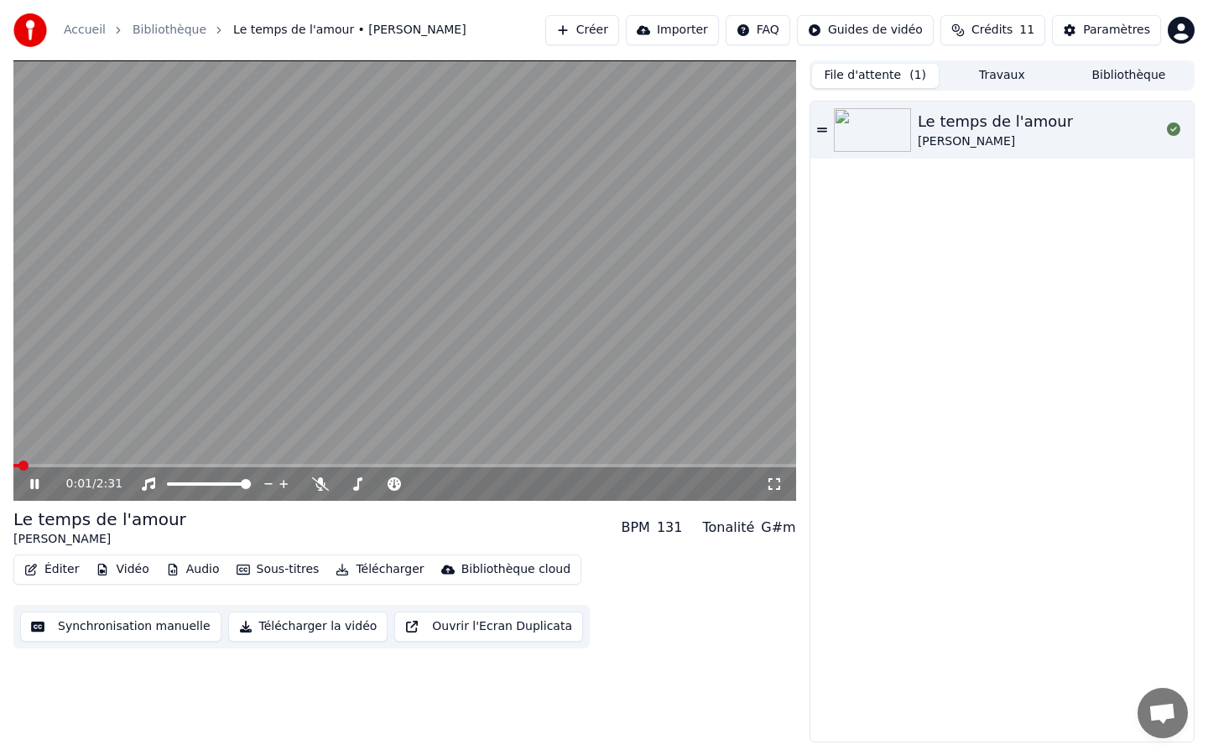
click at [19, 493] on div "0:01 / 2:31" at bounding box center [404, 484] width 783 height 34
click at [35, 482] on icon at bounding box center [34, 484] width 8 height 10
click at [271, 562] on button "Sous-titres" at bounding box center [278, 569] width 97 height 23
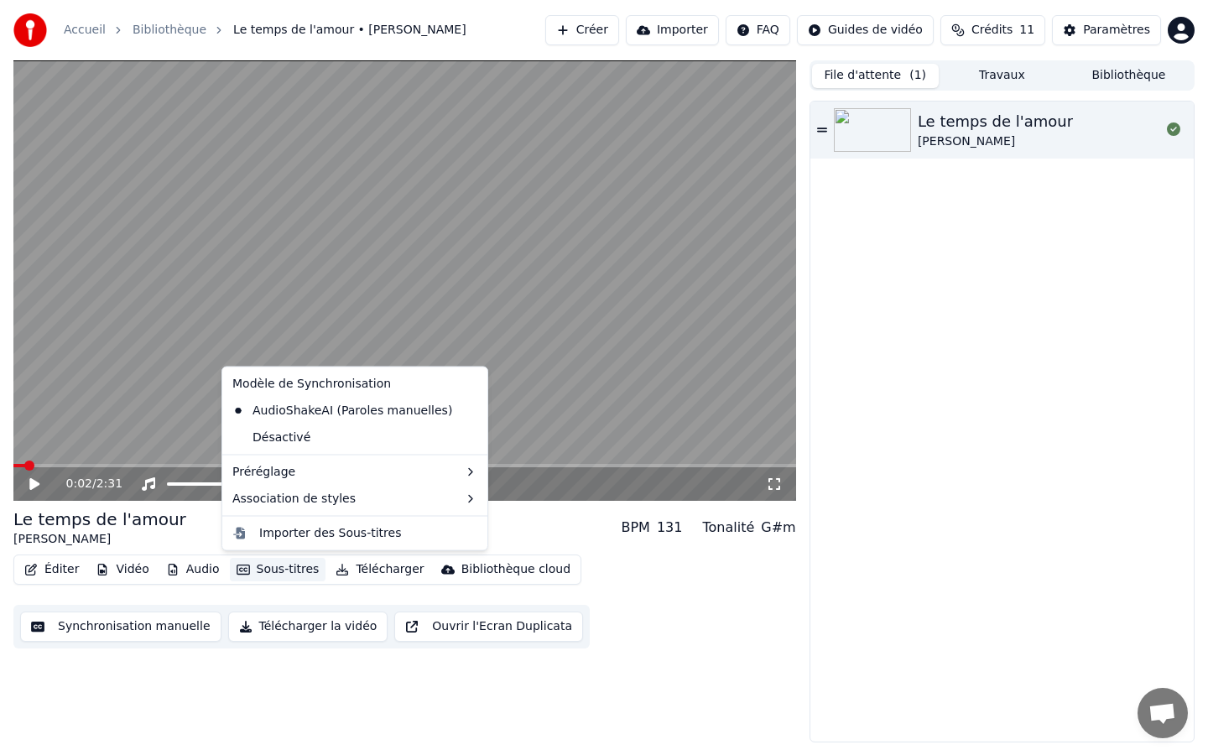
click at [265, 597] on div "Éditer Vidéo Audio Sous-titres Télécharger Bibliothèque cloud Synchronisation m…" at bounding box center [404, 602] width 783 height 94
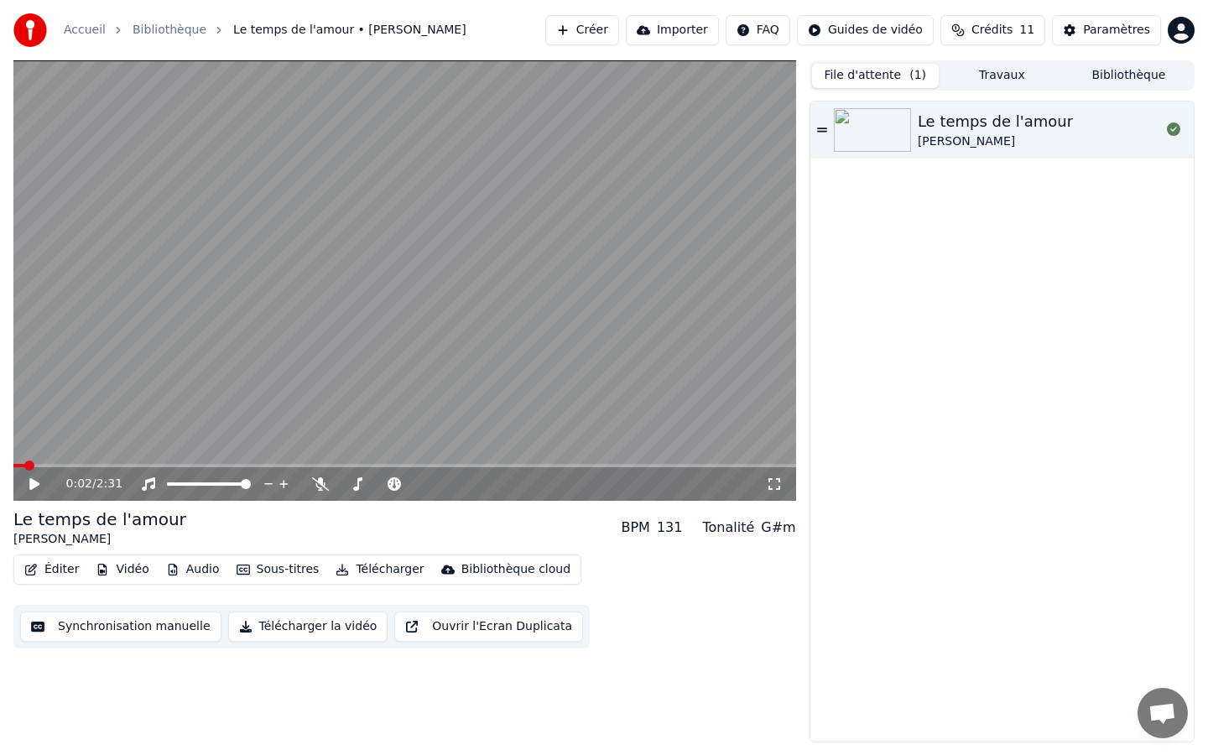
click at [173, 468] on div "0:02 / 2:31" at bounding box center [404, 484] width 783 height 34
click at [176, 464] on span at bounding box center [404, 465] width 783 height 3
click at [191, 464] on span at bounding box center [192, 466] width 10 height 10
click at [243, 403] on video at bounding box center [404, 280] width 783 height 441
